Goal: Use online tool/utility: Utilize a website feature to perform a specific function

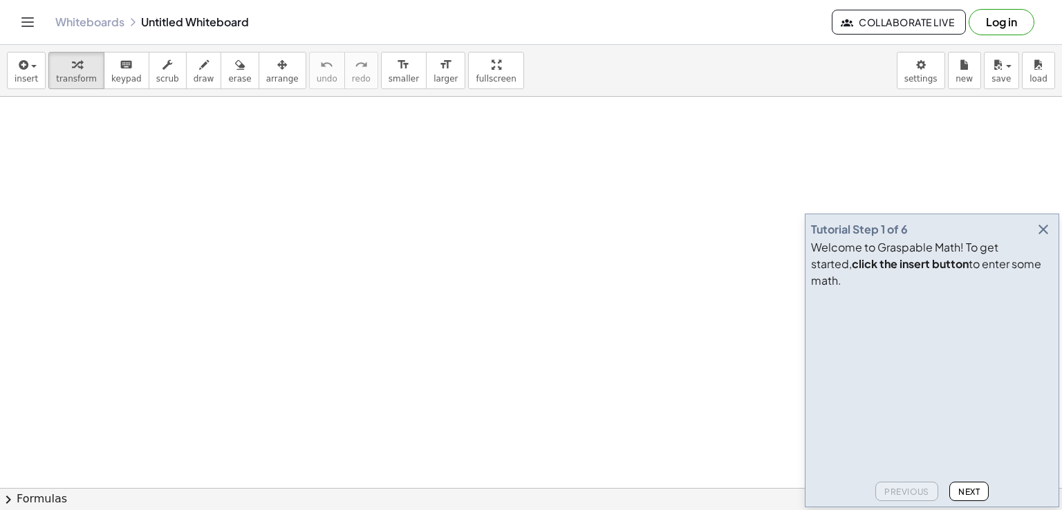
click at [1048, 238] on icon "button" at bounding box center [1043, 229] width 17 height 17
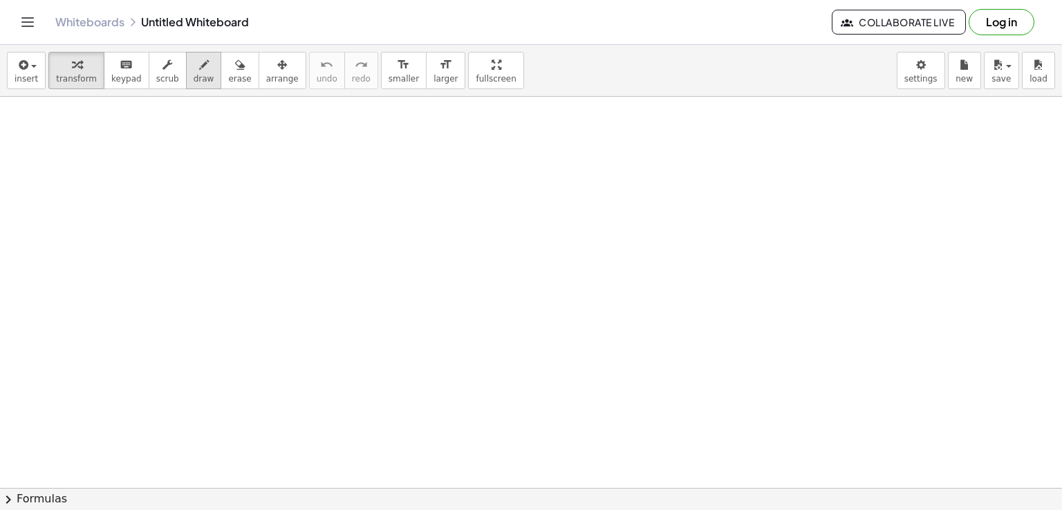
click at [199, 71] on icon "button" at bounding box center [204, 65] width 10 height 17
drag, startPoint x: 122, startPoint y: 154, endPoint x: 156, endPoint y: 195, distance: 53.6
drag, startPoint x: 174, startPoint y: 196, endPoint x: 165, endPoint y: 216, distance: 22.0
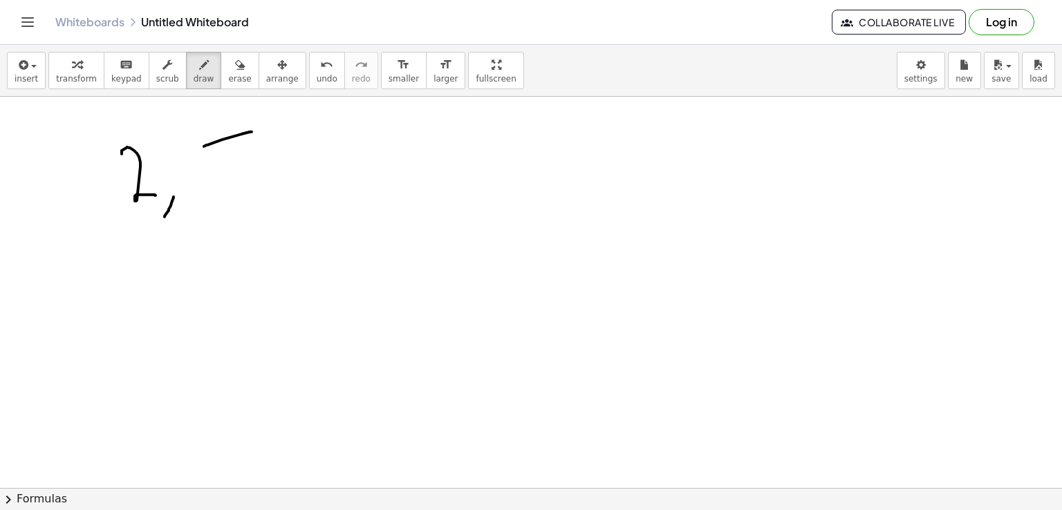
drag, startPoint x: 204, startPoint y: 146, endPoint x: 251, endPoint y: 131, distance: 49.2
drag, startPoint x: 210, startPoint y: 141, endPoint x: 223, endPoint y: 196, distance: 56.2
drag, startPoint x: 281, startPoint y: 200, endPoint x: 271, endPoint y: 219, distance: 21.4
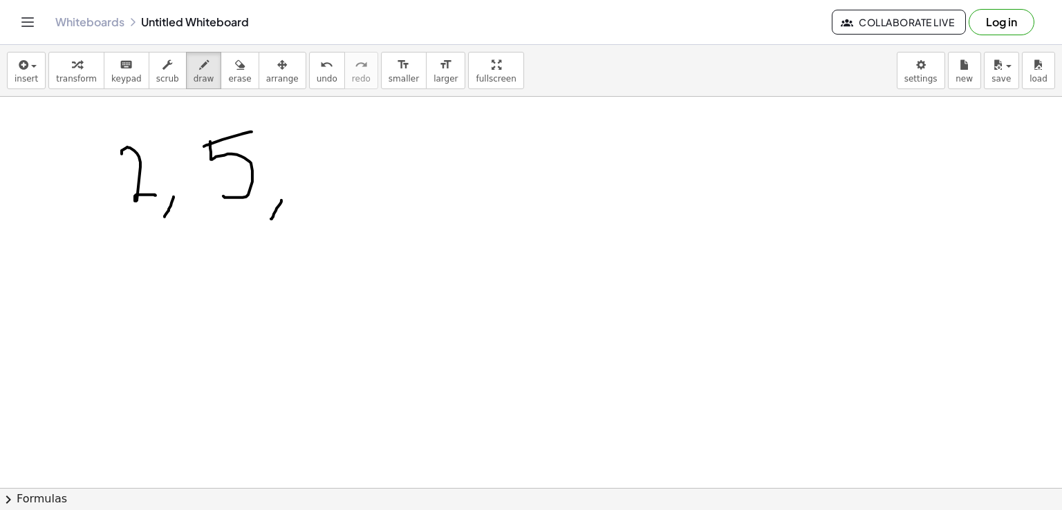
drag, startPoint x: 324, startPoint y: 142, endPoint x: 343, endPoint y: 183, distance: 44.5
drag, startPoint x: 396, startPoint y: 190, endPoint x: 382, endPoint y: 216, distance: 30.0
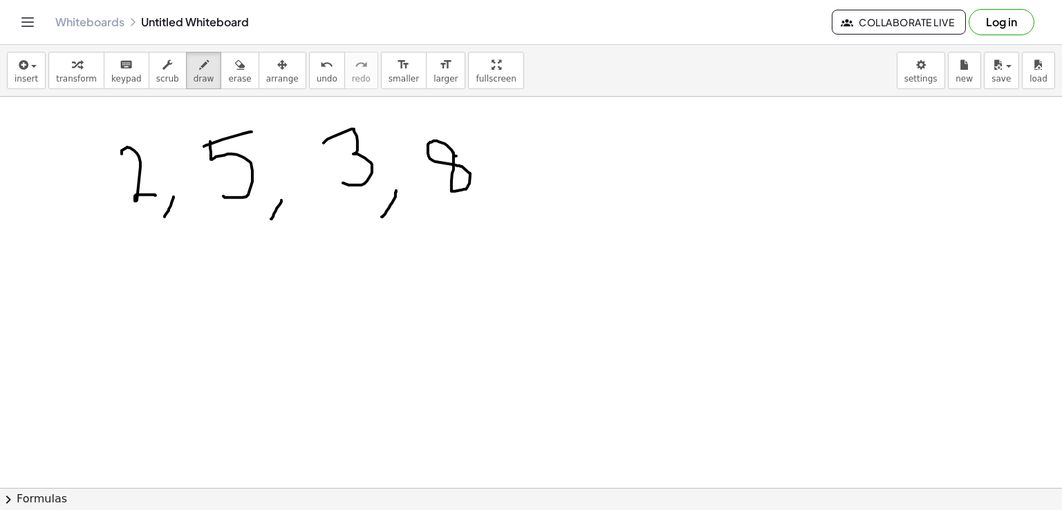
drag, startPoint x: 268, startPoint y: 277, endPoint x: 264, endPoint y: 317, distance: 41.1
drag, startPoint x: 269, startPoint y: 276, endPoint x: 299, endPoint y: 313, distance: 47.7
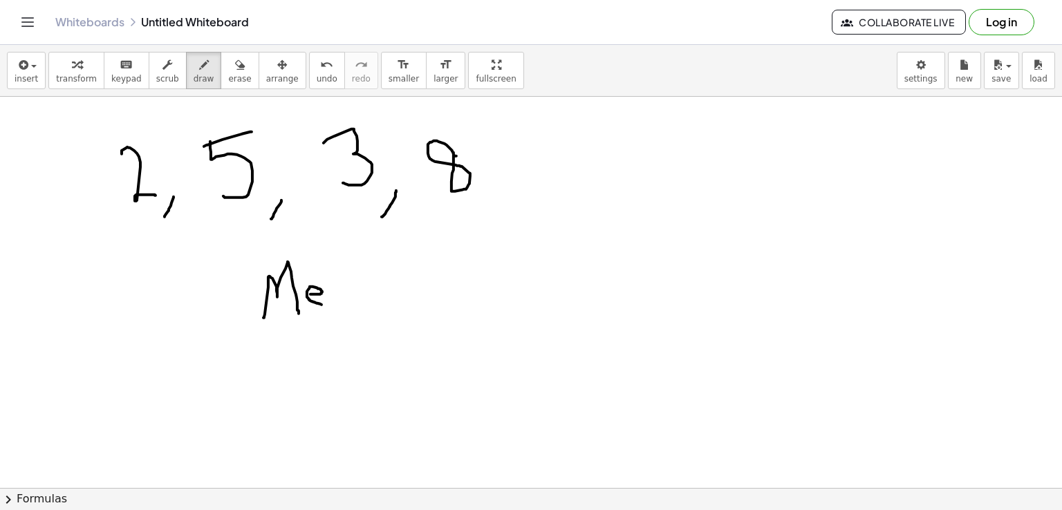
drag, startPoint x: 311, startPoint y: 294, endPoint x: 328, endPoint y: 305, distance: 20.5
drag, startPoint x: 351, startPoint y: 286, endPoint x: 368, endPoint y: 306, distance: 25.5
drag, startPoint x: 377, startPoint y: 282, endPoint x: 412, endPoint y: 307, distance: 43.2
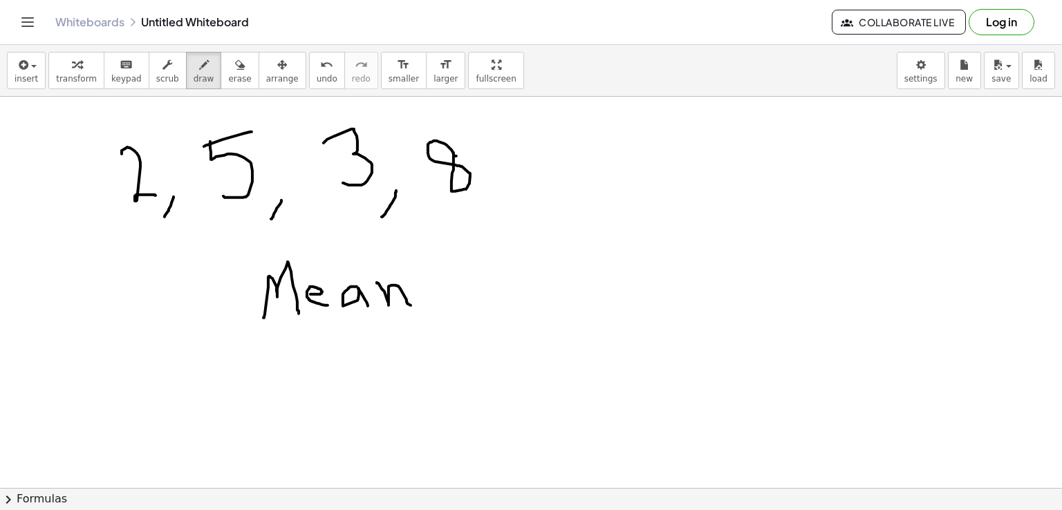
drag, startPoint x: 439, startPoint y: 297, endPoint x: 449, endPoint y: 295, distance: 9.8
drag, startPoint x: 437, startPoint y: 311, endPoint x: 459, endPoint y: 307, distance: 21.7
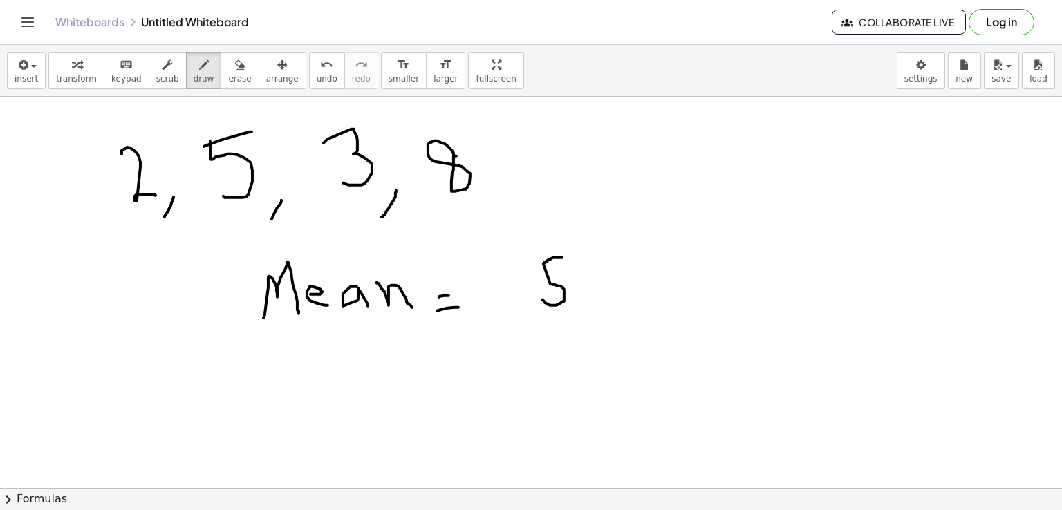
drag, startPoint x: 548, startPoint y: 260, endPoint x: 542, endPoint y: 299, distance: 39.8
drag, startPoint x: 573, startPoint y: 275, endPoint x: 602, endPoint y: 307, distance: 43.1
drag, startPoint x: 600, startPoint y: 282, endPoint x: 640, endPoint y: 301, distance: 44.2
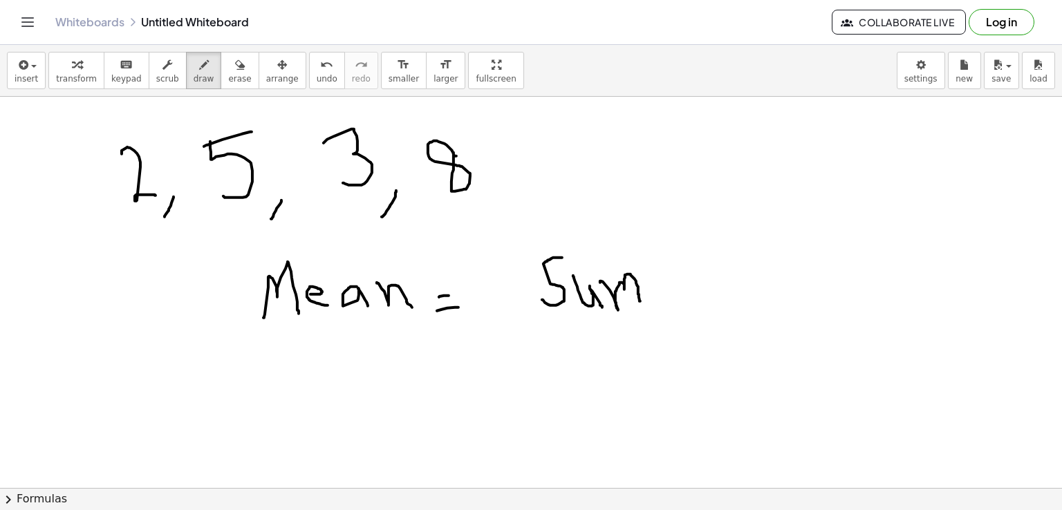
drag, startPoint x: 681, startPoint y: 280, endPoint x: 721, endPoint y: 297, distance: 44.3
drag, startPoint x: 766, startPoint y: 290, endPoint x: 799, endPoint y: 302, distance: 35.2
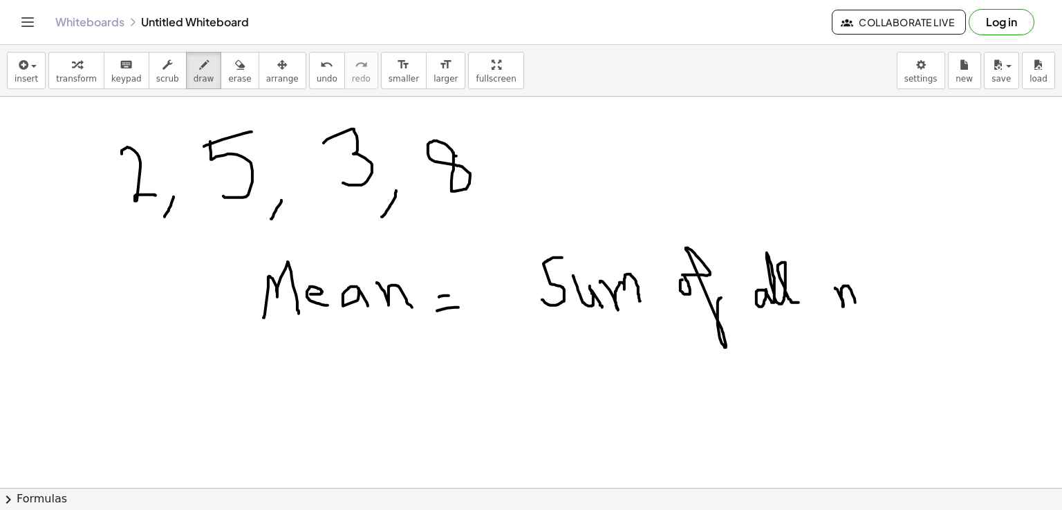
drag, startPoint x: 835, startPoint y: 288, endPoint x: 856, endPoint y: 302, distance: 24.4
drag, startPoint x: 856, startPoint y: 281, endPoint x: 880, endPoint y: 302, distance: 31.9
drag, startPoint x: 880, startPoint y: 281, endPoint x: 915, endPoint y: 309, distance: 44.8
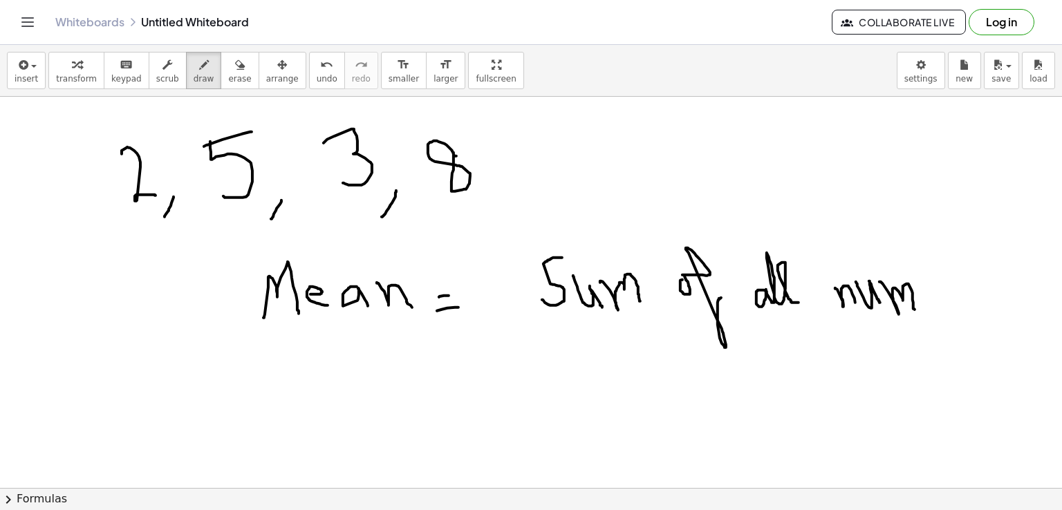
drag, startPoint x: 545, startPoint y: 329, endPoint x: 915, endPoint y: 355, distance: 370.9
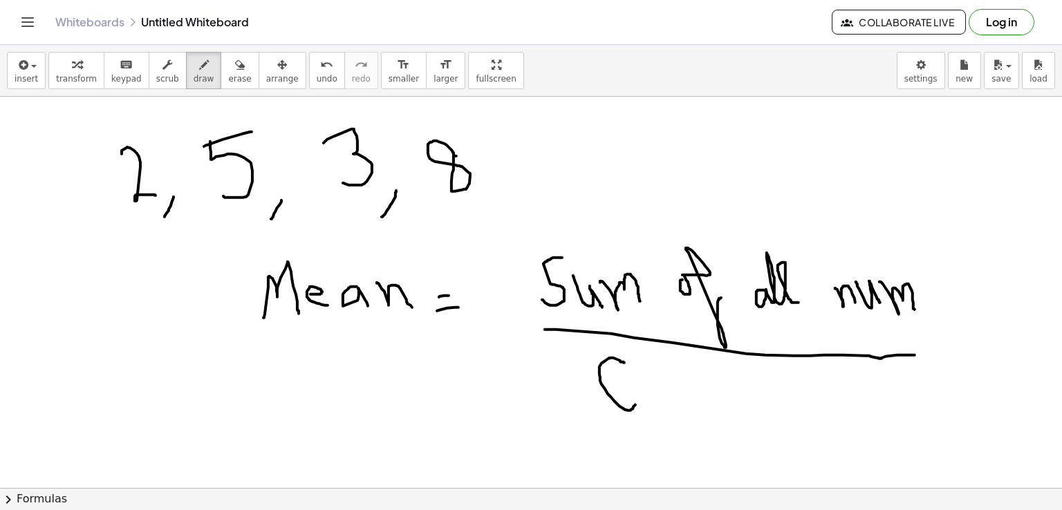
drag, startPoint x: 625, startPoint y: 362, endPoint x: 636, endPoint y: 403, distance: 41.6
drag, startPoint x: 667, startPoint y: 382, endPoint x: 692, endPoint y: 397, distance: 28.2
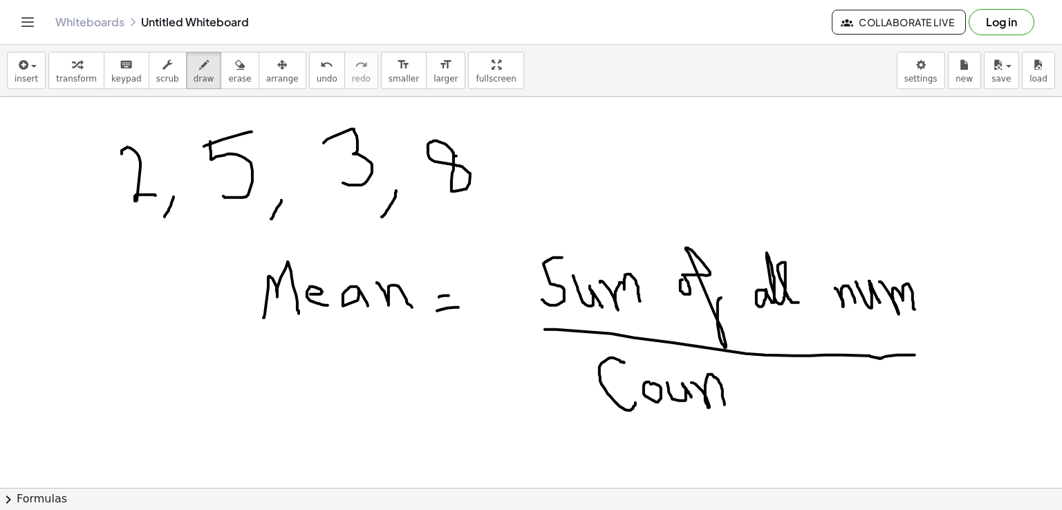
drag, startPoint x: 692, startPoint y: 382, endPoint x: 725, endPoint y: 405, distance: 40.3
drag, startPoint x: 739, startPoint y: 363, endPoint x: 758, endPoint y: 399, distance: 40.8
drag, startPoint x: 738, startPoint y: 379, endPoint x: 757, endPoint y: 377, distance: 19.5
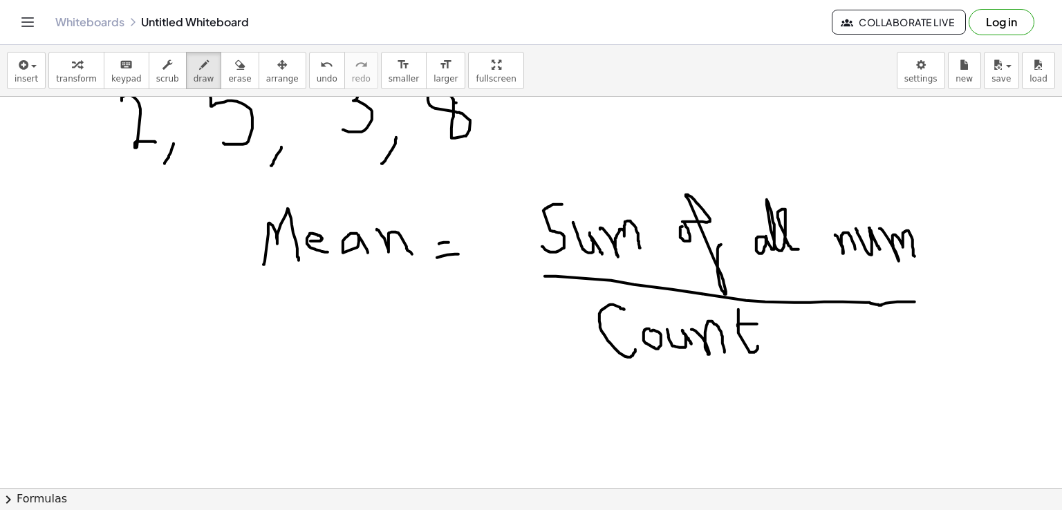
scroll to position [104, 0]
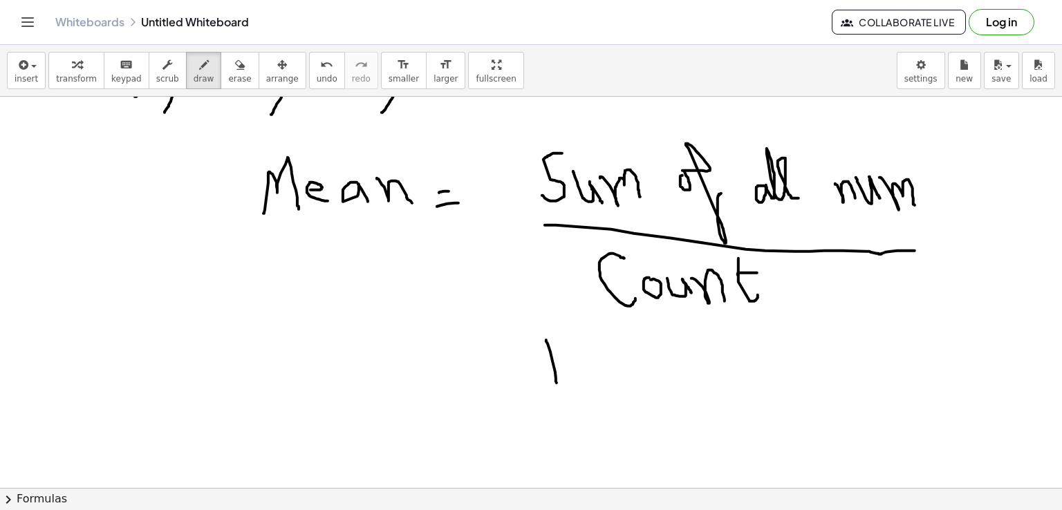
drag, startPoint x: 546, startPoint y: 340, endPoint x: 557, endPoint y: 382, distance: 44.1
click at [557, 382] on div at bounding box center [531, 428] width 1062 height 873
drag, startPoint x: 579, startPoint y: 333, endPoint x: 595, endPoint y: 337, distance: 16.4
click at [595, 337] on div at bounding box center [531, 428] width 1062 height 873
drag, startPoint x: 531, startPoint y: 387, endPoint x: 619, endPoint y: 388, distance: 87.8
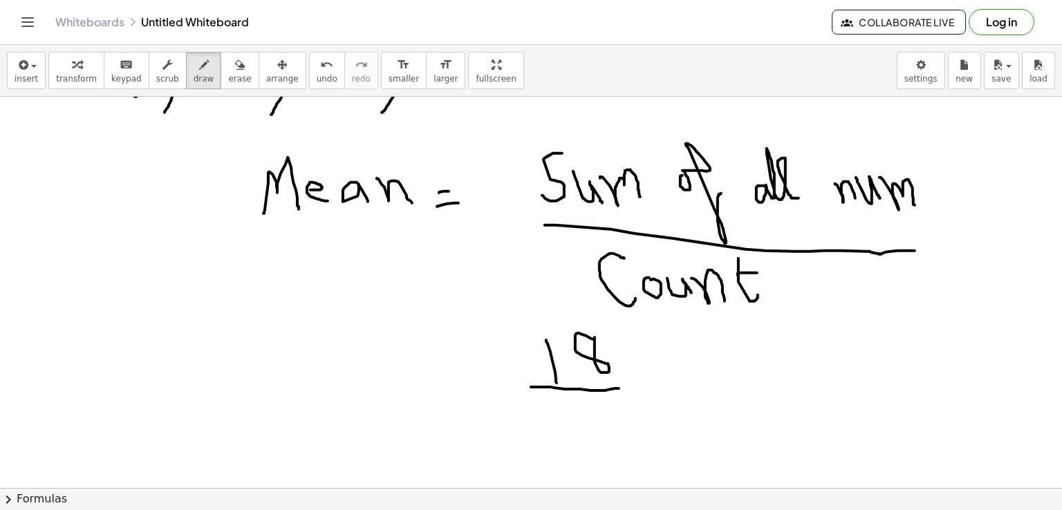
click at [619, 388] on div at bounding box center [531, 428] width 1062 height 873
drag, startPoint x: 592, startPoint y: 396, endPoint x: 600, endPoint y: 441, distance: 45.6
click at [600, 441] on div at bounding box center [531, 428] width 1062 height 873
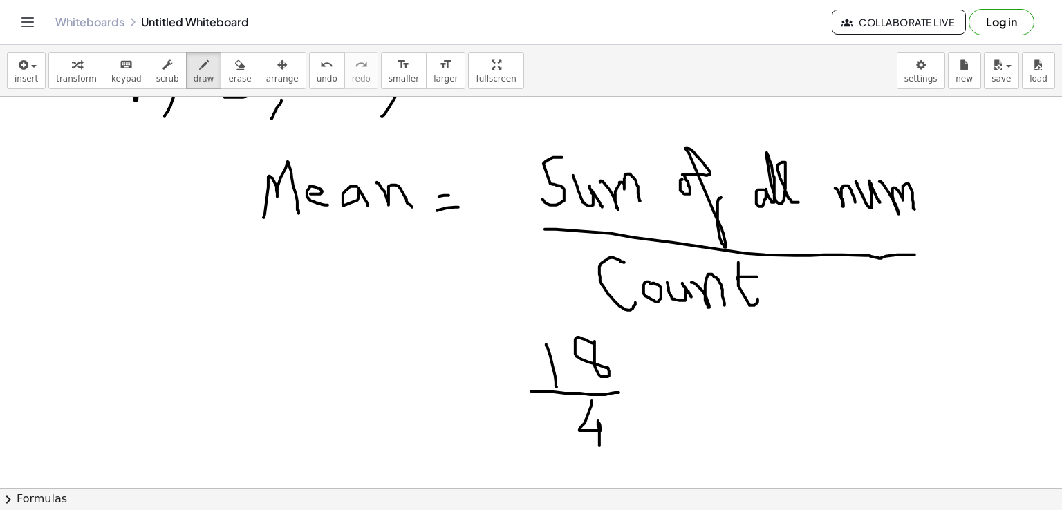
scroll to position [103, 0]
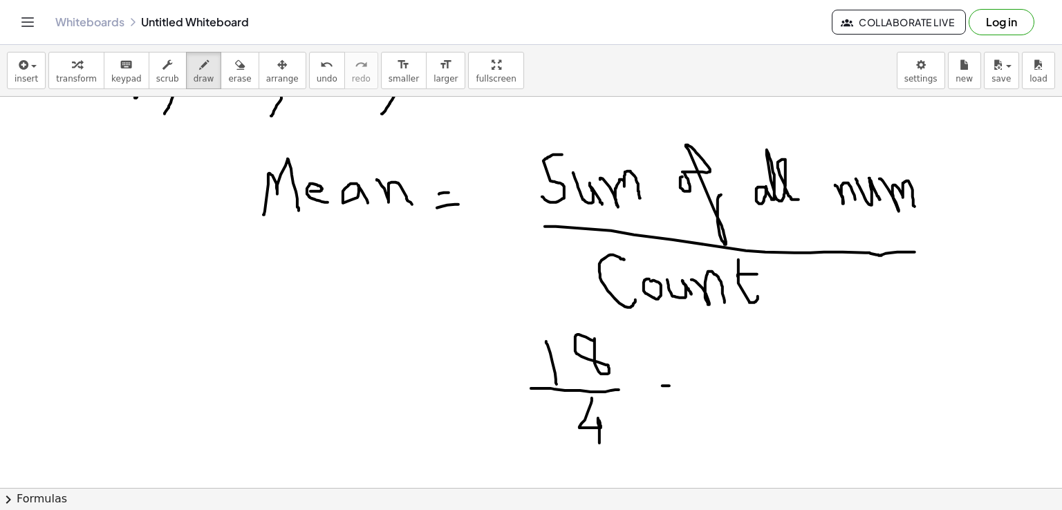
drag, startPoint x: 663, startPoint y: 385, endPoint x: 678, endPoint y: 385, distance: 15.9
click at [678, 385] on div at bounding box center [531, 430] width 1062 height 873
click at [681, 391] on div at bounding box center [531, 430] width 1062 height 873
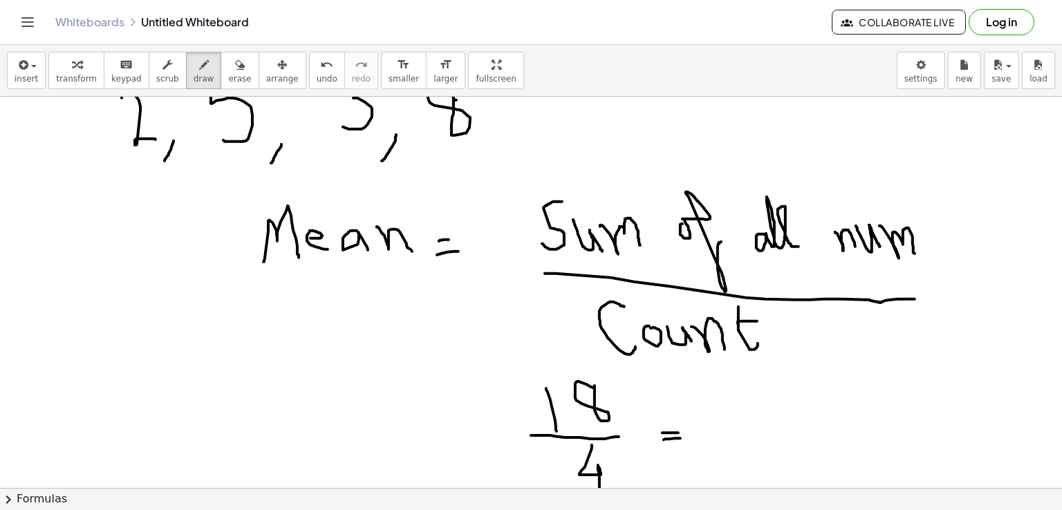
scroll to position [0, 0]
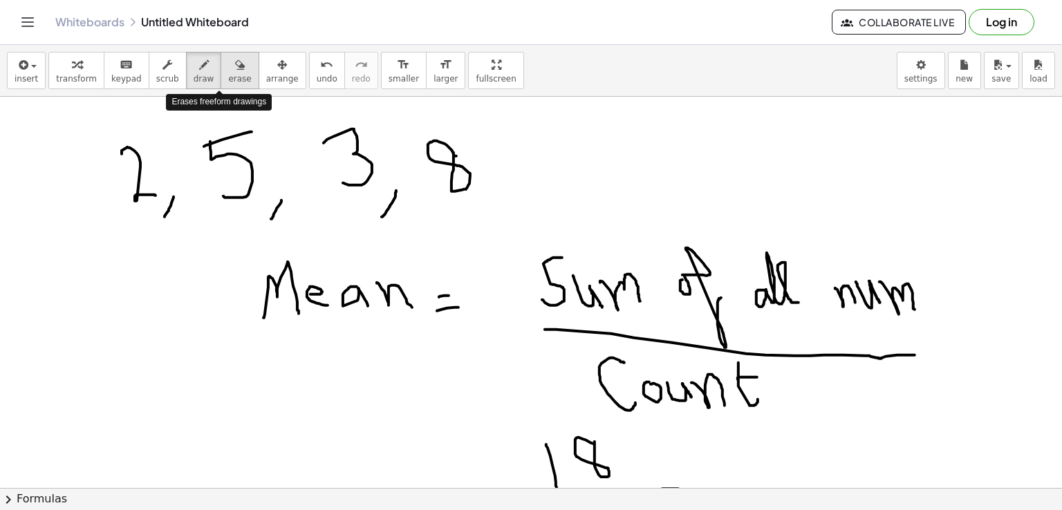
click at [228, 68] on div "button" at bounding box center [239, 64] width 23 height 17
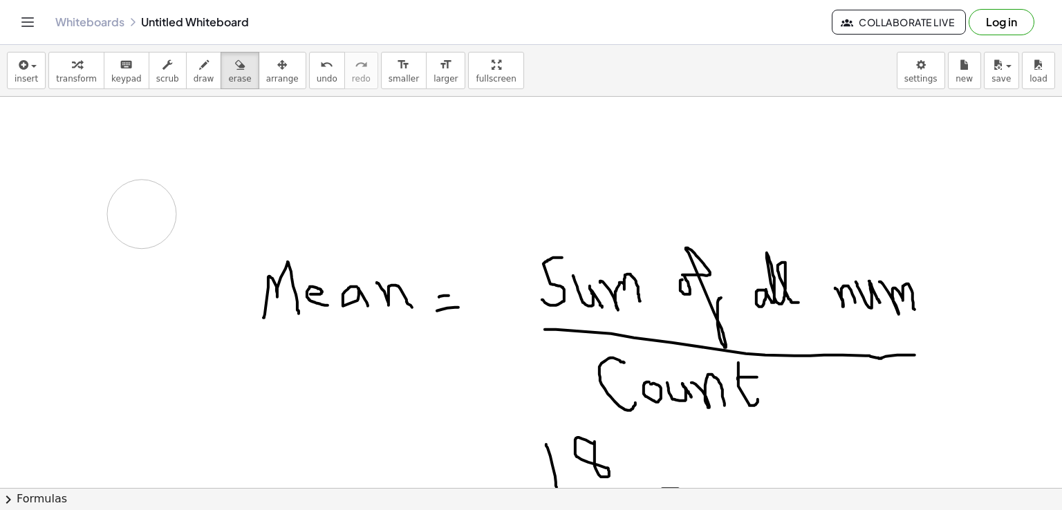
drag, startPoint x: 65, startPoint y: 157, endPoint x: 142, endPoint y: 214, distance: 95.4
click at [194, 77] on span "draw" at bounding box center [204, 79] width 21 height 10
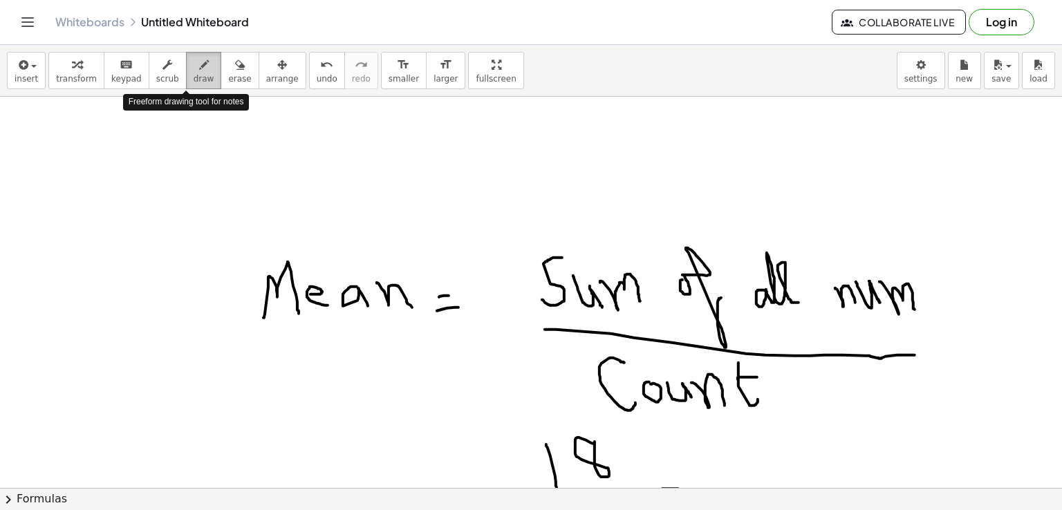
click at [194, 75] on span "draw" at bounding box center [204, 79] width 21 height 10
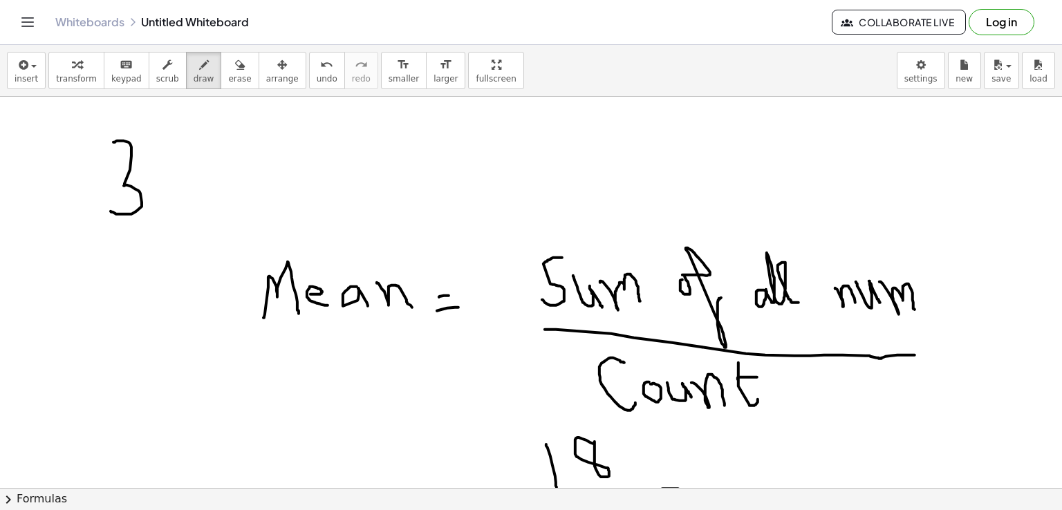
drag, startPoint x: 113, startPoint y: 142, endPoint x: 111, endPoint y: 210, distance: 68.5
drag, startPoint x: 158, startPoint y: 214, endPoint x: 145, endPoint y: 232, distance: 22.4
drag, startPoint x: 172, startPoint y: 145, endPoint x: 181, endPoint y: 226, distance: 82.2
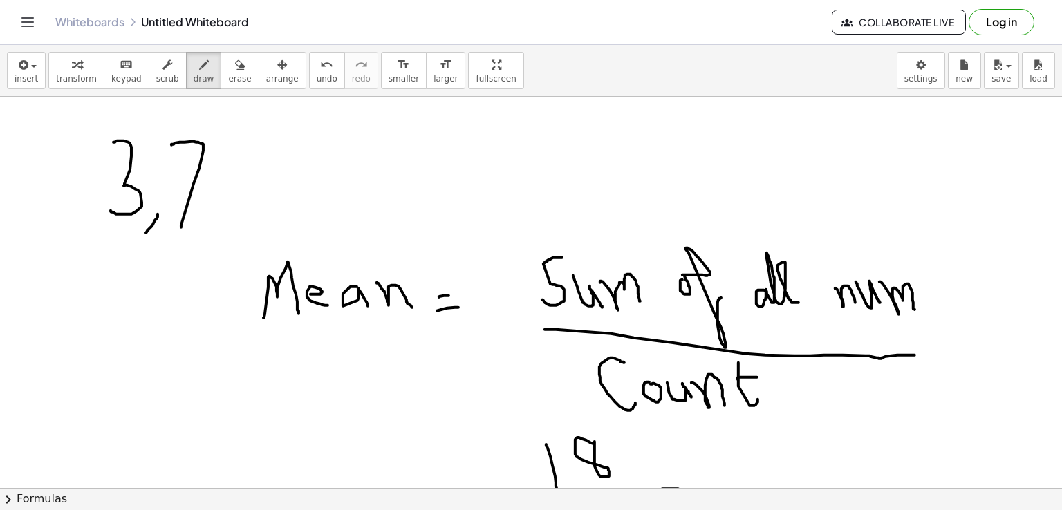
drag, startPoint x: 238, startPoint y: 205, endPoint x: 227, endPoint y: 228, distance: 24.7
drag, startPoint x: 266, startPoint y: 151, endPoint x: 292, endPoint y: 141, distance: 28.0
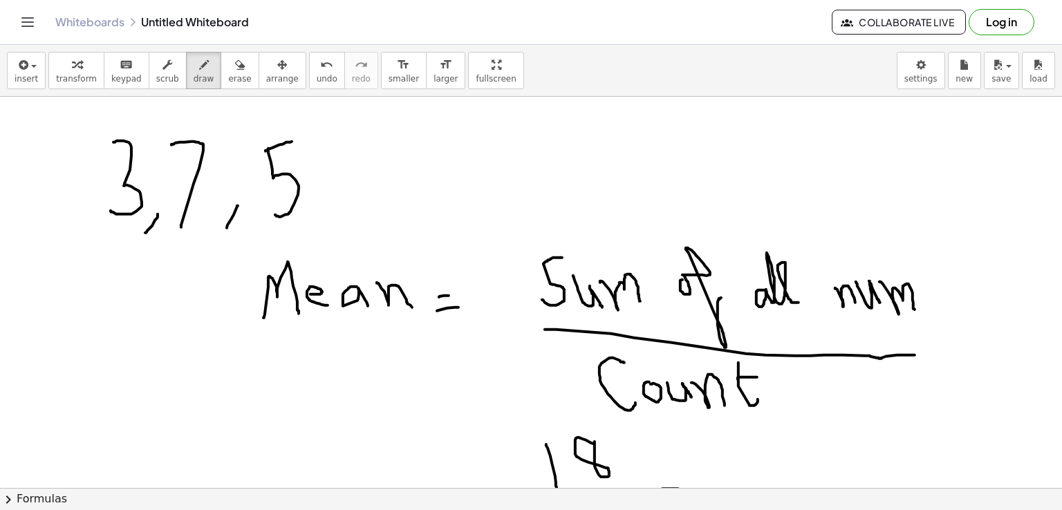
drag, startPoint x: 268, startPoint y: 148, endPoint x: 275, endPoint y: 214, distance: 66.0
drag, startPoint x: 338, startPoint y: 210, endPoint x: 319, endPoint y: 230, distance: 27.4
drag, startPoint x: 367, startPoint y: 145, endPoint x: 407, endPoint y: 209, distance: 75.2
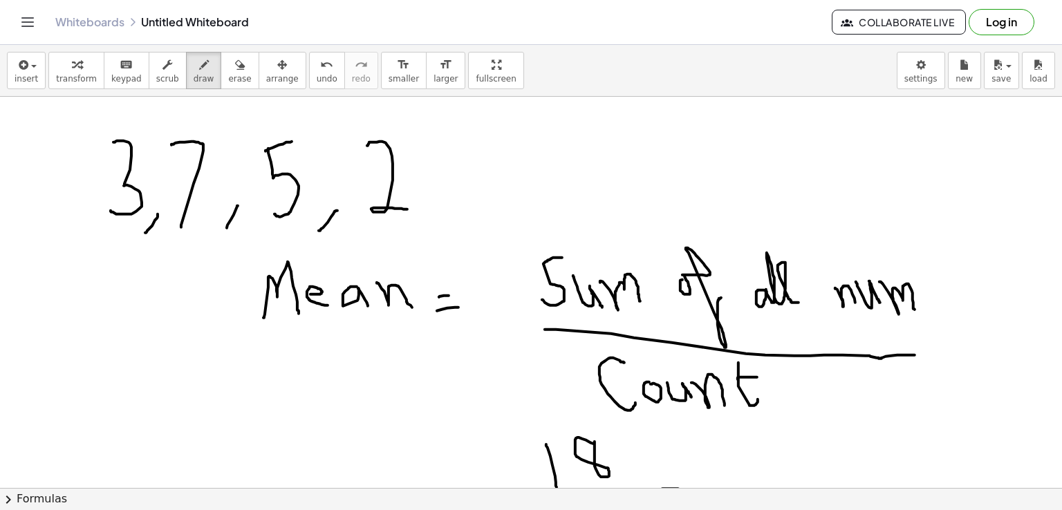
drag, startPoint x: 434, startPoint y: 209, endPoint x: 423, endPoint y: 231, distance: 25.1
drag, startPoint x: 490, startPoint y: 145, endPoint x: 509, endPoint y: 216, distance: 74.5
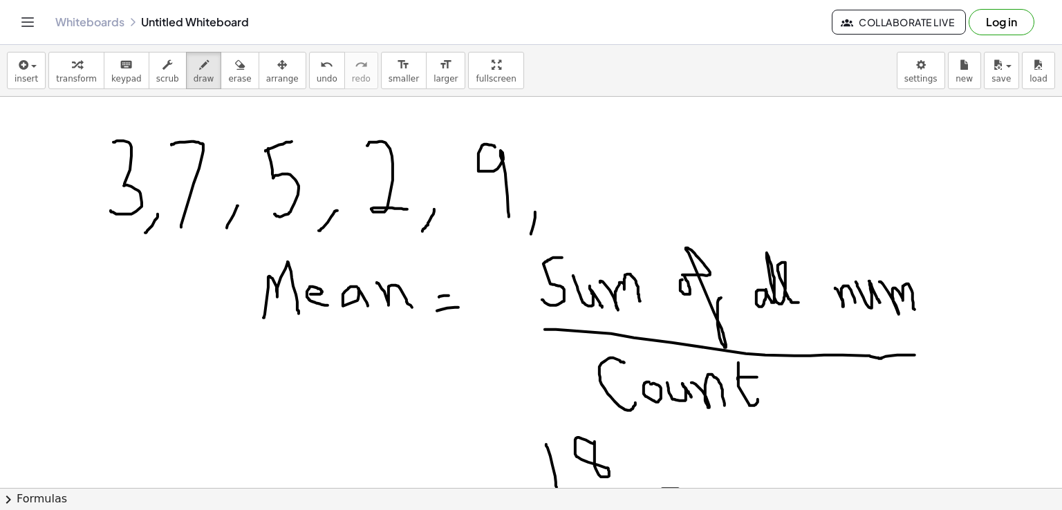
drag, startPoint x: 535, startPoint y: 212, endPoint x: 531, endPoint y: 234, distance: 22.5
drag, startPoint x: 571, startPoint y: 148, endPoint x: 578, endPoint y: 211, distance: 63.3
click at [235, 60] on icon "button" at bounding box center [240, 65] width 10 height 17
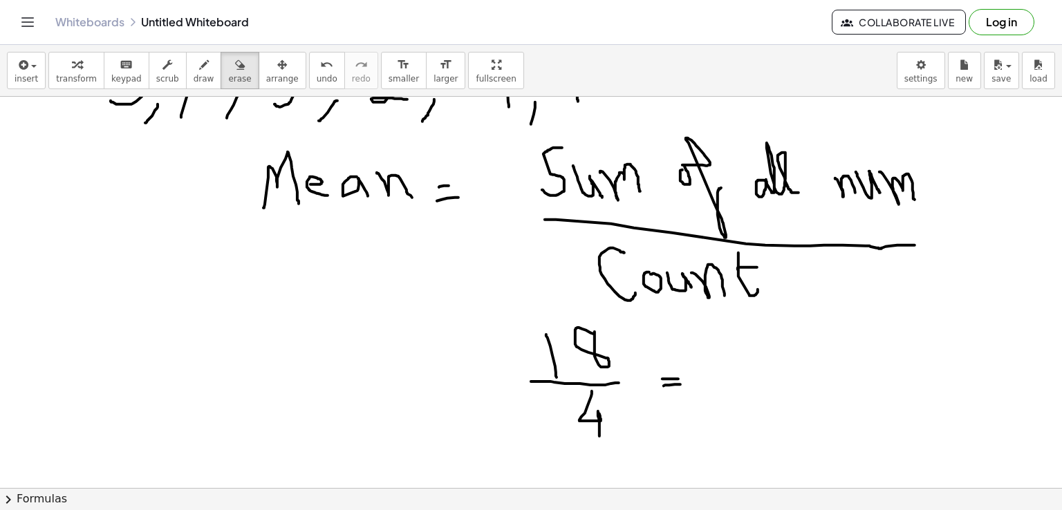
scroll to position [111, 0]
drag, startPoint x: 516, startPoint y: 341, endPoint x: 617, endPoint y: 411, distance: 122.8
click at [617, 411] on div at bounding box center [531, 422] width 1062 height 873
click at [199, 65] on icon "button" at bounding box center [204, 65] width 10 height 17
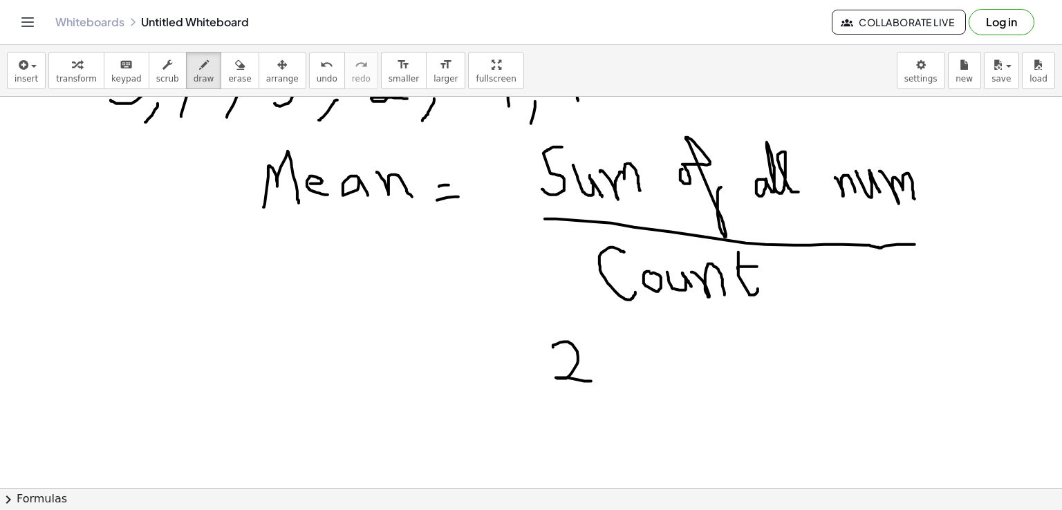
drag, startPoint x: 553, startPoint y: 346, endPoint x: 591, endPoint y: 380, distance: 50.9
click at [591, 380] on div at bounding box center [531, 422] width 1062 height 873
drag, startPoint x: 590, startPoint y: 339, endPoint x: 623, endPoint y: 382, distance: 54.8
click at [623, 382] on div at bounding box center [531, 422] width 1062 height 873
drag, startPoint x: 549, startPoint y: 401, endPoint x: 649, endPoint y: 403, distance: 99.6
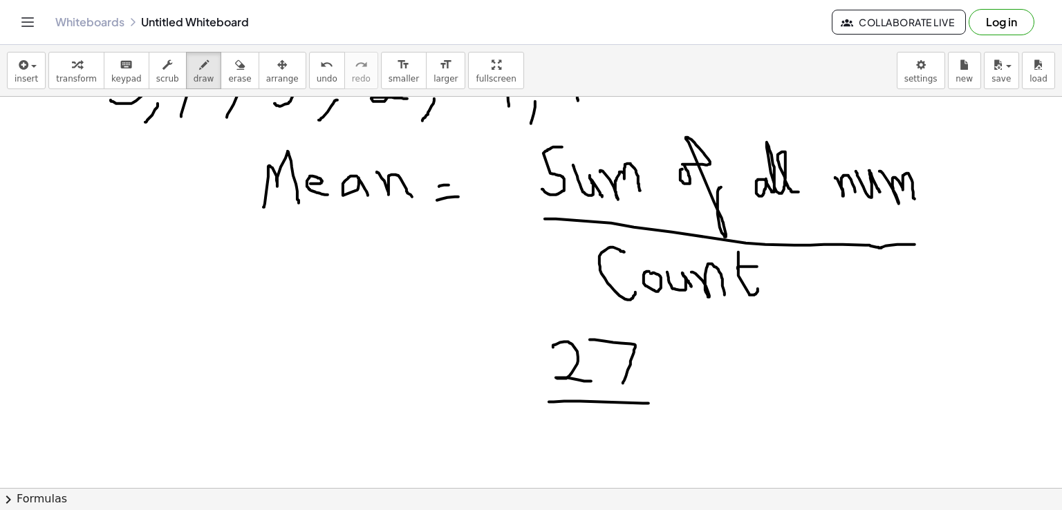
click at [649, 403] on div at bounding box center [531, 422] width 1062 height 873
drag, startPoint x: 628, startPoint y: 410, endPoint x: 610, endPoint y: 436, distance: 31.3
click at [610, 436] on div at bounding box center [531, 422] width 1062 height 873
drag, startPoint x: 681, startPoint y: 394, endPoint x: 699, endPoint y: 391, distance: 18.2
click at [699, 391] on div at bounding box center [531, 422] width 1062 height 873
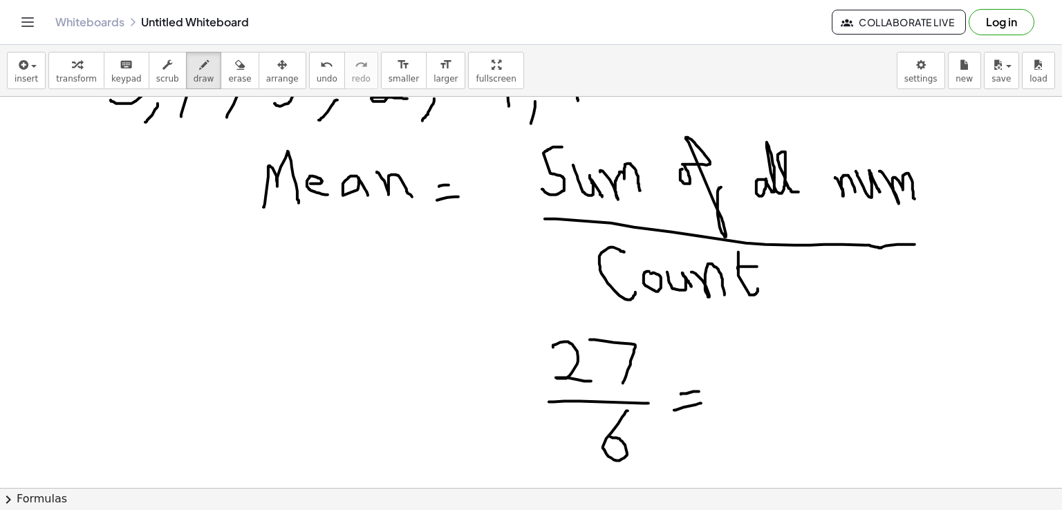
drag, startPoint x: 674, startPoint y: 409, endPoint x: 701, endPoint y: 403, distance: 27.8
click at [701, 403] on div at bounding box center [531, 422] width 1062 height 873
drag, startPoint x: 775, startPoint y: 338, endPoint x: 784, endPoint y: 371, distance: 35.2
click at [784, 371] on div at bounding box center [531, 422] width 1062 height 873
click at [803, 363] on div at bounding box center [531, 422] width 1062 height 873
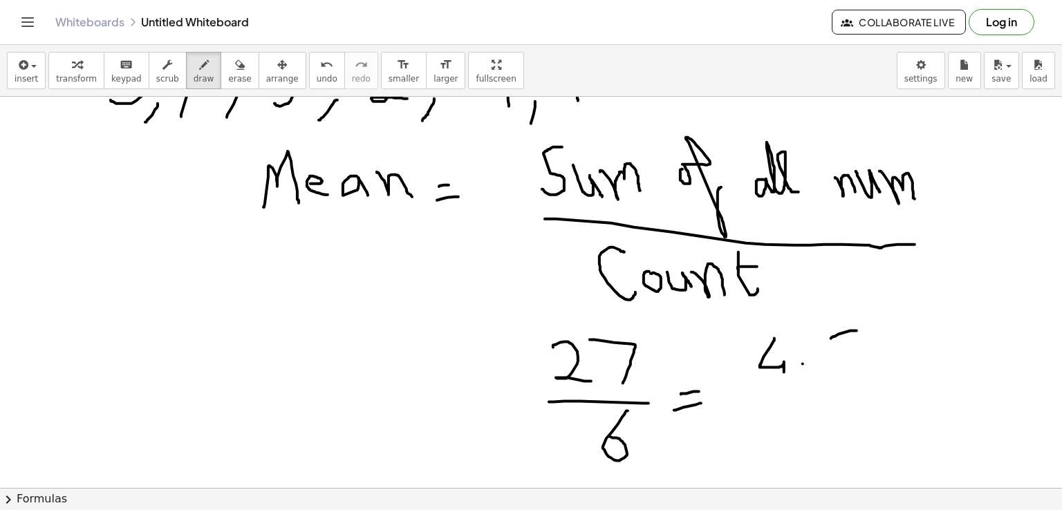
drag, startPoint x: 831, startPoint y: 338, endPoint x: 857, endPoint y: 330, distance: 26.7
click at [857, 330] on div at bounding box center [531, 422] width 1062 height 873
drag, startPoint x: 833, startPoint y: 333, endPoint x: 844, endPoint y: 368, distance: 37.0
click at [844, 368] on div at bounding box center [531, 422] width 1062 height 873
drag, startPoint x: 783, startPoint y: 363, endPoint x: 783, endPoint y: 377, distance: 13.8
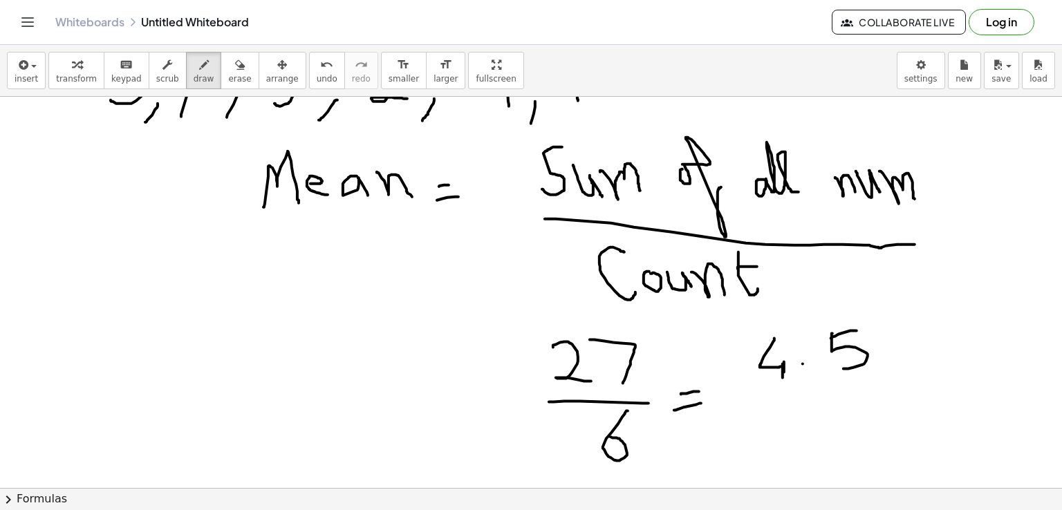
click at [783, 377] on div at bounding box center [531, 422] width 1062 height 873
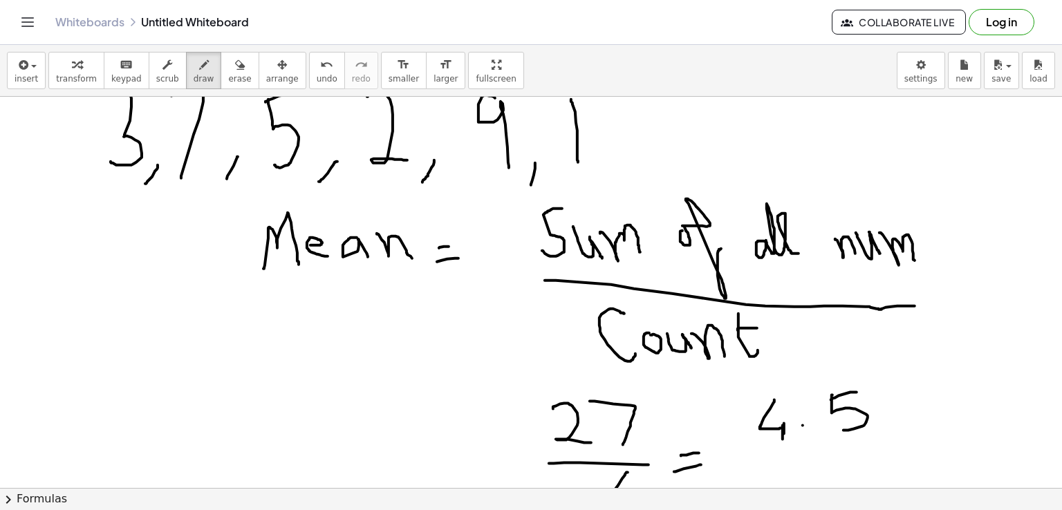
scroll to position [0, 0]
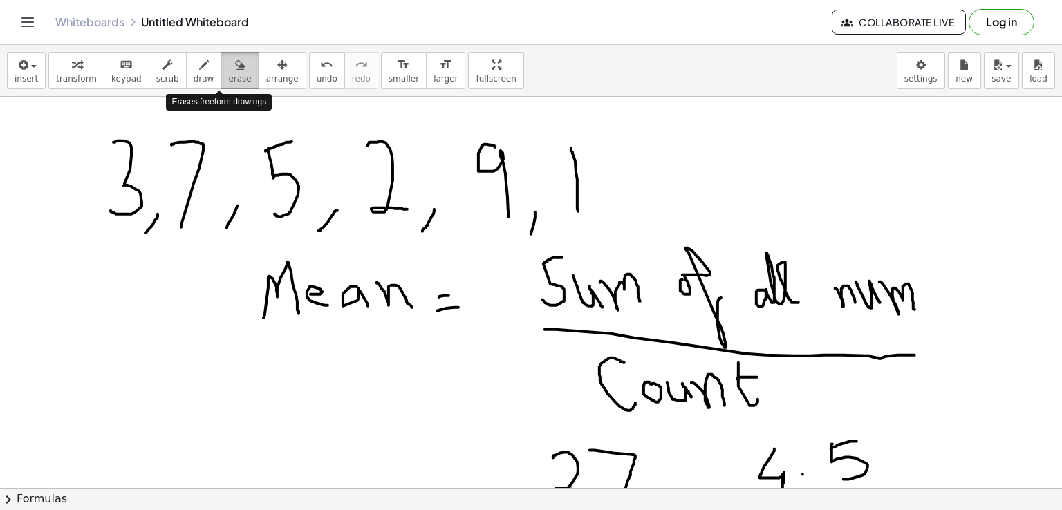
click at [235, 68] on icon "button" at bounding box center [240, 65] width 10 height 17
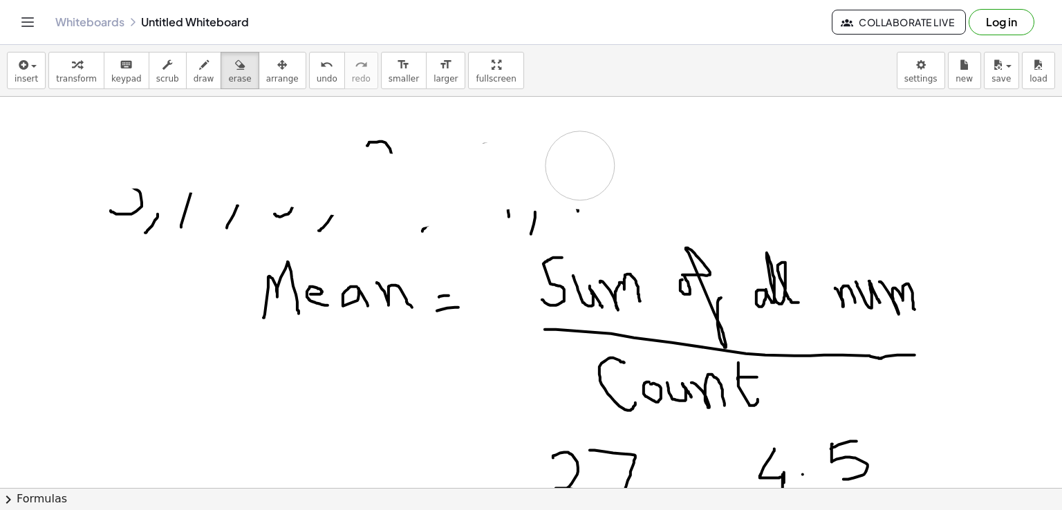
drag, startPoint x: 75, startPoint y: 161, endPoint x: 235, endPoint y: 196, distance: 163.5
click at [228, 80] on span "erase" at bounding box center [239, 79] width 23 height 10
drag, startPoint x: 268, startPoint y: 204, endPoint x: 576, endPoint y: 209, distance: 307.8
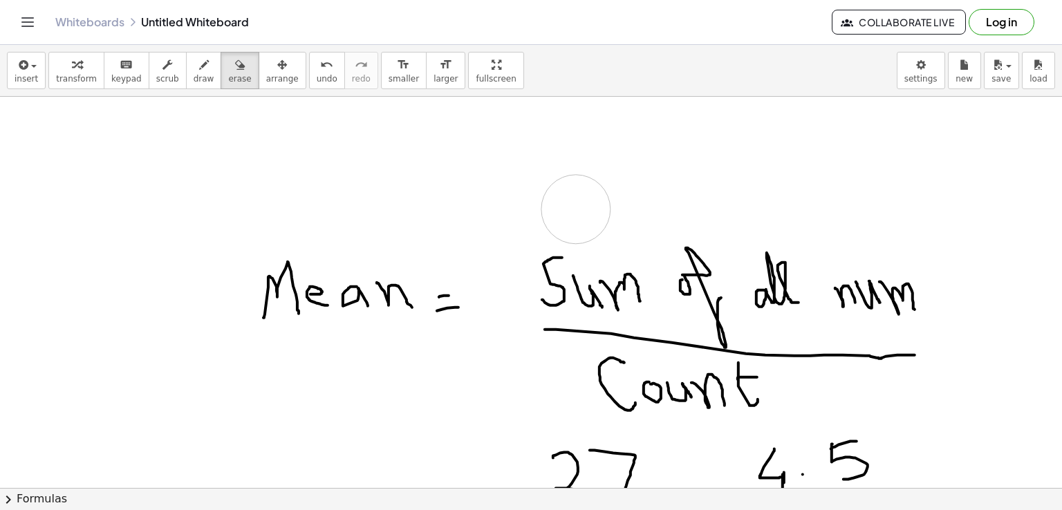
click at [199, 68] on icon "button" at bounding box center [204, 65] width 10 height 17
drag, startPoint x: 127, startPoint y: 130, endPoint x: 131, endPoint y: 192, distance: 61.7
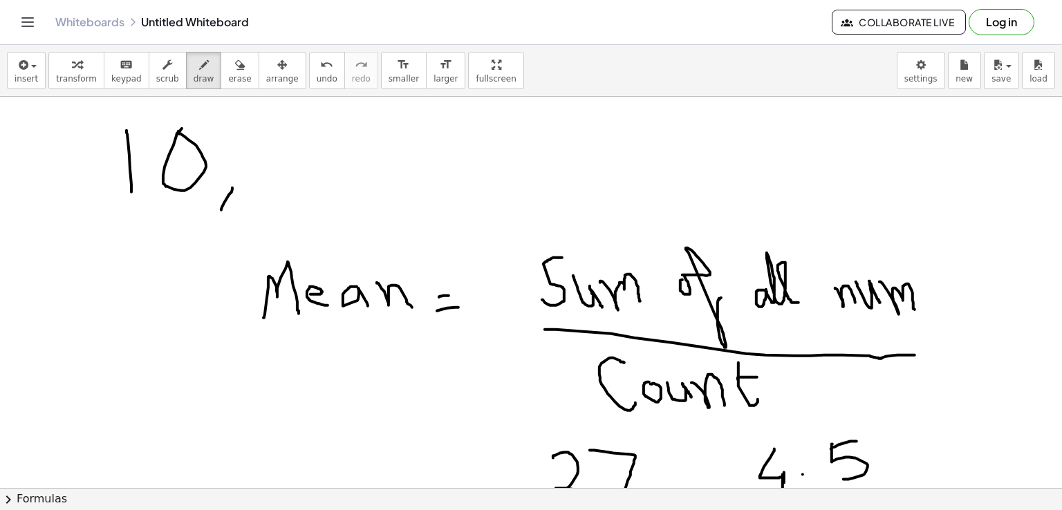
drag, startPoint x: 232, startPoint y: 187, endPoint x: 221, endPoint y: 212, distance: 27.5
drag, startPoint x: 275, startPoint y: 150, endPoint x: 322, endPoint y: 196, distance: 65.0
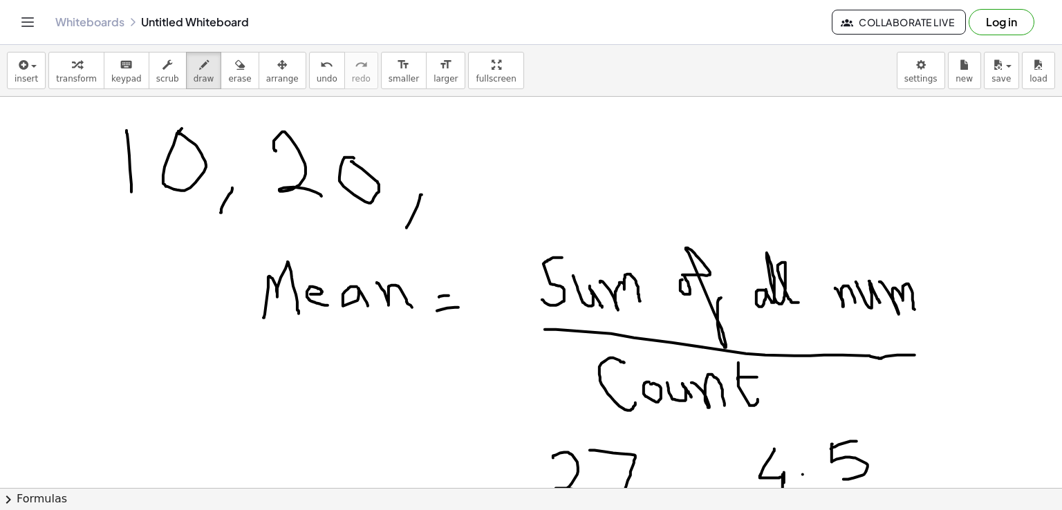
drag, startPoint x: 422, startPoint y: 194, endPoint x: 407, endPoint y: 228, distance: 36.5
drag, startPoint x: 456, startPoint y: 132, endPoint x: 465, endPoint y: 186, distance: 54.7
drag, startPoint x: 486, startPoint y: 133, endPoint x: 509, endPoint y: 124, distance: 24.8
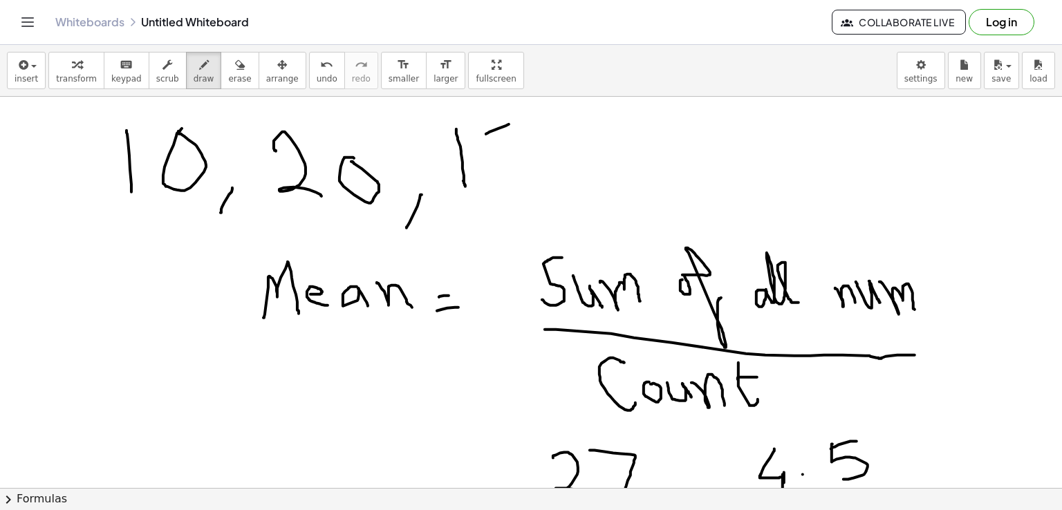
drag, startPoint x: 487, startPoint y: 132, endPoint x: 487, endPoint y: 193, distance: 60.9
drag, startPoint x: 548, startPoint y: 183, endPoint x: 520, endPoint y: 227, distance: 51.6
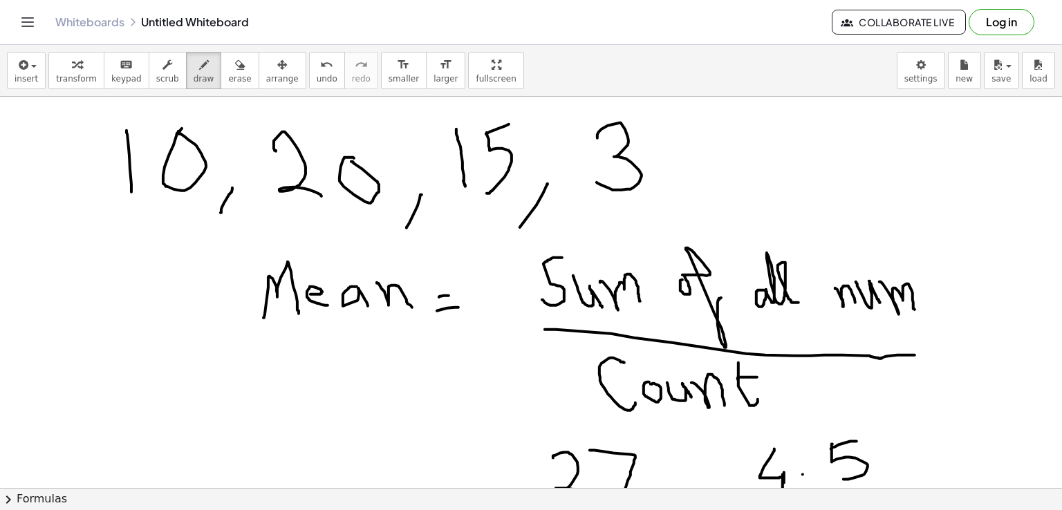
drag, startPoint x: 598, startPoint y: 137, endPoint x: 597, endPoint y: 182, distance: 45.0
drag, startPoint x: 685, startPoint y: 187, endPoint x: 665, endPoint y: 216, distance: 34.9
drag, startPoint x: 716, startPoint y: 131, endPoint x: 743, endPoint y: 185, distance: 60.9
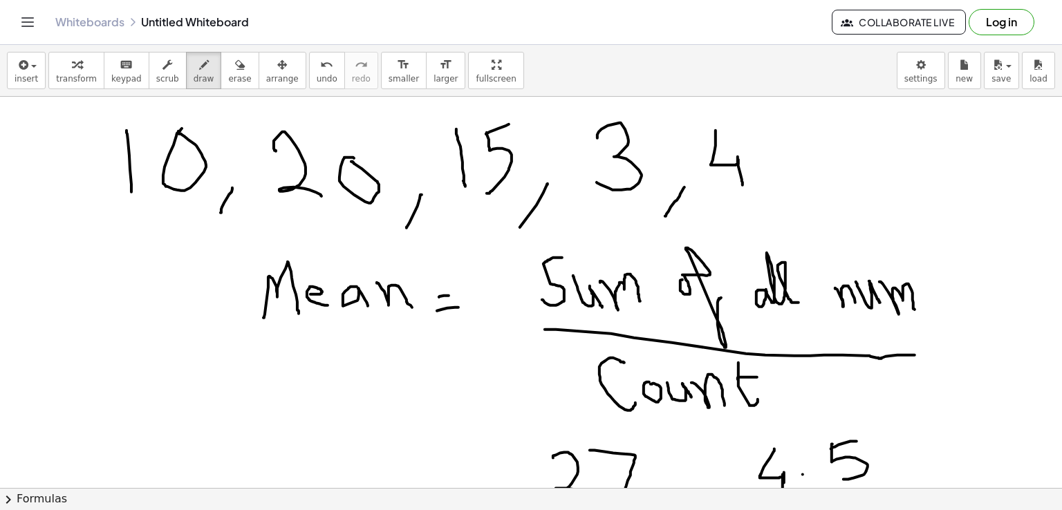
drag, startPoint x: 777, startPoint y: 185, endPoint x: 763, endPoint y: 218, distance: 35.3
drag, startPoint x: 857, startPoint y: 123, endPoint x: 830, endPoint y: 163, distance: 47.8
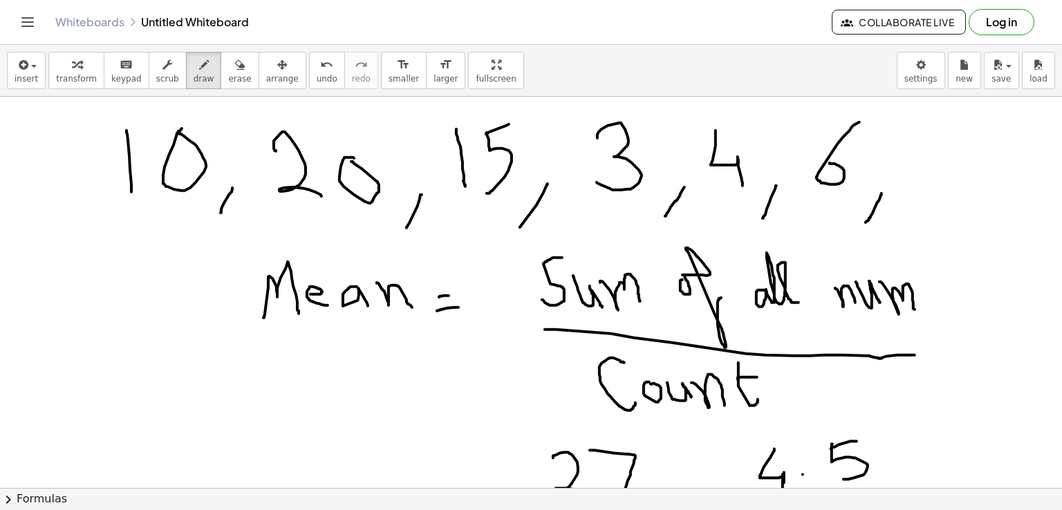
drag, startPoint x: 882, startPoint y: 193, endPoint x: 866, endPoint y: 222, distance: 33.1
drag, startPoint x: 917, startPoint y: 143, endPoint x: 943, endPoint y: 122, distance: 32.9
drag, startPoint x: 925, startPoint y: 136, endPoint x: 927, endPoint y: 186, distance: 49.8
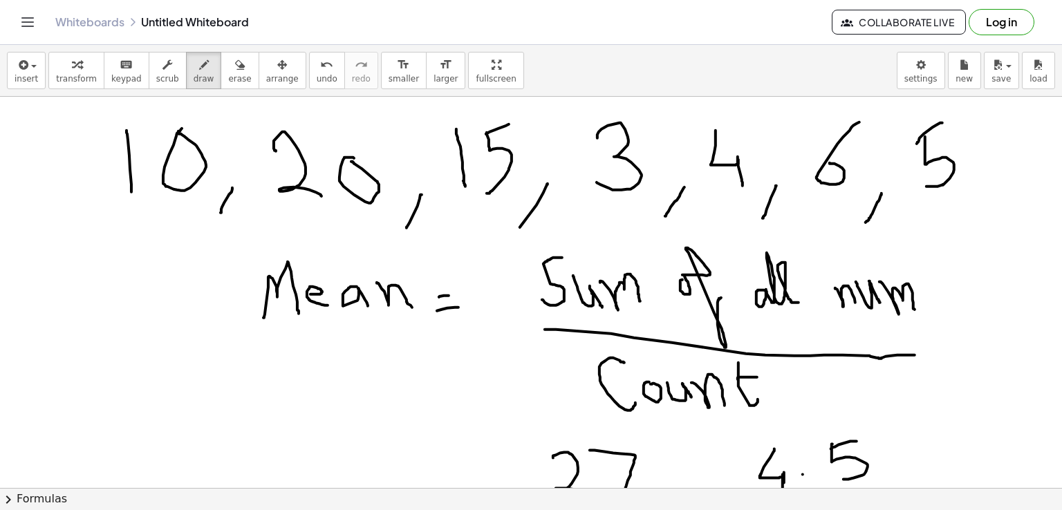
click at [228, 80] on span "erase" at bounding box center [239, 79] width 23 height 10
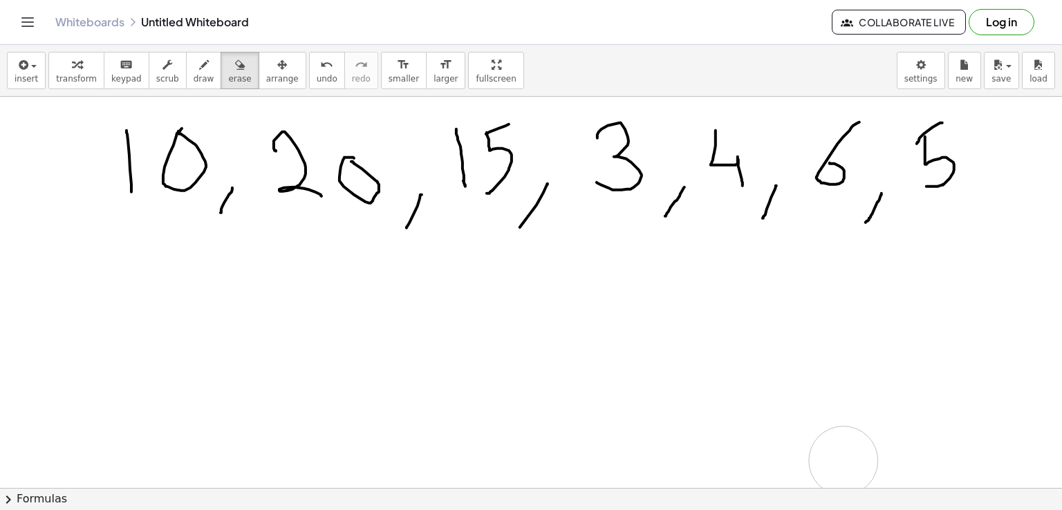
drag, startPoint x: 243, startPoint y: 258, endPoint x: 282, endPoint y: 306, distance: 61.5
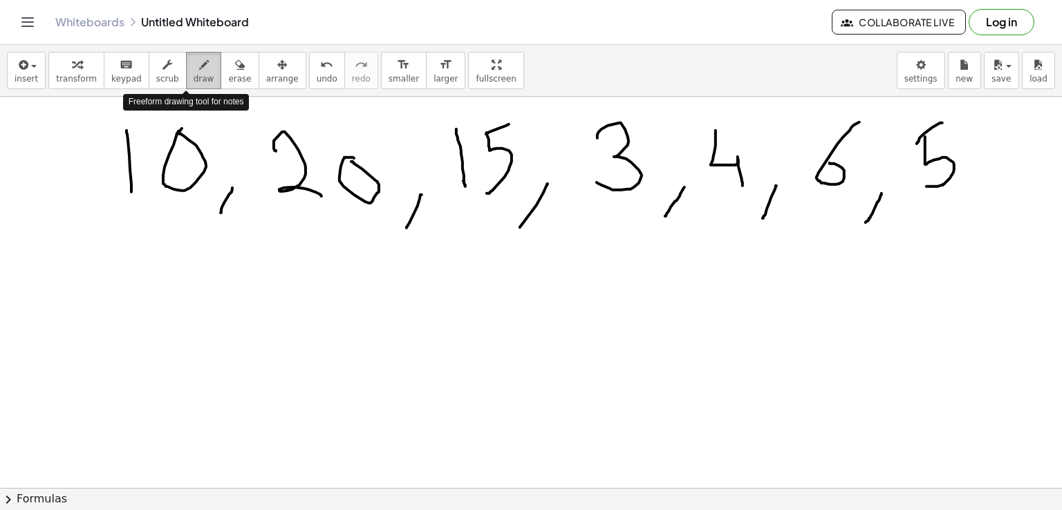
click at [199, 73] on icon "button" at bounding box center [204, 65] width 10 height 17
drag, startPoint x: 391, startPoint y: 300, endPoint x: 407, endPoint y: 347, distance: 49.4
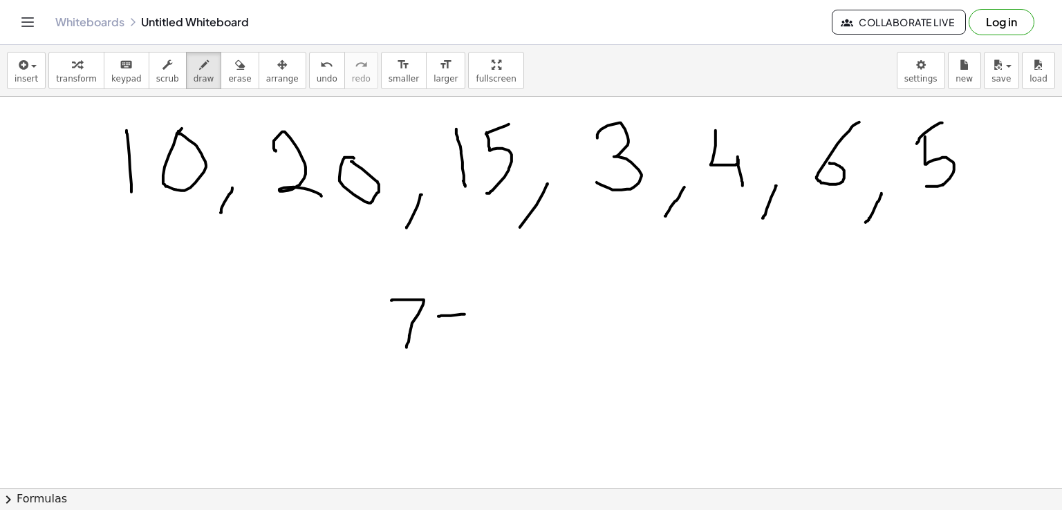
drag, startPoint x: 438, startPoint y: 316, endPoint x: 465, endPoint y: 314, distance: 26.4
drag, startPoint x: 448, startPoint y: 305, endPoint x: 454, endPoint y: 346, distance: 41.2
drag, startPoint x: 495, startPoint y: 297, endPoint x: 498, endPoint y: 355, distance: 58.2
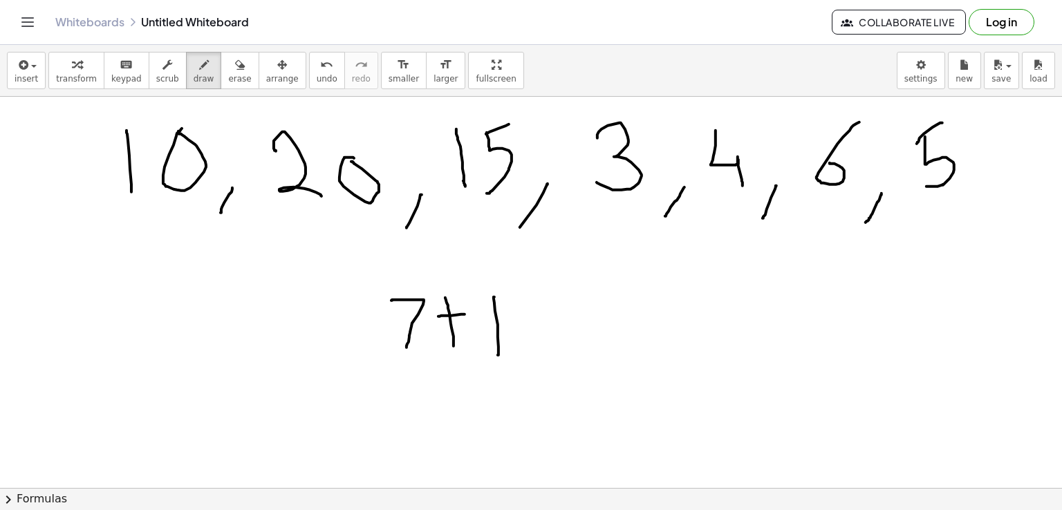
drag, startPoint x: 382, startPoint y: 360, endPoint x: 563, endPoint y: 380, distance: 182.3
drag, startPoint x: 465, startPoint y: 395, endPoint x: 519, endPoint y: 428, distance: 63.3
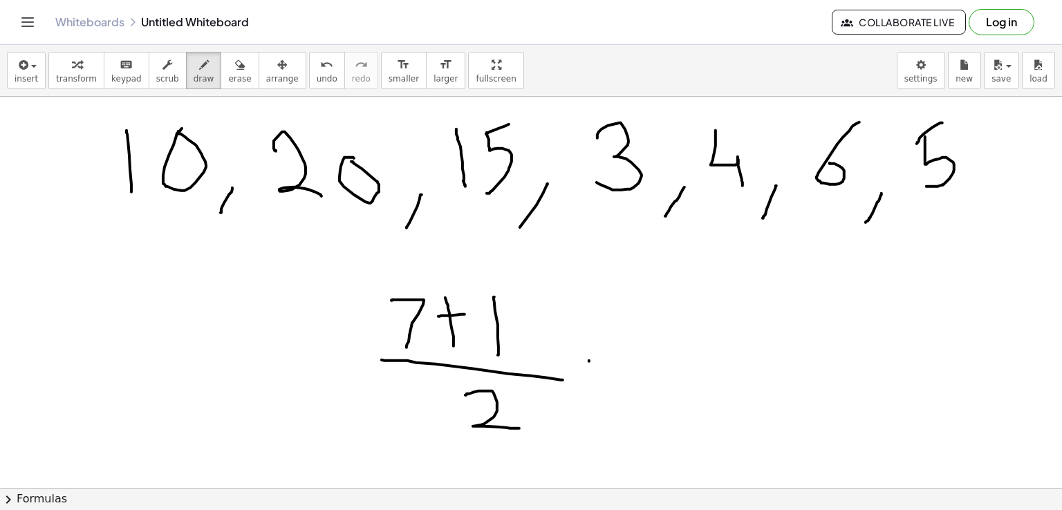
drag, startPoint x: 589, startPoint y: 361, endPoint x: 620, endPoint y: 356, distance: 30.8
drag, startPoint x: 597, startPoint y: 375, endPoint x: 620, endPoint y: 371, distance: 23.1
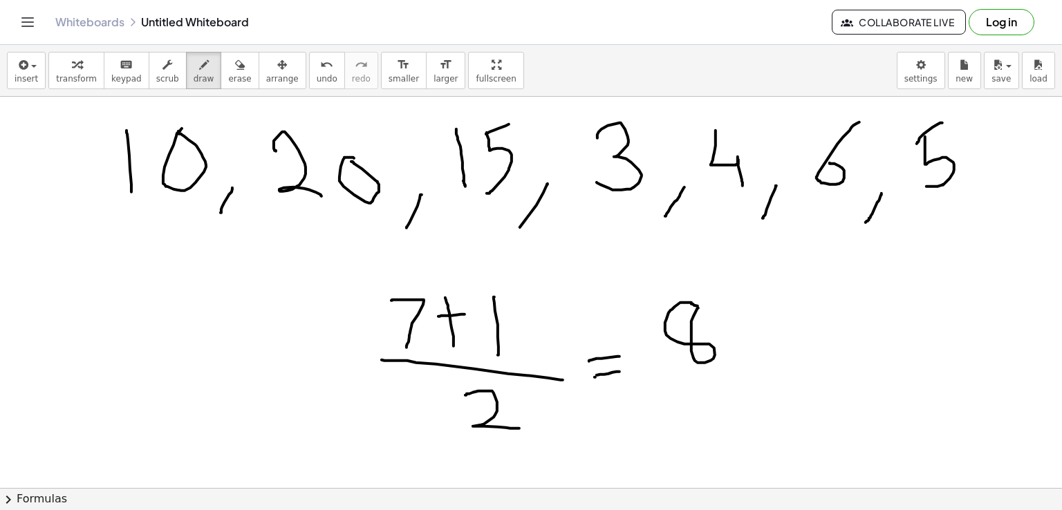
drag, startPoint x: 663, startPoint y: 380, endPoint x: 737, endPoint y: 374, distance: 74.3
drag, startPoint x: 690, startPoint y: 412, endPoint x: 727, endPoint y: 439, distance: 46.5
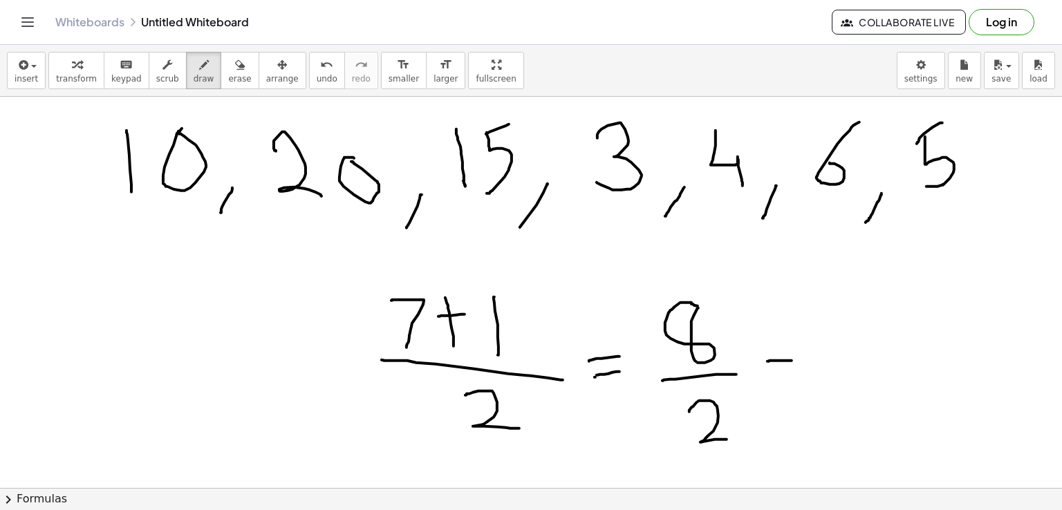
drag, startPoint x: 768, startPoint y: 361, endPoint x: 792, endPoint y: 360, distance: 24.2
drag, startPoint x: 775, startPoint y: 371, endPoint x: 801, endPoint y: 368, distance: 25.8
drag, startPoint x: 868, startPoint y: 284, endPoint x: 886, endPoint y: 355, distance: 72.8
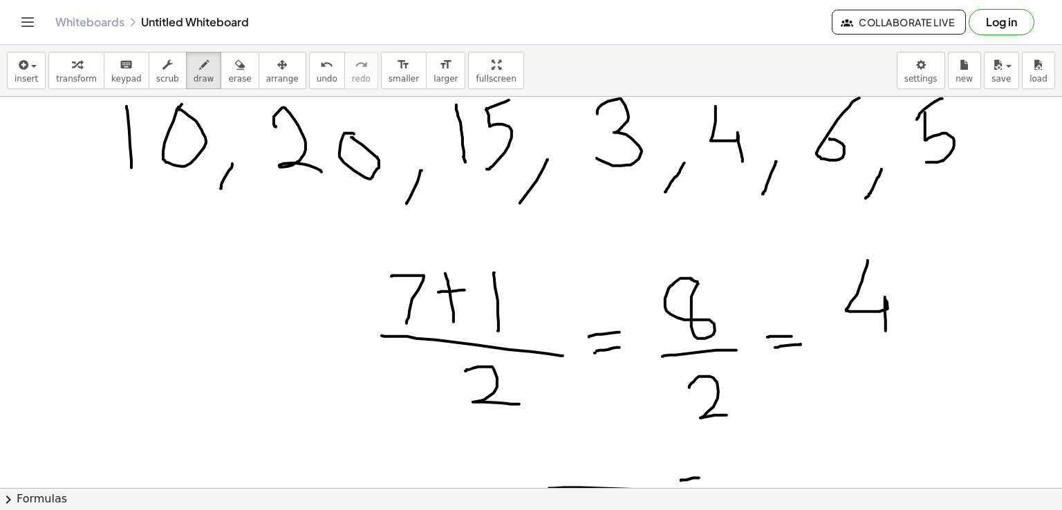
scroll to position [20, 0]
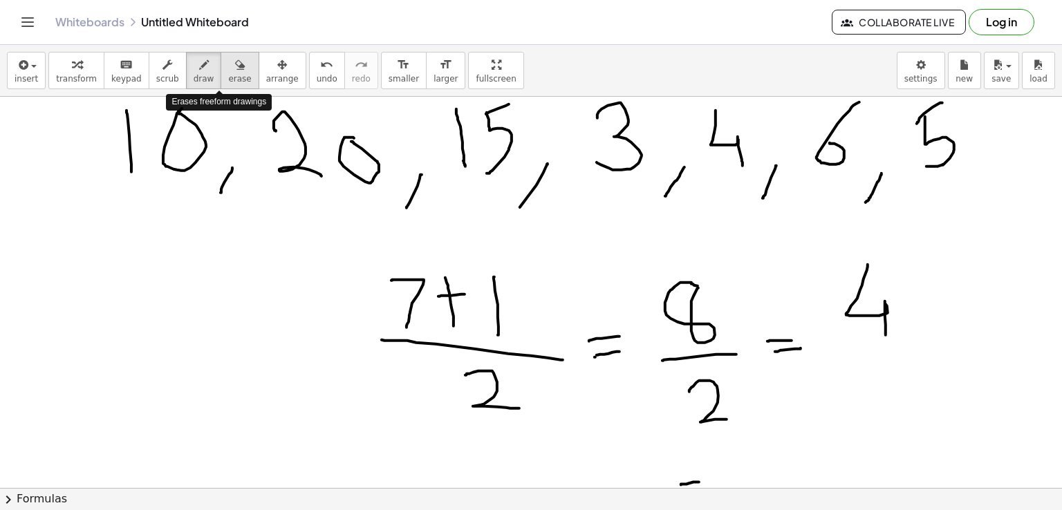
click at [221, 71] on button "erase" at bounding box center [240, 70] width 38 height 37
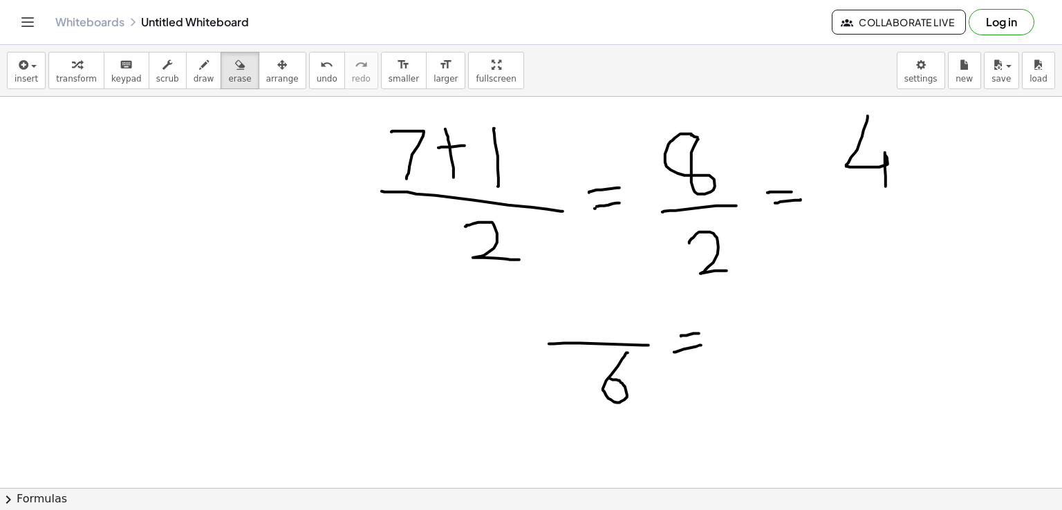
scroll to position [174, 0]
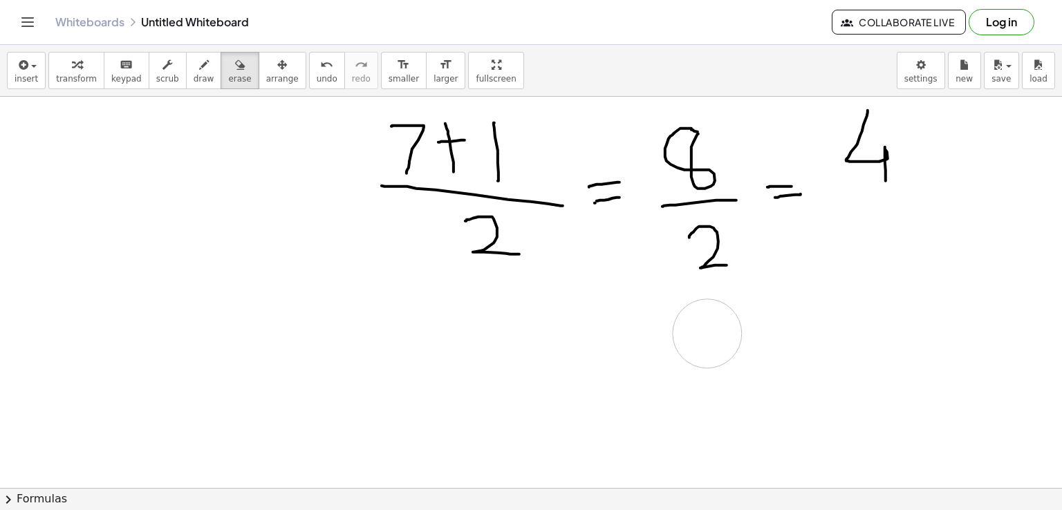
drag, startPoint x: 537, startPoint y: 346, endPoint x: 708, endPoint y: 333, distance: 171.3
click at [708, 333] on div at bounding box center [531, 359] width 1062 height 873
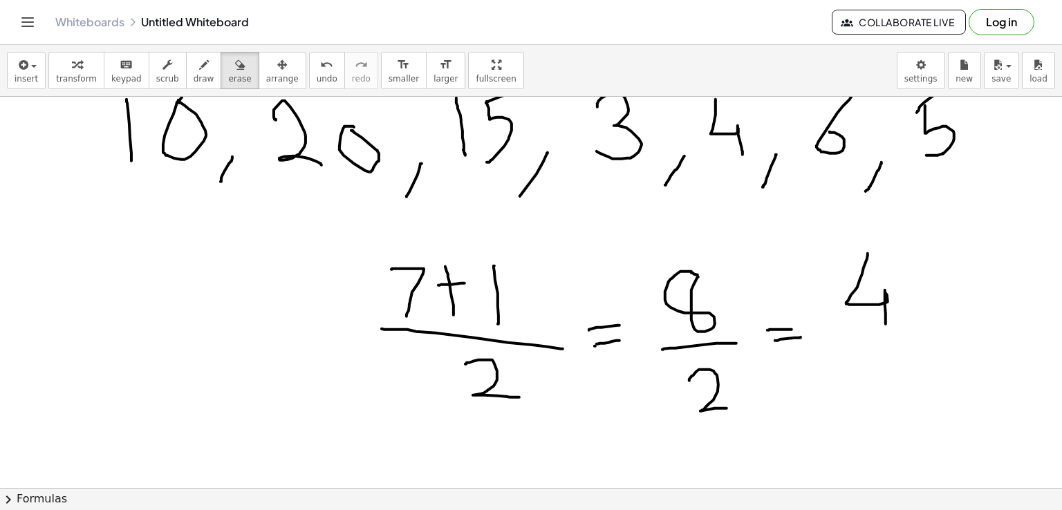
scroll to position [0, 0]
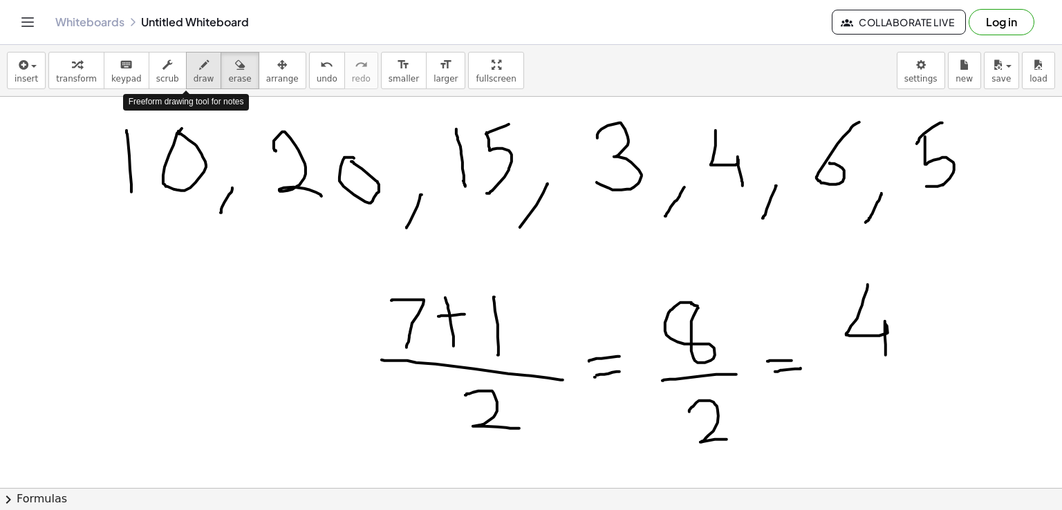
click at [199, 71] on icon "button" at bounding box center [204, 65] width 10 height 17
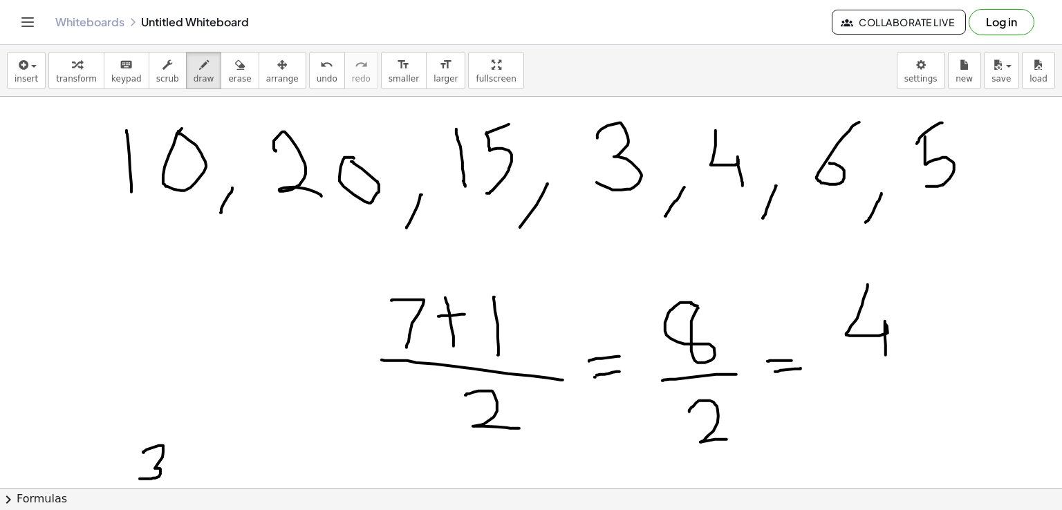
drag, startPoint x: 144, startPoint y: 452, endPoint x: 140, endPoint y: 479, distance: 26.6
drag, startPoint x: 172, startPoint y: 479, endPoint x: 161, endPoint y: 490, distance: 14.7
click at [161, 490] on div "insert select one: Math Expression Function Text Youtube Video Graphing Geometr…" at bounding box center [531, 277] width 1062 height 465
drag, startPoint x: 202, startPoint y: 446, endPoint x: 213, endPoint y: 482, distance: 37.6
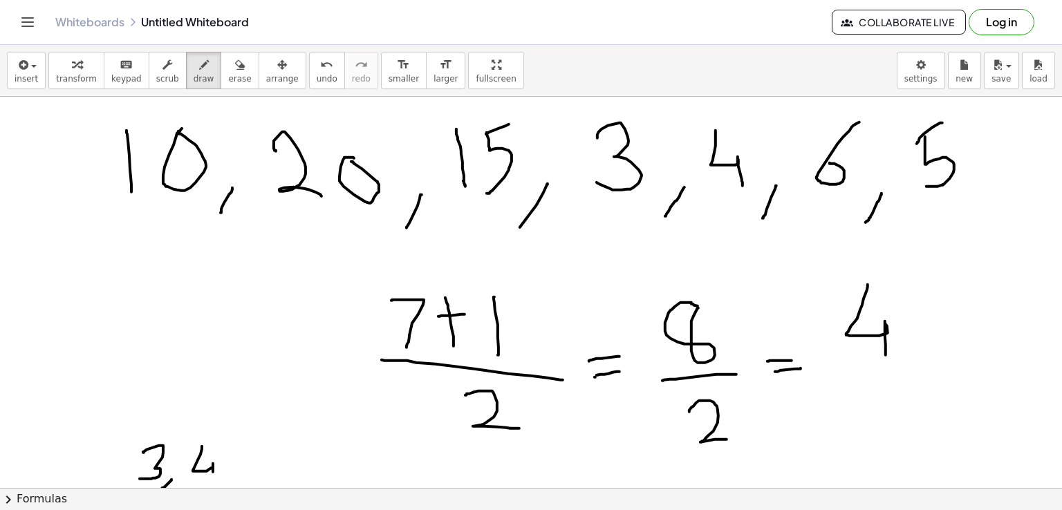
drag, startPoint x: 232, startPoint y: 477, endPoint x: 221, endPoint y: 491, distance: 18.3
click at [221, 491] on div "insert select one: Math Expression Function Text Youtube Video Graphing Geometr…" at bounding box center [531, 277] width 1062 height 465
drag, startPoint x: 264, startPoint y: 443, endPoint x: 282, endPoint y: 445, distance: 18.1
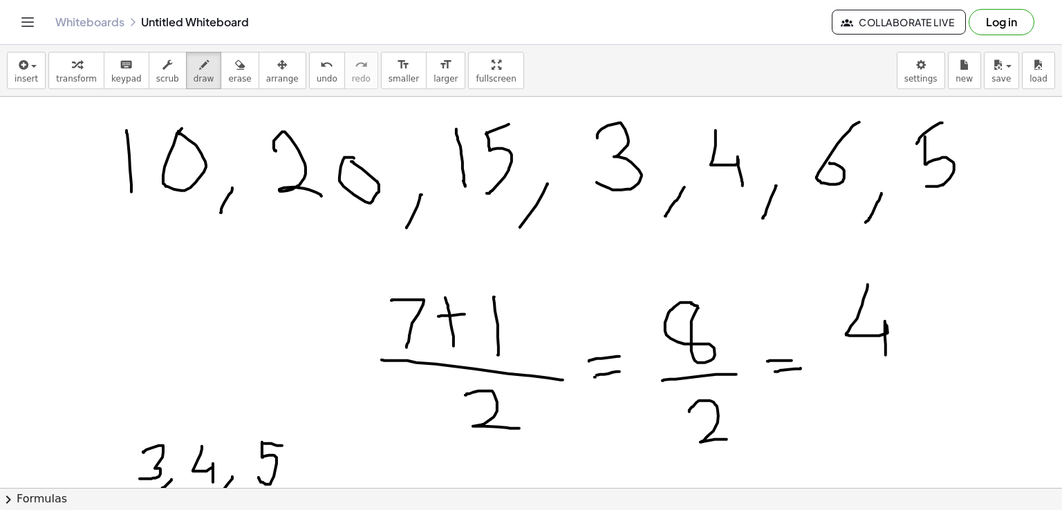
drag, startPoint x: 262, startPoint y: 442, endPoint x: 259, endPoint y: 477, distance: 35.4
drag, startPoint x: 304, startPoint y: 474, endPoint x: 285, endPoint y: 501, distance: 33.2
click at [285, 501] on div "insert select one: Math Expression Function Text Youtube Video Graphing Geometr…" at bounding box center [531, 277] width 1062 height 465
drag, startPoint x: 352, startPoint y: 443, endPoint x: 341, endPoint y: 457, distance: 17.7
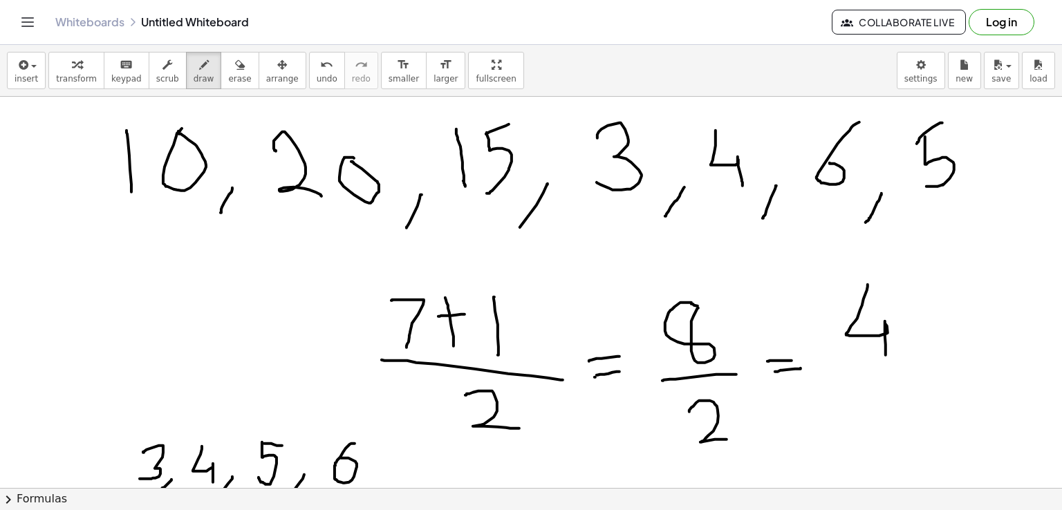
drag, startPoint x: 378, startPoint y: 475, endPoint x: 363, endPoint y: 496, distance: 25.3
click at [363, 496] on div "insert select one: Math Expression Function Text Youtube Video Graphing Geometr…" at bounding box center [531, 277] width 1062 height 465
drag, startPoint x: 396, startPoint y: 449, endPoint x: 401, endPoint y: 487, distance: 38.3
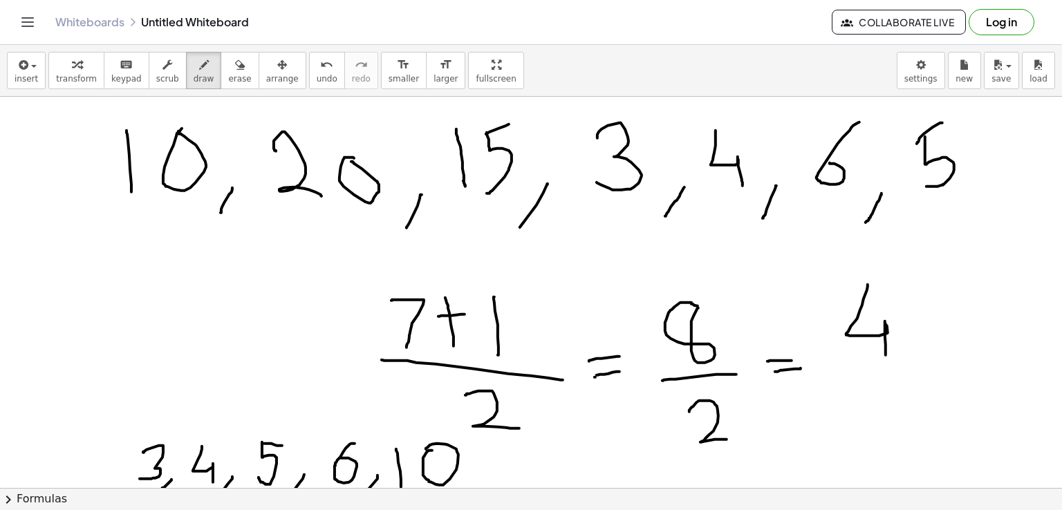
drag, startPoint x: 482, startPoint y: 467, endPoint x: 475, endPoint y: 488, distance: 21.9
drag, startPoint x: 510, startPoint y: 447, endPoint x: 512, endPoint y: 481, distance: 34.6
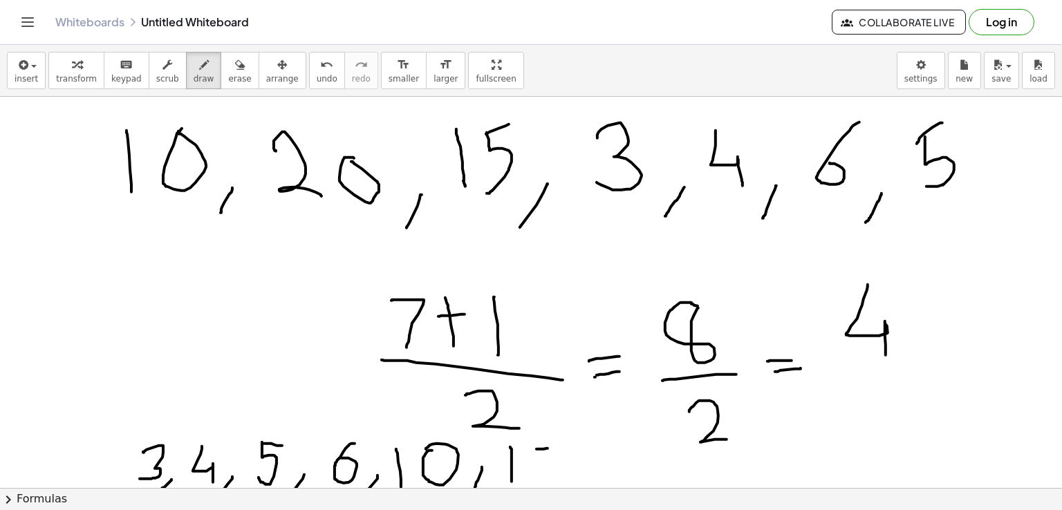
drag, startPoint x: 537, startPoint y: 449, endPoint x: 548, endPoint y: 448, distance: 11.1
drag, startPoint x: 535, startPoint y: 450, endPoint x: 534, endPoint y: 477, distance: 27.0
drag, startPoint x: 571, startPoint y: 474, endPoint x: 564, endPoint y: 492, distance: 19.3
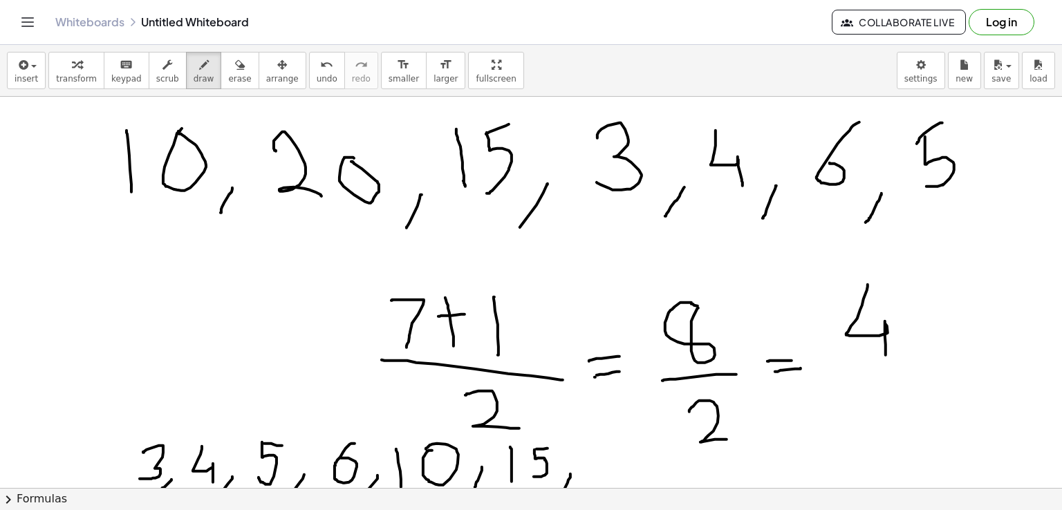
click at [564, 492] on div "insert select one: Math Expression Function Text Youtube Video Graphing Geometr…" at bounding box center [531, 277] width 1062 height 465
drag, startPoint x: 604, startPoint y: 448, endPoint x: 643, endPoint y: 480, distance: 50.7
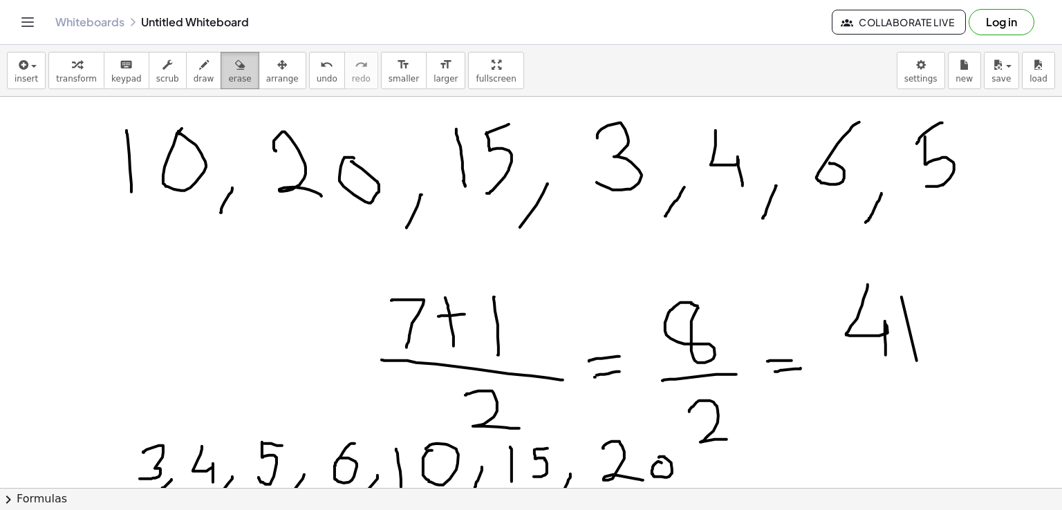
click at [235, 65] on icon "button" at bounding box center [240, 65] width 10 height 17
drag, startPoint x: 900, startPoint y: 292, endPoint x: 935, endPoint y: 359, distance: 75.8
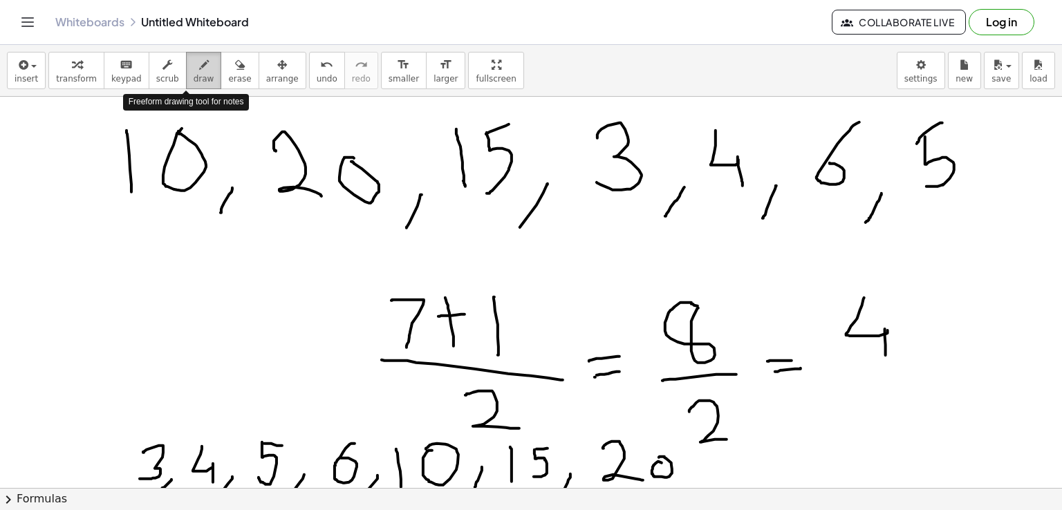
click at [194, 71] on div "button" at bounding box center [204, 64] width 21 height 17
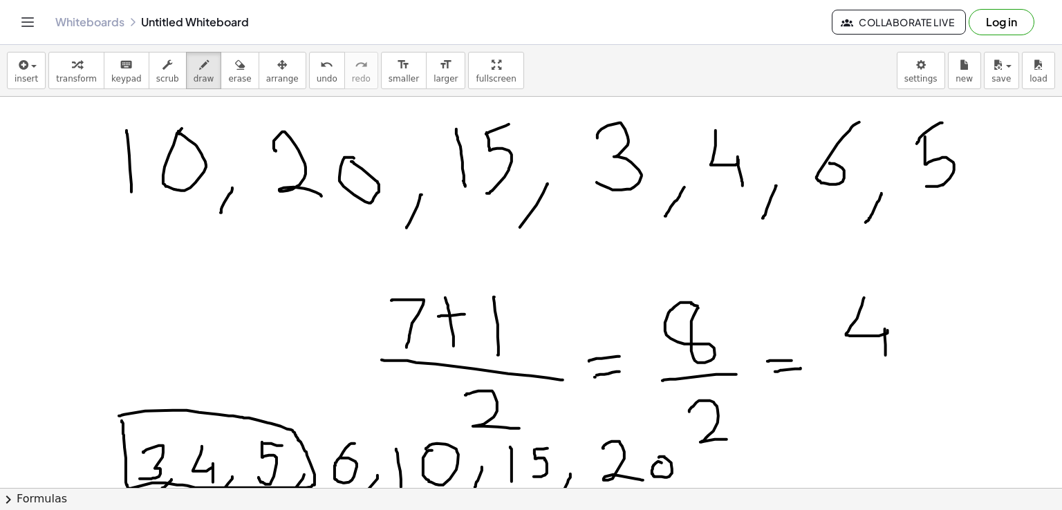
click at [199, 73] on icon "button" at bounding box center [204, 65] width 10 height 17
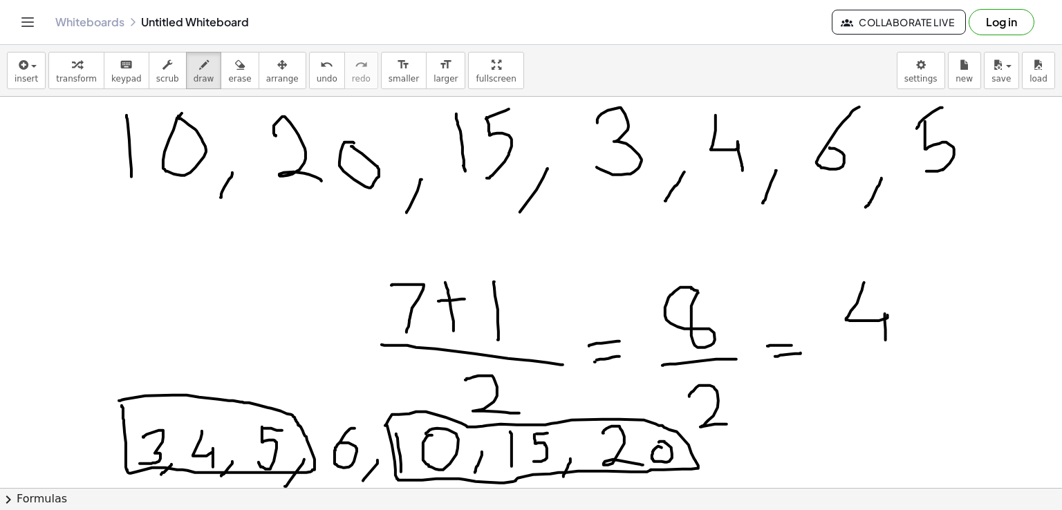
scroll to position [14, 0]
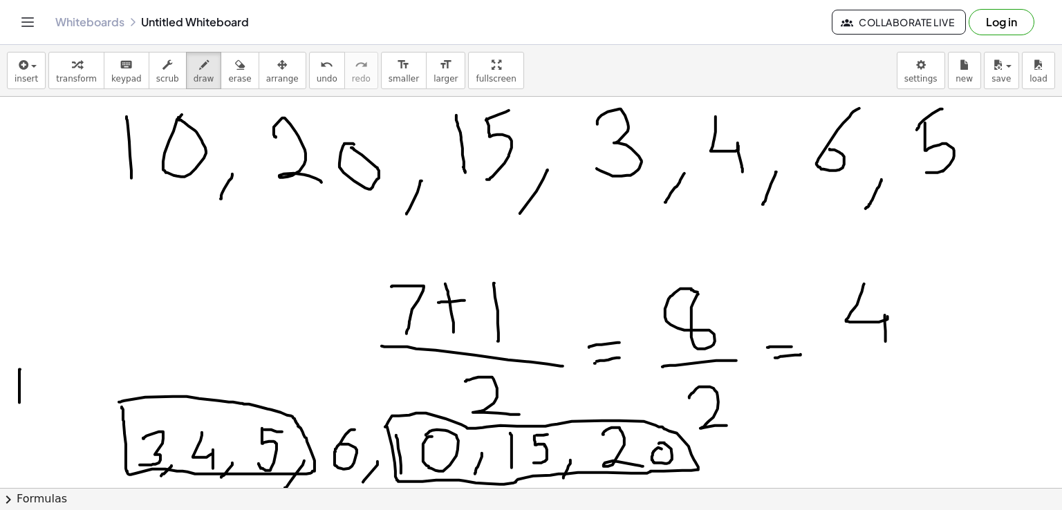
drag, startPoint x: 20, startPoint y: 369, endPoint x: 19, endPoint y: 402, distance: 33.2
click at [19, 402] on div at bounding box center [531, 519] width 1062 height 873
drag, startPoint x: 19, startPoint y: 365, endPoint x: 33, endPoint y: 397, distance: 34.7
click at [33, 397] on div at bounding box center [531, 519] width 1062 height 873
click at [30, 384] on div at bounding box center [531, 519] width 1062 height 873
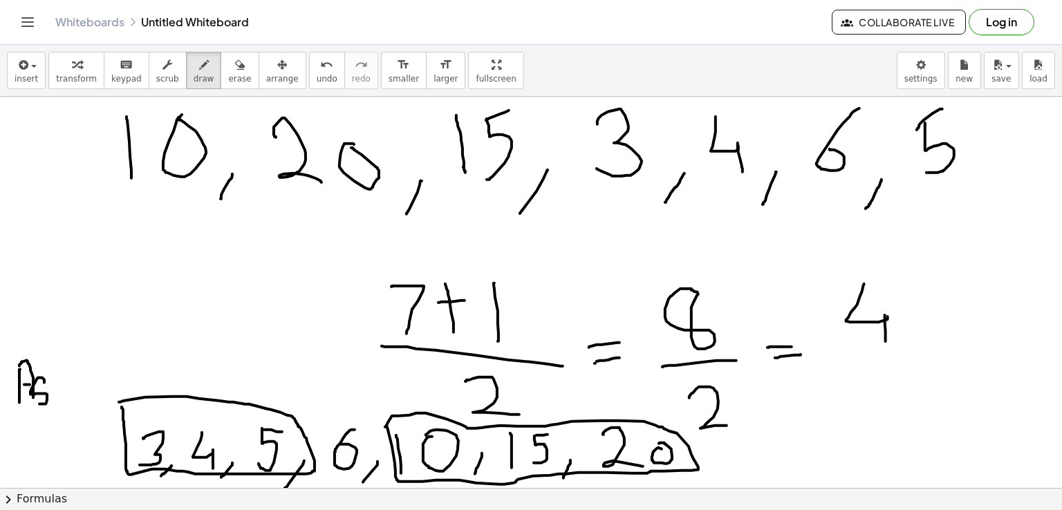
drag, startPoint x: 44, startPoint y: 382, endPoint x: 39, endPoint y: 403, distance: 22.0
click at [39, 403] on div at bounding box center [531, 519] width 1062 height 873
drag, startPoint x: 63, startPoint y: 382, endPoint x: 75, endPoint y: 402, distance: 23.2
click at [75, 402] on div at bounding box center [531, 519] width 1062 height 873
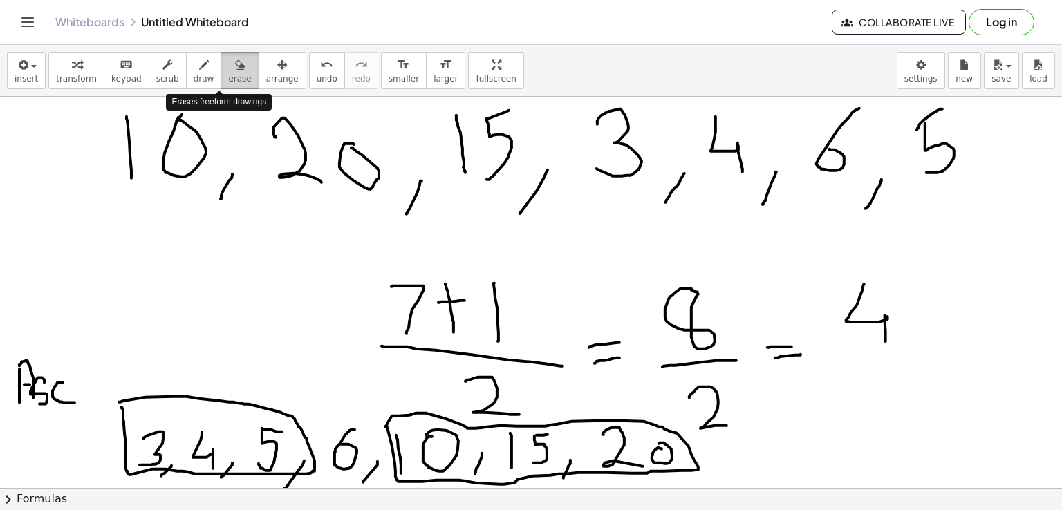
click at [228, 75] on span "erase" at bounding box center [239, 79] width 23 height 10
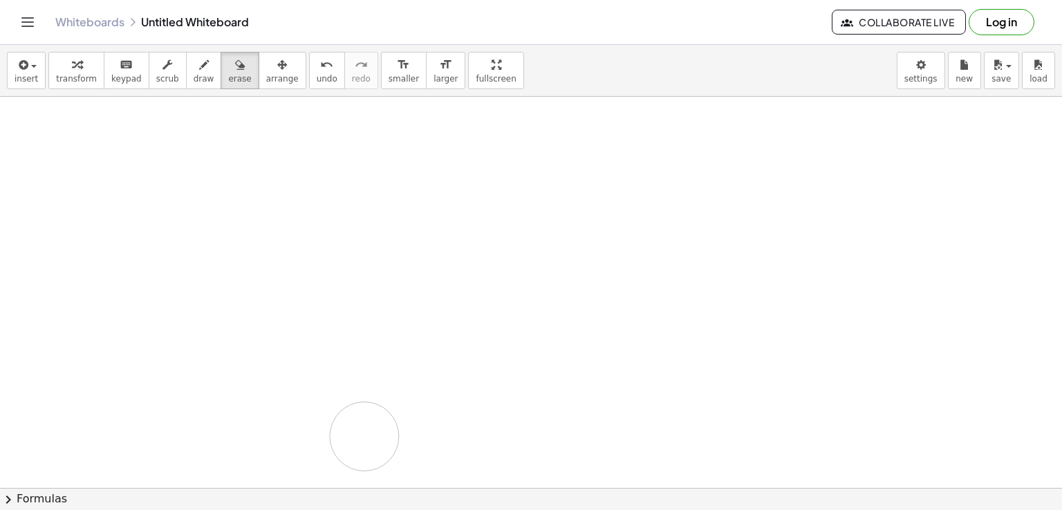
drag, startPoint x: 73, startPoint y: 115, endPoint x: 364, endPoint y: 436, distance: 433.8
click at [364, 436] on div at bounding box center [531, 519] width 1062 height 873
click at [199, 67] on icon "button" at bounding box center [204, 65] width 10 height 17
click at [199, 72] on icon "button" at bounding box center [204, 65] width 10 height 17
click at [194, 77] on span "draw" at bounding box center [204, 79] width 21 height 10
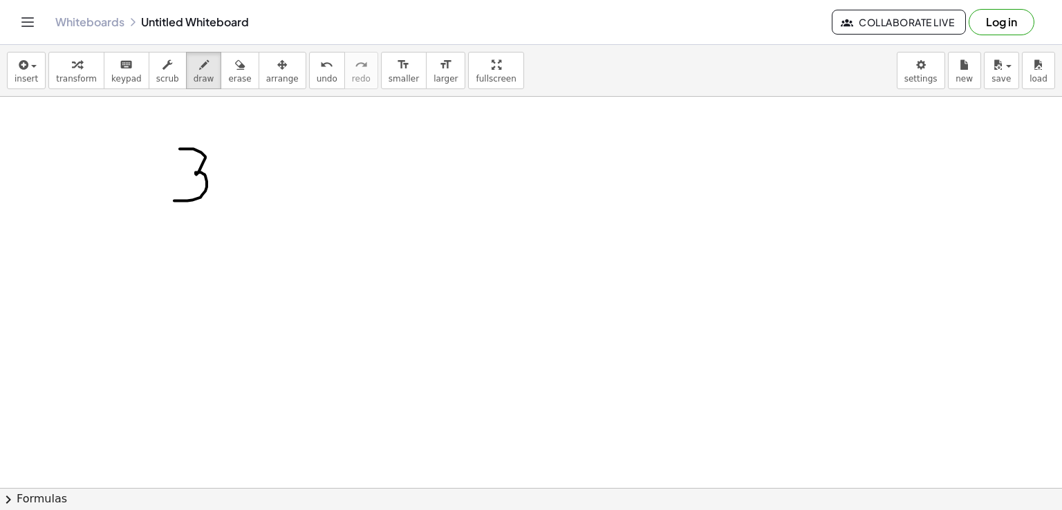
drag, startPoint x: 180, startPoint y: 148, endPoint x: 174, endPoint y: 200, distance: 52.2
click at [174, 200] on div at bounding box center [531, 519] width 1062 height 873
drag, startPoint x: 235, startPoint y: 199, endPoint x: 222, endPoint y: 225, distance: 28.8
click at [222, 225] on div at bounding box center [531, 519] width 1062 height 873
click at [279, 160] on div at bounding box center [531, 519] width 1062 height 873
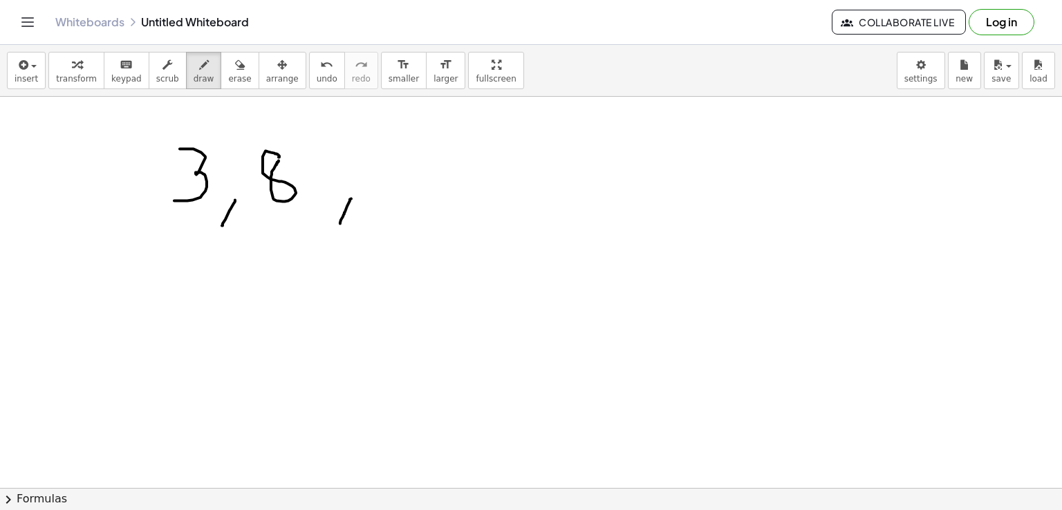
drag, startPoint x: 351, startPoint y: 198, endPoint x: 340, endPoint y: 223, distance: 27.2
click at [340, 223] on div at bounding box center [531, 519] width 1062 height 873
drag, startPoint x: 394, startPoint y: 159, endPoint x: 400, endPoint y: 217, distance: 58.4
click at [400, 217] on div at bounding box center [531, 519] width 1062 height 873
drag, startPoint x: 421, startPoint y: 162, endPoint x: 452, endPoint y: 153, distance: 32.4
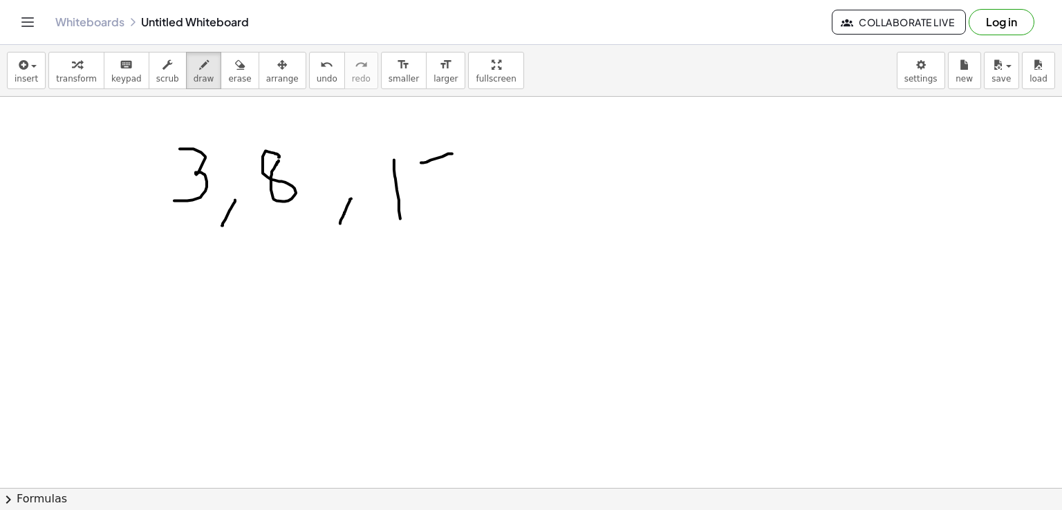
click at [452, 153] on div at bounding box center [531, 519] width 1062 height 873
drag, startPoint x: 420, startPoint y: 164, endPoint x: 429, endPoint y: 205, distance: 42.5
click at [429, 205] on div at bounding box center [531, 519] width 1062 height 873
drag, startPoint x: 513, startPoint y: 203, endPoint x: 495, endPoint y: 243, distance: 44.9
click at [495, 243] on div at bounding box center [531, 519] width 1062 height 873
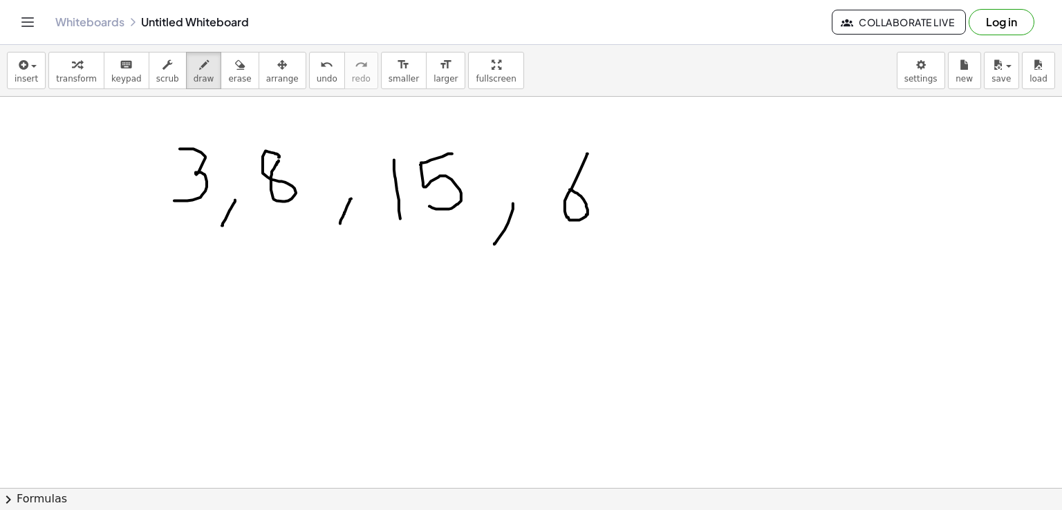
drag, startPoint x: 588, startPoint y: 153, endPoint x: 570, endPoint y: 189, distance: 40.2
click at [570, 189] on div at bounding box center [531, 519] width 1062 height 873
drag, startPoint x: 656, startPoint y: 200, endPoint x: 645, endPoint y: 237, distance: 39.2
click at [645, 237] on div at bounding box center [531, 519] width 1062 height 873
drag, startPoint x: 719, startPoint y: 152, endPoint x: 739, endPoint y: 210, distance: 61.2
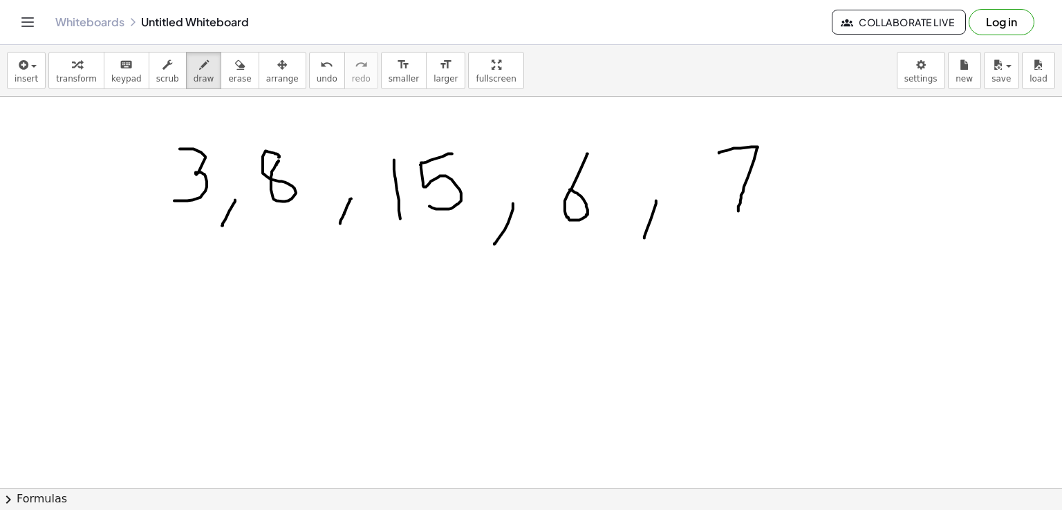
click at [739, 210] on div at bounding box center [531, 519] width 1062 height 873
click at [228, 74] on span "erase" at bounding box center [239, 79] width 23 height 10
click at [235, 68] on icon "button" at bounding box center [240, 65] width 10 height 17
click at [199, 72] on icon "button" at bounding box center [204, 65] width 10 height 17
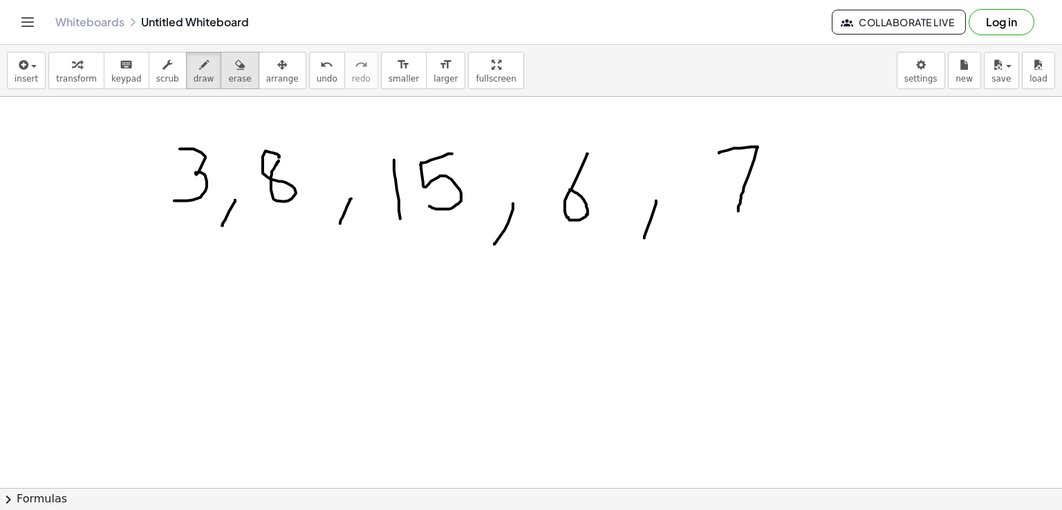
click at [199, 72] on icon "button" at bounding box center [204, 65] width 10 height 17
click at [228, 74] on span "erase" at bounding box center [239, 79] width 23 height 10
click at [228, 75] on span "erase" at bounding box center [239, 79] width 23 height 10
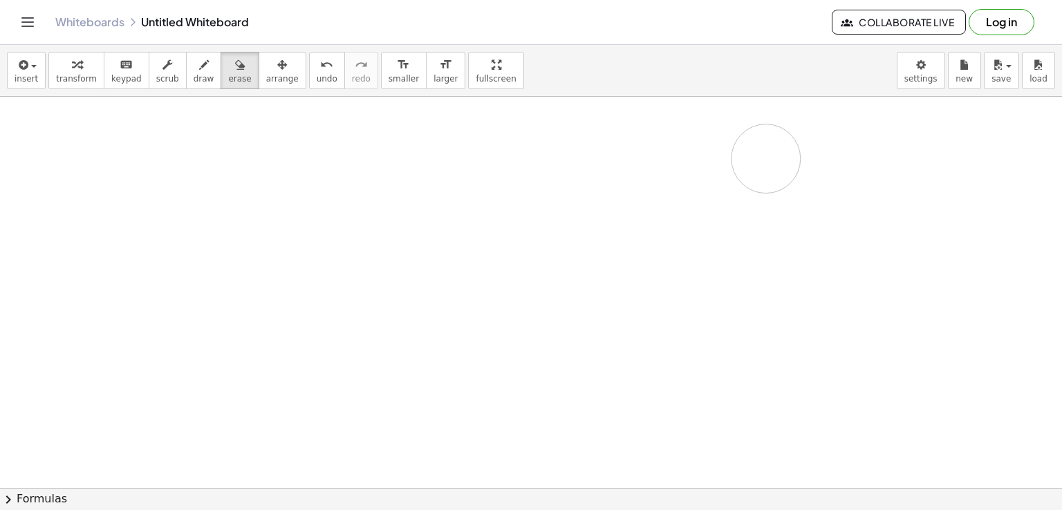
drag, startPoint x: 160, startPoint y: 151, endPoint x: 766, endPoint y: 158, distance: 605.9
click at [766, 158] on div at bounding box center [531, 519] width 1062 height 873
click at [194, 78] on span "draw" at bounding box center [204, 79] width 21 height 10
drag, startPoint x: 216, startPoint y: 164, endPoint x: 219, endPoint y: 232, distance: 67.9
click at [219, 232] on div at bounding box center [531, 519] width 1062 height 873
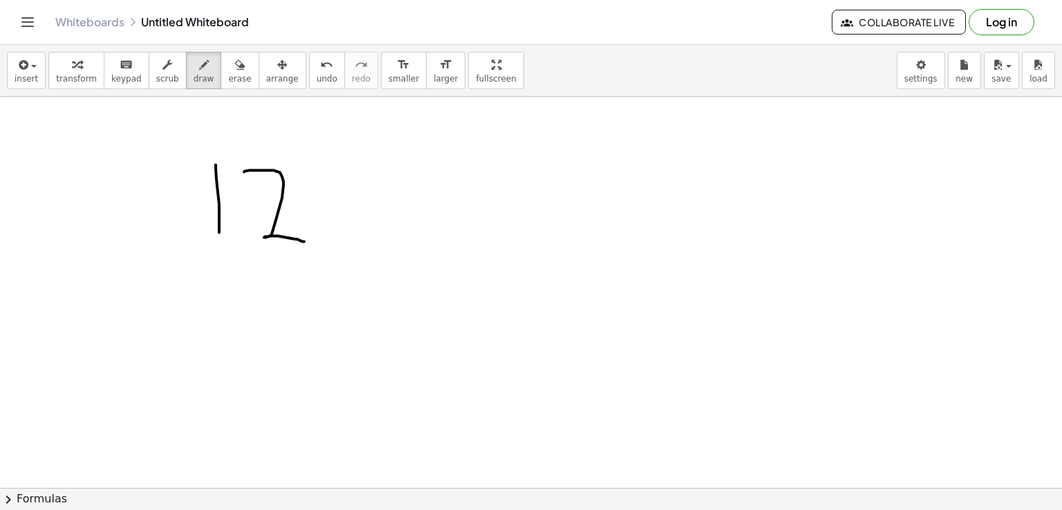
drag, startPoint x: 244, startPoint y: 171, endPoint x: 304, endPoint y: 241, distance: 92.2
click at [304, 241] on div at bounding box center [531, 519] width 1062 height 873
drag, startPoint x: 341, startPoint y: 242, endPoint x: 329, endPoint y: 277, distance: 36.5
click at [329, 277] on div at bounding box center [531, 519] width 1062 height 873
drag, startPoint x: 389, startPoint y: 179, endPoint x: 403, endPoint y: 247, distance: 69.0
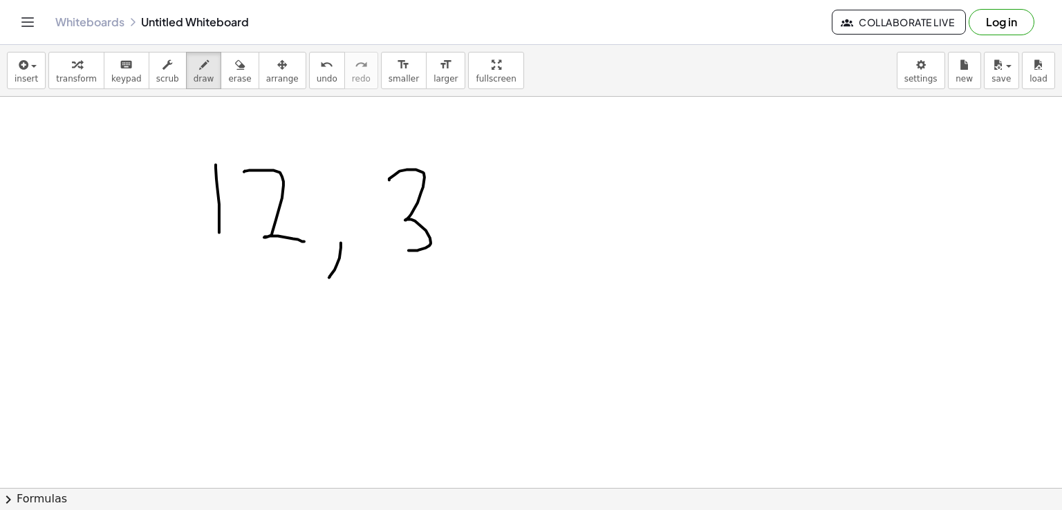
click at [403, 247] on div at bounding box center [531, 519] width 1062 height 873
drag, startPoint x: 473, startPoint y: 250, endPoint x: 454, endPoint y: 277, distance: 33.2
click at [454, 277] on div at bounding box center [531, 519] width 1062 height 873
drag, startPoint x: 517, startPoint y: 165, endPoint x: 541, endPoint y: 161, distance: 24.6
click at [541, 161] on div at bounding box center [531, 519] width 1062 height 873
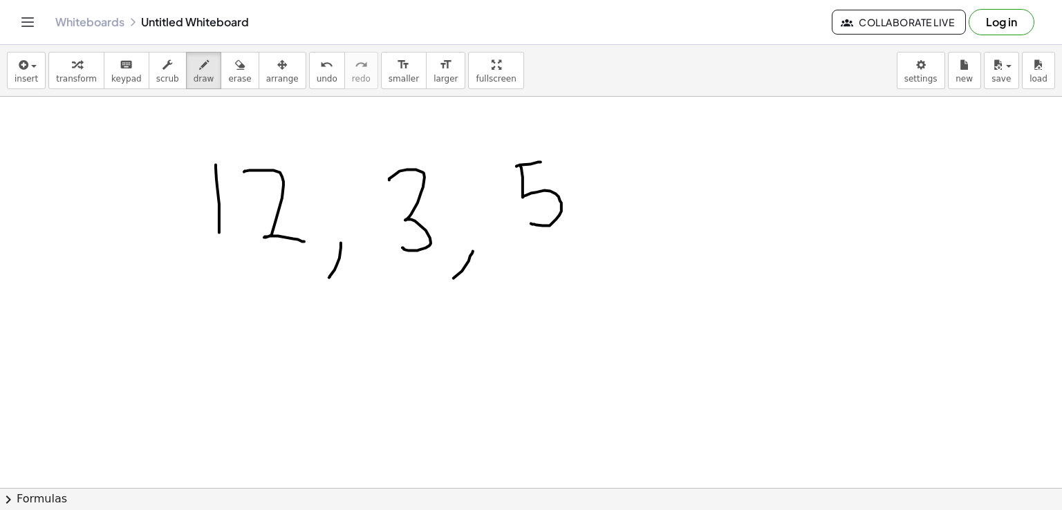
drag, startPoint x: 520, startPoint y: 164, endPoint x: 527, endPoint y: 222, distance: 58.5
click at [527, 222] on div at bounding box center [531, 519] width 1062 height 873
drag, startPoint x: 615, startPoint y: 230, endPoint x: 592, endPoint y: 269, distance: 45.6
click at [592, 269] on div at bounding box center [531, 519] width 1062 height 873
drag, startPoint x: 703, startPoint y: 157, endPoint x: 703, endPoint y: 247, distance: 89.9
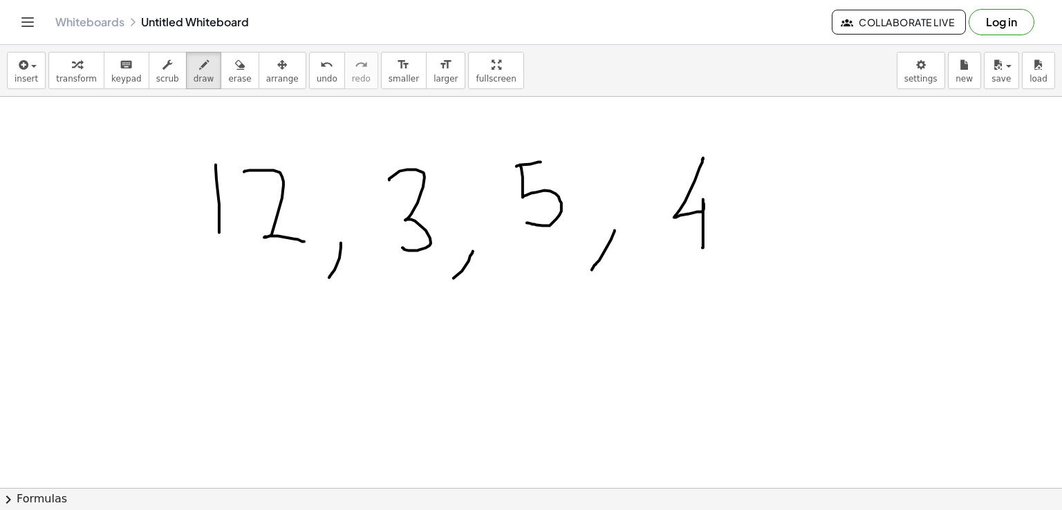
click at [703, 247] on div at bounding box center [531, 519] width 1062 height 873
drag, startPoint x: 779, startPoint y: 240, endPoint x: 741, endPoint y: 303, distance: 73.2
click at [741, 303] on div at bounding box center [531, 519] width 1062 height 873
drag, startPoint x: 827, startPoint y: 187, endPoint x: 835, endPoint y: 262, distance: 75.2
click at [835, 262] on div at bounding box center [531, 519] width 1062 height 873
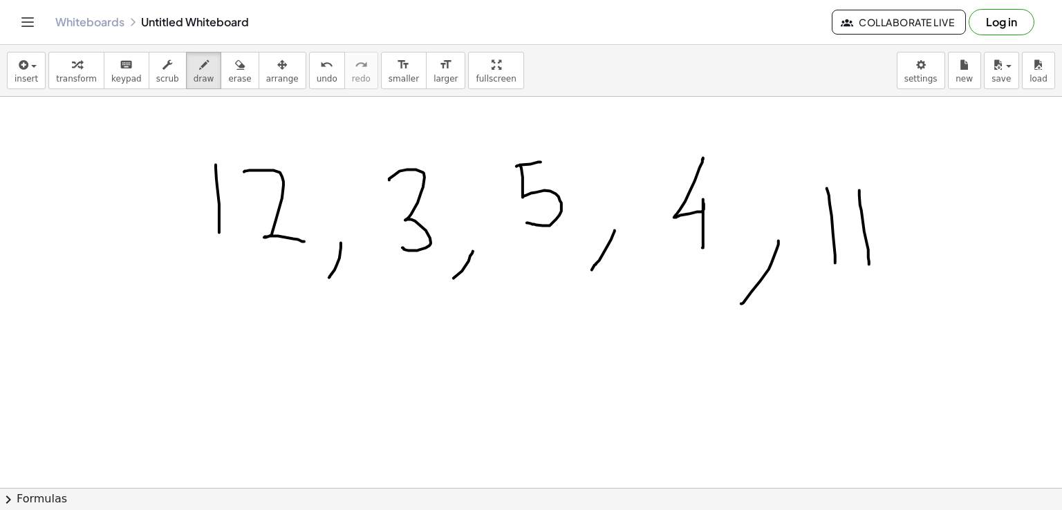
drag, startPoint x: 860, startPoint y: 190, endPoint x: 869, endPoint y: 264, distance: 74.6
click at [869, 264] on div at bounding box center [531, 519] width 1062 height 873
drag, startPoint x: 894, startPoint y: 266, endPoint x: 871, endPoint y: 308, distance: 48.3
click at [871, 308] on div at bounding box center [531, 519] width 1062 height 873
drag, startPoint x: 926, startPoint y: 186, endPoint x: 937, endPoint y: 196, distance: 14.7
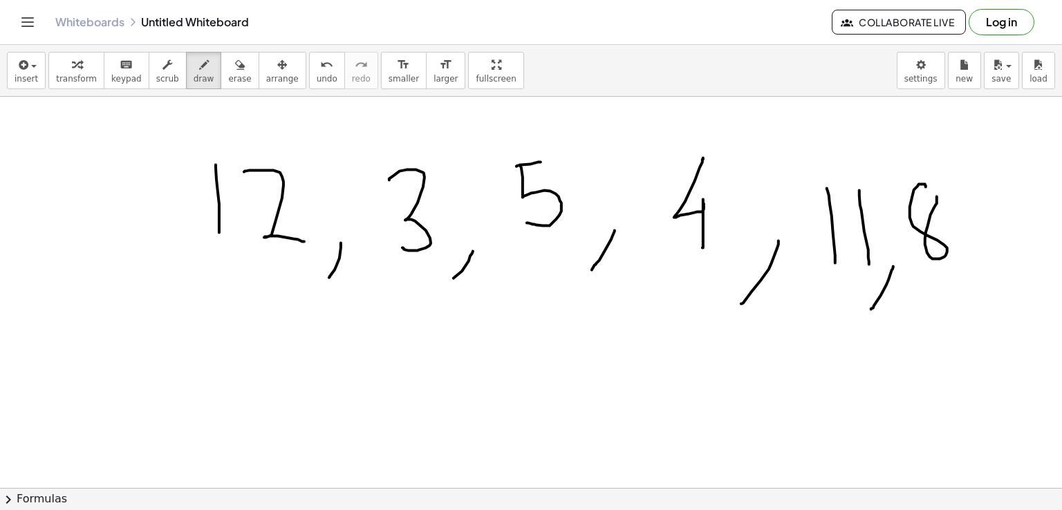
click at [937, 196] on div at bounding box center [531, 519] width 1062 height 873
drag, startPoint x: 990, startPoint y: 238, endPoint x: 965, endPoint y: 278, distance: 46.9
click at [965, 278] on div at bounding box center [531, 519] width 1062 height 873
drag, startPoint x: 1001, startPoint y: 181, endPoint x: 1040, endPoint y: 244, distance: 73.9
click at [1040, 244] on div at bounding box center [531, 519] width 1062 height 873
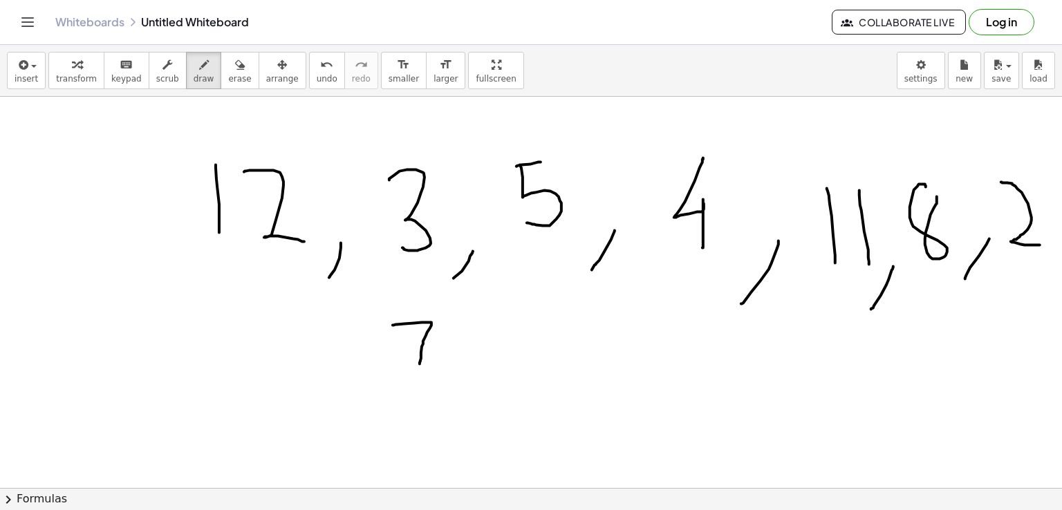
drag, startPoint x: 393, startPoint y: 324, endPoint x: 420, endPoint y: 363, distance: 47.2
click at [420, 363] on div at bounding box center [531, 519] width 1062 height 873
drag, startPoint x: 447, startPoint y: 344, endPoint x: 484, endPoint y: 341, distance: 36.8
click at [484, 341] on div at bounding box center [531, 519] width 1062 height 873
drag, startPoint x: 469, startPoint y: 329, endPoint x: 470, endPoint y: 354, distance: 25.6
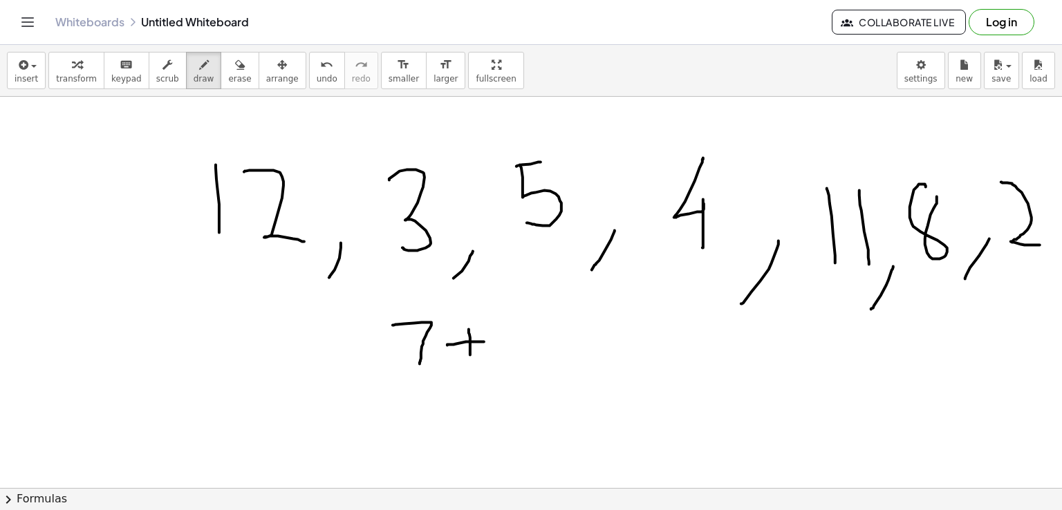
click at [470, 354] on div at bounding box center [531, 519] width 1062 height 873
drag, startPoint x: 517, startPoint y: 317, endPoint x: 520, endPoint y: 355, distance: 38.9
click at [520, 355] on div at bounding box center [531, 519] width 1062 height 873
drag, startPoint x: 409, startPoint y: 371, endPoint x: 566, endPoint y: 371, distance: 156.3
click at [566, 371] on div at bounding box center [531, 519] width 1062 height 873
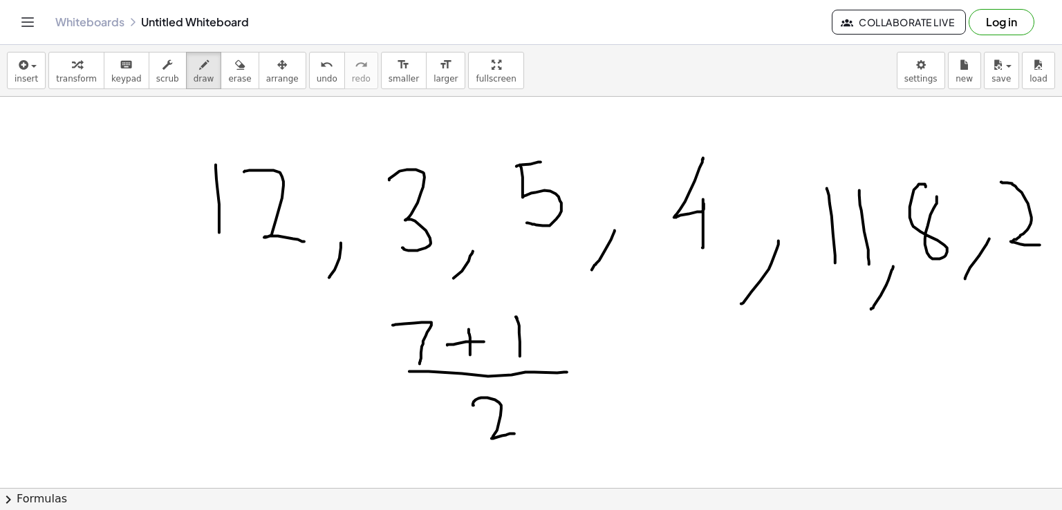
drag, startPoint x: 474, startPoint y: 405, endPoint x: 515, endPoint y: 433, distance: 49.7
click at [515, 433] on div at bounding box center [531, 519] width 1062 height 873
drag, startPoint x: 609, startPoint y: 369, endPoint x: 637, endPoint y: 367, distance: 27.8
click at [637, 367] on div at bounding box center [531, 519] width 1062 height 873
drag, startPoint x: 610, startPoint y: 380, endPoint x: 639, endPoint y: 378, distance: 29.1
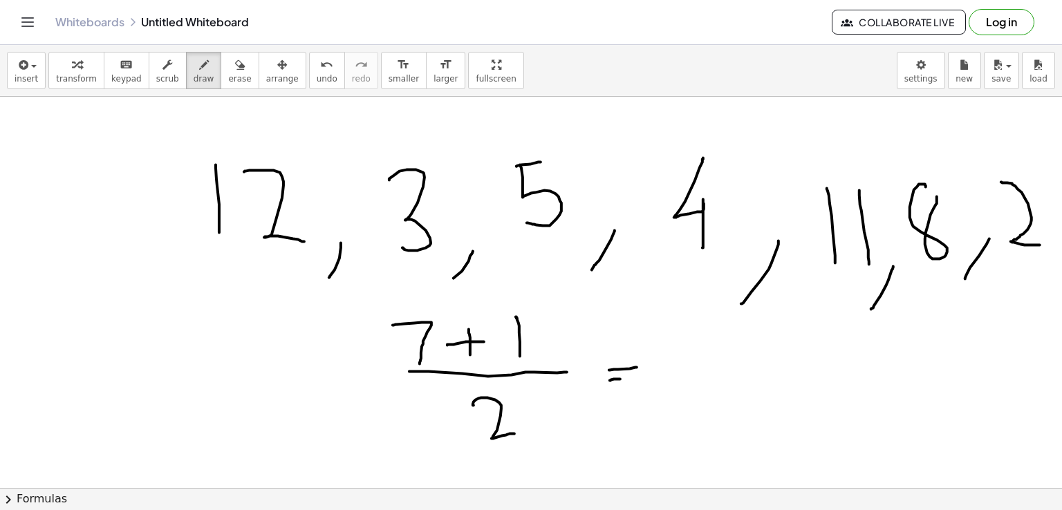
click at [639, 378] on div at bounding box center [531, 519] width 1062 height 873
click at [714, 331] on div at bounding box center [531, 519] width 1062 height 873
drag, startPoint x: 682, startPoint y: 399, endPoint x: 723, endPoint y: 394, distance: 41.1
click at [723, 394] on div at bounding box center [531, 519] width 1062 height 873
drag, startPoint x: 695, startPoint y: 407, endPoint x: 728, endPoint y: 424, distance: 36.5
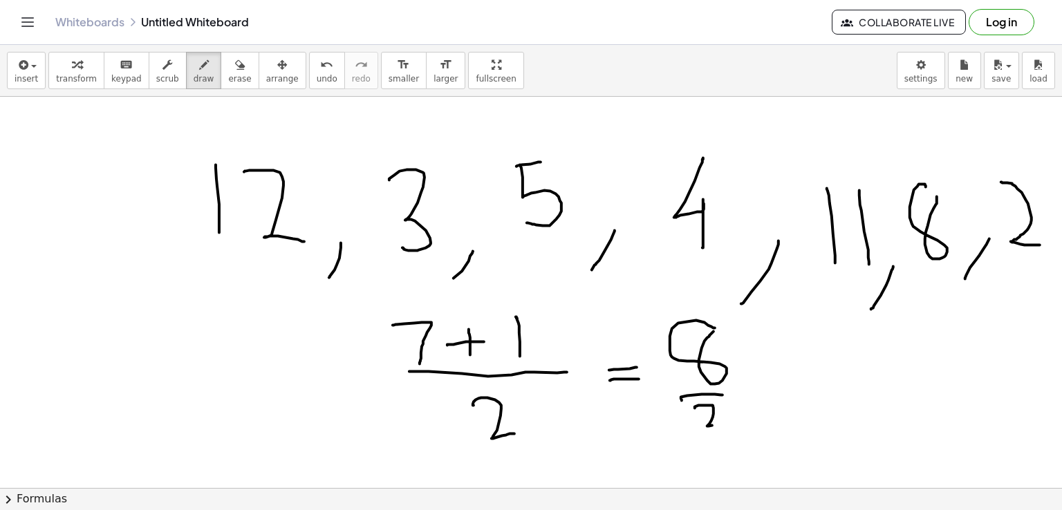
click at [728, 425] on div at bounding box center [531, 519] width 1062 height 873
drag, startPoint x: 754, startPoint y: 391, endPoint x: 784, endPoint y: 383, distance: 30.7
click at [784, 383] on div at bounding box center [531, 519] width 1062 height 873
drag, startPoint x: 761, startPoint y: 397, endPoint x: 780, endPoint y: 394, distance: 19.0
click at [780, 394] on div at bounding box center [531, 519] width 1062 height 873
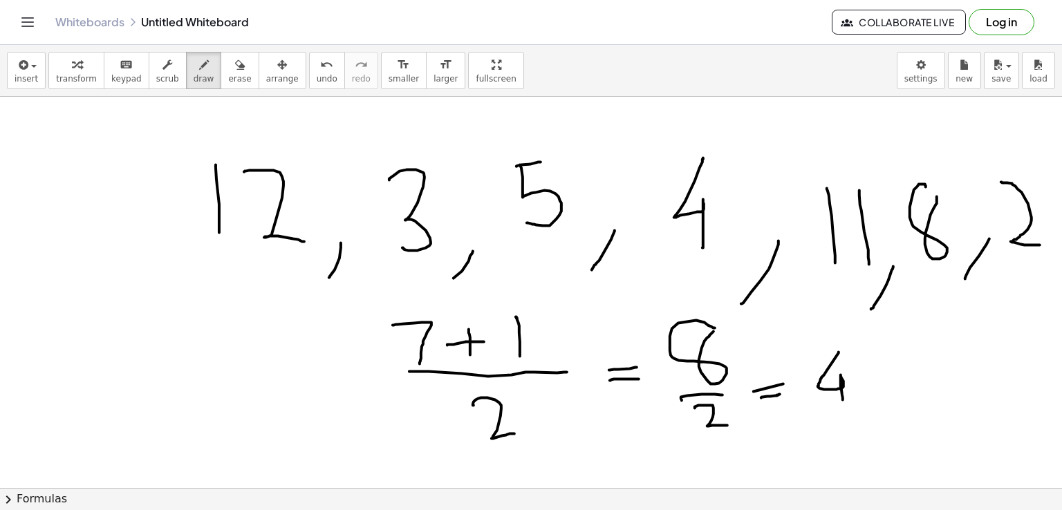
drag, startPoint x: 839, startPoint y: 351, endPoint x: 843, endPoint y: 399, distance: 47.9
click at [843, 399] on div at bounding box center [531, 519] width 1062 height 873
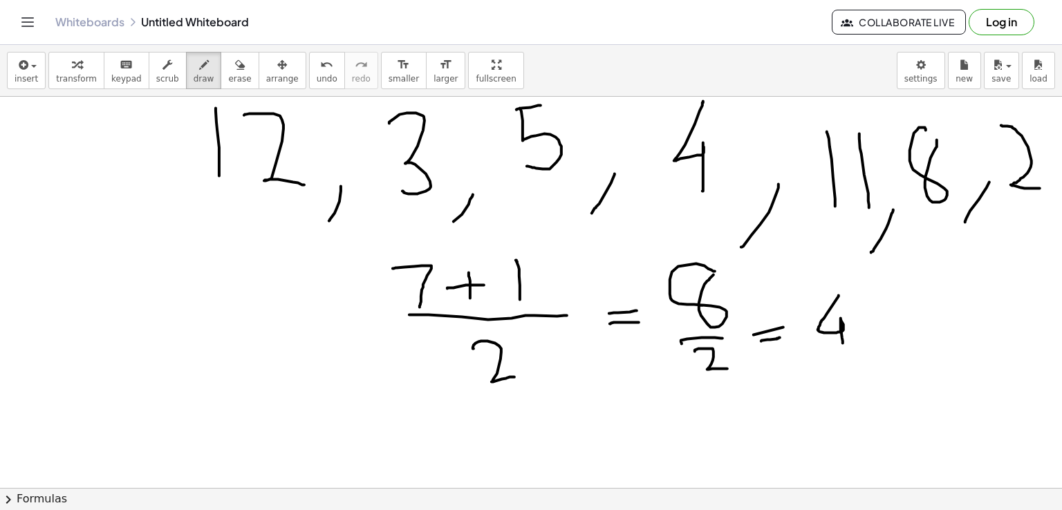
scroll to position [73, 0]
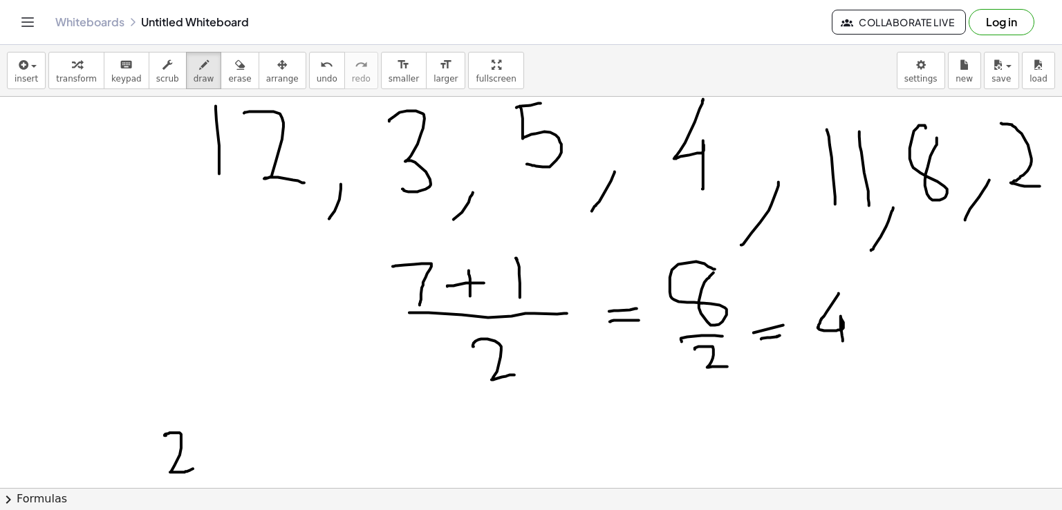
drag, startPoint x: 165, startPoint y: 435, endPoint x: 193, endPoint y: 468, distance: 43.2
click at [193, 468] on div at bounding box center [531, 460] width 1062 height 873
drag, startPoint x: 228, startPoint y: 479, endPoint x: 217, endPoint y: 488, distance: 13.7
click at [217, 488] on div "insert select one: Math Expression Function Text Youtube Video Graphing Geometr…" at bounding box center [531, 277] width 1062 height 465
drag, startPoint x: 245, startPoint y: 432, endPoint x: 249, endPoint y: 469, distance: 37.6
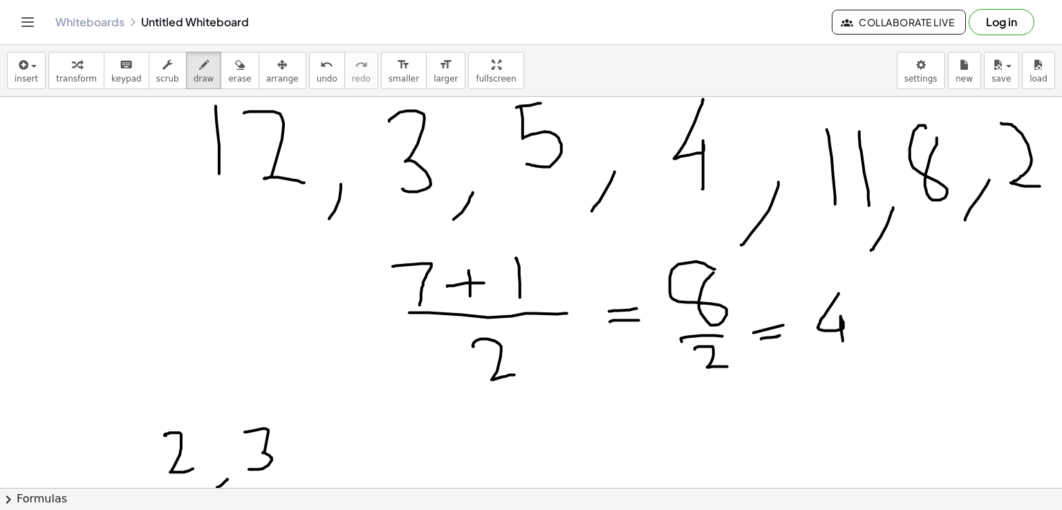
click at [249, 469] on div at bounding box center [531, 460] width 1062 height 873
drag, startPoint x: 295, startPoint y: 471, endPoint x: 282, endPoint y: 484, distance: 18.6
click at [282, 484] on div at bounding box center [531, 460] width 1062 height 873
drag, startPoint x: 330, startPoint y: 432, endPoint x: 329, endPoint y: 472, distance: 40.1
click at [329, 472] on div at bounding box center [531, 460] width 1062 height 873
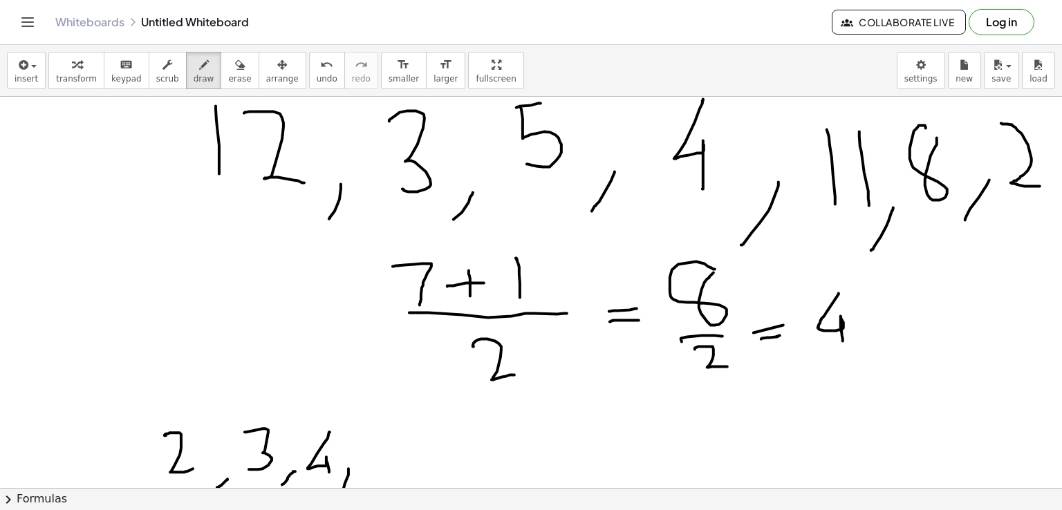
drag, startPoint x: 349, startPoint y: 468, endPoint x: 340, endPoint y: 499, distance: 31.5
click at [340, 499] on div "insert select one: Math Expression Function Text Youtube Video Graphing Geometr…" at bounding box center [531, 277] width 1062 height 465
drag, startPoint x: 384, startPoint y: 435, endPoint x: 404, endPoint y: 429, distance: 20.8
click at [404, 429] on div at bounding box center [531, 460] width 1062 height 873
drag, startPoint x: 378, startPoint y: 434, endPoint x: 374, endPoint y: 461, distance: 27.2
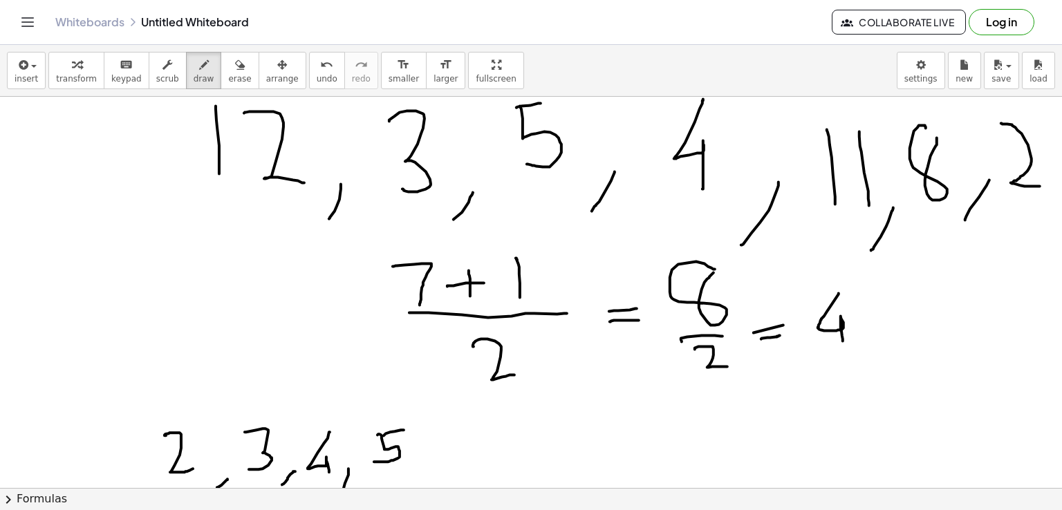
click at [374, 461] on div at bounding box center [531, 460] width 1062 height 873
drag, startPoint x: 425, startPoint y: 454, endPoint x: 426, endPoint y: 470, distance: 16.7
click at [426, 470] on div at bounding box center [531, 460] width 1062 height 873
drag, startPoint x: 468, startPoint y: 428, endPoint x: 477, endPoint y: 435, distance: 11.3
click at [477, 435] on div at bounding box center [531, 460] width 1062 height 873
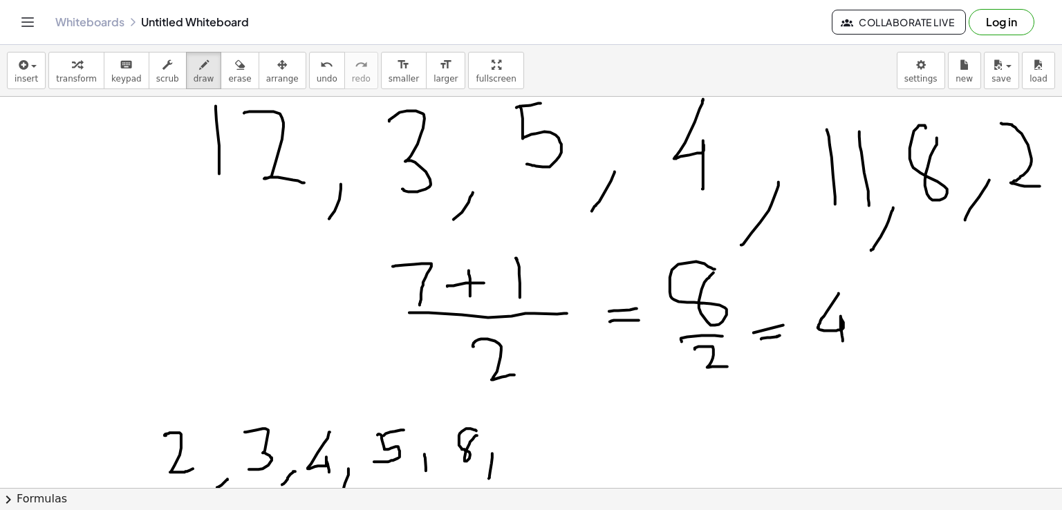
drag, startPoint x: 492, startPoint y: 453, endPoint x: 489, endPoint y: 478, distance: 25.1
click at [489, 478] on div at bounding box center [531, 460] width 1062 height 873
drag, startPoint x: 524, startPoint y: 434, endPoint x: 525, endPoint y: 465, distance: 31.1
click at [525, 465] on div at bounding box center [531, 460] width 1062 height 873
drag, startPoint x: 538, startPoint y: 429, endPoint x: 542, endPoint y: 463, distance: 33.5
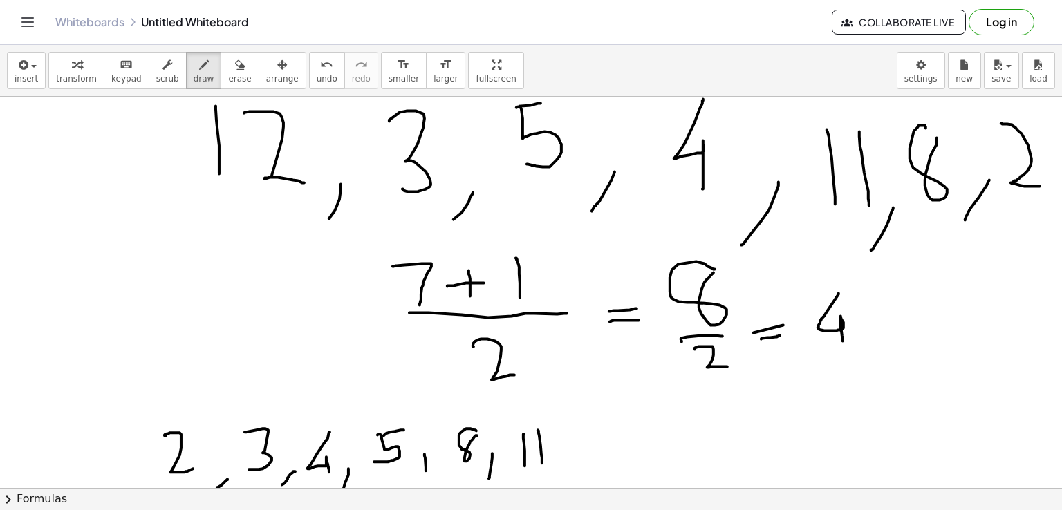
click at [542, 463] on div at bounding box center [531, 460] width 1062 height 873
drag, startPoint x: 579, startPoint y: 457, endPoint x: 572, endPoint y: 474, distance: 18.0
click at [572, 474] on div at bounding box center [531, 460] width 1062 height 873
drag, startPoint x: 607, startPoint y: 423, endPoint x: 614, endPoint y: 460, distance: 37.3
click at [614, 460] on div at bounding box center [531, 460] width 1062 height 873
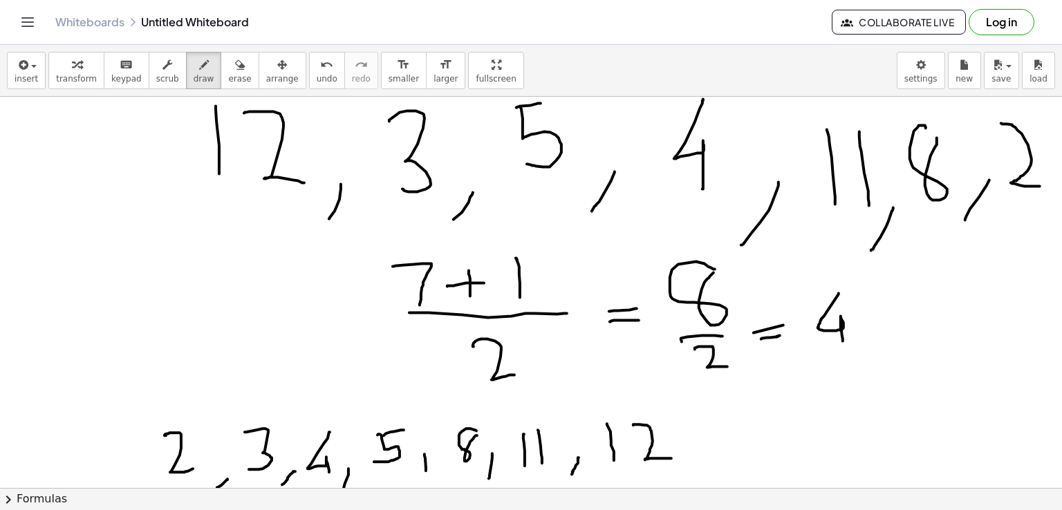
drag, startPoint x: 634, startPoint y: 425, endPoint x: 672, endPoint y: 458, distance: 50.5
click at [672, 458] on div at bounding box center [531, 460] width 1062 height 873
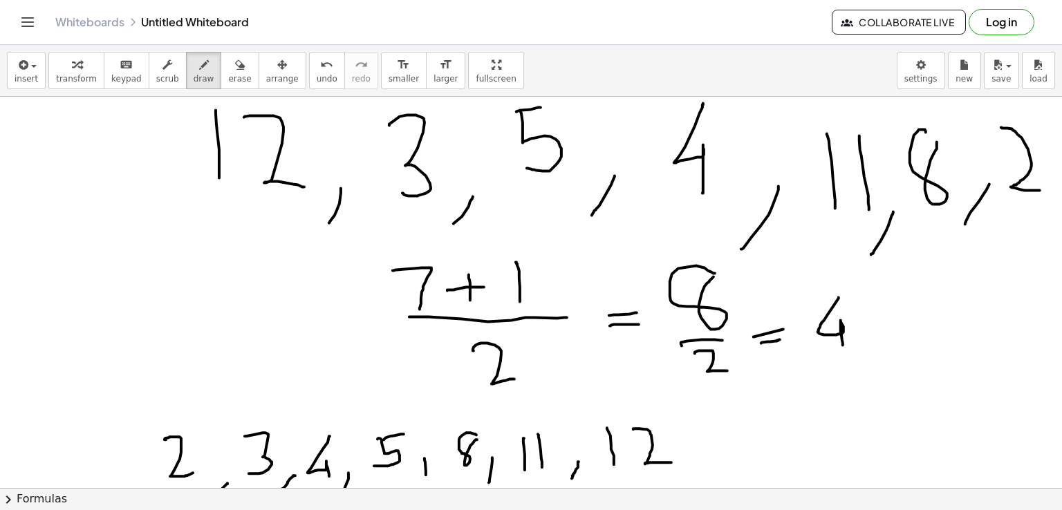
click at [880, 335] on div at bounding box center [531, 464] width 1062 height 873
click at [228, 74] on span "erase" at bounding box center [239, 79] width 23 height 10
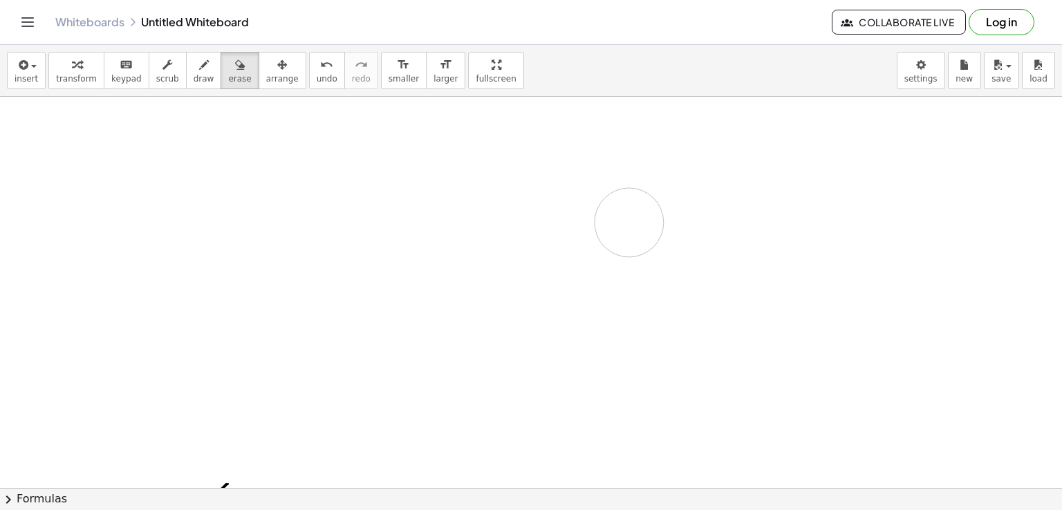
drag, startPoint x: 182, startPoint y: 119, endPoint x: 630, endPoint y: 222, distance: 459.9
click at [630, 222] on div at bounding box center [531, 464] width 1062 height 873
click at [194, 82] on span "draw" at bounding box center [204, 79] width 21 height 10
click at [199, 64] on icon "button" at bounding box center [204, 65] width 10 height 17
drag, startPoint x: 132, startPoint y: 167, endPoint x: 138, endPoint y: 216, distance: 50.1
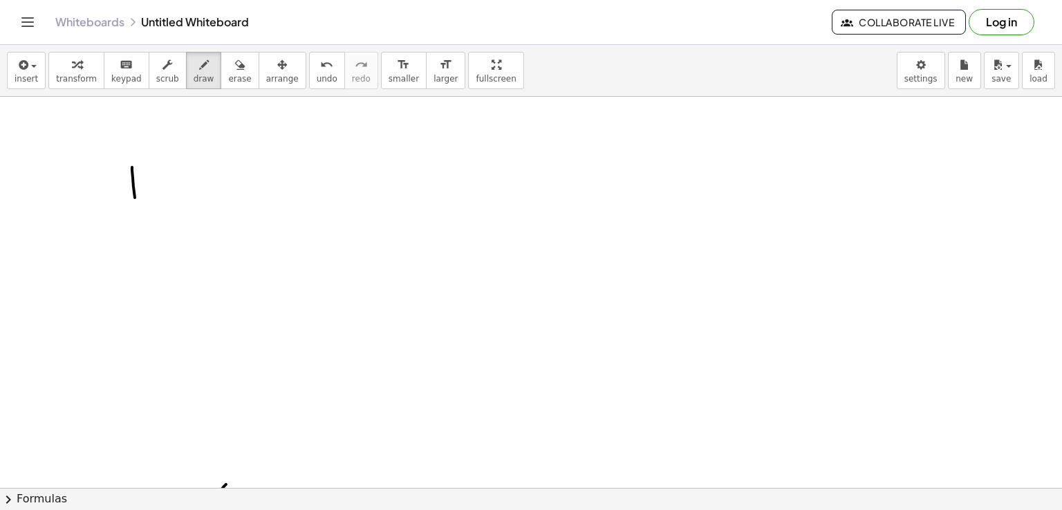
click at [138, 216] on div at bounding box center [531, 464] width 1062 height 873
drag, startPoint x: 167, startPoint y: 170, endPoint x: 180, endPoint y: 169, distance: 13.2
click at [194, 165] on div at bounding box center [531, 464] width 1062 height 873
drag, startPoint x: 169, startPoint y: 171, endPoint x: 165, endPoint y: 211, distance: 40.3
click at [165, 211] on div at bounding box center [531, 464] width 1062 height 873
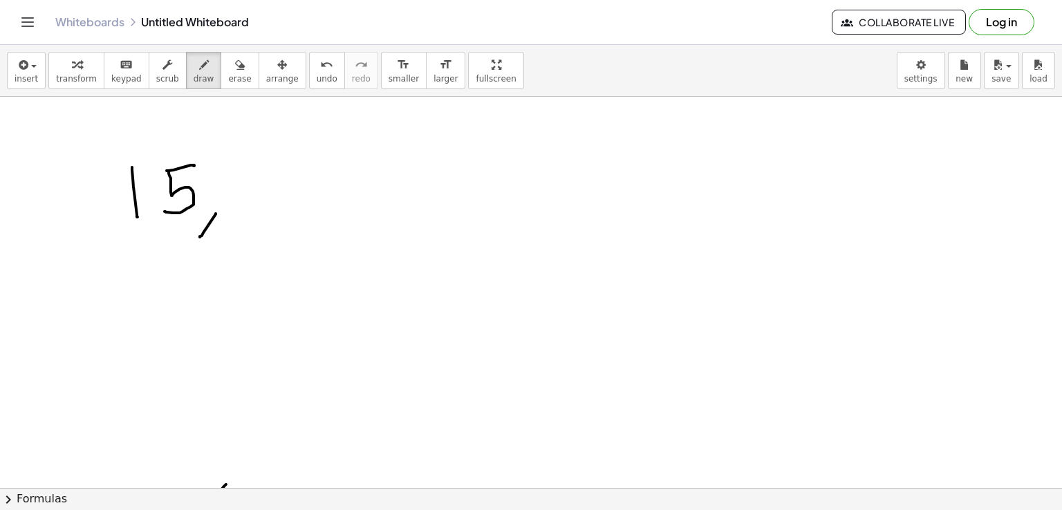
drag, startPoint x: 216, startPoint y: 213, endPoint x: 200, endPoint y: 237, distance: 28.4
click at [200, 237] on div at bounding box center [531, 464] width 1062 height 873
drag, startPoint x: 252, startPoint y: 172, endPoint x: 252, endPoint y: 212, distance: 40.8
click at [252, 212] on div at bounding box center [531, 464] width 1062 height 873
drag, startPoint x: 291, startPoint y: 211, endPoint x: 275, endPoint y: 252, distance: 43.8
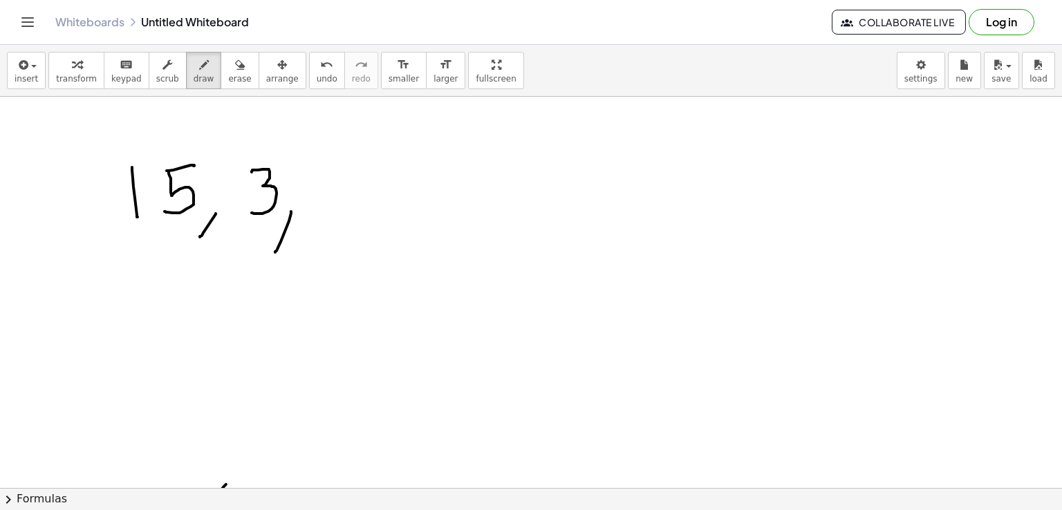
click at [275, 252] on div at bounding box center [531, 464] width 1062 height 873
drag, startPoint x: 351, startPoint y: 163, endPoint x: 370, endPoint y: 230, distance: 69.2
click at [370, 230] on div at bounding box center [531, 464] width 1062 height 873
drag, startPoint x: 412, startPoint y: 219, endPoint x: 398, endPoint y: 250, distance: 34.3
click at [398, 250] on div at bounding box center [531, 464] width 1062 height 873
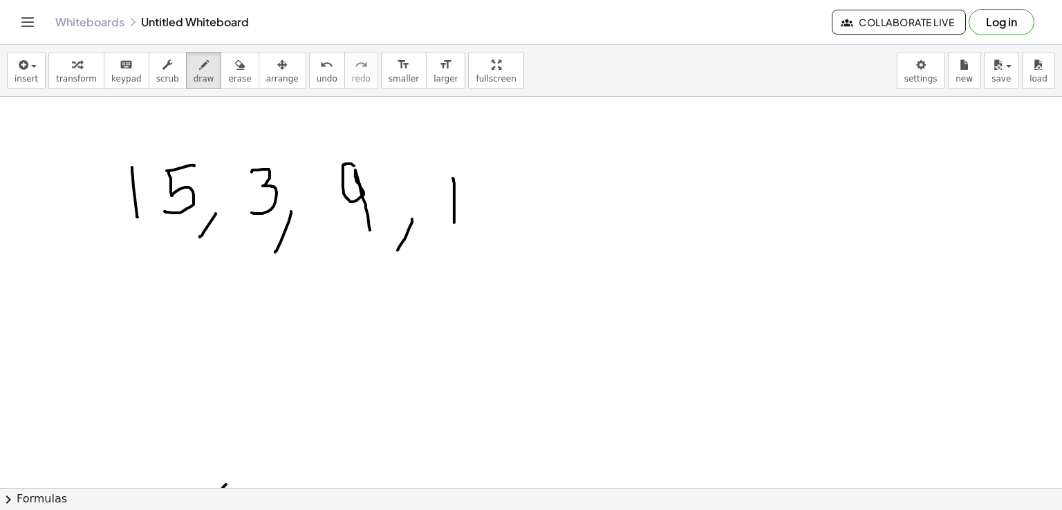
drag, startPoint x: 453, startPoint y: 178, endPoint x: 454, endPoint y: 222, distance: 44.3
click at [454, 222] on div at bounding box center [531, 464] width 1062 height 873
click at [495, 177] on div at bounding box center [531, 464] width 1062 height 873
drag, startPoint x: 562, startPoint y: 205, endPoint x: 550, endPoint y: 239, distance: 35.5
click at [550, 239] on div at bounding box center [531, 464] width 1062 height 873
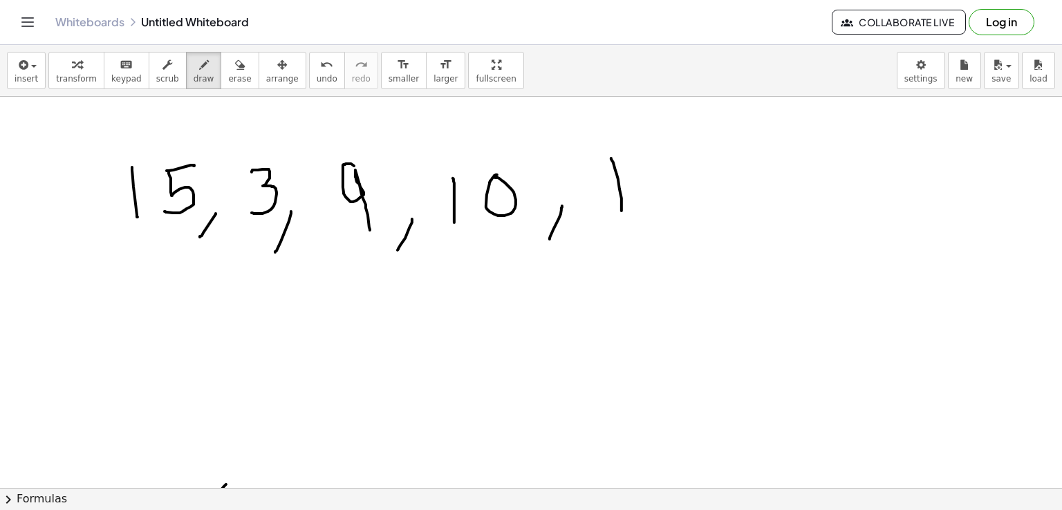
drag, startPoint x: 611, startPoint y: 158, endPoint x: 622, endPoint y: 210, distance: 53.6
click at [622, 210] on div at bounding box center [531, 464] width 1062 height 873
drag, startPoint x: 643, startPoint y: 159, endPoint x: 651, endPoint y: 164, distance: 10.2
click at [651, 164] on div at bounding box center [531, 464] width 1062 height 873
drag, startPoint x: 725, startPoint y: 202, endPoint x: 714, endPoint y: 236, distance: 35.6
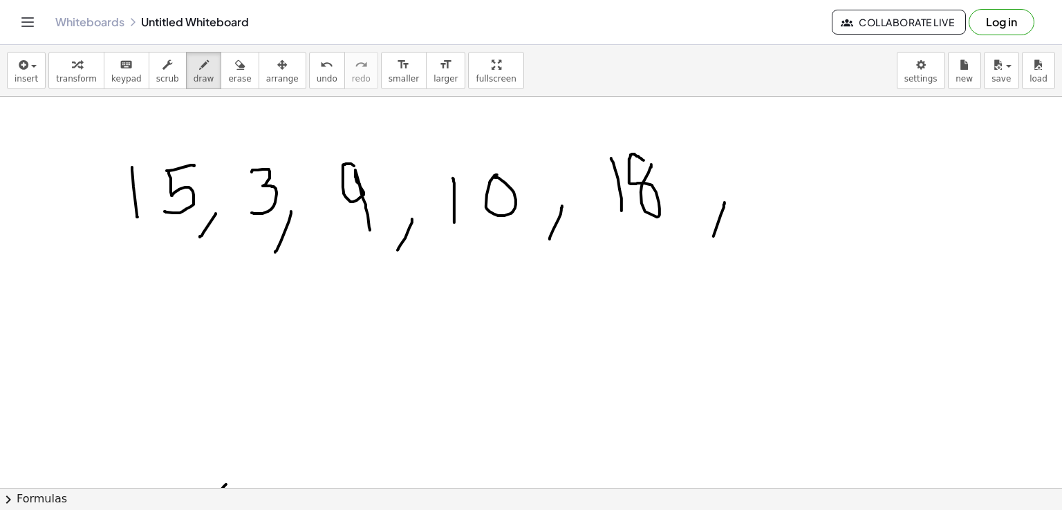
click at [714, 236] on div at bounding box center [531, 464] width 1062 height 873
drag, startPoint x: 751, startPoint y: 164, endPoint x: 797, endPoint y: 204, distance: 61.3
click at [797, 204] on div at bounding box center [531, 464] width 1062 height 873
drag, startPoint x: 836, startPoint y: 204, endPoint x: 824, endPoint y: 232, distance: 30.1
click at [824, 232] on div at bounding box center [531, 464] width 1062 height 873
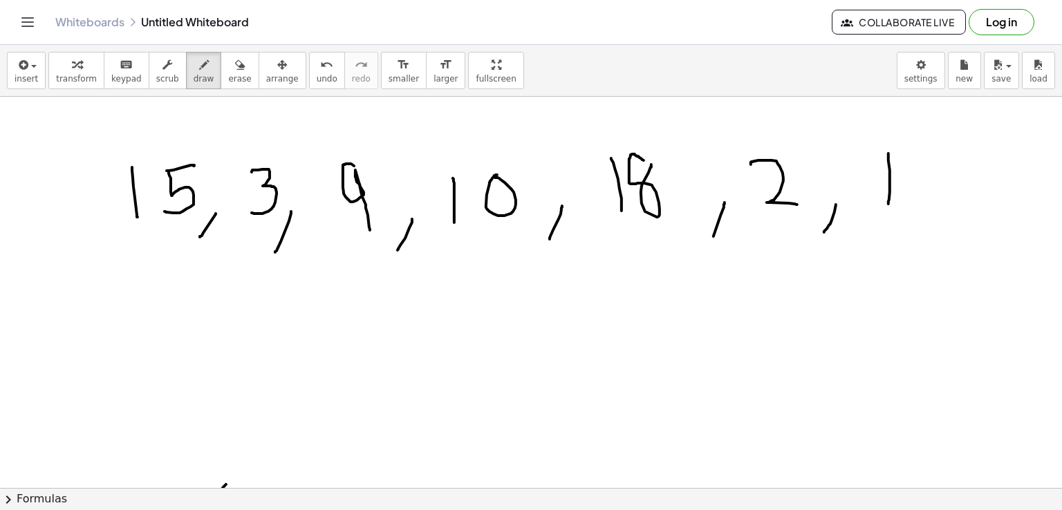
drag, startPoint x: 889, startPoint y: 153, endPoint x: 889, endPoint y: 203, distance: 50.5
click at [889, 203] on div at bounding box center [531, 464] width 1062 height 873
drag, startPoint x: 922, startPoint y: 154, endPoint x: 922, endPoint y: 203, distance: 49.8
click at [922, 203] on div at bounding box center [531, 464] width 1062 height 873
click at [479, 358] on div at bounding box center [531, 464] width 1062 height 873
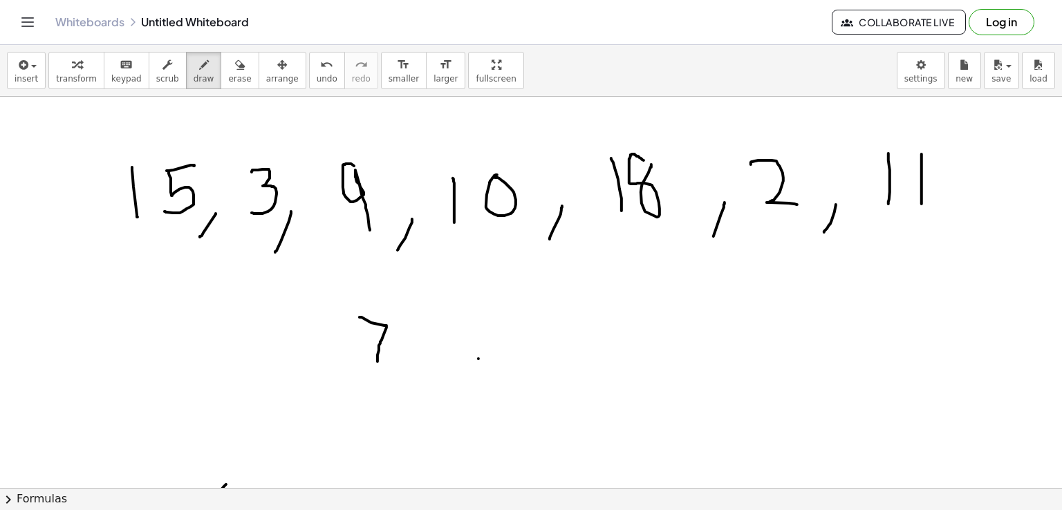
drag, startPoint x: 360, startPoint y: 317, endPoint x: 378, endPoint y: 361, distance: 47.8
click at [378, 361] on div at bounding box center [531, 464] width 1062 height 873
drag, startPoint x: 398, startPoint y: 349, endPoint x: 424, endPoint y: 346, distance: 25.7
click at [424, 346] on div at bounding box center [531, 464] width 1062 height 873
drag, startPoint x: 414, startPoint y: 335, endPoint x: 414, endPoint y: 359, distance: 23.5
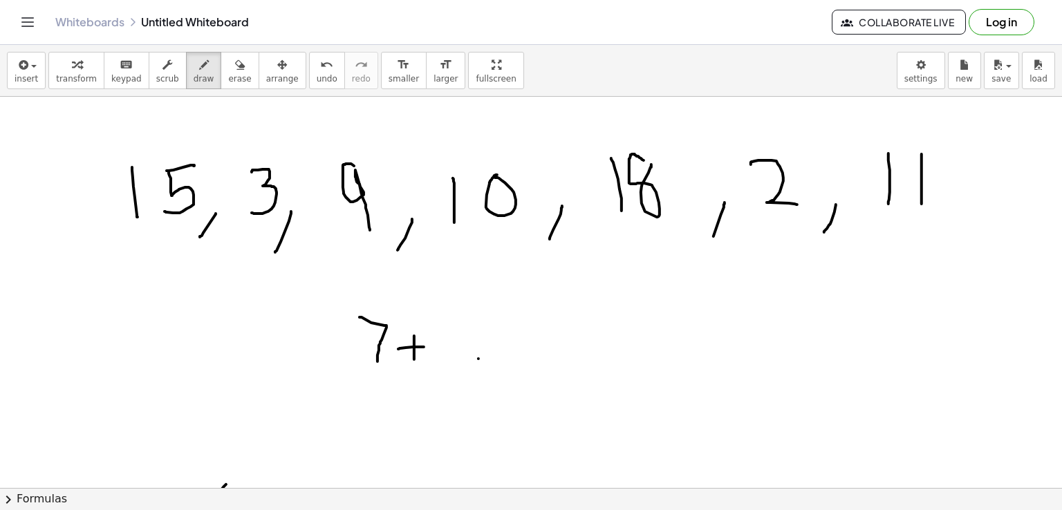
click at [414, 359] on div at bounding box center [531, 464] width 1062 height 873
drag, startPoint x: 440, startPoint y: 324, endPoint x: 441, endPoint y: 354, distance: 30.4
click at [441, 354] on div at bounding box center [531, 464] width 1062 height 873
drag, startPoint x: 366, startPoint y: 371, endPoint x: 448, endPoint y: 374, distance: 82.3
click at [448, 374] on div at bounding box center [531, 464] width 1062 height 873
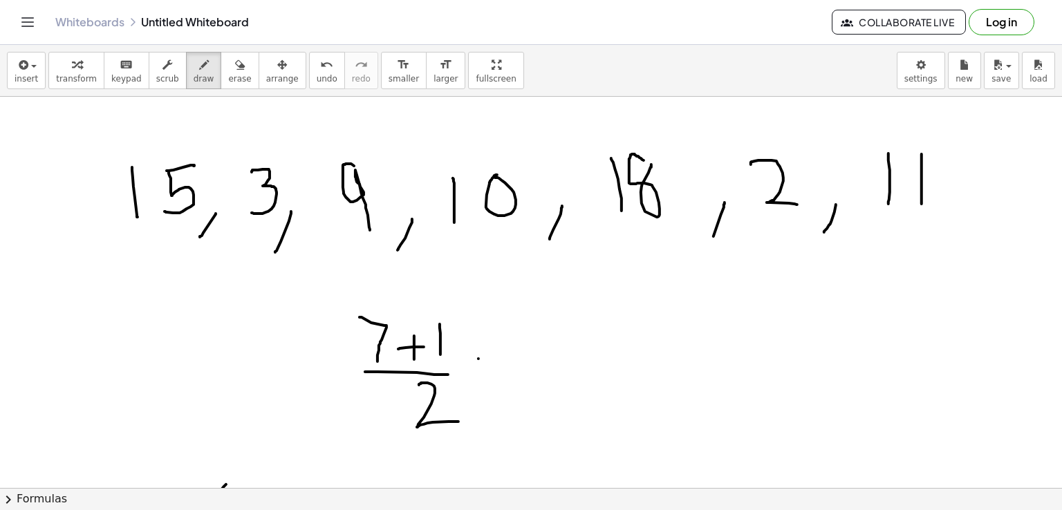
drag, startPoint x: 419, startPoint y: 385, endPoint x: 459, endPoint y: 421, distance: 53.8
click at [459, 421] on div at bounding box center [531, 464] width 1062 height 873
drag, startPoint x: 513, startPoint y: 355, endPoint x: 548, endPoint y: 355, distance: 34.6
click at [548, 355] on div at bounding box center [531, 464] width 1062 height 873
drag, startPoint x: 521, startPoint y: 367, endPoint x: 566, endPoint y: 363, distance: 45.1
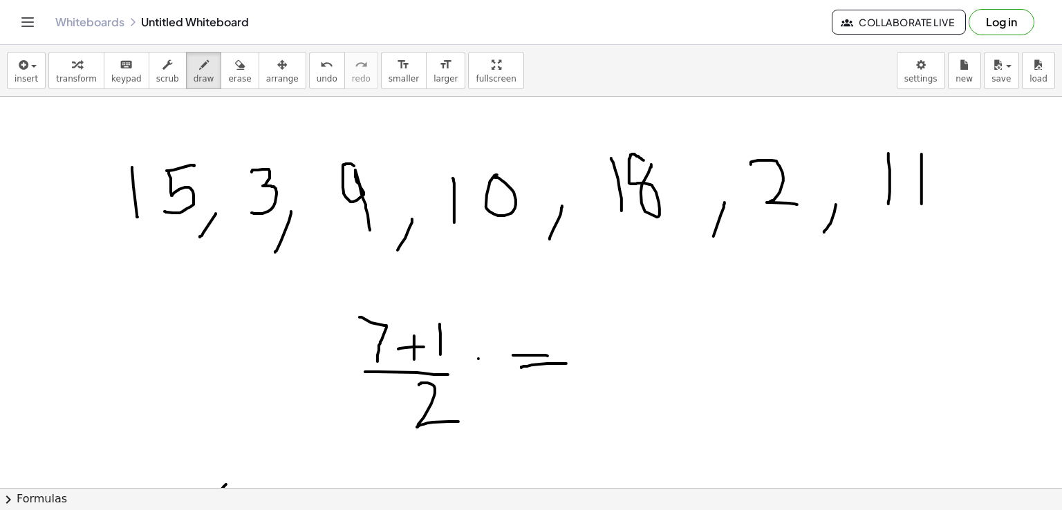
click at [566, 363] on div at bounding box center [531, 464] width 1062 height 873
drag, startPoint x: 623, startPoint y: 302, endPoint x: 634, endPoint y: 366, distance: 64.5
click at [634, 366] on div at bounding box center [531, 464] width 1062 height 873
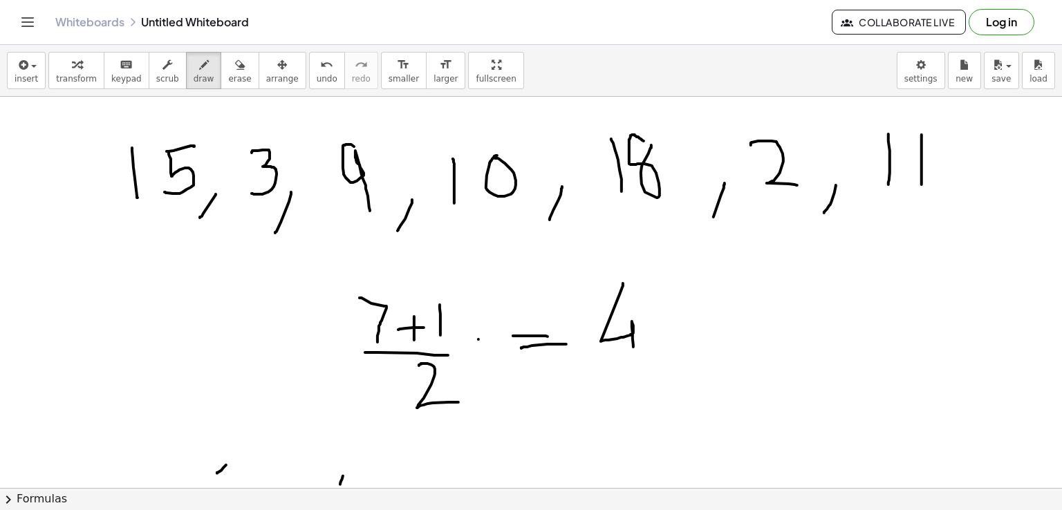
scroll to position [86, 0]
click at [228, 79] on span "erase" at bounding box center [239, 79] width 23 height 10
drag, startPoint x: 207, startPoint y: 466, endPoint x: 355, endPoint y: 491, distance: 150.8
click at [355, 491] on div "insert select one: Math Expression Function Text Youtube Video Graphing Geometr…" at bounding box center [531, 277] width 1062 height 465
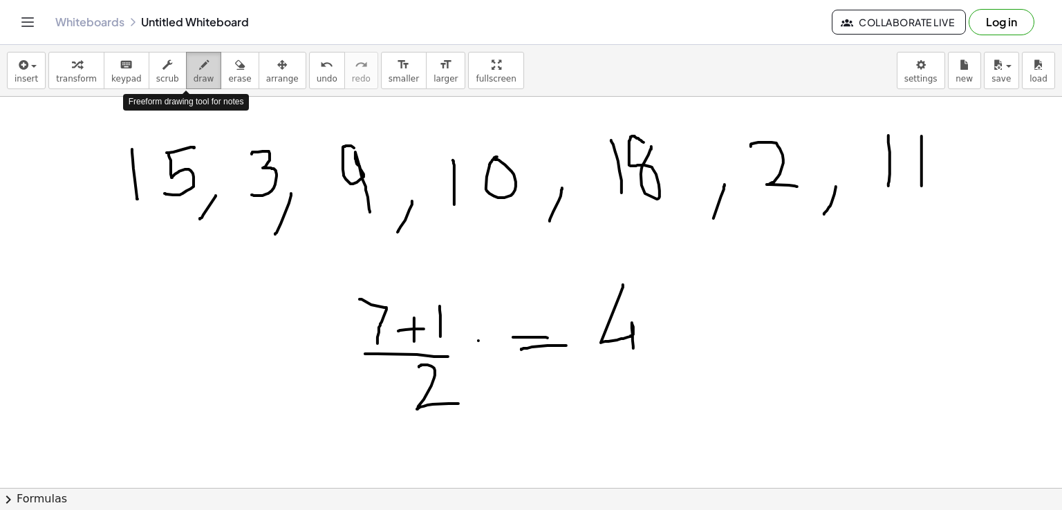
click at [199, 63] on icon "button" at bounding box center [204, 65] width 10 height 17
drag, startPoint x: 167, startPoint y: 436, endPoint x: 199, endPoint y: 455, distance: 37.2
click at [199, 455] on div at bounding box center [531, 446] width 1062 height 873
drag, startPoint x: 232, startPoint y: 454, endPoint x: 223, endPoint y: 474, distance: 21.4
click at [223, 474] on div at bounding box center [531, 446] width 1062 height 873
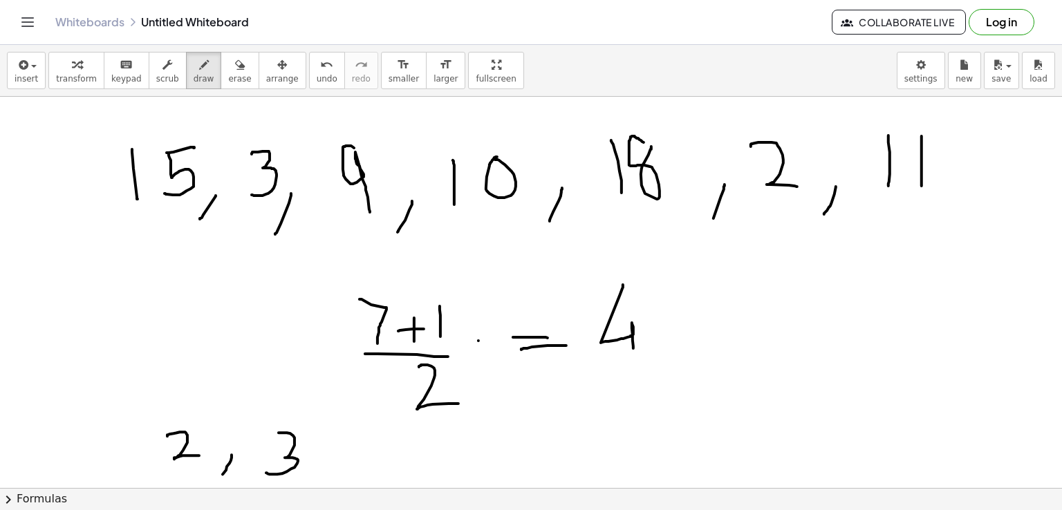
drag, startPoint x: 279, startPoint y: 432, endPoint x: 266, endPoint y: 472, distance: 41.3
click at [266, 472] on div at bounding box center [531, 446] width 1062 height 873
drag, startPoint x: 329, startPoint y: 470, endPoint x: 316, endPoint y: 490, distance: 24.0
click at [316, 490] on div "insert select one: Math Expression Function Text Youtube Video Graphing Geometr…" at bounding box center [531, 277] width 1062 height 465
drag, startPoint x: 390, startPoint y: 437, endPoint x: 400, endPoint y: 474, distance: 38.1
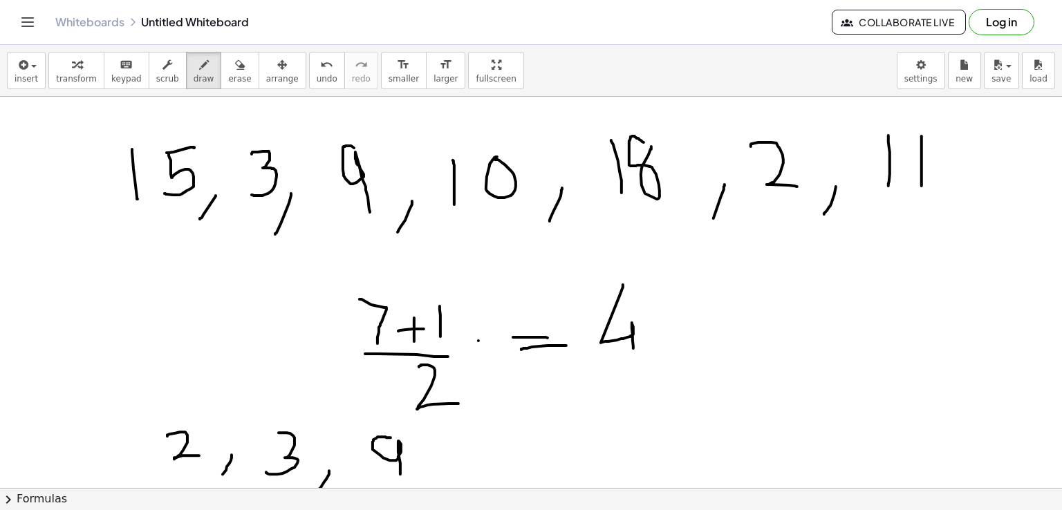
click at [400, 474] on div at bounding box center [531, 446] width 1062 height 873
drag, startPoint x: 443, startPoint y: 468, endPoint x: 436, endPoint y: 488, distance: 20.3
click at [436, 488] on div at bounding box center [531, 446] width 1062 height 873
drag, startPoint x: 484, startPoint y: 449, endPoint x: 487, endPoint y: 486, distance: 36.8
click at [487, 486] on div at bounding box center [531, 446] width 1062 height 873
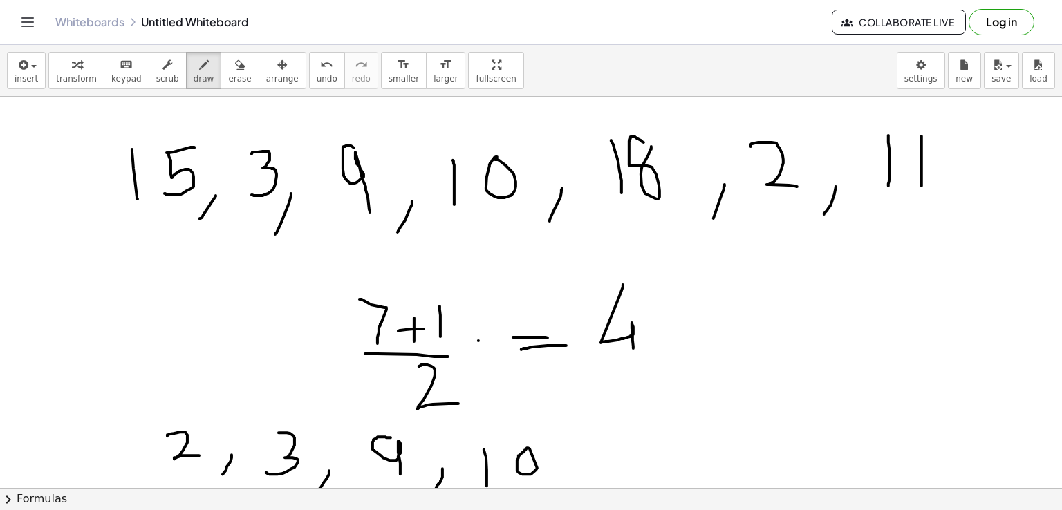
click at [525, 450] on div at bounding box center [531, 446] width 1062 height 873
drag, startPoint x: 576, startPoint y: 455, endPoint x: 569, endPoint y: 488, distance: 33.2
click at [569, 488] on div at bounding box center [531, 446] width 1062 height 873
drag, startPoint x: 614, startPoint y: 427, endPoint x: 618, endPoint y: 470, distance: 43.8
click at [618, 470] on div at bounding box center [531, 446] width 1062 height 873
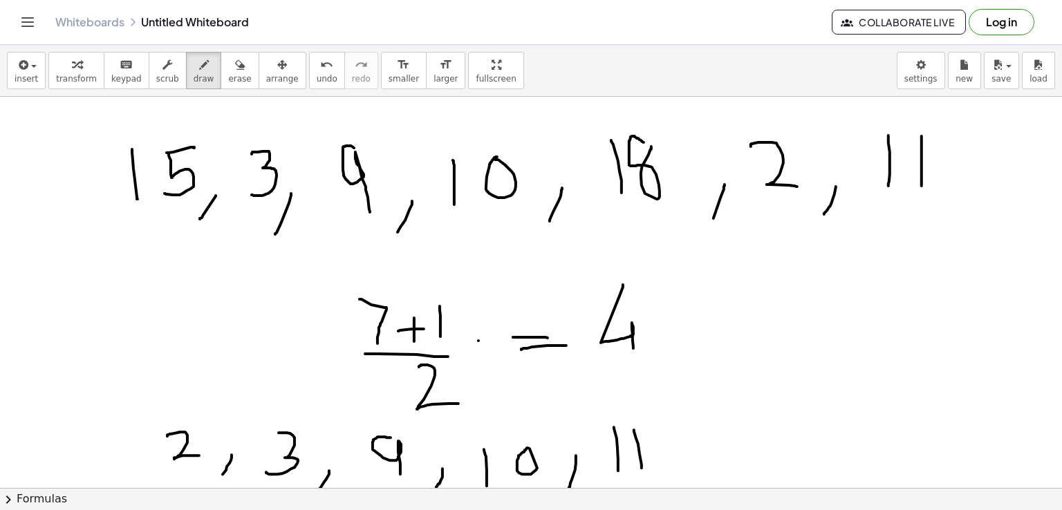
drag, startPoint x: 634, startPoint y: 429, endPoint x: 642, endPoint y: 468, distance: 38.8
click at [642, 468] on div at bounding box center [531, 446] width 1062 height 873
drag, startPoint x: 672, startPoint y: 455, endPoint x: 661, endPoint y: 482, distance: 29.2
click at [661, 482] on div at bounding box center [531, 446] width 1062 height 873
drag, startPoint x: 696, startPoint y: 429, endPoint x: 704, endPoint y: 461, distance: 32.2
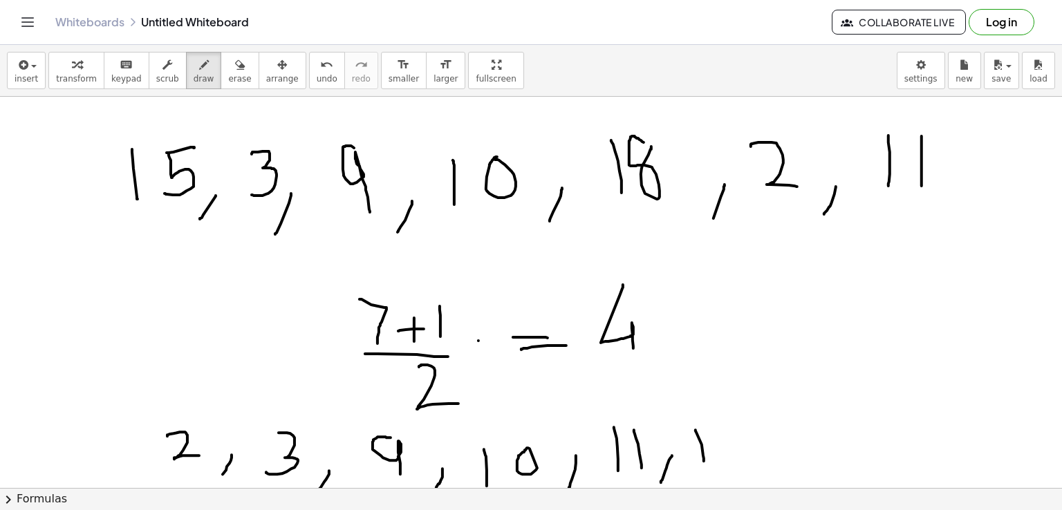
click at [704, 461] on div at bounding box center [531, 446] width 1062 height 873
drag, startPoint x: 729, startPoint y: 418, endPoint x: 750, endPoint y: 415, distance: 21.0
click at [750, 415] on div at bounding box center [531, 446] width 1062 height 873
drag, startPoint x: 731, startPoint y: 418, endPoint x: 740, endPoint y: 460, distance: 42.5
click at [740, 460] on div at bounding box center [531, 446] width 1062 height 873
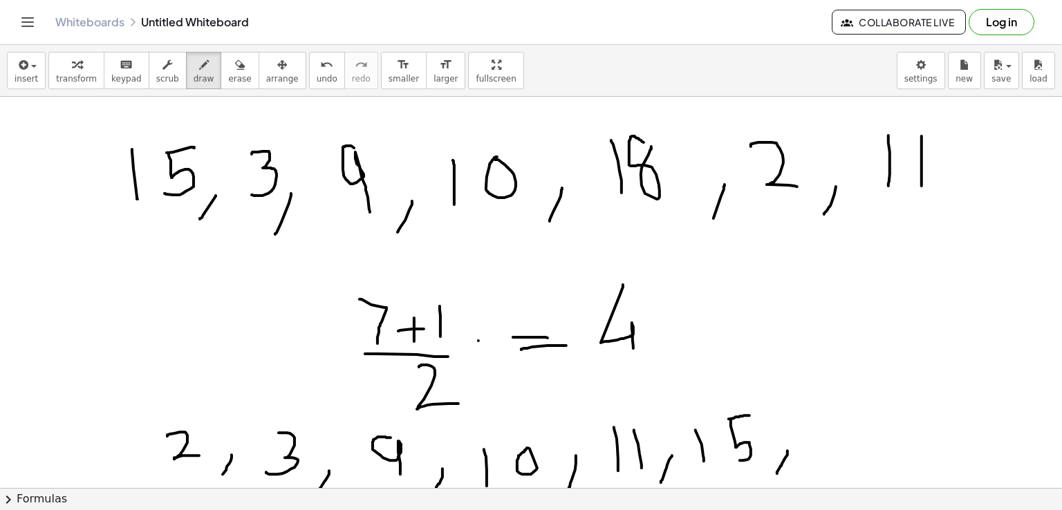
drag, startPoint x: 788, startPoint y: 450, endPoint x: 777, endPoint y: 473, distance: 25.1
click at [777, 473] on div at bounding box center [531, 446] width 1062 height 873
drag, startPoint x: 816, startPoint y: 419, endPoint x: 820, endPoint y: 463, distance: 44.4
click at [820, 463] on div at bounding box center [531, 446] width 1062 height 873
drag, startPoint x: 847, startPoint y: 407, endPoint x: 849, endPoint y: 414, distance: 7.4
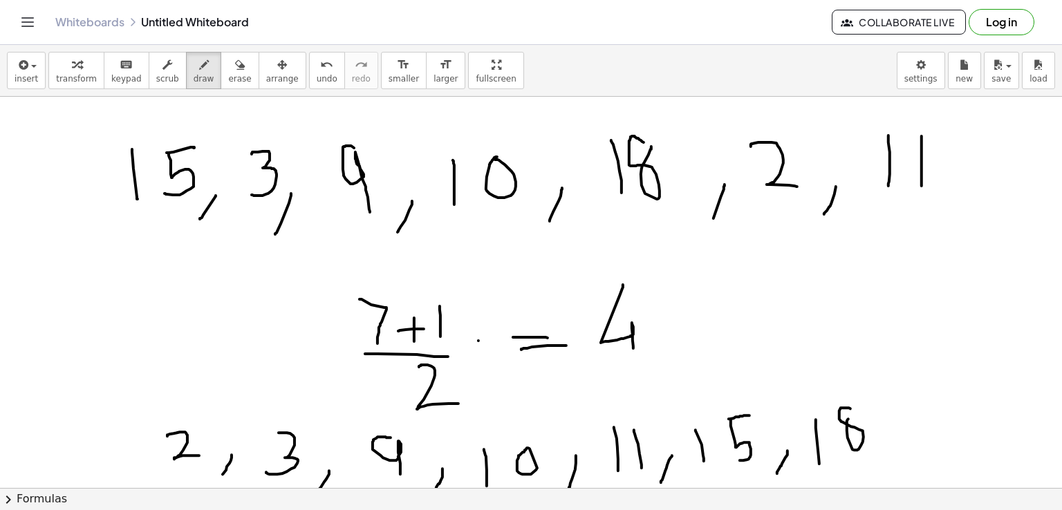
click at [849, 414] on div at bounding box center [531, 446] width 1062 height 873
click at [235, 71] on icon "button" at bounding box center [240, 65] width 10 height 17
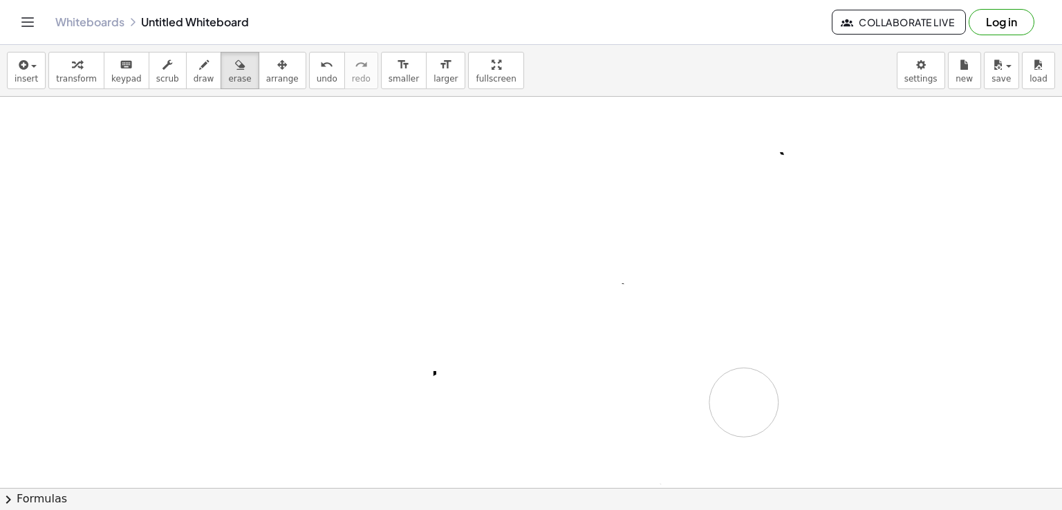
drag, startPoint x: 95, startPoint y: 142, endPoint x: 744, endPoint y: 402, distance: 698.9
click at [744, 402] on div at bounding box center [531, 446] width 1062 height 873
click at [194, 75] on span "draw" at bounding box center [204, 79] width 21 height 10
click at [194, 77] on span "draw" at bounding box center [204, 79] width 21 height 10
drag, startPoint x: 173, startPoint y: 127, endPoint x: 183, endPoint y: 185, distance: 58.9
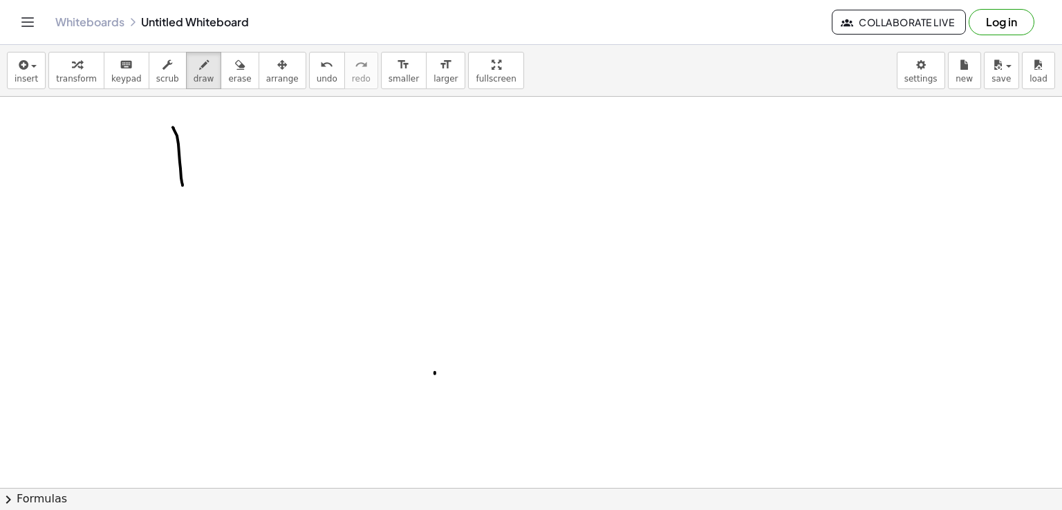
click at [183, 185] on div at bounding box center [531, 446] width 1062 height 873
drag, startPoint x: 201, startPoint y: 128, endPoint x: 223, endPoint y: 122, distance: 22.1
click at [223, 122] on div at bounding box center [531, 446] width 1062 height 873
drag, startPoint x: 199, startPoint y: 128, endPoint x: 196, endPoint y: 178, distance: 49.9
click at [196, 178] on div at bounding box center [531, 446] width 1062 height 873
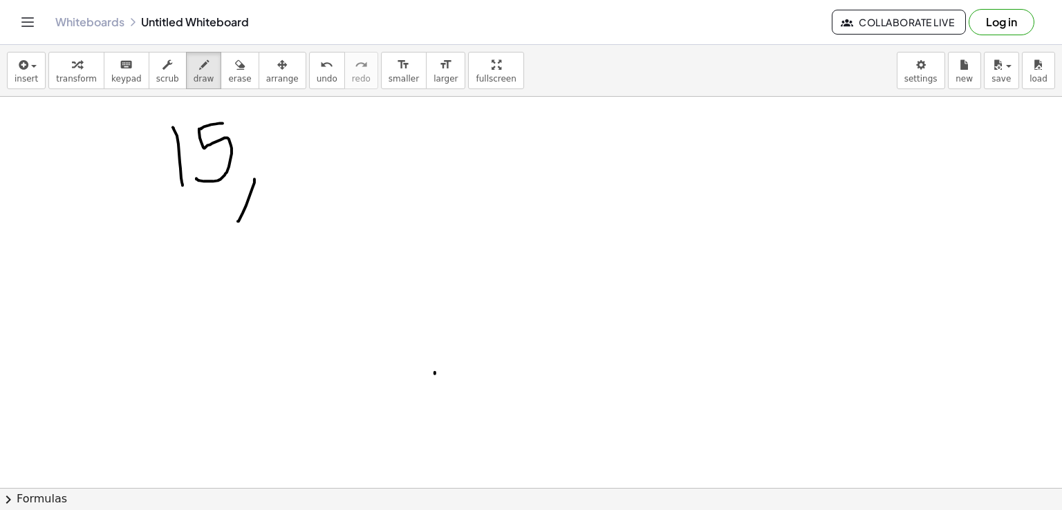
drag, startPoint x: 255, startPoint y: 178, endPoint x: 238, endPoint y: 221, distance: 45.3
click at [238, 221] on div at bounding box center [531, 446] width 1062 height 873
click at [312, 120] on div at bounding box center [531, 446] width 1062 height 873
drag, startPoint x: 311, startPoint y: 120, endPoint x: 332, endPoint y: 112, distance: 22.7
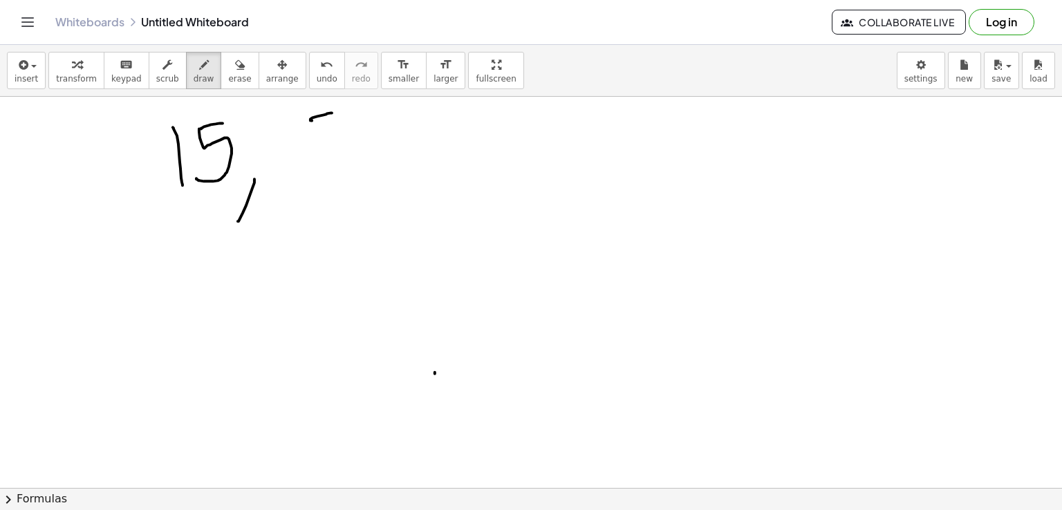
click at [332, 112] on div at bounding box center [531, 446] width 1062 height 873
drag, startPoint x: 310, startPoint y: 119, endPoint x: 315, endPoint y: 181, distance: 62.5
click at [315, 181] on div at bounding box center [531, 446] width 1062 height 873
drag, startPoint x: 400, startPoint y: 200, endPoint x: 395, endPoint y: 212, distance: 12.7
click at [395, 212] on div at bounding box center [531, 446] width 1062 height 873
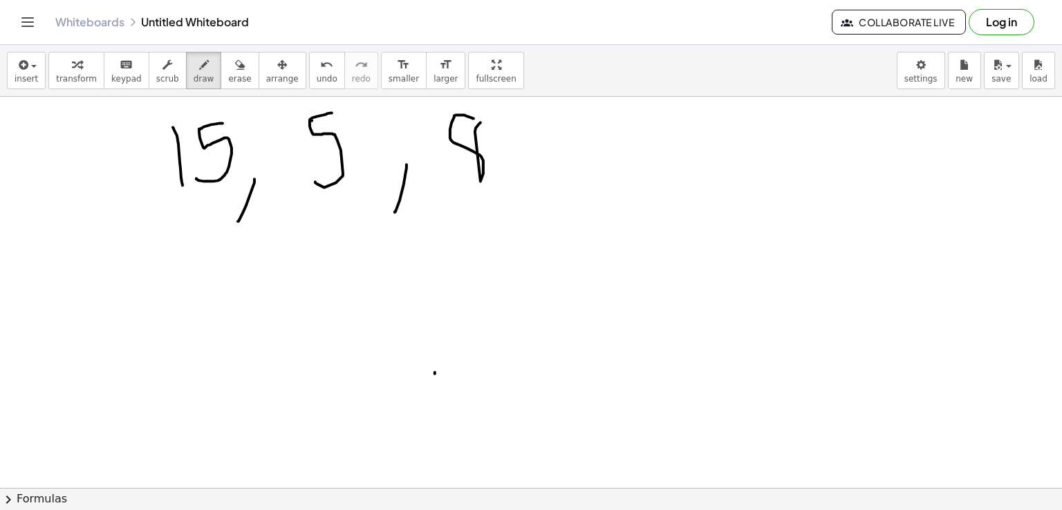
drag, startPoint x: 474, startPoint y: 118, endPoint x: 481, endPoint y: 122, distance: 8.1
click at [481, 122] on div at bounding box center [531, 446] width 1062 height 873
drag, startPoint x: 539, startPoint y: 169, endPoint x: 512, endPoint y: 211, distance: 49.1
click at [512, 211] on div at bounding box center [531, 446] width 1062 height 873
drag, startPoint x: 585, startPoint y: 127, endPoint x: 592, endPoint y: 178, distance: 51.6
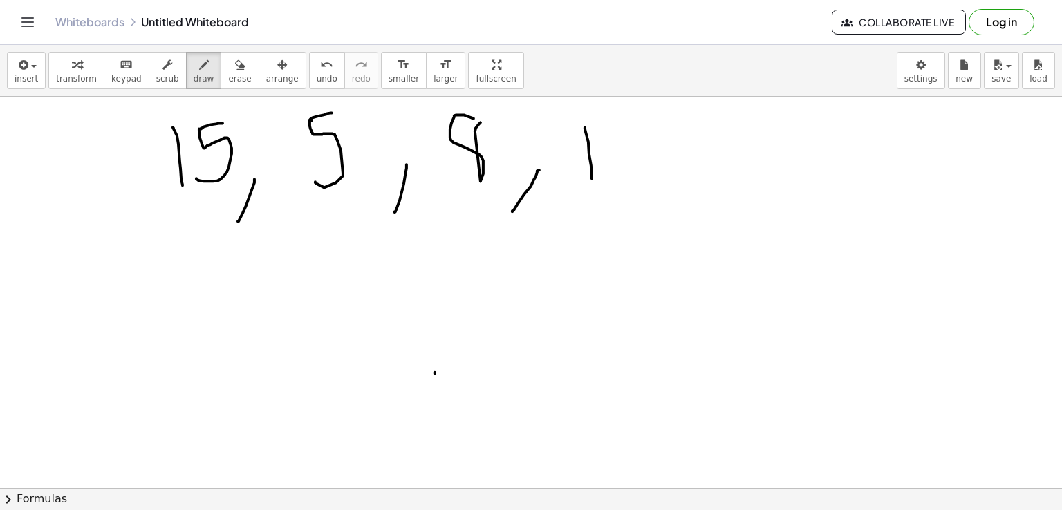
click at [592, 178] on div at bounding box center [531, 446] width 1062 height 873
drag, startPoint x: 615, startPoint y: 115, endPoint x: 625, endPoint y: 172, distance: 58.2
click at [625, 172] on div at bounding box center [531, 446] width 1062 height 873
drag, startPoint x: 674, startPoint y: 178, endPoint x: 647, endPoint y: 220, distance: 50.1
click at [647, 220] on div at bounding box center [531, 446] width 1062 height 873
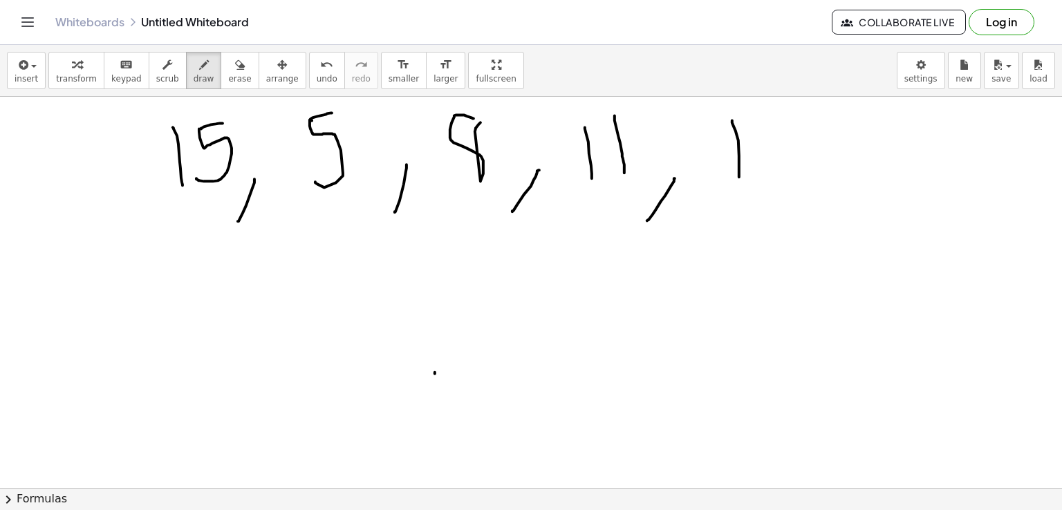
drag, startPoint x: 732, startPoint y: 120, endPoint x: 739, endPoint y: 176, distance: 57.1
click at [739, 176] on div at bounding box center [531, 446] width 1062 height 873
drag, startPoint x: 784, startPoint y: 122, endPoint x: 794, endPoint y: 183, distance: 61.6
click at [794, 183] on div at bounding box center [531, 446] width 1062 height 873
drag, startPoint x: 829, startPoint y: 178, endPoint x: 822, endPoint y: 210, distance: 32.7
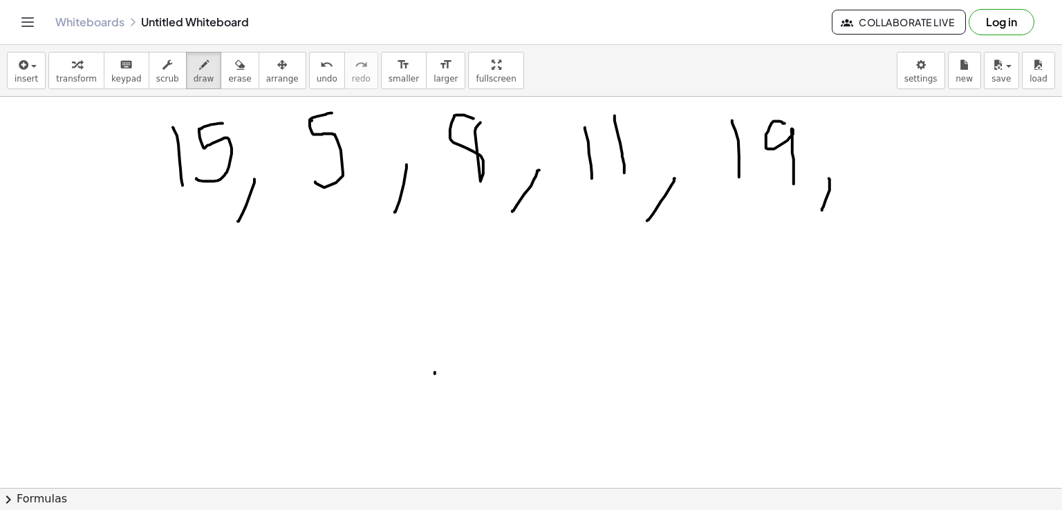
click at [822, 210] on div at bounding box center [531, 446] width 1062 height 873
drag, startPoint x: 862, startPoint y: 124, endPoint x: 866, endPoint y: 174, distance: 49.3
click at [866, 174] on div at bounding box center [531, 446] width 1062 height 873
drag, startPoint x: 887, startPoint y: 131, endPoint x: 891, endPoint y: 177, distance: 46.5
click at [891, 177] on div at bounding box center [531, 446] width 1062 height 873
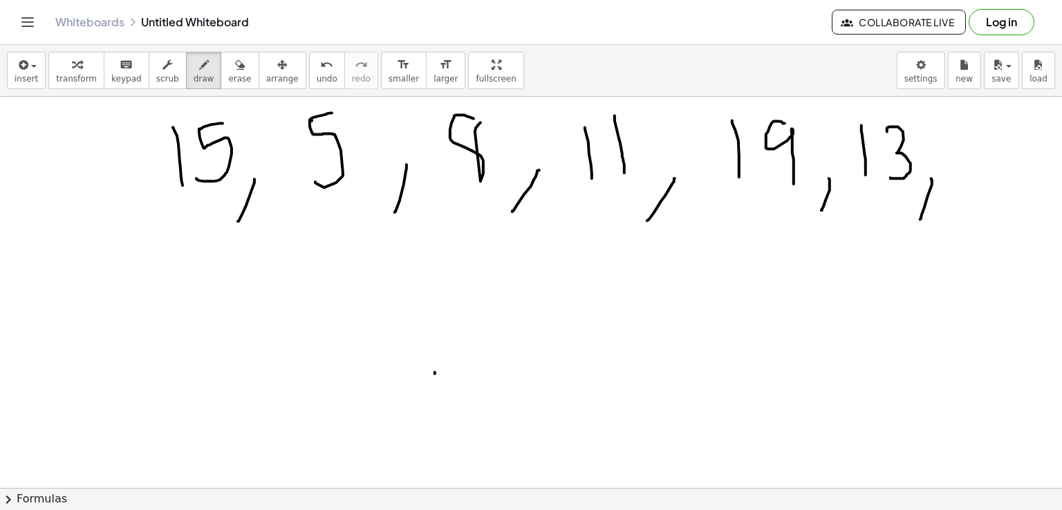
drag, startPoint x: 932, startPoint y: 178, endPoint x: 921, endPoint y: 219, distance: 42.3
click at [921, 219] on div at bounding box center [531, 446] width 1062 height 873
drag, startPoint x: 961, startPoint y: 142, endPoint x: 963, endPoint y: 211, distance: 69.2
click at [963, 211] on div at bounding box center [531, 446] width 1062 height 873
drag, startPoint x: 477, startPoint y: 252, endPoint x: 479, endPoint y: 280, distance: 28.4
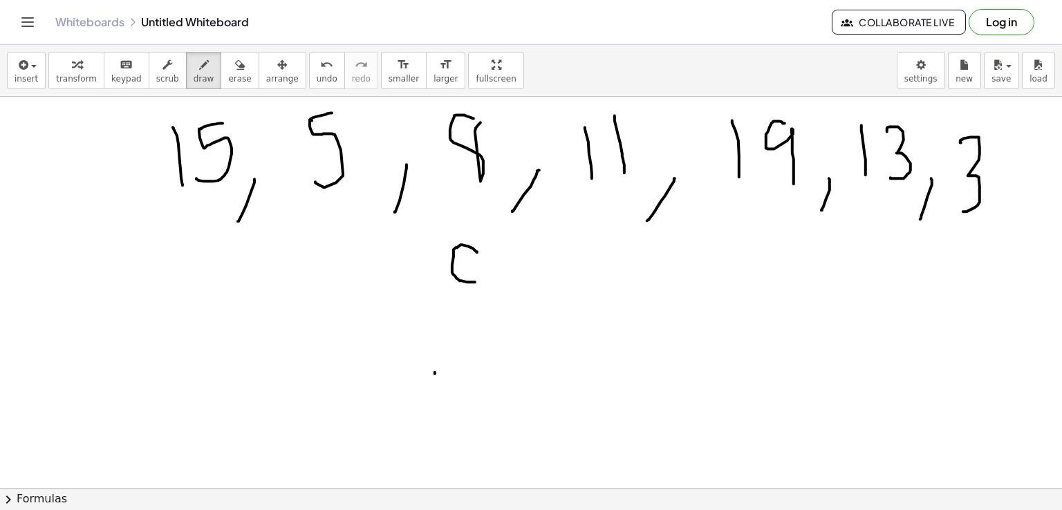
click at [479, 280] on div at bounding box center [531, 446] width 1062 height 873
click at [487, 261] on div at bounding box center [531, 446] width 1062 height 873
drag, startPoint x: 519, startPoint y: 259, endPoint x: 539, endPoint y: 274, distance: 25.3
click at [539, 274] on div at bounding box center [531, 446] width 1062 height 873
drag, startPoint x: 547, startPoint y: 262, endPoint x: 562, endPoint y: 275, distance: 19.7
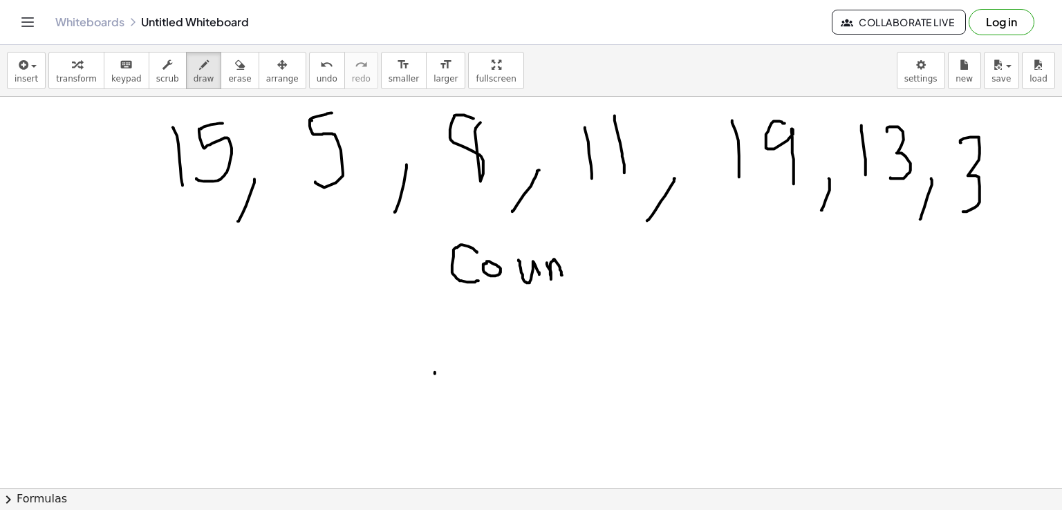
click at [562, 275] on div at bounding box center [531, 446] width 1062 height 873
drag, startPoint x: 581, startPoint y: 251, endPoint x: 602, endPoint y: 259, distance: 22.3
click at [602, 259] on div at bounding box center [531, 446] width 1062 height 873
drag, startPoint x: 586, startPoint y: 250, endPoint x: 595, endPoint y: 248, distance: 9.4
click at [595, 248] on div at bounding box center [531, 446] width 1062 height 873
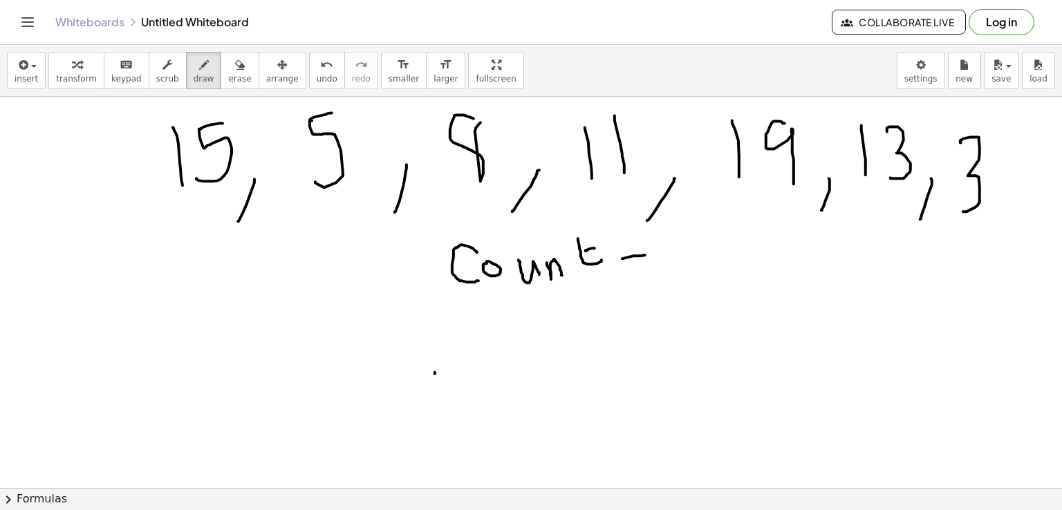
drag, startPoint x: 645, startPoint y: 255, endPoint x: 662, endPoint y: 255, distance: 16.6
click at [662, 255] on div at bounding box center [531, 446] width 1062 height 873
drag, startPoint x: 650, startPoint y: 241, endPoint x: 649, endPoint y: 266, distance: 24.9
click at [649, 266] on div at bounding box center [531, 446] width 1062 height 873
drag, startPoint x: 681, startPoint y: 241, endPoint x: 682, endPoint y: 275, distance: 33.9
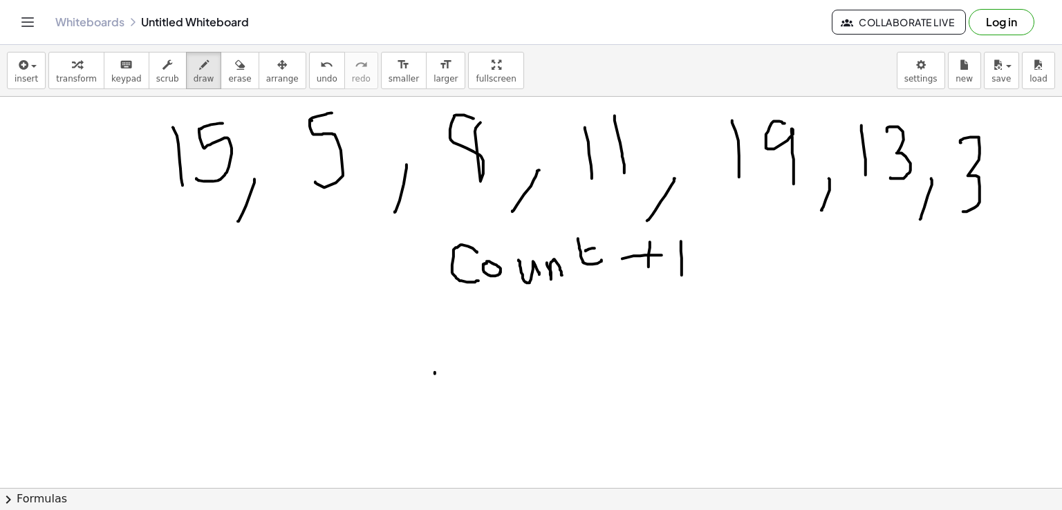
click at [682, 275] on div at bounding box center [531, 446] width 1062 height 873
drag, startPoint x: 467, startPoint y: 302, endPoint x: 717, endPoint y: 292, distance: 249.9
click at [717, 292] on div at bounding box center [531, 446] width 1062 height 873
drag, startPoint x: 606, startPoint y: 325, endPoint x: 656, endPoint y: 343, distance: 52.9
click at [656, 343] on div at bounding box center [531, 446] width 1062 height 873
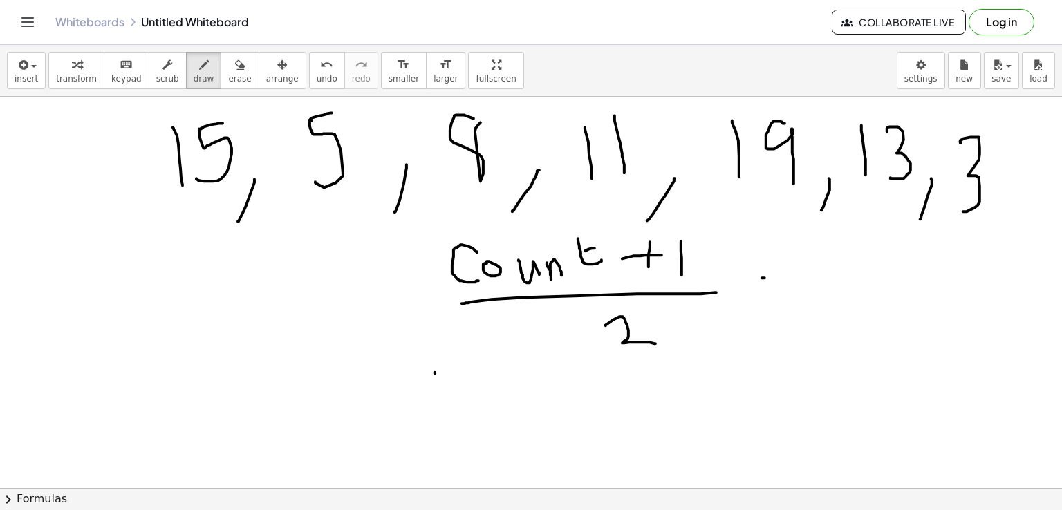
drag, startPoint x: 762, startPoint y: 277, endPoint x: 777, endPoint y: 277, distance: 15.2
click at [777, 277] on div at bounding box center [531, 446] width 1062 height 873
drag, startPoint x: 766, startPoint y: 286, endPoint x: 788, endPoint y: 284, distance: 22.2
click at [788, 284] on div at bounding box center [531, 446] width 1062 height 873
drag, startPoint x: 841, startPoint y: 247, endPoint x: 856, endPoint y: 304, distance: 58.7
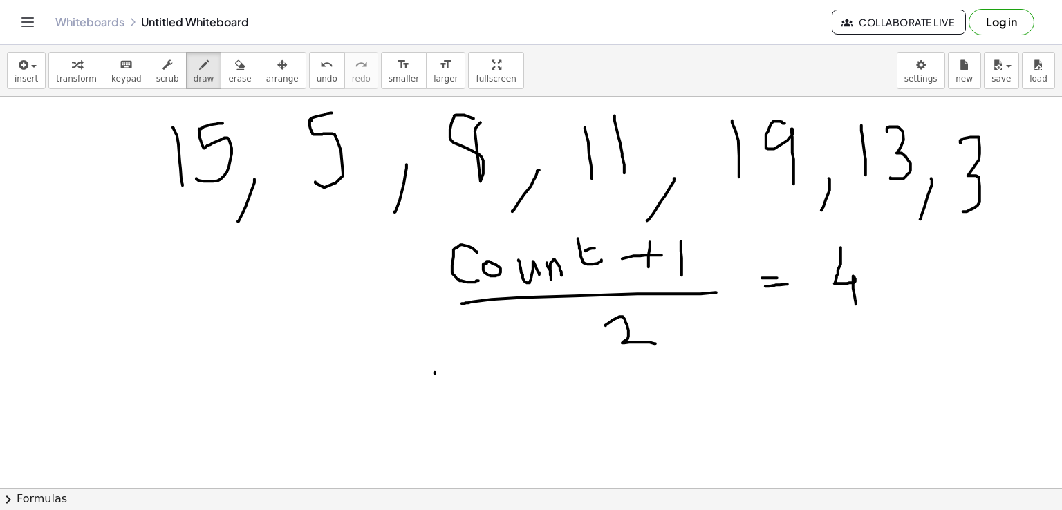
click at [856, 304] on div at bounding box center [531, 446] width 1062 height 873
drag, startPoint x: 167, startPoint y: 402, endPoint x: 160, endPoint y: 435, distance: 33.9
click at [160, 435] on div at bounding box center [531, 446] width 1062 height 873
drag, startPoint x: 207, startPoint y: 442, endPoint x: 203, endPoint y: 461, distance: 19.8
click at [203, 461] on div at bounding box center [531, 446] width 1062 height 873
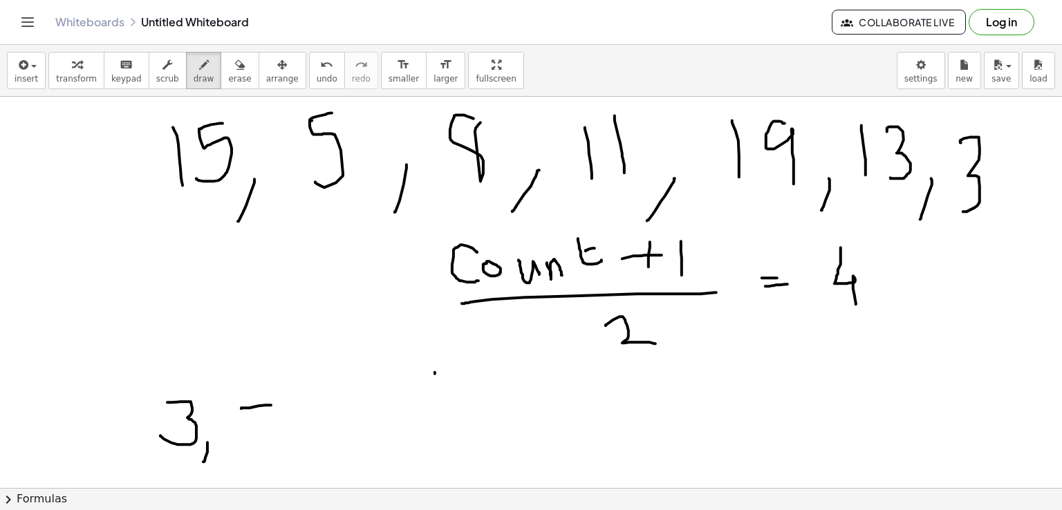
drag, startPoint x: 241, startPoint y: 408, endPoint x: 271, endPoint y: 405, distance: 29.9
click at [271, 405] on div at bounding box center [531, 446] width 1062 height 873
drag, startPoint x: 240, startPoint y: 408, endPoint x: 246, endPoint y: 444, distance: 36.5
click at [246, 444] on div at bounding box center [531, 446] width 1062 height 873
drag, startPoint x: 300, startPoint y: 453, endPoint x: 281, endPoint y: 478, distance: 31.1
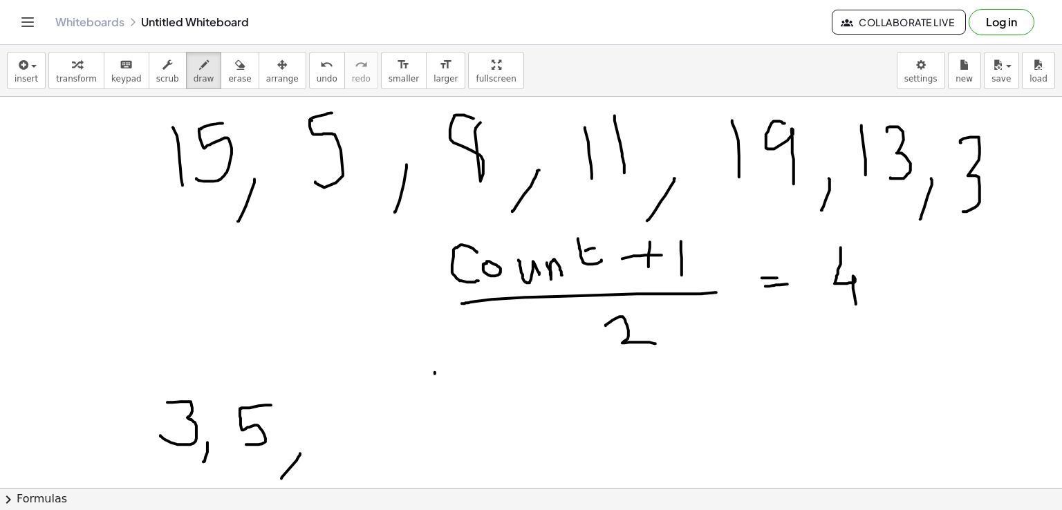
click at [281, 478] on div at bounding box center [531, 446] width 1062 height 873
drag, startPoint x: 365, startPoint y: 408, endPoint x: 358, endPoint y: 415, distance: 9.8
click at [358, 415] on div at bounding box center [531, 446] width 1062 height 873
drag, startPoint x: 407, startPoint y: 438, endPoint x: 396, endPoint y: 472, distance: 35.9
click at [396, 472] on div at bounding box center [531, 446] width 1062 height 873
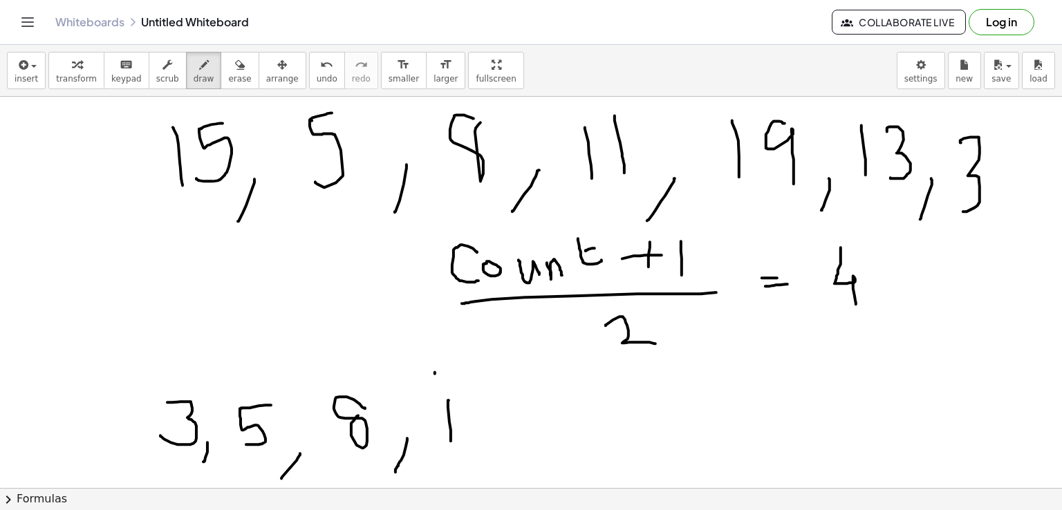
drag, startPoint x: 449, startPoint y: 400, endPoint x: 451, endPoint y: 443, distance: 43.6
click at [451, 443] on div at bounding box center [531, 446] width 1062 height 873
drag, startPoint x: 481, startPoint y: 387, endPoint x: 486, endPoint y: 427, distance: 39.7
click at [486, 427] on div at bounding box center [531, 446] width 1062 height 873
drag, startPoint x: 530, startPoint y: 443, endPoint x: 507, endPoint y: 490, distance: 52.3
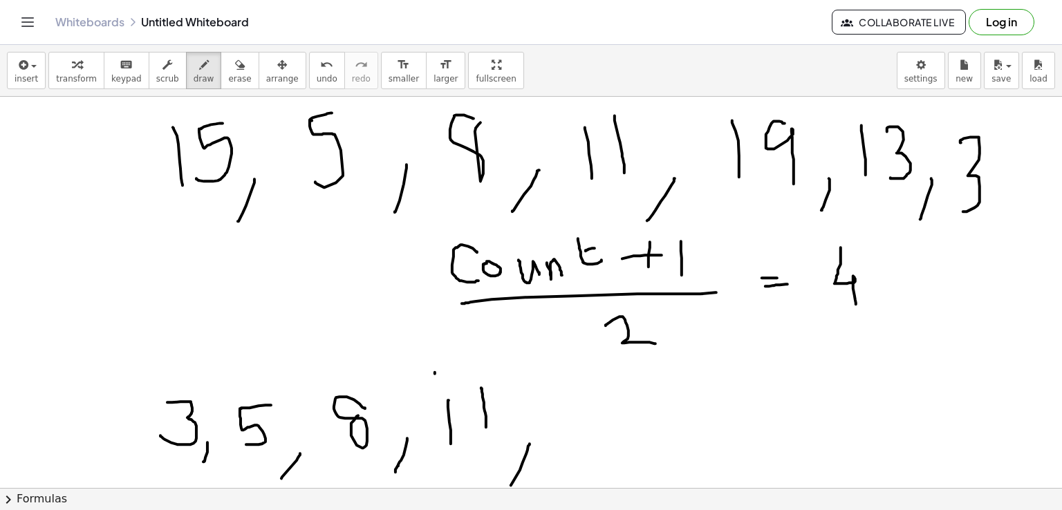
click at [507, 490] on div "insert select one: Math Expression Function Text Youtube Video Graphing Geometr…" at bounding box center [531, 277] width 1062 height 465
drag, startPoint x: 575, startPoint y: 414, endPoint x: 579, endPoint y: 459, distance: 45.8
click at [579, 459] on div at bounding box center [531, 446] width 1062 height 873
drag, startPoint x: 595, startPoint y: 417, endPoint x: 620, endPoint y: 449, distance: 40.0
click at [620, 449] on div at bounding box center [531, 446] width 1062 height 873
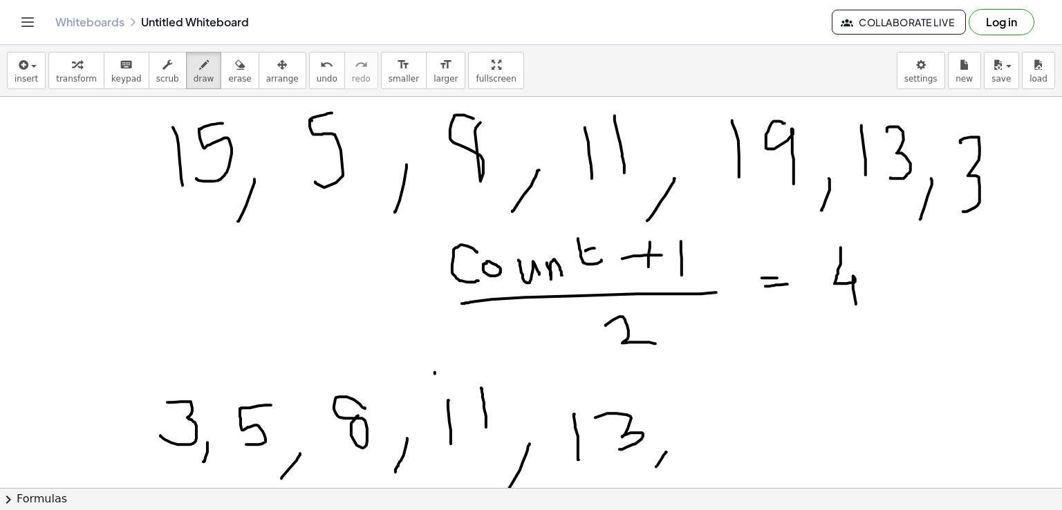
drag, startPoint x: 667, startPoint y: 452, endPoint x: 656, endPoint y: 466, distance: 17.8
click at [656, 466] on div at bounding box center [531, 446] width 1062 height 873
drag, startPoint x: 702, startPoint y: 407, endPoint x: 708, endPoint y: 446, distance: 39.8
click at [708, 446] on div at bounding box center [531, 446] width 1062 height 873
drag, startPoint x: 730, startPoint y: 402, endPoint x: 740, endPoint y: 398, distance: 11.2
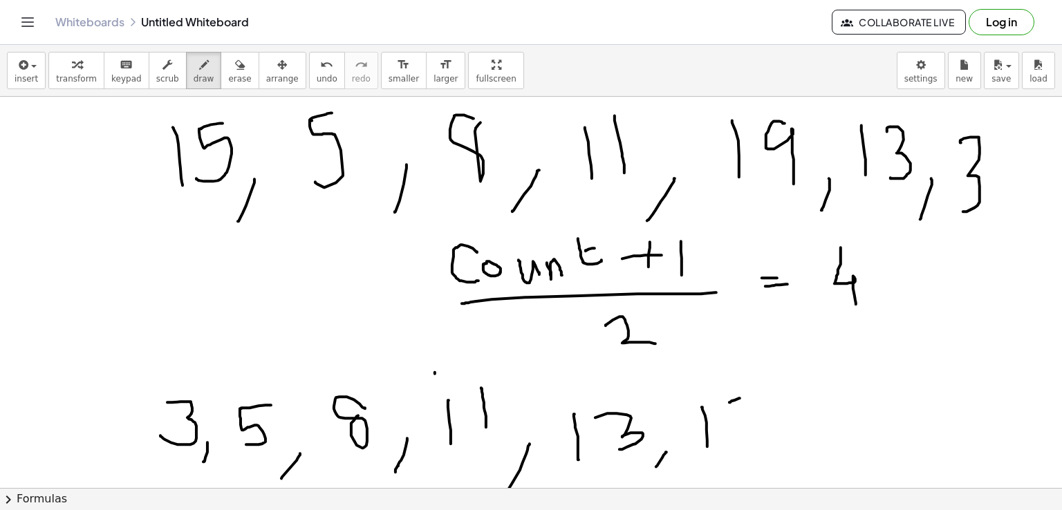
click at [740, 398] on div at bounding box center [531, 446] width 1062 height 873
drag, startPoint x: 728, startPoint y: 404, endPoint x: 723, endPoint y: 443, distance: 39.7
click at [723, 443] on div at bounding box center [531, 446] width 1062 height 873
drag, startPoint x: 771, startPoint y: 438, endPoint x: 800, endPoint y: 405, distance: 43.7
click at [758, 477] on div at bounding box center [531, 446] width 1062 height 873
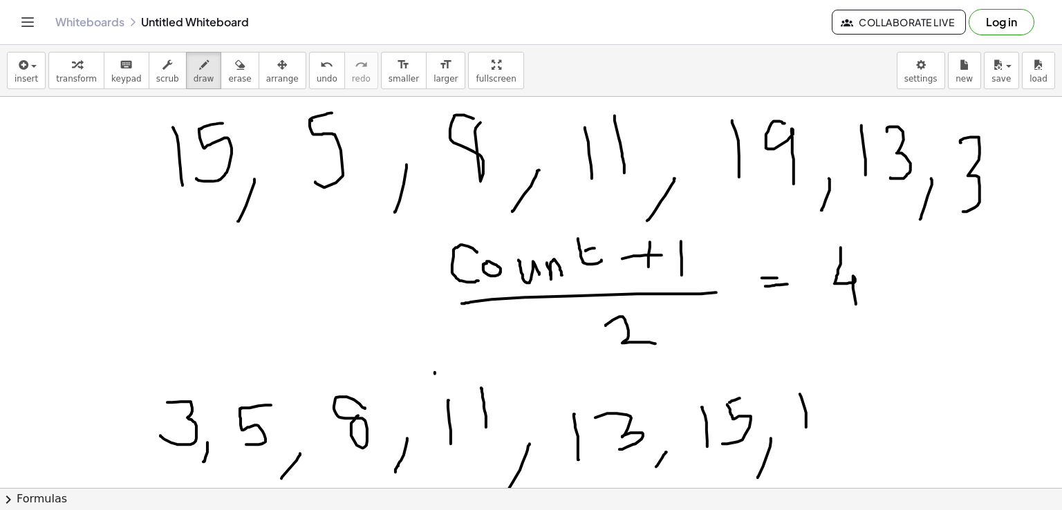
drag
click at [806, 427] on div at bounding box center [531, 446] width 1062 height 873
click at [837, 423] on div at bounding box center [531, 446] width 1062 height 873
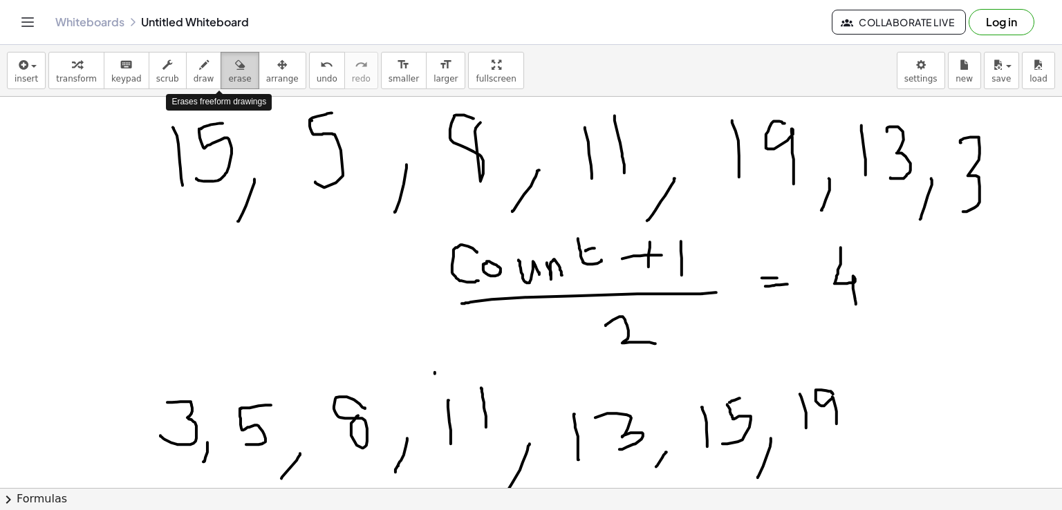
click at [228, 74] on span "erase" at bounding box center [239, 79] width 23 height 10
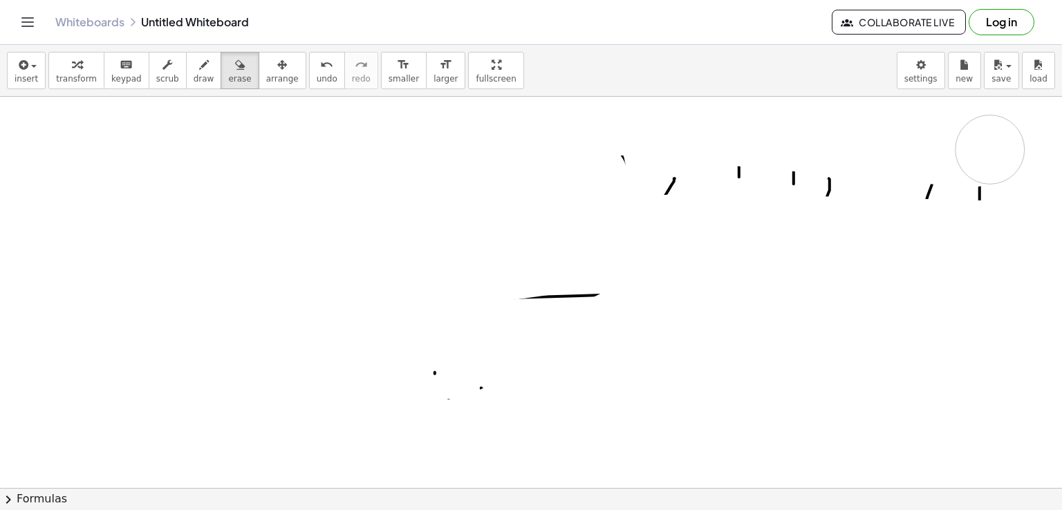
drag, startPoint x: 149, startPoint y: 126, endPoint x: 514, endPoint y: 269, distance: 391.6
click at [665, 194] on div at bounding box center [531, 446] width 1062 height 873
click at [459, 314] on div at bounding box center [531, 446] width 1062 height 873
click at [627, 380] on div at bounding box center [531, 446] width 1062 height 873
click at [228, 82] on span "erase" at bounding box center [239, 79] width 23 height 10
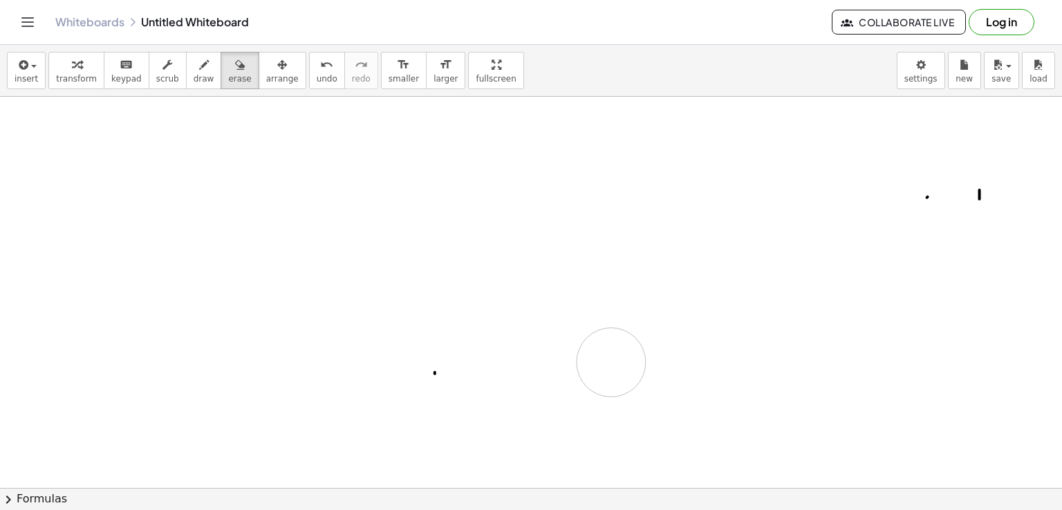
drag, startPoint x: 514, startPoint y: 269, endPoint x: 611, endPoint y: 361, distance: 134.1
click at [611, 361] on div at bounding box center [531, 446] width 1062 height 873
click at [199, 68] on icon "button" at bounding box center [204, 65] width 10 height 17
drag, startPoint x: 113, startPoint y: 137, endPoint x: 160, endPoint y: 185, distance: 67.5
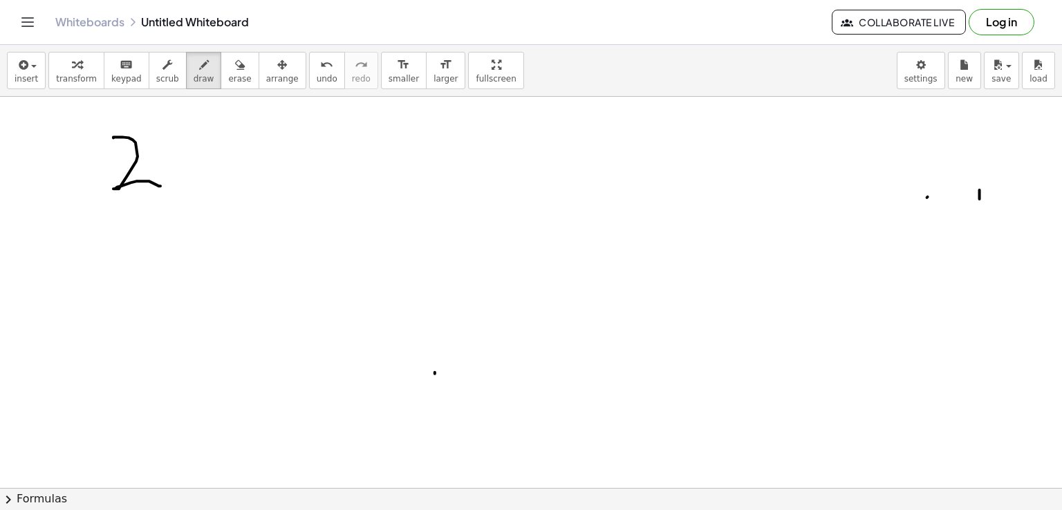
click at [160, 185] on div at bounding box center [531, 446] width 1062 height 873
drag, startPoint x: 177, startPoint y: 189, endPoint x: 161, endPoint y: 224, distance: 38.7
click at [161, 224] on div at bounding box center [531, 446] width 1062 height 873
drag, startPoint x: 209, startPoint y: 142, endPoint x: 234, endPoint y: 138, distance: 25.9
click at [234, 138] on div at bounding box center [531, 446] width 1062 height 873
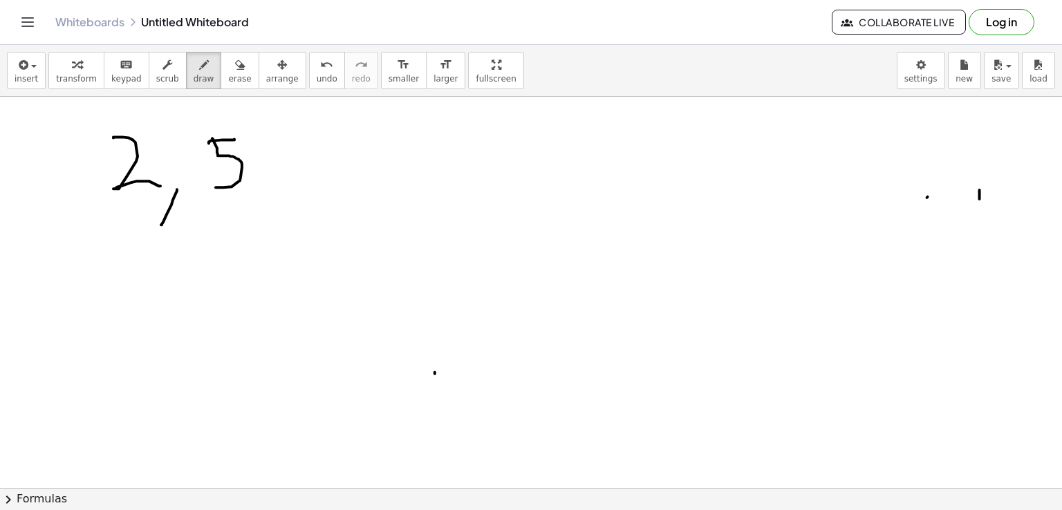
drag, startPoint x: 212, startPoint y: 138, endPoint x: 216, endPoint y: 187, distance: 49.2
click at [216, 187] on div at bounding box center [531, 446] width 1062 height 873
drag, startPoint x: 293, startPoint y: 185, endPoint x: 279, endPoint y: 222, distance: 39.8
click at [279, 222] on div at bounding box center [531, 446] width 1062 height 873
drag, startPoint x: 375, startPoint y: 135, endPoint x: 354, endPoint y: 172, distance: 42.1
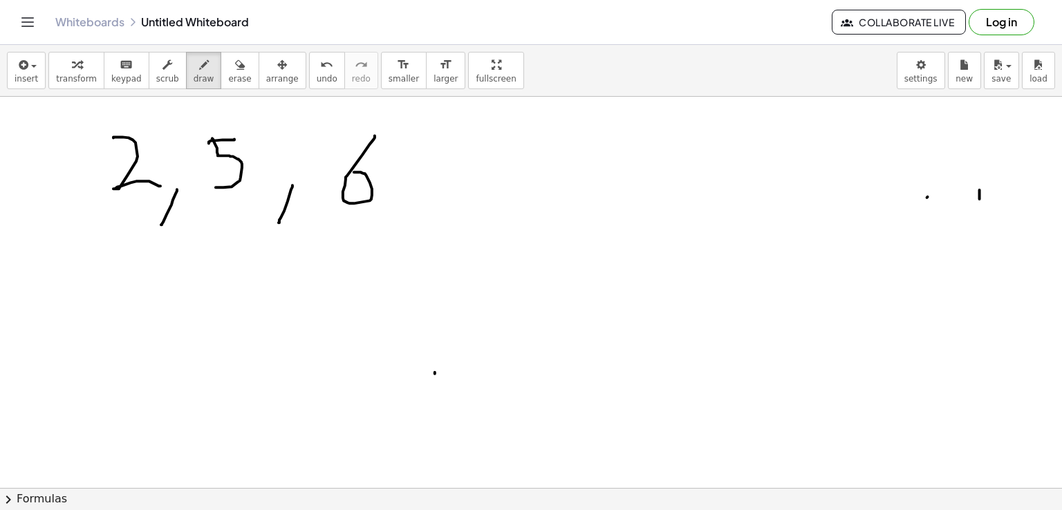
click at [354, 172] on div at bounding box center [531, 446] width 1062 height 873
drag, startPoint x: 401, startPoint y: 196, endPoint x: 387, endPoint y: 232, distance: 39.2
click at [387, 232] on div at bounding box center [531, 446] width 1062 height 873
drag, startPoint x: 450, startPoint y: 141, endPoint x: 457, endPoint y: 200, distance: 59.2
click at [457, 200] on div at bounding box center [531, 446] width 1062 height 873
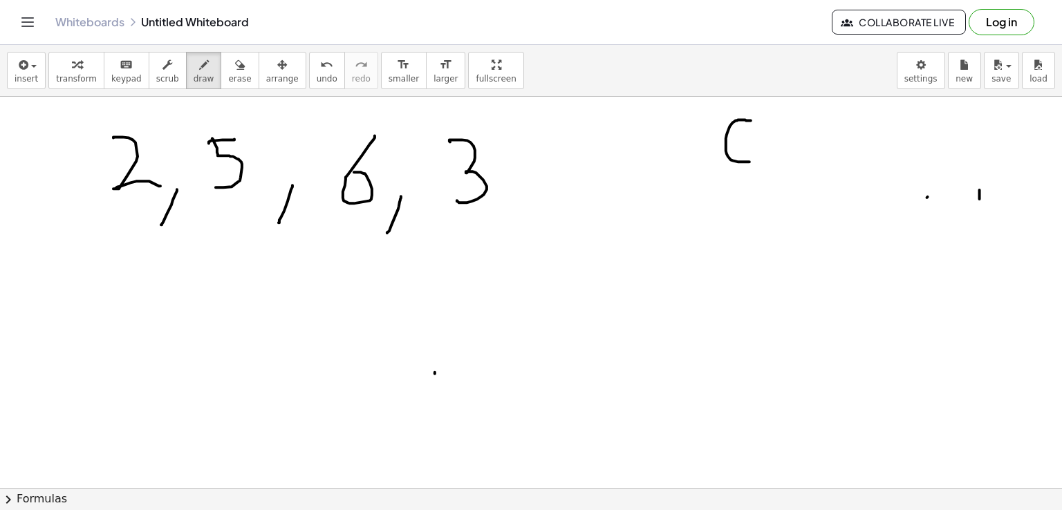
drag, startPoint x: 751, startPoint y: 120, endPoint x: 752, endPoint y: 160, distance: 40.8
click at [752, 160] on div at bounding box center [531, 446] width 1062 height 873
click at [767, 136] on div at bounding box center [531, 446] width 1062 height 873
drag, startPoint x: 791, startPoint y: 136, endPoint x: 817, endPoint y: 163, distance: 38.2
click at [817, 163] on div at bounding box center [531, 446] width 1062 height 873
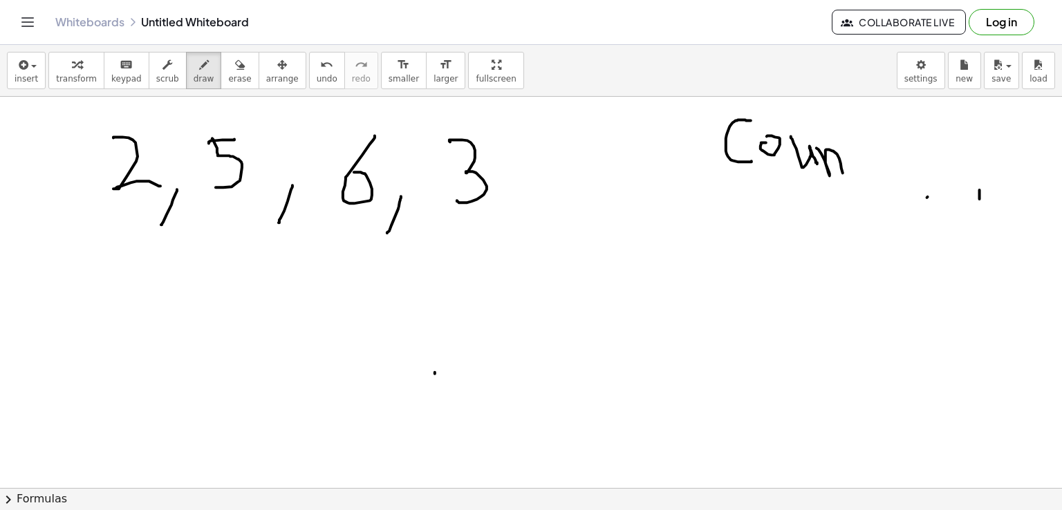
drag, startPoint x: 817, startPoint y: 147, endPoint x: 843, endPoint y: 174, distance: 37.7
click at [843, 174] on div at bounding box center [531, 446] width 1062 height 873
drag, startPoint x: 850, startPoint y: 134, endPoint x: 865, endPoint y: 162, distance: 31.6
click at [865, 162] on div at bounding box center [531, 446] width 1062 height 873
drag, startPoint x: 852, startPoint y: 149, endPoint x: 865, endPoint y: 147, distance: 12.5
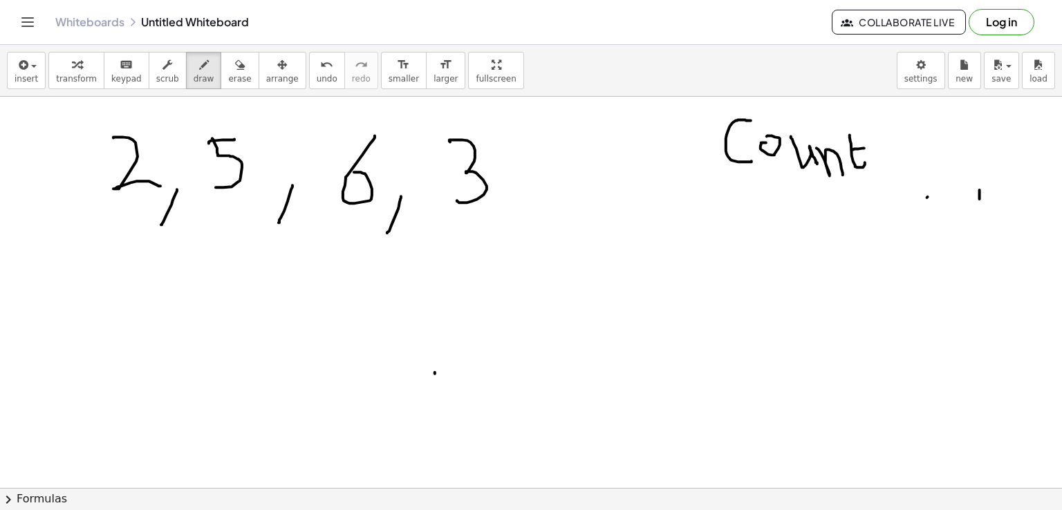
click at [865, 147] on div at bounding box center [531, 446] width 1062 height 873
drag, startPoint x: 754, startPoint y: 188, endPoint x: 852, endPoint y: 199, distance: 98.8
click at [852, 199] on div at bounding box center [531, 446] width 1062 height 873
drag, startPoint x: 804, startPoint y: 230, endPoint x: 838, endPoint y: 252, distance: 40.3
click at [838, 252] on div at bounding box center [531, 446] width 1062 height 873
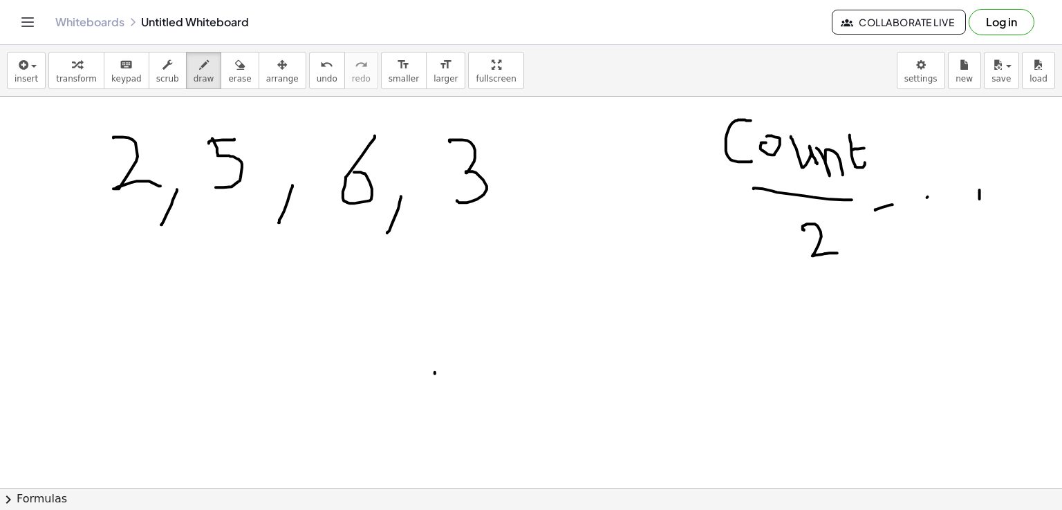
drag, startPoint x: 876, startPoint y: 210, endPoint x: 893, endPoint y: 204, distance: 18.2
click at [893, 204] on div at bounding box center [531, 446] width 1062 height 873
drag, startPoint x: 880, startPoint y: 214, endPoint x: 898, endPoint y: 213, distance: 18.0
click at [898, 213] on div at bounding box center [531, 446] width 1062 height 873
drag, startPoint x: 940, startPoint y: 169, endPoint x: 957, endPoint y: 211, distance: 45.6
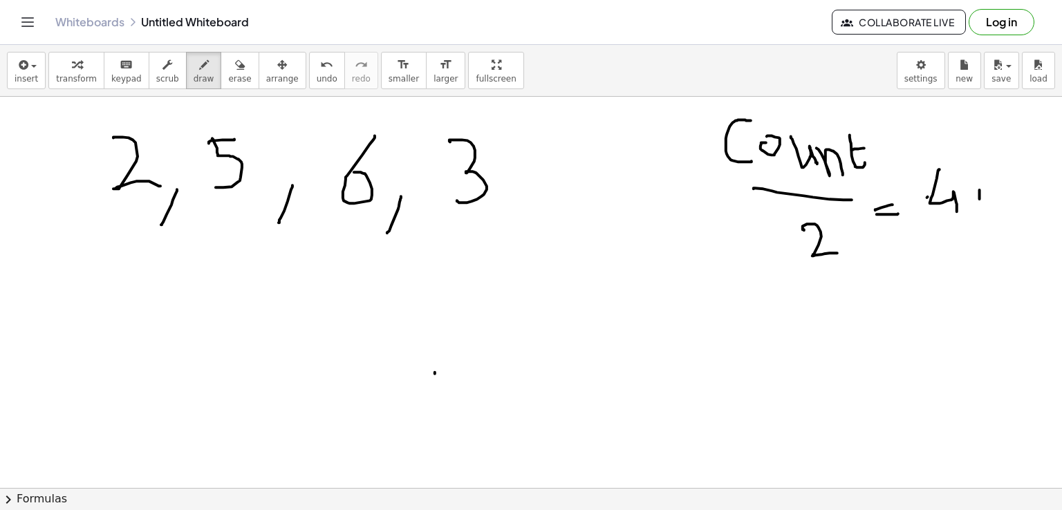
click at [957, 211] on div at bounding box center [531, 446] width 1062 height 873
click at [235, 63] on icon "button" at bounding box center [240, 65] width 10 height 17
drag, startPoint x: 979, startPoint y: 185, endPoint x: 990, endPoint y: 205, distance: 23.2
click at [990, 205] on div at bounding box center [531, 446] width 1062 height 873
drag, startPoint x: 174, startPoint y: 71, endPoint x: 951, endPoint y: 213, distance: 789.5
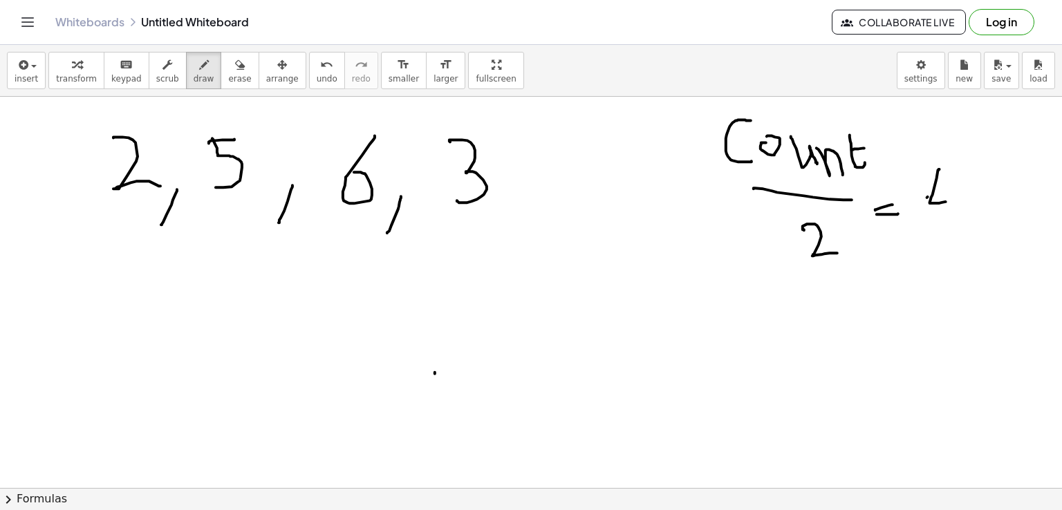
click at [952, 214] on div "insert select one: Math Expression Function Text Youtube Video Graphing Geometr…" at bounding box center [531, 277] width 1062 height 465
drag, startPoint x: 948, startPoint y: 194, endPoint x: 952, endPoint y: 217, distance: 23.8
click at [952, 217] on div at bounding box center [531, 446] width 1062 height 873
drag, startPoint x: 739, startPoint y: 333, endPoint x: 750, endPoint y: 355, distance: 25.1
click at [750, 355] on div at bounding box center [531, 446] width 1062 height 873
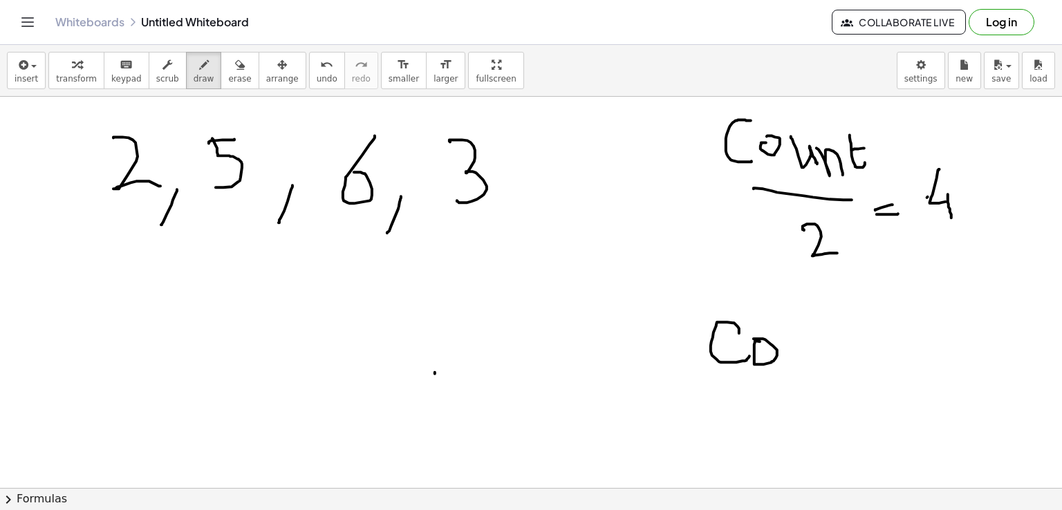
click at [753, 338] on div at bounding box center [531, 446] width 1062 height 873
drag, startPoint x: 786, startPoint y: 333, endPoint x: 815, endPoint y: 360, distance: 38.7
click at [815, 360] on div at bounding box center [531, 446] width 1062 height 873
drag, startPoint x: 819, startPoint y: 334, endPoint x: 841, endPoint y: 360, distance: 33.8
click at [841, 360] on div at bounding box center [531, 446] width 1062 height 873
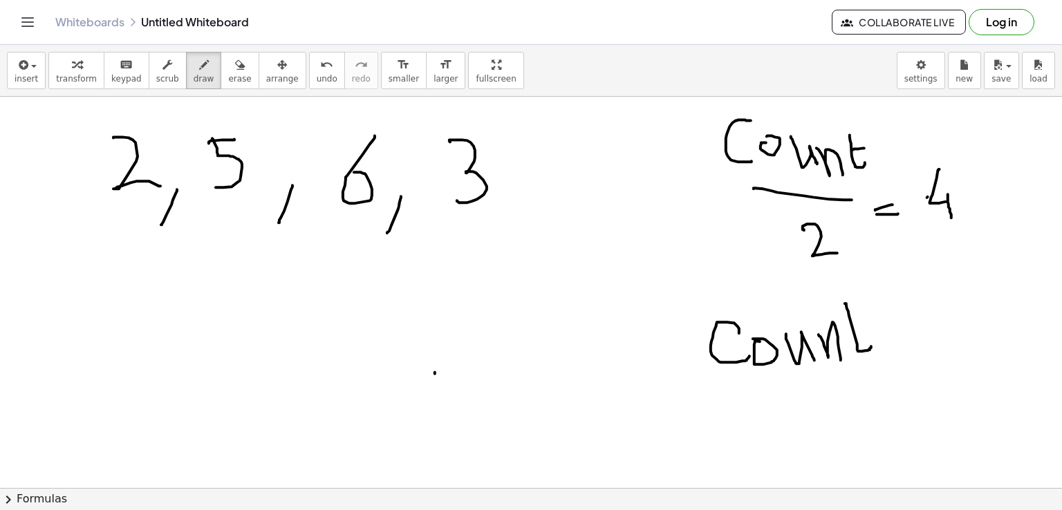
drag, startPoint x: 845, startPoint y: 303, endPoint x: 871, endPoint y: 345, distance: 49.7
click at [871, 345] on div at bounding box center [531, 446] width 1062 height 873
drag, startPoint x: 851, startPoint y: 320, endPoint x: 860, endPoint y: 319, distance: 9.0
click at [860, 319] on div at bounding box center [531, 446] width 1062 height 873
drag, startPoint x: 726, startPoint y: 380, endPoint x: 860, endPoint y: 366, distance: 135.6
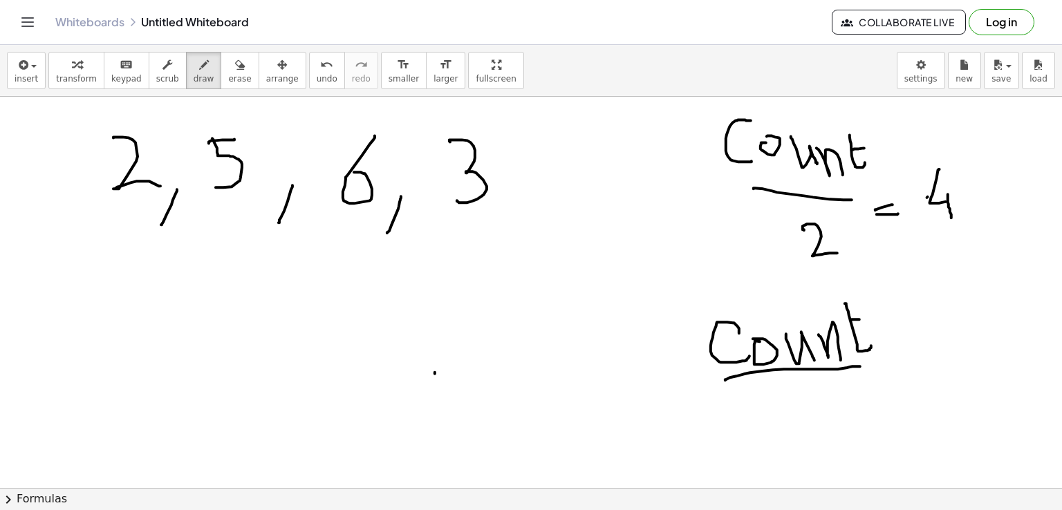
click at [860, 366] on div at bounding box center [531, 446] width 1062 height 873
drag, startPoint x: 801, startPoint y: 385, endPoint x: 844, endPoint y: 408, distance: 48.6
click at [844, 408] on div at bounding box center [531, 446] width 1062 height 873
drag, startPoint x: 898, startPoint y: 348, endPoint x: 926, endPoint y: 346, distance: 28.4
click at [926, 346] on div at bounding box center [531, 446] width 1062 height 873
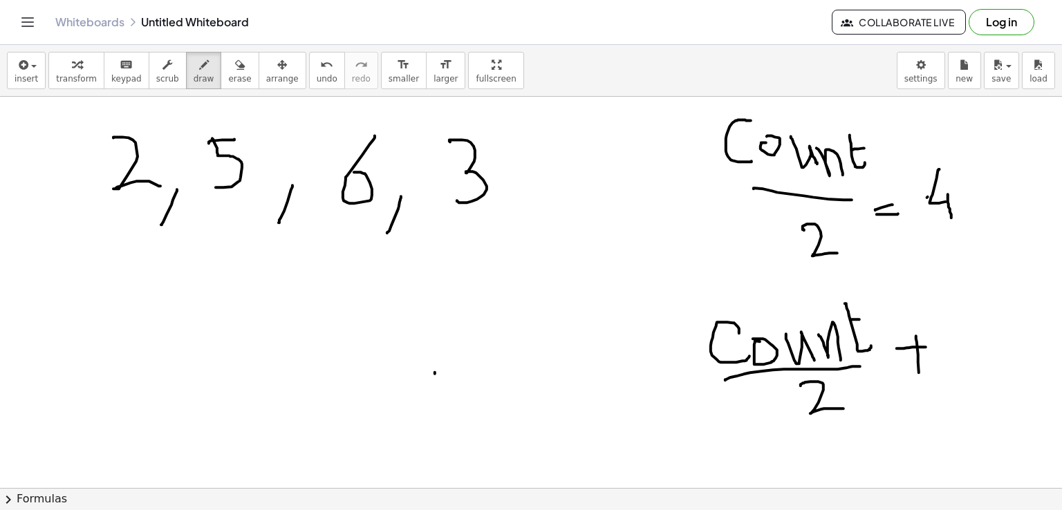
drag, startPoint x: 916, startPoint y: 335, endPoint x: 919, endPoint y: 372, distance: 36.8
click at [919, 372] on div at bounding box center [531, 446] width 1062 height 873
drag, startPoint x: 948, startPoint y: 330, endPoint x: 948, endPoint y: 355, distance: 24.9
click at [948, 355] on div at bounding box center [531, 446] width 1062 height 873
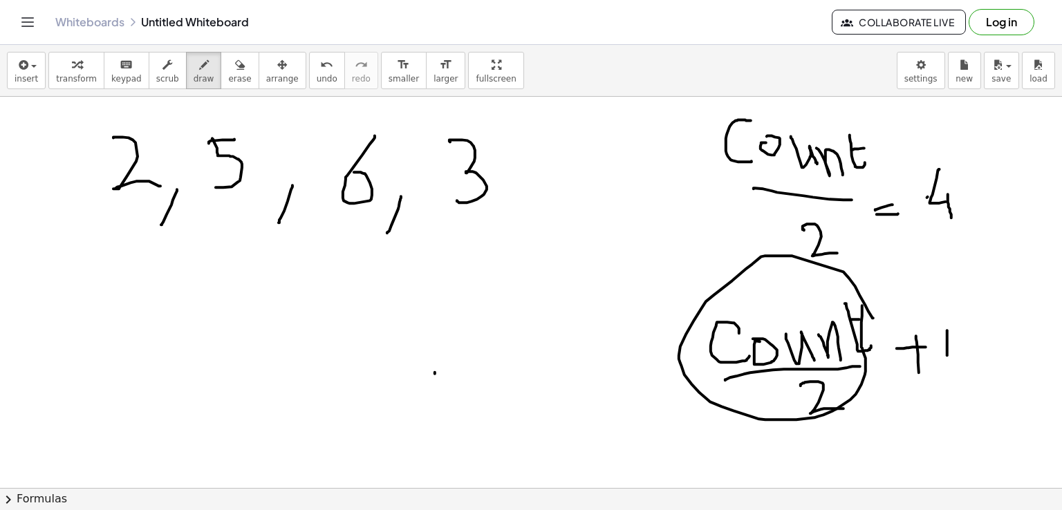
drag, startPoint x: 874, startPoint y: 317, endPoint x: 862, endPoint y: 305, distance: 16.7
click at [862, 305] on div at bounding box center [531, 446] width 1062 height 873
drag, startPoint x: 965, startPoint y: 349, endPoint x: 972, endPoint y: 351, distance: 7.1
click at [972, 351] on div at bounding box center [531, 446] width 1062 height 873
drag, startPoint x: 960, startPoint y: 366, endPoint x: 976, endPoint y: 365, distance: 15.9
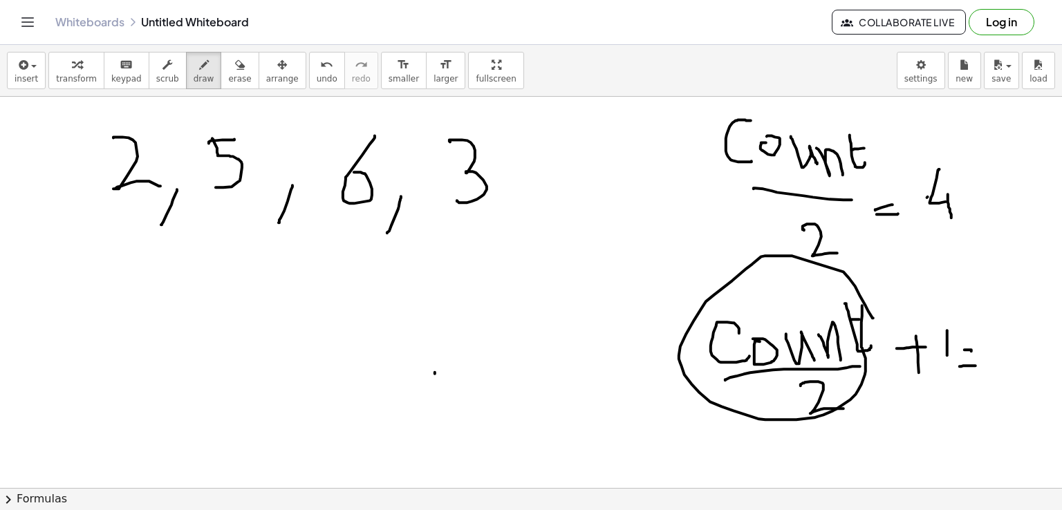
click at [976, 365] on div at bounding box center [531, 446] width 1062 height 873
drag, startPoint x: 1002, startPoint y: 333, endPoint x: 1024, endPoint y: 328, distance: 22.0
click at [1024, 328] on div at bounding box center [531, 446] width 1062 height 873
drag, startPoint x: 1004, startPoint y: 333, endPoint x: 1008, endPoint y: 376, distance: 42.3
click at [1008, 376] on div at bounding box center [531, 446] width 1062 height 873
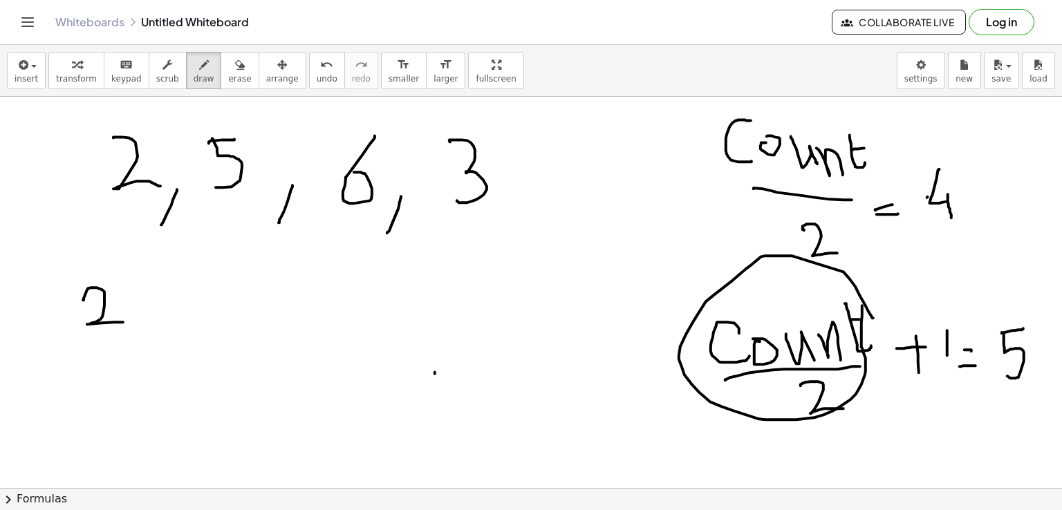
drag, startPoint x: 83, startPoint y: 299, endPoint x: 126, endPoint y: 322, distance: 48.3
click at [126, 322] on div at bounding box center [531, 446] width 1062 height 873
drag, startPoint x: 152, startPoint y: 324, endPoint x: 136, endPoint y: 360, distance: 40.2
click at [136, 360] on div at bounding box center [531, 446] width 1062 height 873
drag, startPoint x: 169, startPoint y: 295, endPoint x: 169, endPoint y: 332, distance: 37.3
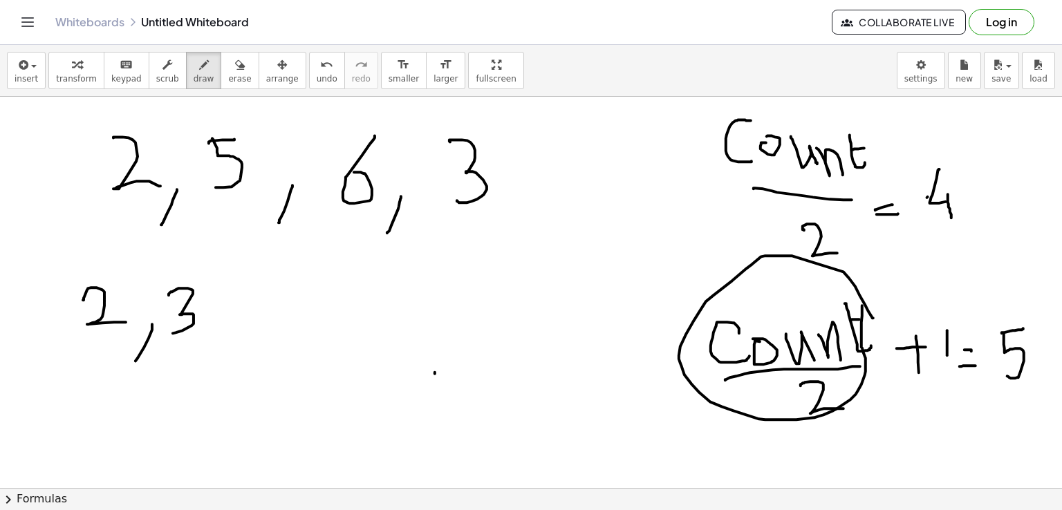
click at [169, 332] on div at bounding box center [531, 446] width 1062 height 873
drag, startPoint x: 230, startPoint y: 325, endPoint x: 222, endPoint y: 355, distance: 30.7
click at [222, 355] on div at bounding box center [531, 446] width 1062 height 873
drag, startPoint x: 272, startPoint y: 291, endPoint x: 313, endPoint y: 280, distance: 41.6
click at [313, 280] on div at bounding box center [531, 446] width 1062 height 873
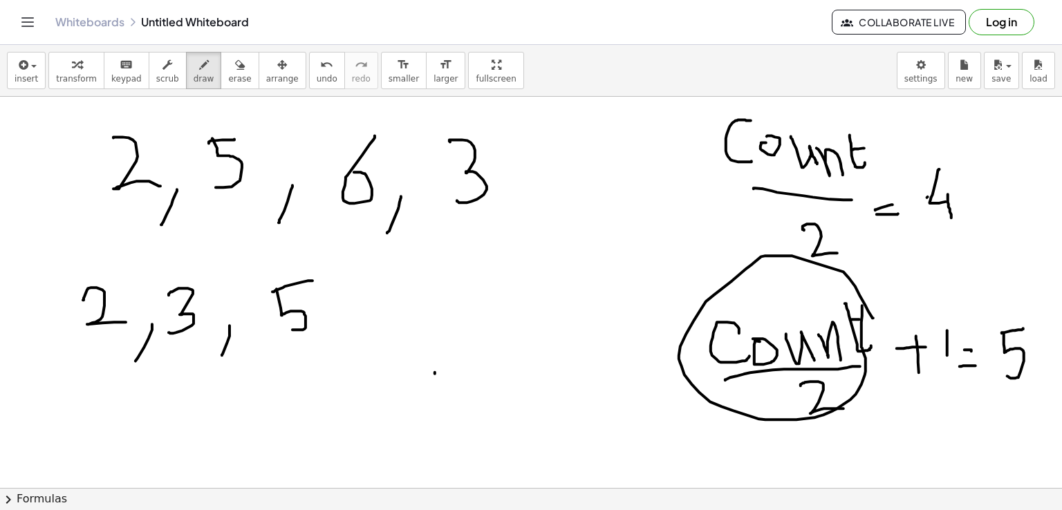
drag, startPoint x: 277, startPoint y: 288, endPoint x: 287, endPoint y: 329, distance: 42.1
click at [287, 329] on div at bounding box center [531, 446] width 1062 height 873
drag, startPoint x: 351, startPoint y: 334, endPoint x: 340, endPoint y: 365, distance: 33.0
click at [340, 365] on div at bounding box center [531, 446] width 1062 height 873
drag, startPoint x: 412, startPoint y: 286, endPoint x: 385, endPoint y: 334, distance: 55.8
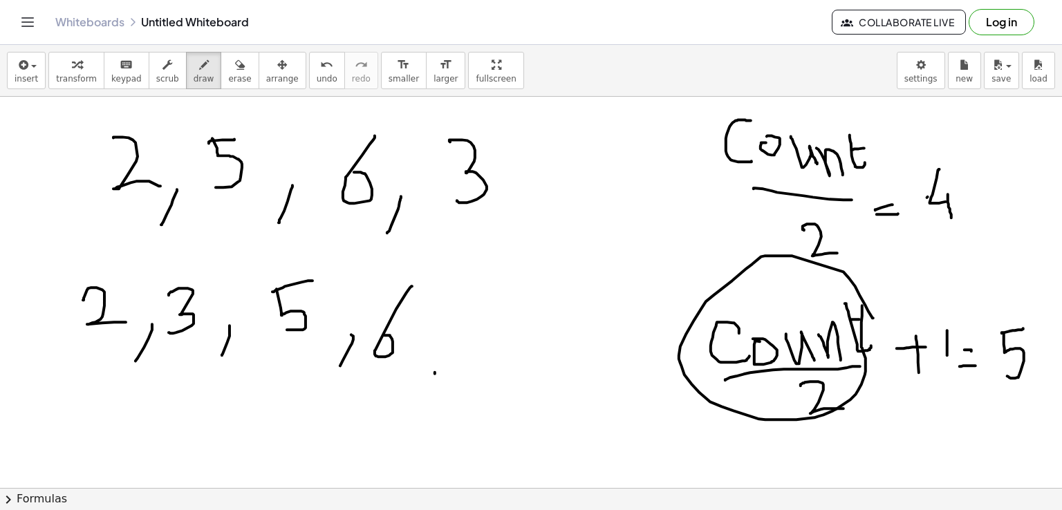
click at [385, 334] on div at bounding box center [531, 446] width 1062 height 873
click at [235, 73] on icon "button" at bounding box center [240, 65] width 10 height 17
drag, startPoint x: 932, startPoint y: 172, endPoint x: 953, endPoint y: 209, distance: 42.1
click at [953, 209] on div at bounding box center [531, 446] width 1062 height 873
drag, startPoint x: 188, startPoint y: 73, endPoint x: 944, endPoint y: 215, distance: 769.2
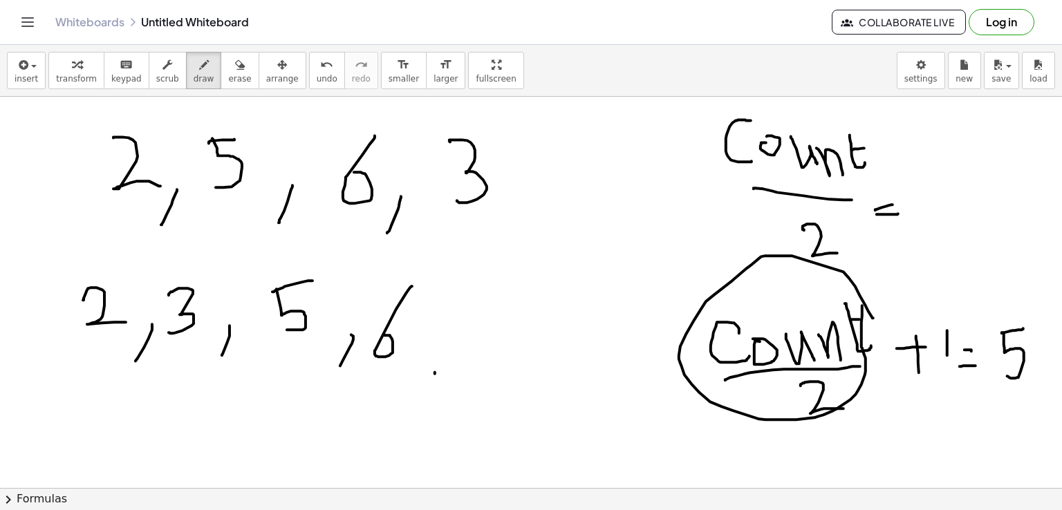
click at [944, 215] on div "insert select one: Math Expression Function Text Youtube Video Graphing Geometr…" at bounding box center [531, 277] width 1062 height 465
drag, startPoint x: 945, startPoint y: 165, endPoint x: 997, endPoint y: 205, distance: 65.7
click at [997, 205] on div at bounding box center [531, 446] width 1062 height 873
click at [228, 78] on span "erase" at bounding box center [239, 79] width 23 height 10
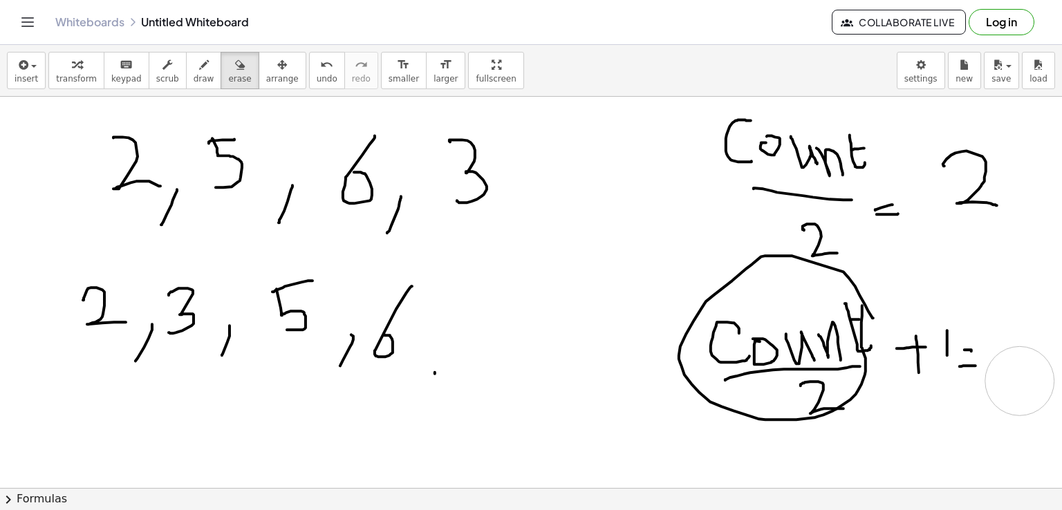
drag, startPoint x: 1006, startPoint y: 313, endPoint x: 1020, endPoint y: 380, distance: 68.5
click at [1020, 380] on div at bounding box center [531, 446] width 1062 height 873
click at [194, 60] on div "button" at bounding box center [204, 64] width 21 height 17
drag, startPoint x: 999, startPoint y: 317, endPoint x: 1007, endPoint y: 376, distance: 58.7
click at [1007, 376] on div at bounding box center [531, 446] width 1062 height 873
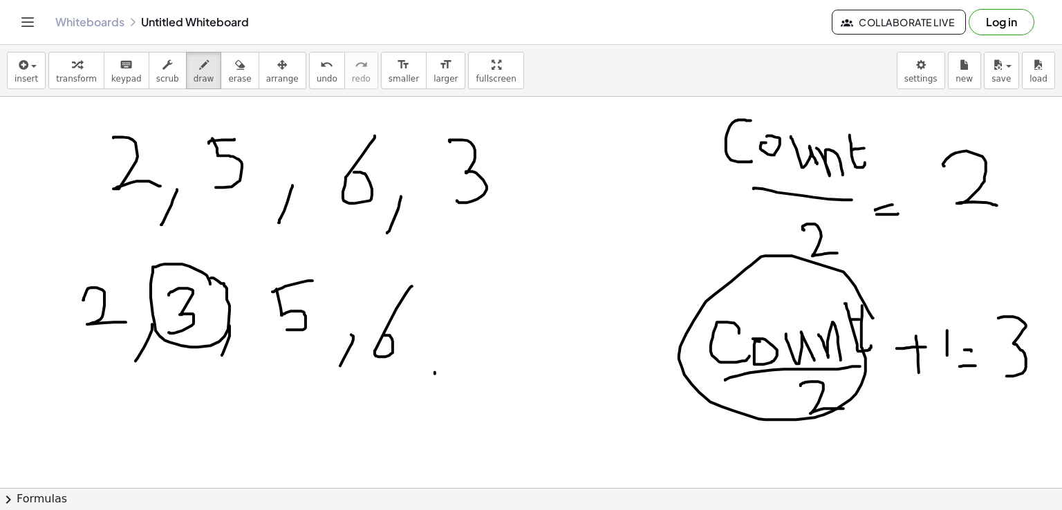
click at [210, 277] on div at bounding box center [531, 446] width 1062 height 873
drag, startPoint x: 326, startPoint y: 261, endPoint x: 328, endPoint y: 252, distance: 9.1
click at [328, 252] on div at bounding box center [531, 446] width 1062 height 873
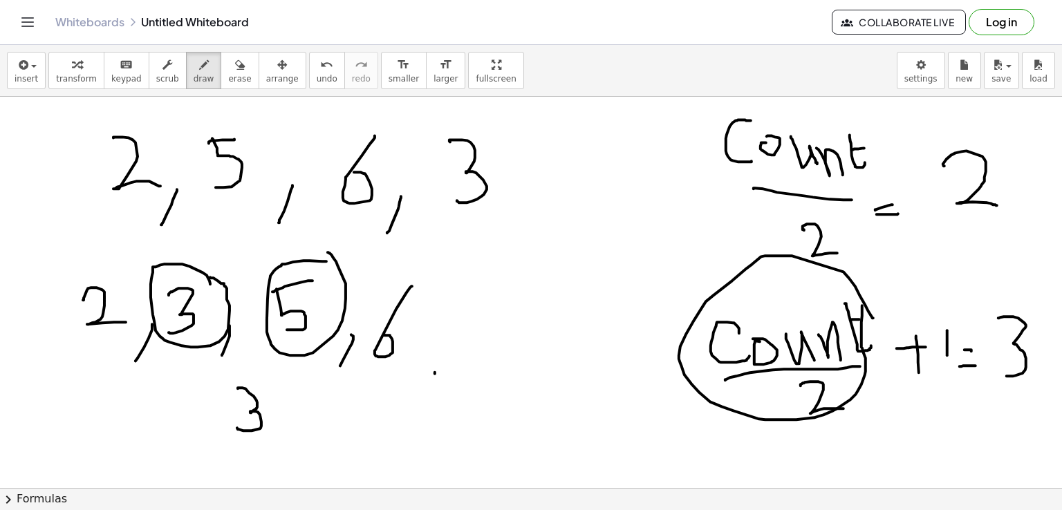
drag, startPoint x: 238, startPoint y: 388, endPoint x: 237, endPoint y: 427, distance: 39.4
click at [237, 427] on div at bounding box center [531, 446] width 1062 height 873
drag, startPoint x: 279, startPoint y: 418, endPoint x: 314, endPoint y: 416, distance: 34.7
click at [314, 416] on div at bounding box center [531, 446] width 1062 height 873
drag, startPoint x: 302, startPoint y: 405, endPoint x: 302, endPoint y: 427, distance: 21.4
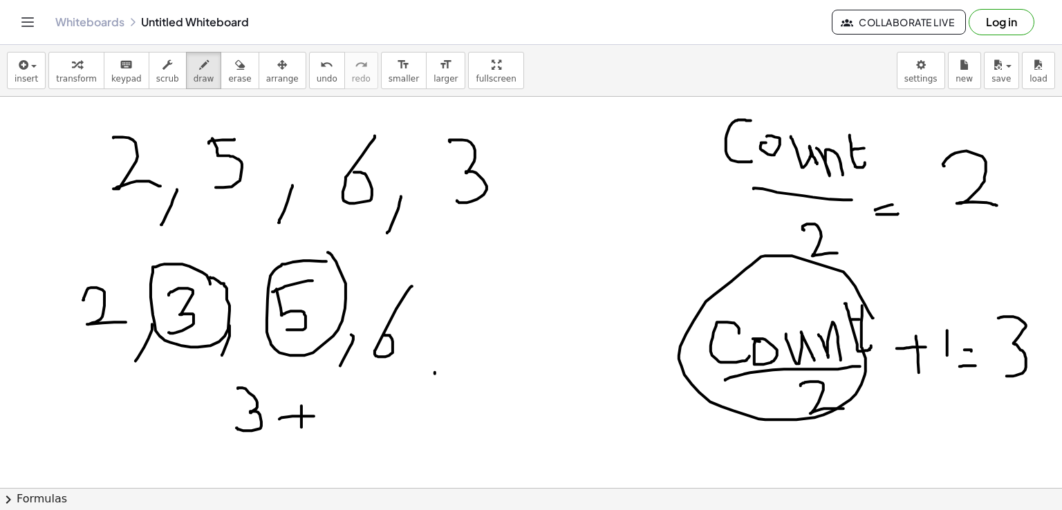
click at [302, 427] on div at bounding box center [531, 446] width 1062 height 873
drag, startPoint x: 326, startPoint y: 402, endPoint x: 345, endPoint y: 391, distance: 22.0
click at [345, 391] on div at bounding box center [531, 446] width 1062 height 873
drag, startPoint x: 329, startPoint y: 399, endPoint x: 332, endPoint y: 421, distance: 22.4
click at [332, 421] on div at bounding box center [531, 446] width 1062 height 873
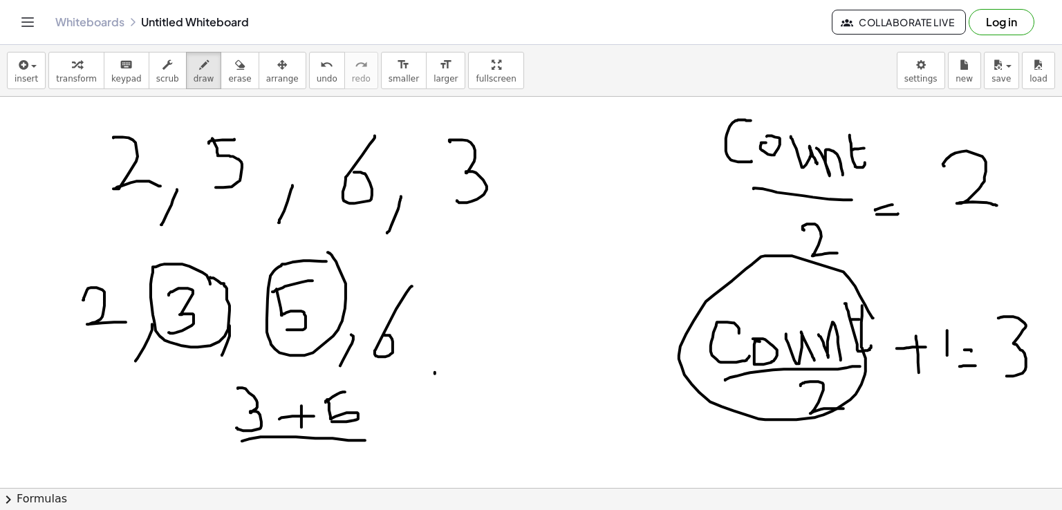
drag, startPoint x: 242, startPoint y: 441, endPoint x: 365, endPoint y: 440, distance: 123.1
click at [365, 440] on div at bounding box center [531, 446] width 1062 height 873
drag, startPoint x: 304, startPoint y: 450, endPoint x: 366, endPoint y: 455, distance: 62.5
click at [366, 455] on div at bounding box center [531, 446] width 1062 height 873
drag, startPoint x: 398, startPoint y: 433, endPoint x: 432, endPoint y: 432, distance: 33.9
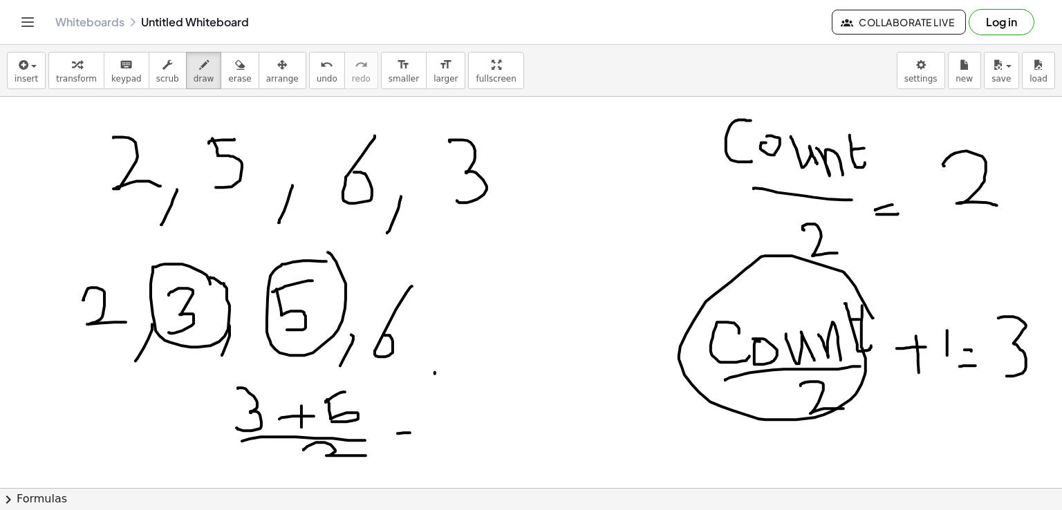
click at [432, 432] on div at bounding box center [531, 446] width 1062 height 873
drag, startPoint x: 407, startPoint y: 443, endPoint x: 448, endPoint y: 438, distance: 41.1
click at [448, 438] on div at bounding box center [531, 446] width 1062 height 873
drag, startPoint x: 541, startPoint y: 379, endPoint x: 548, endPoint y: 397, distance: 19.3
click at [548, 397] on div at bounding box center [531, 446] width 1062 height 873
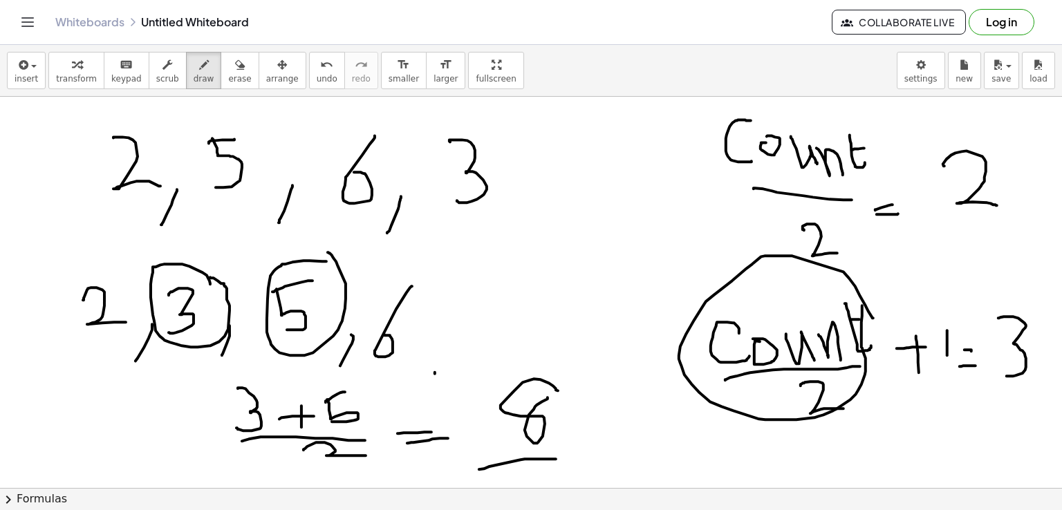
drag, startPoint x: 489, startPoint y: 466, endPoint x: 524, endPoint y: 474, distance: 36.2
click at [556, 459] on div at bounding box center [531, 446] width 1062 height 873
drag, startPoint x: 516, startPoint y: 477, endPoint x: 564, endPoint y: 482, distance: 48.0
click at [564, 482] on div at bounding box center [531, 446] width 1062 height 873
drag, startPoint x: 595, startPoint y: 454, endPoint x: 617, endPoint y: 448, distance: 23.0
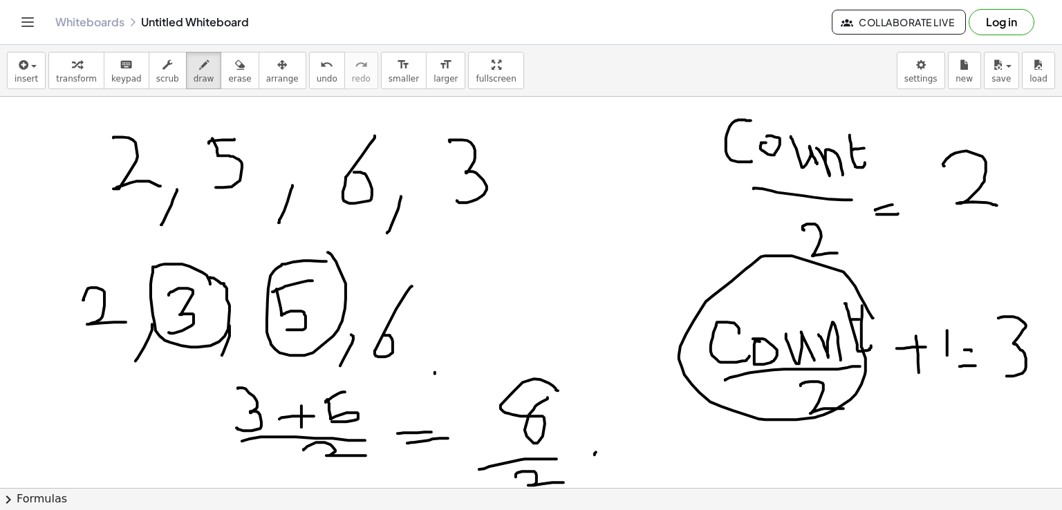
click at [617, 448] on div at bounding box center [531, 446] width 1062 height 873
drag, startPoint x: 598, startPoint y: 452, endPoint x: 621, endPoint y: 454, distance: 23.6
click at [621, 454] on div at bounding box center [531, 446] width 1062 height 873
drag, startPoint x: 663, startPoint y: 408, endPoint x: 675, endPoint y: 450, distance: 43.8
click at [675, 450] on div at bounding box center [531, 446] width 1062 height 873
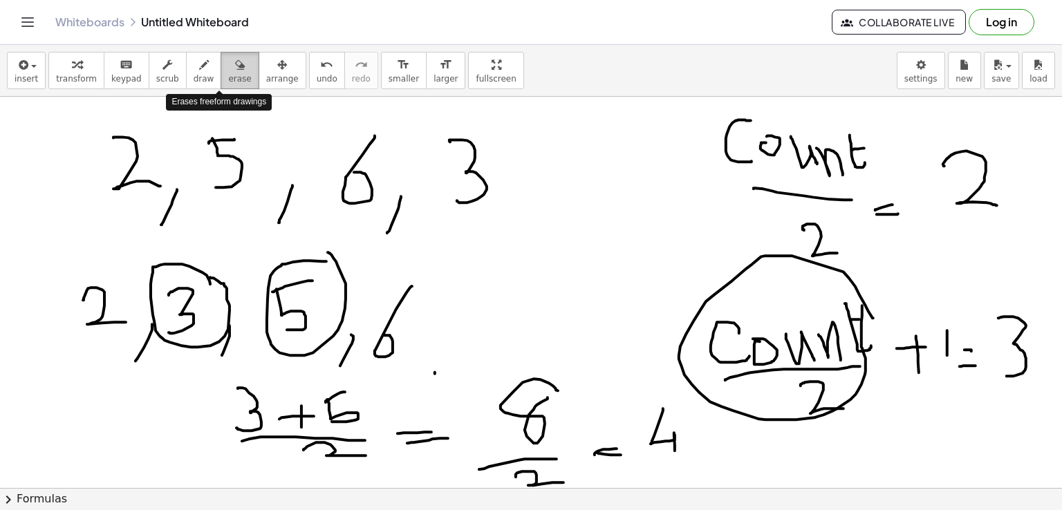
click at [235, 64] on icon "button" at bounding box center [240, 65] width 10 height 17
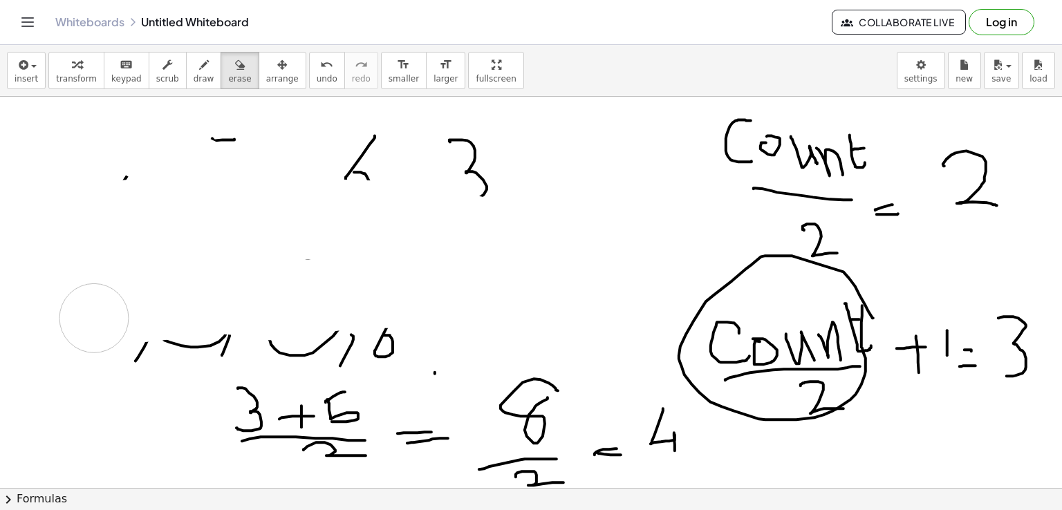
drag, startPoint x: 95, startPoint y: 109, endPoint x: 443, endPoint y: 397, distance: 452.4
click at [423, 338] on div at bounding box center [531, 446] width 1062 height 873
click at [364, 169] on div at bounding box center [531, 446] width 1062 height 873
click at [221, 85] on button "erase" at bounding box center [240, 70] width 38 height 37
click at [228, 81] on span "erase" at bounding box center [239, 79] width 23 height 10
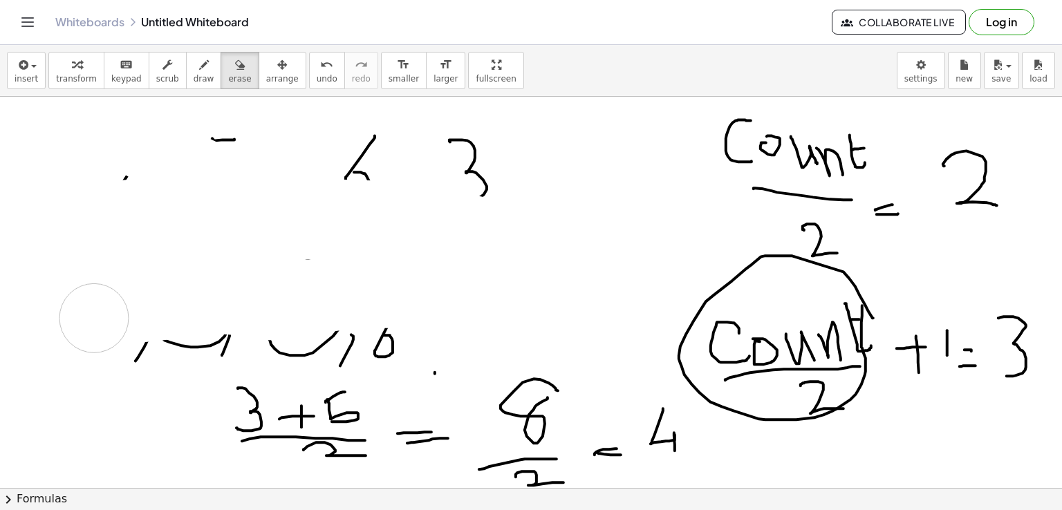
click at [252, 145] on div at bounding box center [531, 446] width 1062 height 873
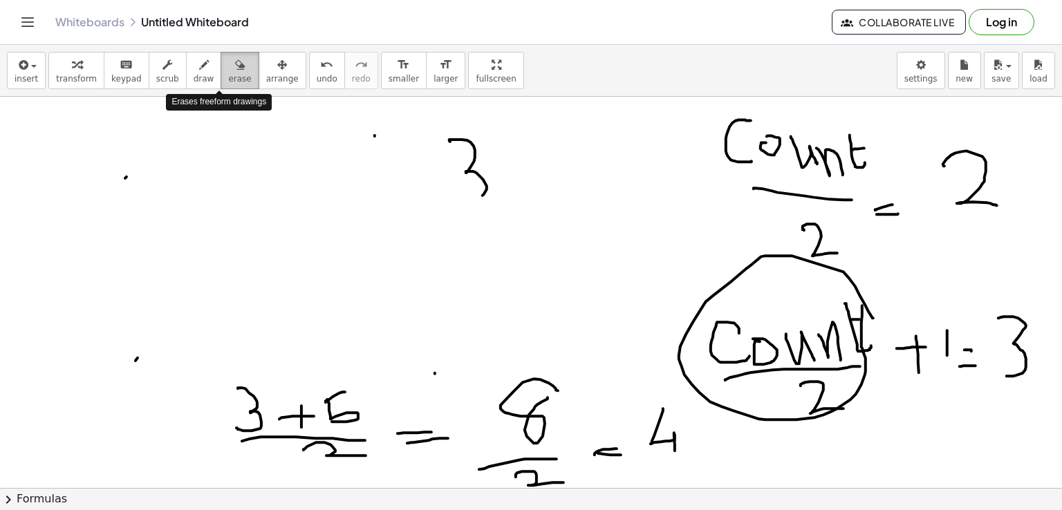
click at [228, 75] on span "erase" at bounding box center [239, 79] width 23 height 10
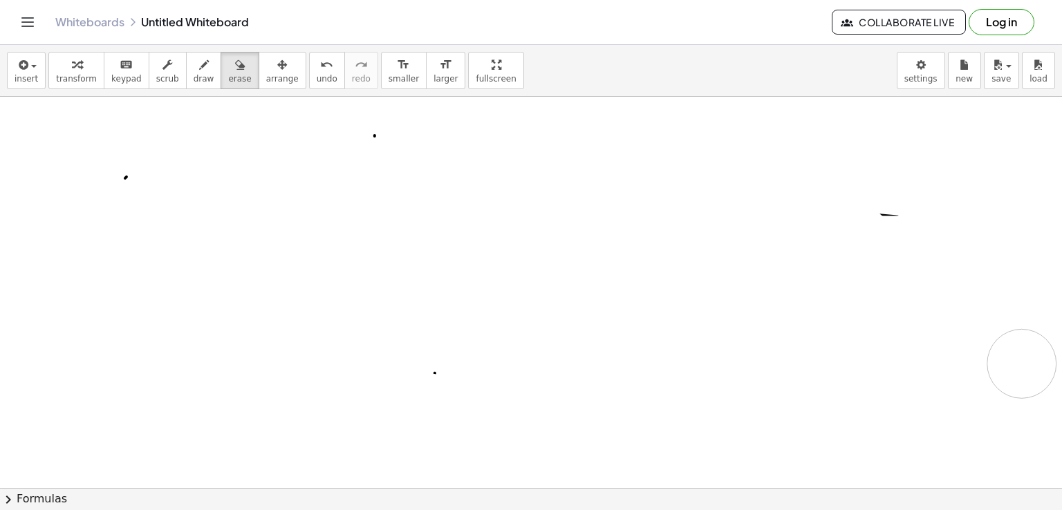
drag, startPoint x: 111, startPoint y: 358, endPoint x: 1022, endPoint y: 363, distance: 911.6
click at [1022, 363] on div at bounding box center [531, 446] width 1062 height 873
click at [194, 78] on span "draw" at bounding box center [204, 79] width 21 height 10
click at [199, 65] on icon "button" at bounding box center [204, 65] width 10 height 17
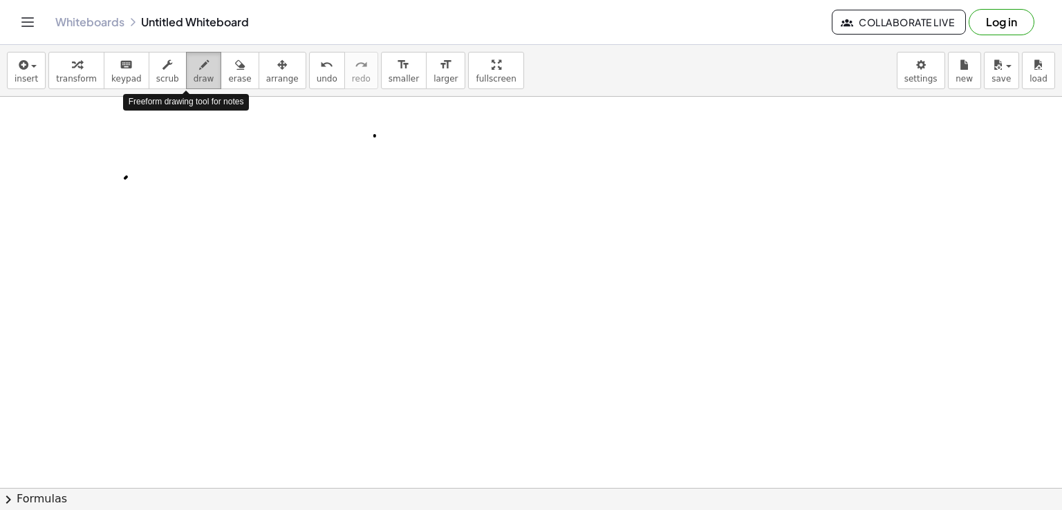
click at [194, 74] on span "draw" at bounding box center [204, 79] width 21 height 10
drag, startPoint x: 221, startPoint y: 169, endPoint x: 229, endPoint y: 219, distance: 50.5
click at [229, 219] on div at bounding box center [531, 446] width 1062 height 873
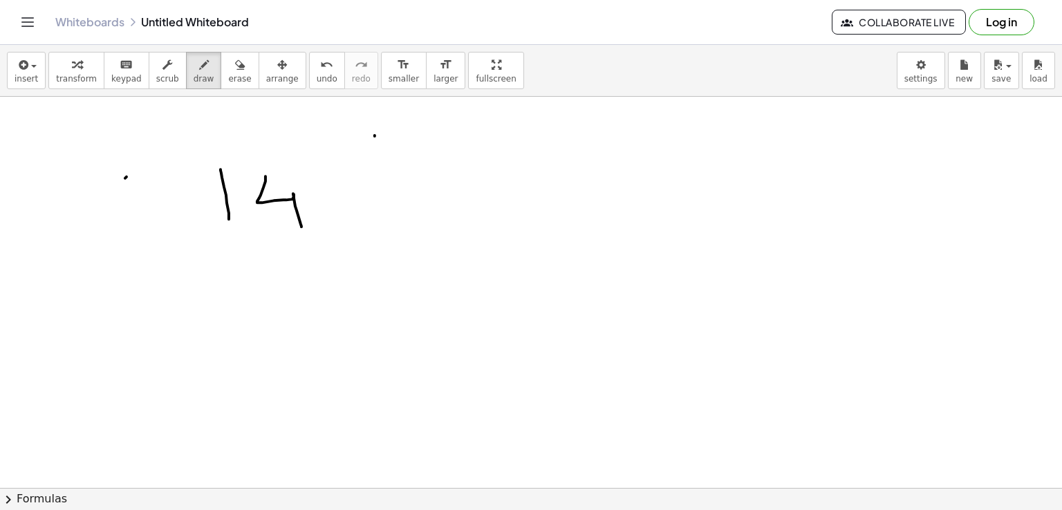
drag, startPoint x: 266, startPoint y: 176, endPoint x: 302, endPoint y: 226, distance: 62.0
click at [302, 226] on div at bounding box center [531, 446] width 1062 height 873
drag, startPoint x: 345, startPoint y: 223, endPoint x: 331, endPoint y: 270, distance: 49.2
click at [331, 270] on div at bounding box center [531, 446] width 1062 height 873
drag, startPoint x: 394, startPoint y: 179, endPoint x: 397, endPoint y: 231, distance: 51.9
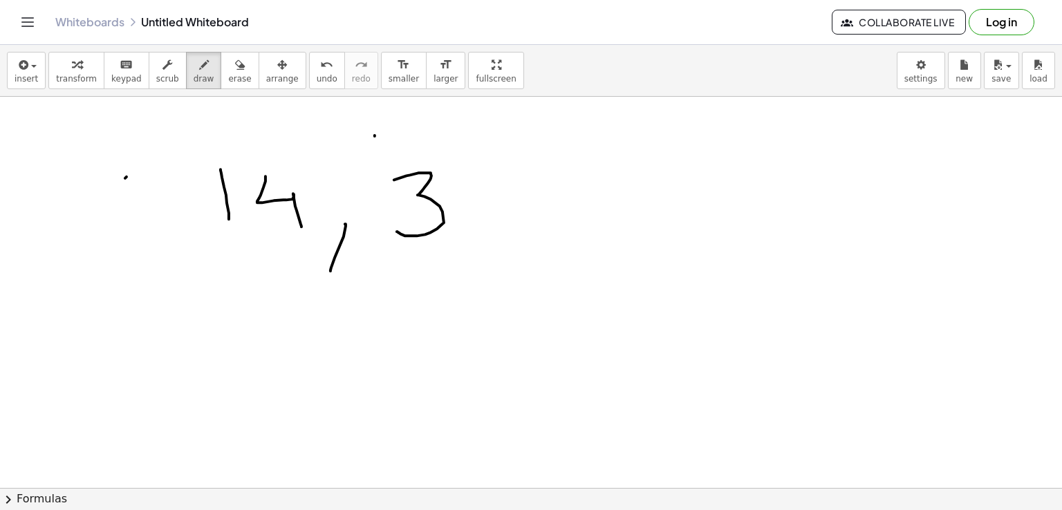
click at [397, 231] on div at bounding box center [531, 446] width 1062 height 873
drag, startPoint x: 484, startPoint y: 239, endPoint x: 474, endPoint y: 264, distance: 27.4
click at [474, 264] on div at bounding box center [531, 446] width 1062 height 873
drag, startPoint x: 547, startPoint y: 184, endPoint x: 539, endPoint y: 189, distance: 9.0
click at [539, 189] on div at bounding box center [531, 446] width 1062 height 873
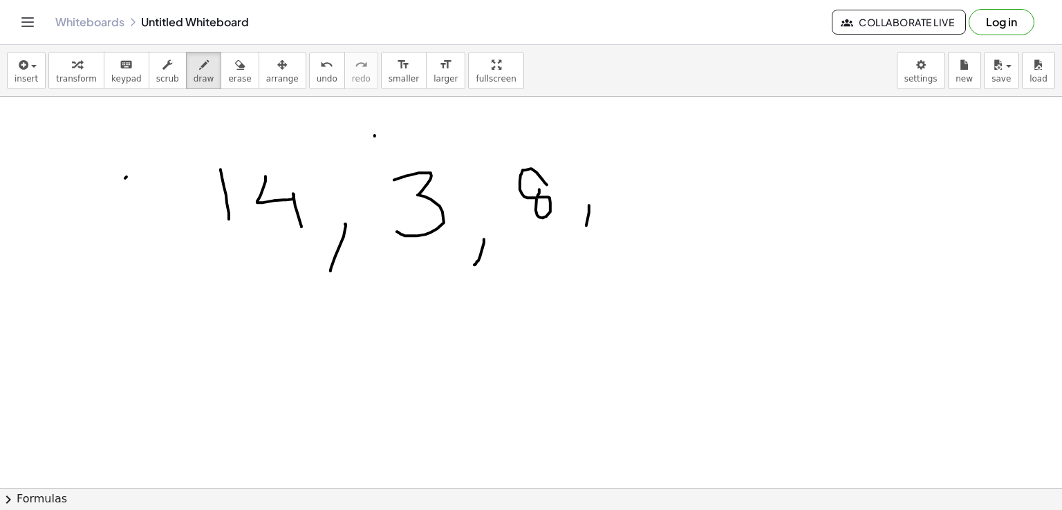
drag, startPoint x: 589, startPoint y: 205, endPoint x: 580, endPoint y: 241, distance: 37.7
click at [580, 241] on div at bounding box center [531, 446] width 1062 height 873
drag, startPoint x: 629, startPoint y: 165, endPoint x: 664, endPoint y: 158, distance: 35.1
click at [664, 158] on div at bounding box center [531, 446] width 1062 height 873
drag, startPoint x: 645, startPoint y: 160, endPoint x: 647, endPoint y: 221, distance: 60.2
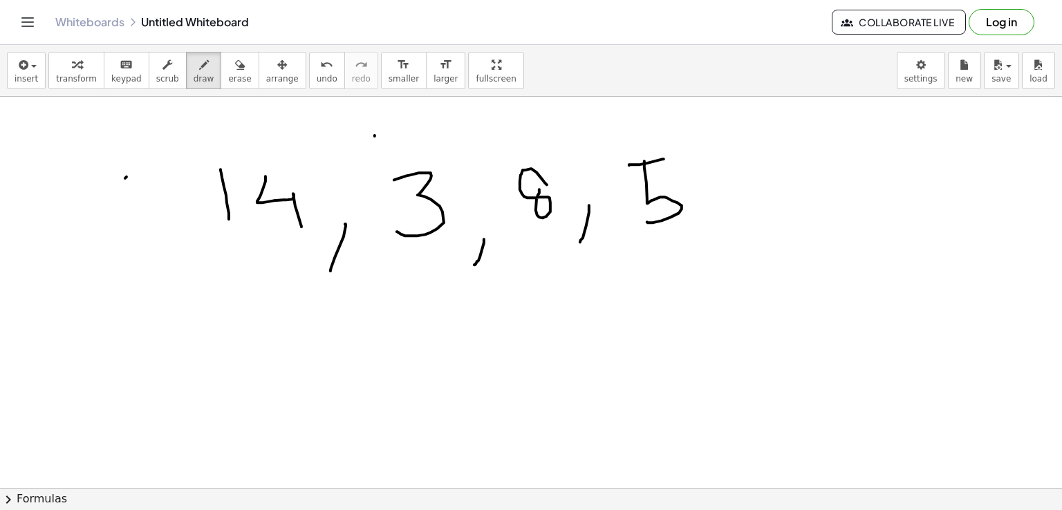
click at [647, 221] on div at bounding box center [531, 446] width 1062 height 873
drag, startPoint x: 725, startPoint y: 219, endPoint x: 716, endPoint y: 246, distance: 27.8
click at [716, 246] on div at bounding box center [531, 446] width 1062 height 873
drag, startPoint x: 757, startPoint y: 181, endPoint x: 805, endPoint y: 219, distance: 61.5
click at [805, 219] on div at bounding box center [531, 446] width 1062 height 873
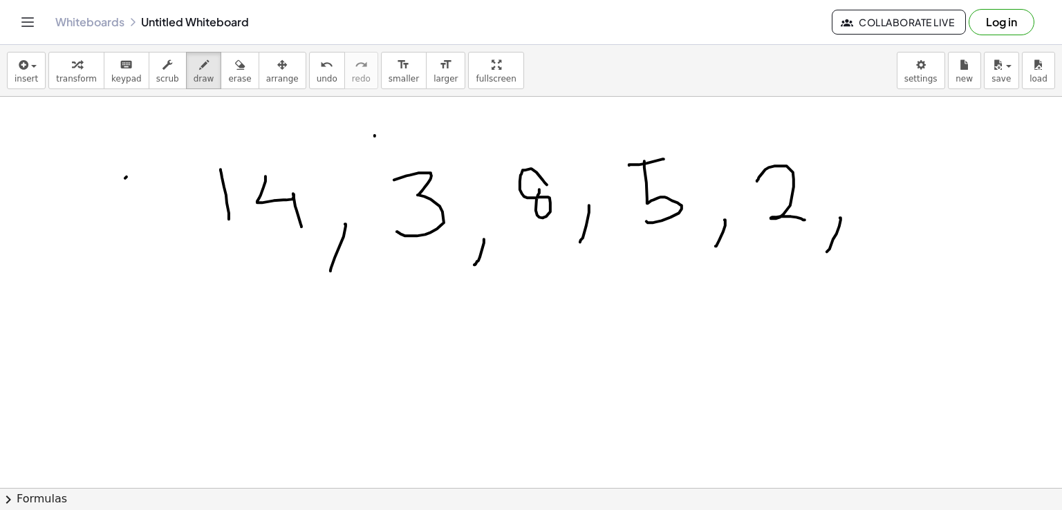
drag, startPoint x: 840, startPoint y: 217, endPoint x: 827, endPoint y: 251, distance: 36.3
click at [827, 251] on div at bounding box center [531, 446] width 1062 height 873
drag, startPoint x: 909, startPoint y: 173, endPoint x: 913, endPoint y: 228, distance: 54.7
click at [913, 228] on div at bounding box center [531, 446] width 1062 height 873
drag, startPoint x: 202, startPoint y: 321, endPoint x: 185, endPoint y: 343, distance: 27.7
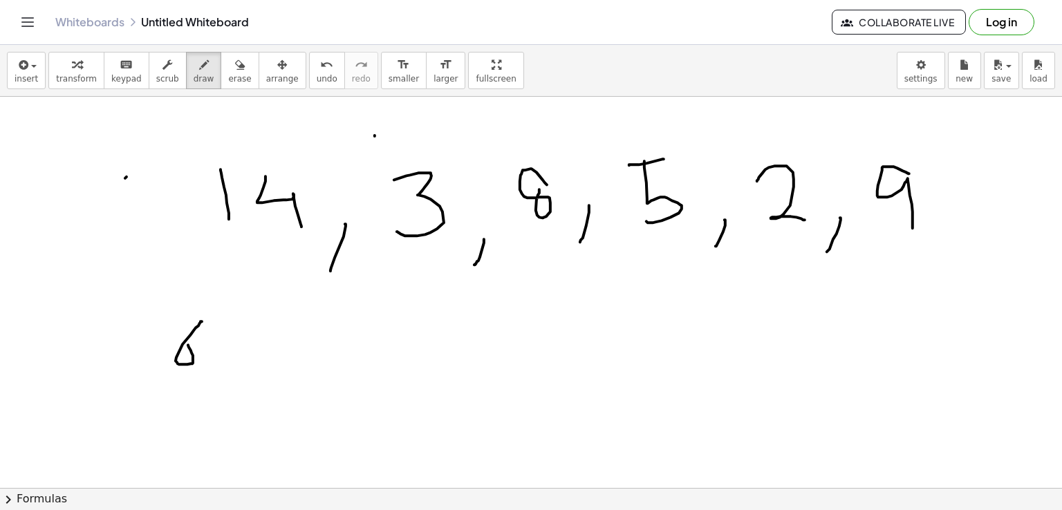
click at [185, 343] on div at bounding box center [531, 446] width 1062 height 873
drag, startPoint x: 167, startPoint y: 380, endPoint x: 210, endPoint y: 380, distance: 43.6
click at [210, 380] on div at bounding box center [531, 446] width 1062 height 873
drag, startPoint x: 183, startPoint y: 397, endPoint x: 219, endPoint y: 414, distance: 39.6
click at [219, 414] on div at bounding box center [531, 446] width 1062 height 873
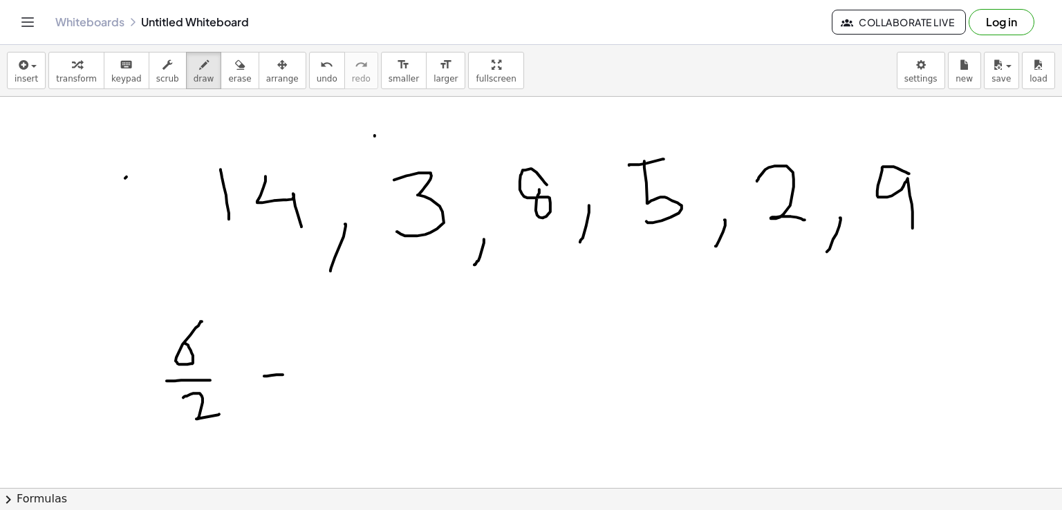
drag, startPoint x: 264, startPoint y: 376, endPoint x: 283, endPoint y: 374, distance: 18.7
click at [283, 374] on div at bounding box center [531, 446] width 1062 height 873
drag, startPoint x: 270, startPoint y: 381, endPoint x: 293, endPoint y: 377, distance: 23.2
click at [293, 377] on div at bounding box center [531, 446] width 1062 height 873
drag, startPoint x: 357, startPoint y: 321, endPoint x: 351, endPoint y: 367, distance: 46.7
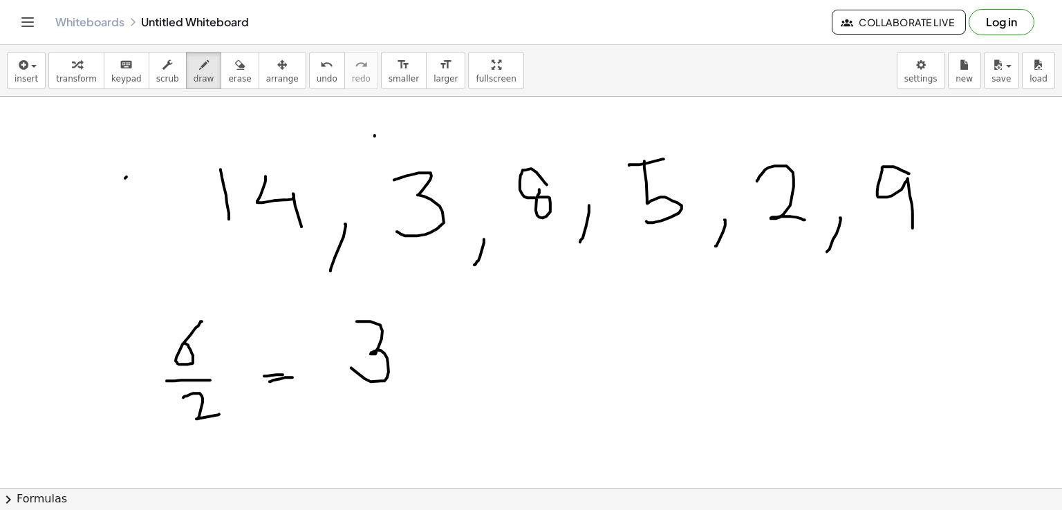
click at [351, 367] on div at bounding box center [531, 446] width 1062 height 873
drag, startPoint x: 208, startPoint y: 291, endPoint x: 203, endPoint y: 283, distance: 9.6
click at [203, 283] on div at bounding box center [531, 446] width 1062 height 873
drag, startPoint x: 69, startPoint y: 322, endPoint x: 91, endPoint y: 283, distance: 44.6
click at [91, 283] on div at bounding box center [531, 446] width 1062 height 873
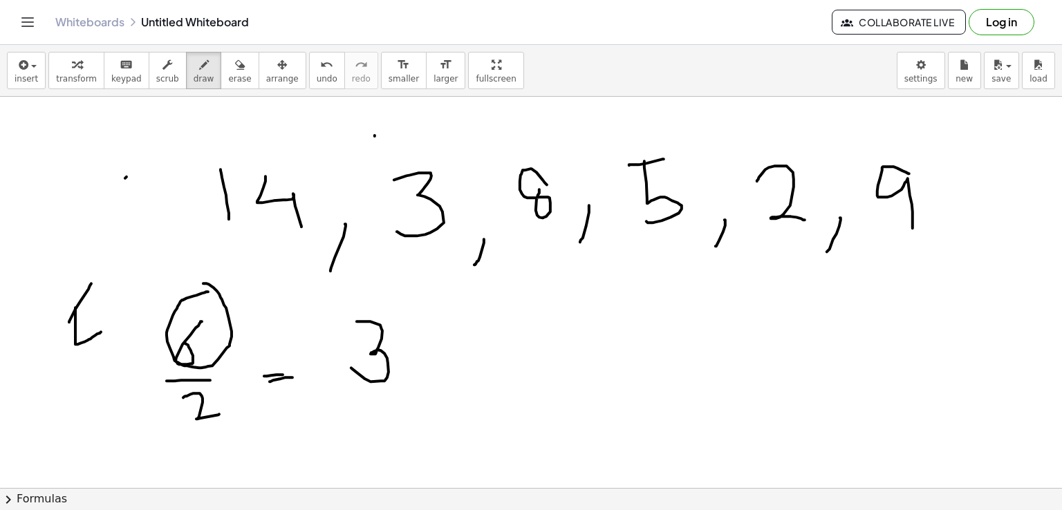
drag, startPoint x: 75, startPoint y: 307, endPoint x: 101, endPoint y: 331, distance: 35.2
click at [101, 331] on div at bounding box center [531, 446] width 1062 height 873
drag, startPoint x: 79, startPoint y: 322, endPoint x: 98, endPoint y: 311, distance: 21.7
click at [98, 311] on div at bounding box center [531, 446] width 1062 height 873
drag, startPoint x: 103, startPoint y: 308, endPoint x: 111, endPoint y: 297, distance: 14.0
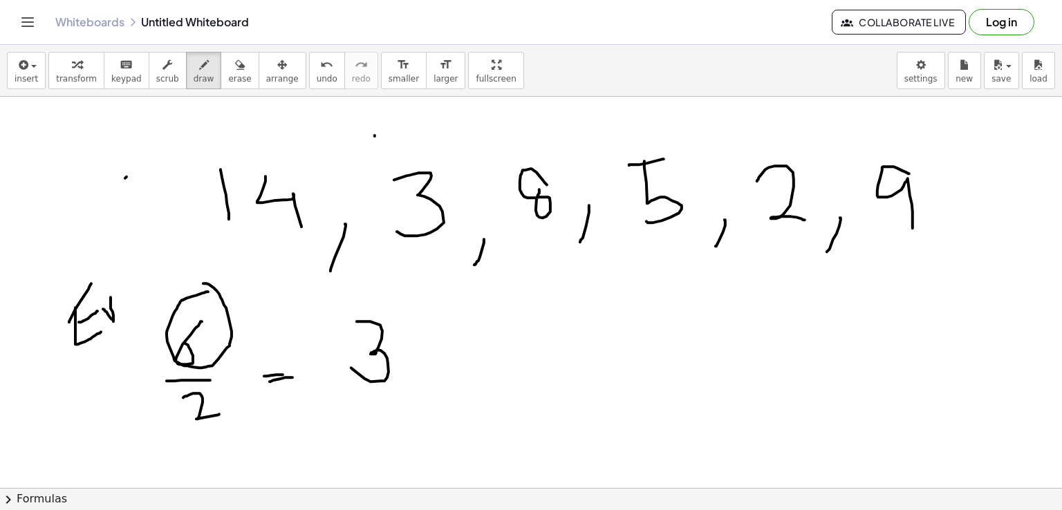
click at [111, 297] on div at bounding box center [531, 446] width 1062 height 873
drag, startPoint x: 120, startPoint y: 299, endPoint x: 130, endPoint y: 308, distance: 13.3
click at [130, 308] on div at bounding box center [531, 446] width 1062 height 873
drag, startPoint x: 131, startPoint y: 281, endPoint x: 147, endPoint y: 295, distance: 21.2
click at [147, 295] on div at bounding box center [531, 446] width 1062 height 873
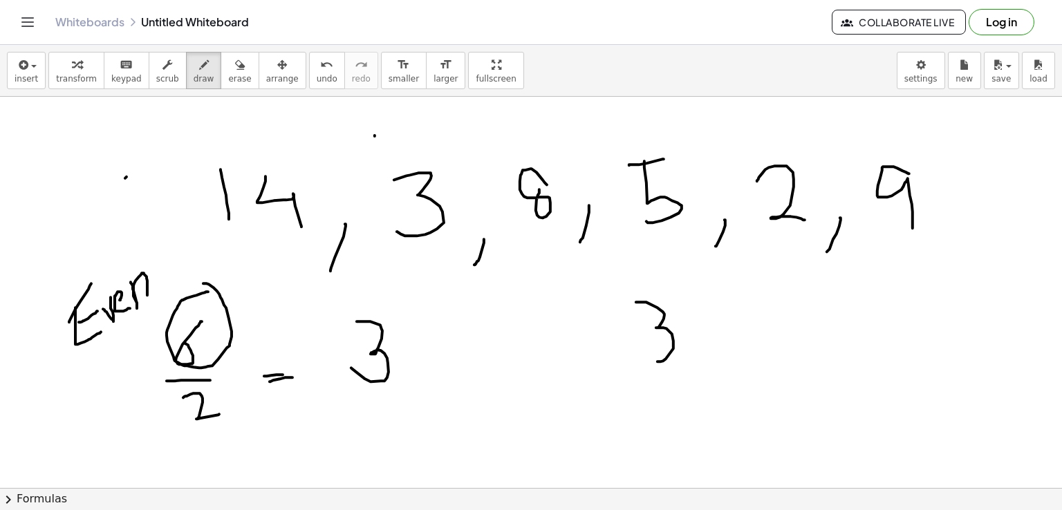
drag, startPoint x: 636, startPoint y: 302, endPoint x: 647, endPoint y: 357, distance: 56.3
click at [647, 357] on div at bounding box center [531, 446] width 1062 height 873
drag, startPoint x: 700, startPoint y: 338, endPoint x: 737, endPoint y: 335, distance: 36.8
click at [737, 335] on div at bounding box center [531, 446] width 1062 height 873
drag, startPoint x: 722, startPoint y: 323, endPoint x: 724, endPoint y: 349, distance: 26.4
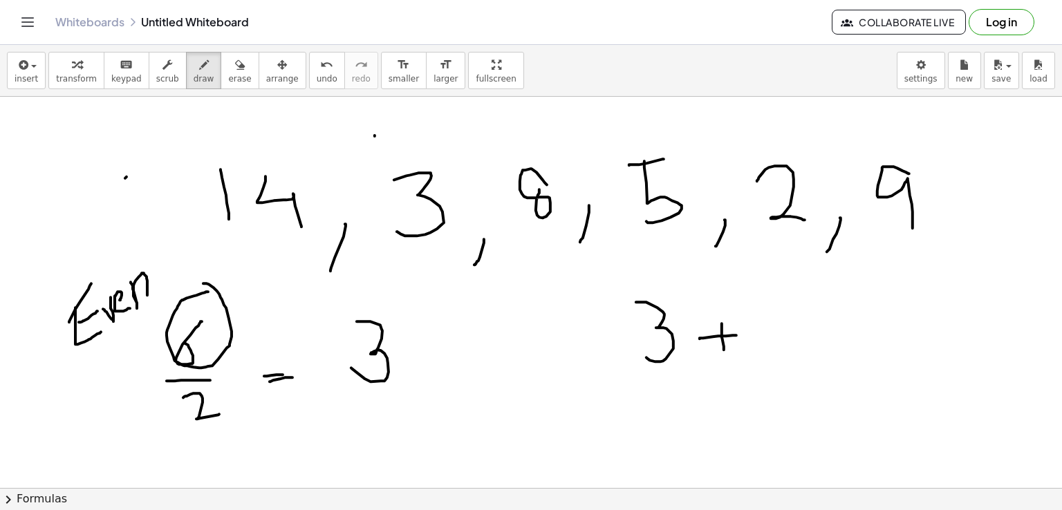
click at [724, 349] on div at bounding box center [531, 446] width 1062 height 873
drag, startPoint x: 753, startPoint y: 303, endPoint x: 761, endPoint y: 358, distance: 55.3
click at [761, 358] on div at bounding box center [531, 446] width 1062 height 873
drag, startPoint x: 793, startPoint y: 333, endPoint x: 809, endPoint y: 331, distance: 16.7
click at [809, 331] on div at bounding box center [531, 446] width 1062 height 873
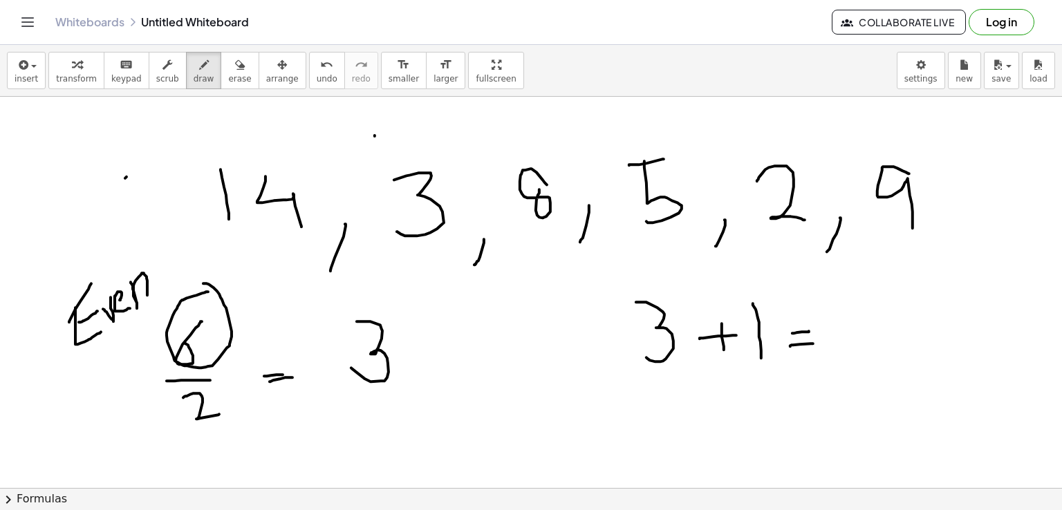
drag, startPoint x: 791, startPoint y: 346, endPoint x: 813, endPoint y: 343, distance: 23.0
click at [813, 343] on div at bounding box center [531, 446] width 1062 height 873
drag, startPoint x: 874, startPoint y: 303, endPoint x: 893, endPoint y: 352, distance: 52.5
click at [893, 352] on div at bounding box center [531, 446] width 1062 height 873
click at [899, 323] on div at bounding box center [531, 446] width 1062 height 873
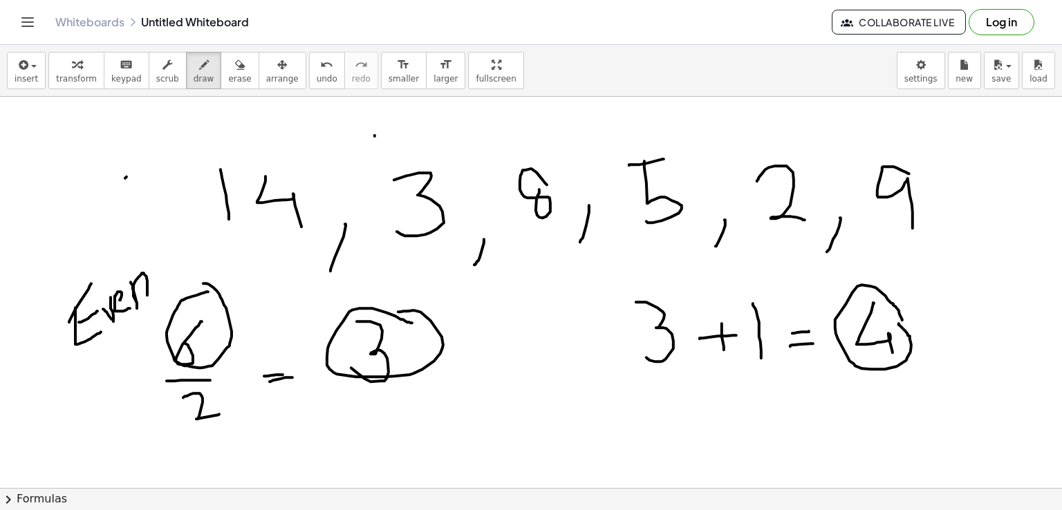
drag, startPoint x: 412, startPoint y: 322, endPoint x: 398, endPoint y: 311, distance: 17.7
click at [398, 311] on div at bounding box center [531, 446] width 1062 height 873
drag, startPoint x: 667, startPoint y: 392, endPoint x: 678, endPoint y: 430, distance: 39.8
click at [678, 430] on div at bounding box center [531, 446] width 1062 height 873
drag, startPoint x: 648, startPoint y: 438, endPoint x: 693, endPoint y: 435, distance: 45.0
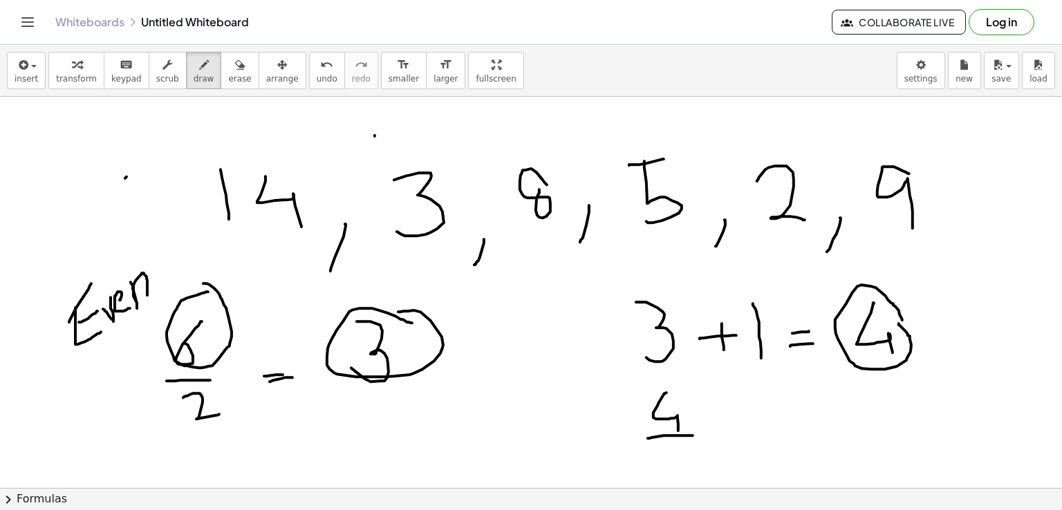
click at [693, 435] on div at bounding box center [531, 446] width 1062 height 873
drag, startPoint x: 666, startPoint y: 445, endPoint x: 697, endPoint y: 463, distance: 35.9
click at [697, 463] on div at bounding box center [531, 446] width 1062 height 873
drag, startPoint x: 724, startPoint y: 425, endPoint x: 750, endPoint y: 423, distance: 25.6
click at [750, 423] on div at bounding box center [531, 446] width 1062 height 873
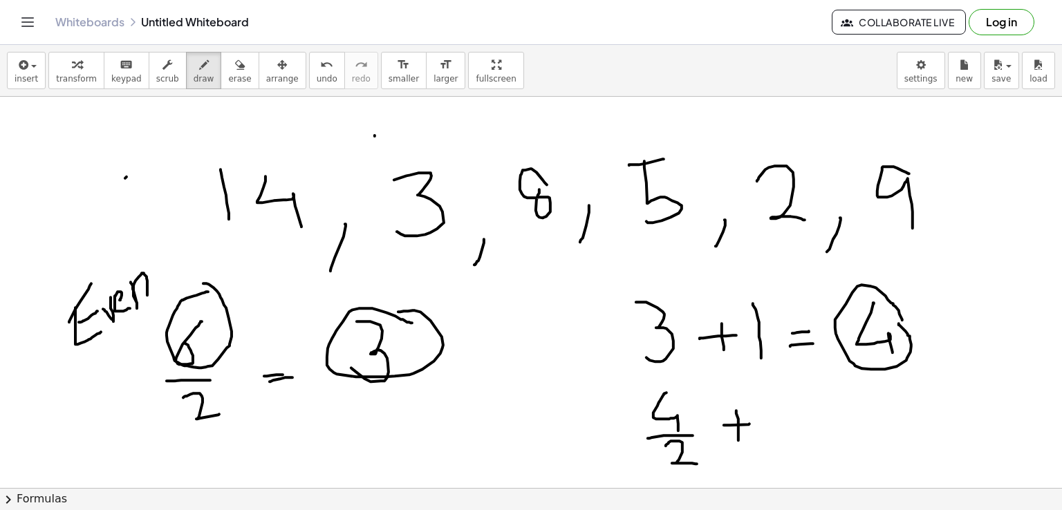
drag, startPoint x: 737, startPoint y: 410, endPoint x: 739, endPoint y: 440, distance: 29.8
click at [739, 440] on div at bounding box center [531, 446] width 1062 height 873
drag, startPoint x: 784, startPoint y: 403, endPoint x: 786, endPoint y: 438, distance: 34.6
click at [786, 438] on div at bounding box center [531, 446] width 1062 height 873
drag, startPoint x: 695, startPoint y: 416, endPoint x: 687, endPoint y: 407, distance: 11.7
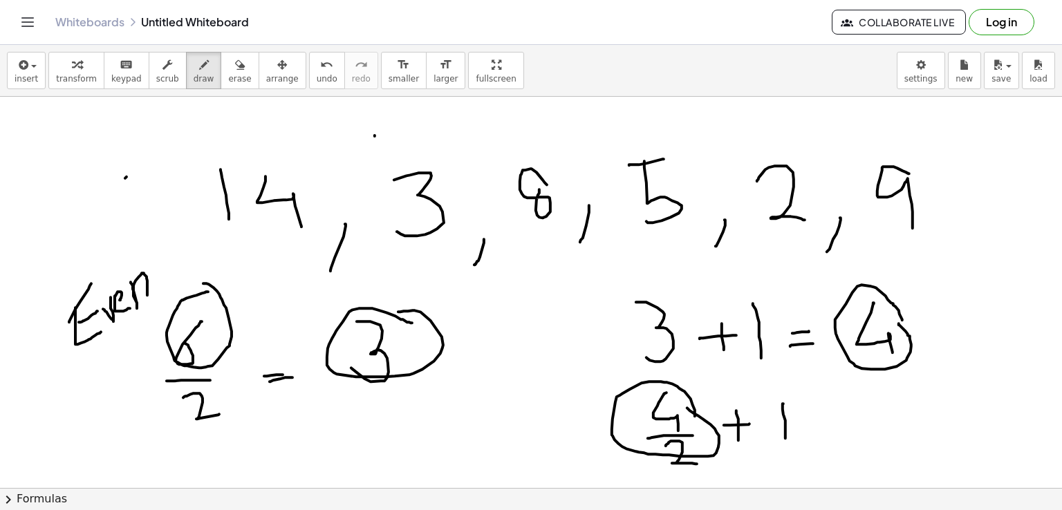
click at [687, 407] on div at bounding box center [531, 446] width 1062 height 873
click at [228, 62] on div "button" at bounding box center [239, 64] width 23 height 17
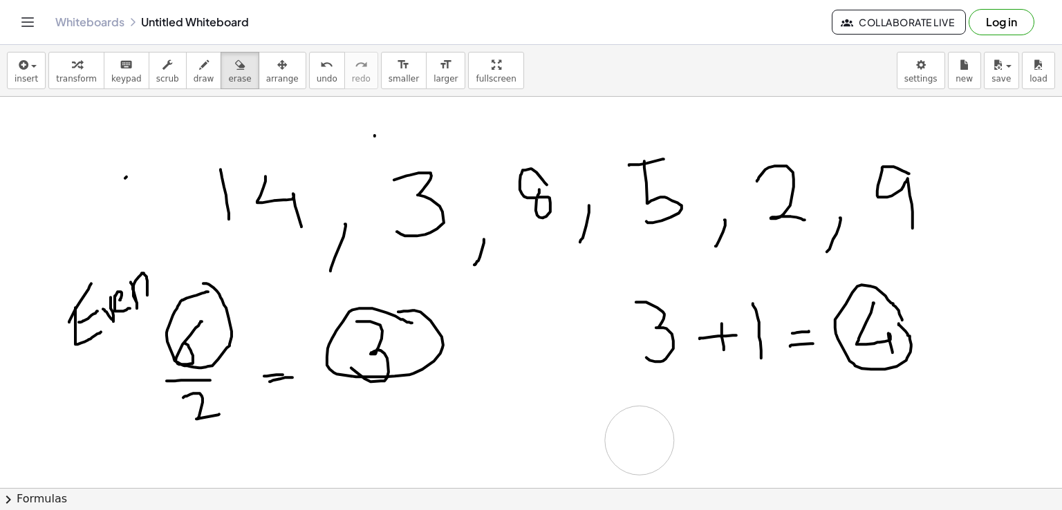
drag, startPoint x: 602, startPoint y: 401, endPoint x: 640, endPoint y: 440, distance: 53.8
click at [640, 440] on div at bounding box center [531, 446] width 1062 height 873
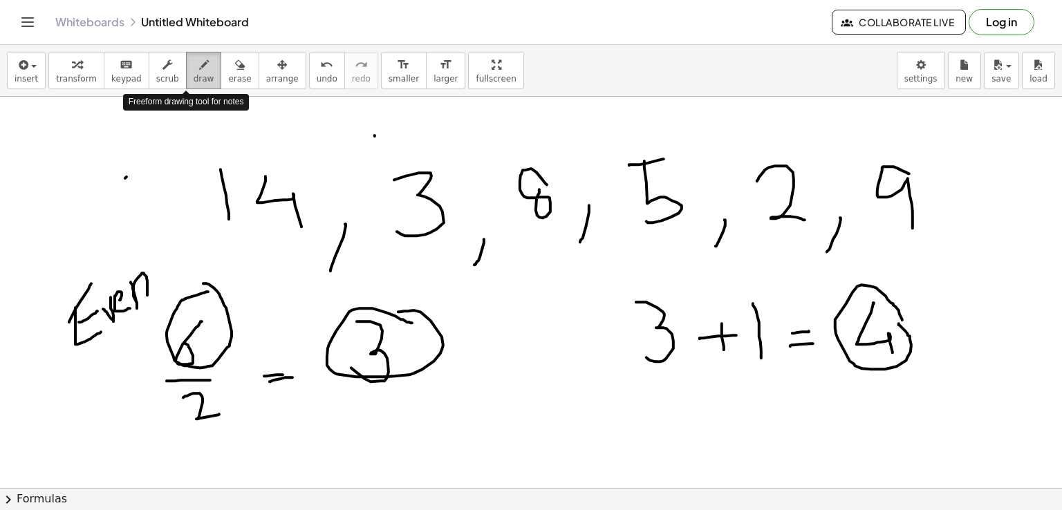
click at [194, 78] on span "draw" at bounding box center [204, 79] width 21 height 10
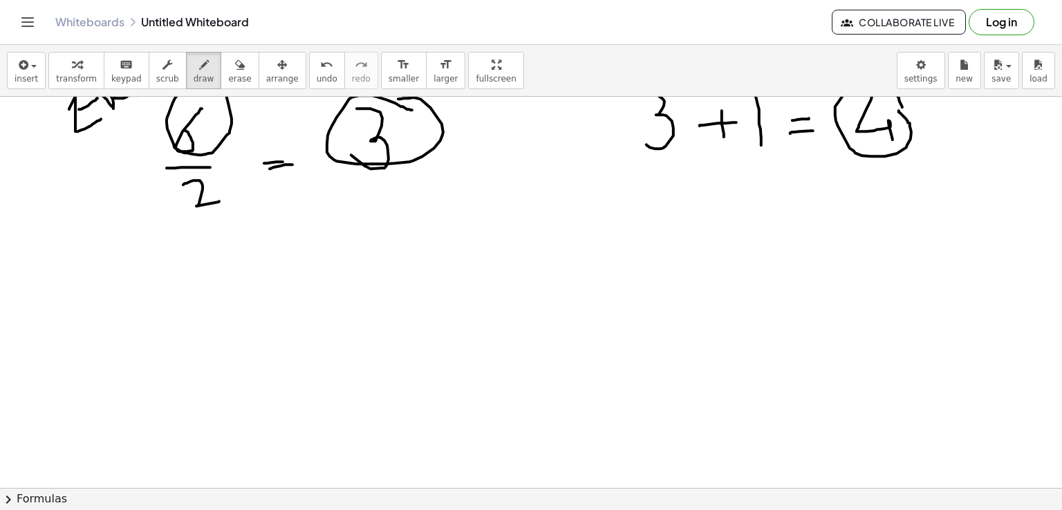
scroll to position [320, 0]
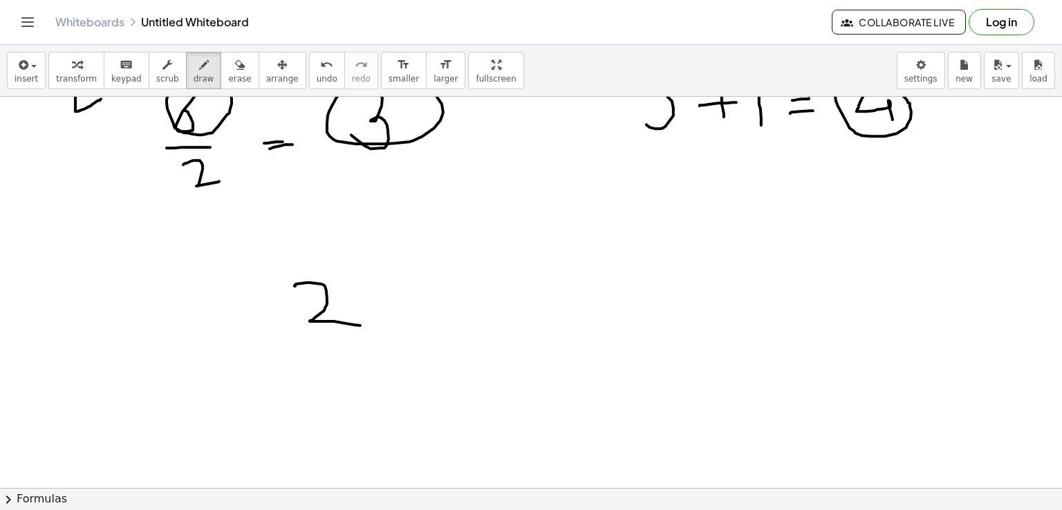
drag, startPoint x: 295, startPoint y: 286, endPoint x: 365, endPoint y: 326, distance: 80.6
click at [364, 326] on div at bounding box center [531, 213] width 1062 height 873
drag, startPoint x: 404, startPoint y: 327, endPoint x: 382, endPoint y: 364, distance: 42.5
click at [382, 364] on div at bounding box center [531, 213] width 1062 height 873
drag, startPoint x: 452, startPoint y: 283, endPoint x: 459, endPoint y: 335, distance: 52.3
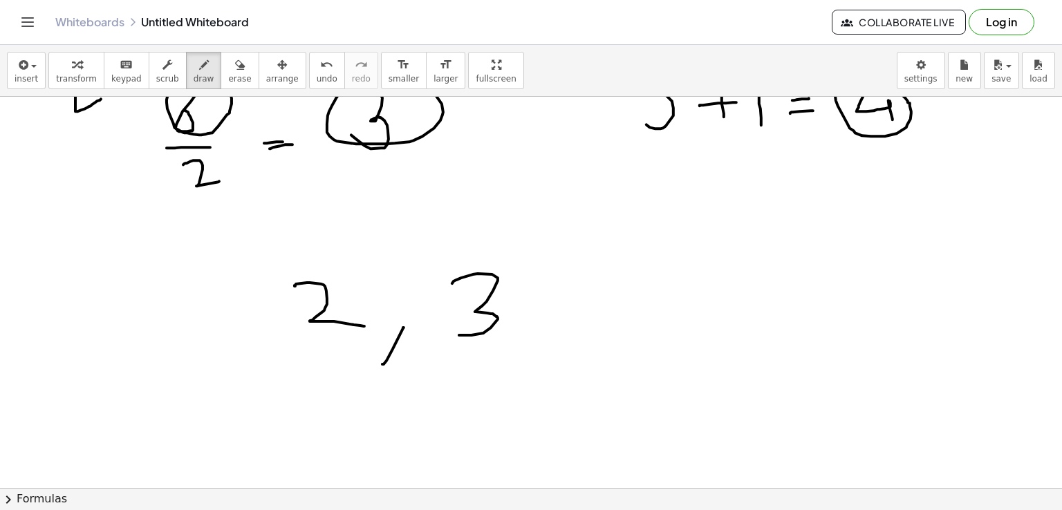
click at [459, 335] on div at bounding box center [531, 213] width 1062 height 873
drag, startPoint x: 541, startPoint y: 331, endPoint x: 522, endPoint y: 362, distance: 35.7
click at [522, 362] on div at bounding box center [531, 213] width 1062 height 873
drag, startPoint x: 600, startPoint y: 268, endPoint x: 623, endPoint y: 339, distance: 75.0
click at [623, 339] on div at bounding box center [531, 213] width 1062 height 873
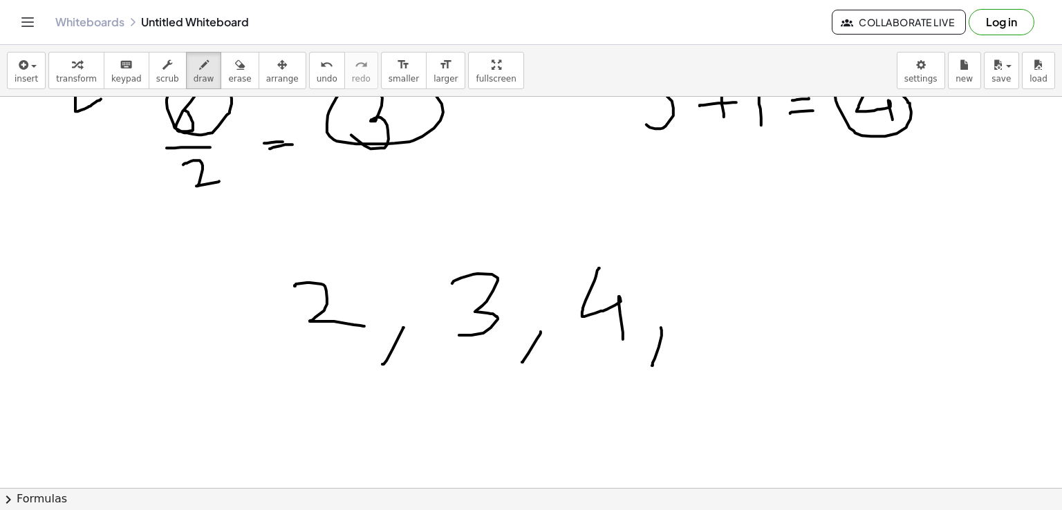
drag, startPoint x: 661, startPoint y: 327, endPoint x: 652, endPoint y: 365, distance: 39.1
click at [652, 365] on div at bounding box center [531, 213] width 1062 height 873
drag, startPoint x: 701, startPoint y: 290, endPoint x: 726, endPoint y: 277, distance: 27.5
click at [726, 277] on div at bounding box center [531, 213] width 1062 height 873
drag, startPoint x: 689, startPoint y: 293, endPoint x: 699, endPoint y: 340, distance: 48.0
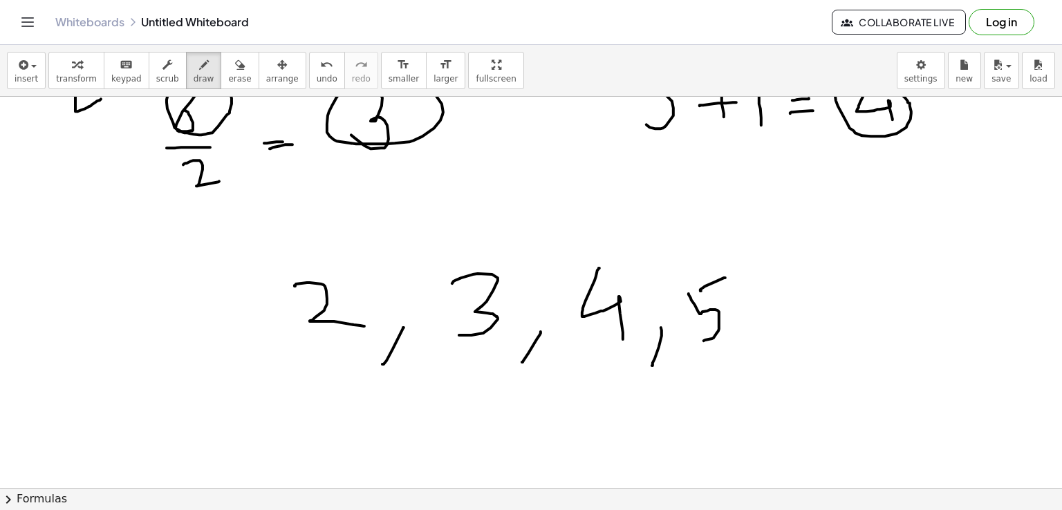
click at [699, 340] on div at bounding box center [531, 213] width 1062 height 873
drag, startPoint x: 788, startPoint y: 336, endPoint x: 765, endPoint y: 373, distance: 44.1
click at [765, 373] on div at bounding box center [531, 213] width 1062 height 873
drag, startPoint x: 826, startPoint y: 288, endPoint x: 878, endPoint y: 346, distance: 78.4
click at [878, 346] on div at bounding box center [531, 213] width 1062 height 873
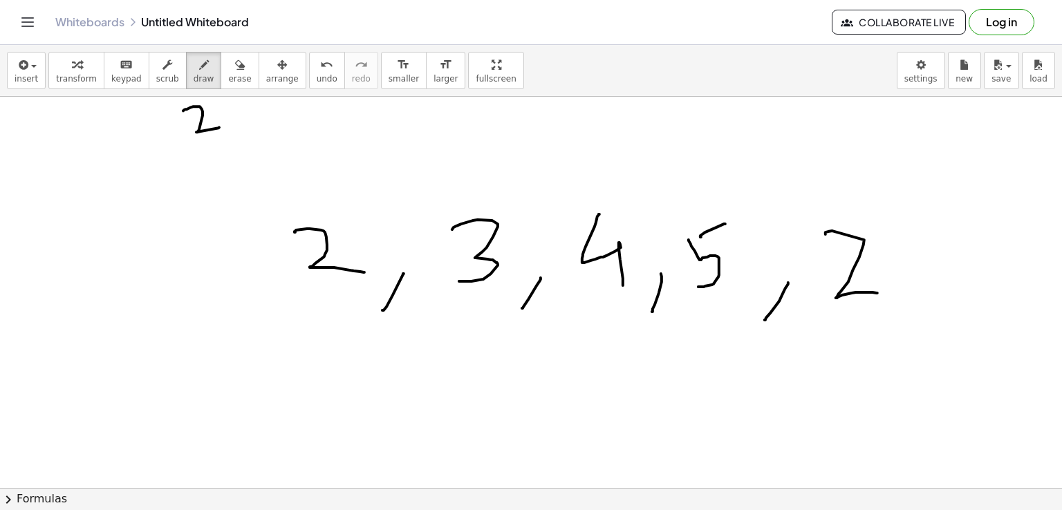
scroll to position [372, 0]
drag, startPoint x: 490, startPoint y: 370, endPoint x: 516, endPoint y: 423, distance: 58.8
click at [516, 423] on div at bounding box center [531, 161] width 1062 height 873
drag, startPoint x: 534, startPoint y: 394, endPoint x: 570, endPoint y: 391, distance: 36.1
click at [570, 391] on div at bounding box center [531, 161] width 1062 height 873
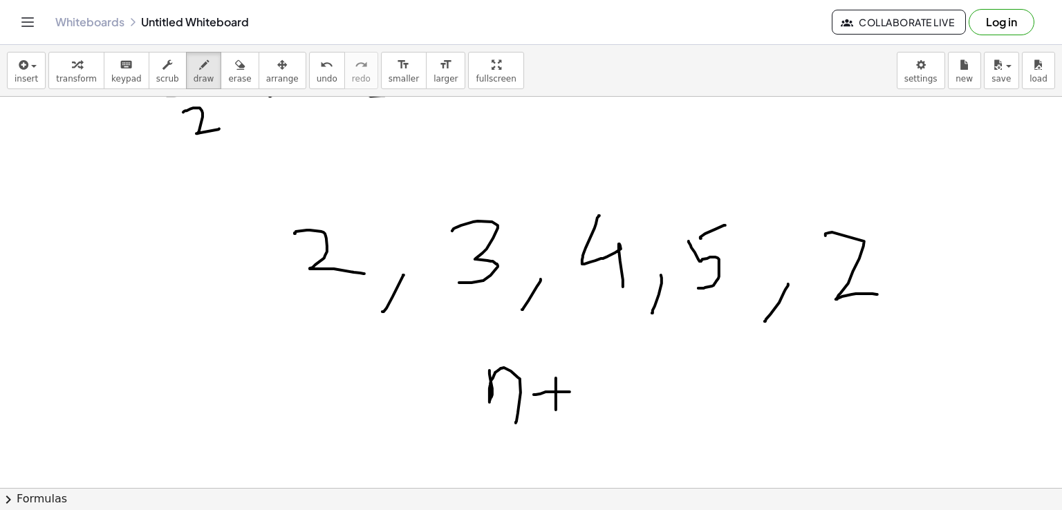
drag, startPoint x: 556, startPoint y: 378, endPoint x: 556, endPoint y: 409, distance: 31.8
click at [556, 409] on div at bounding box center [531, 161] width 1062 height 873
drag, startPoint x: 596, startPoint y: 364, endPoint x: 598, endPoint y: 404, distance: 40.1
click at [598, 404] on div at bounding box center [531, 161] width 1062 height 873
drag, startPoint x: 476, startPoint y: 424, endPoint x: 672, endPoint y: 423, distance: 196.4
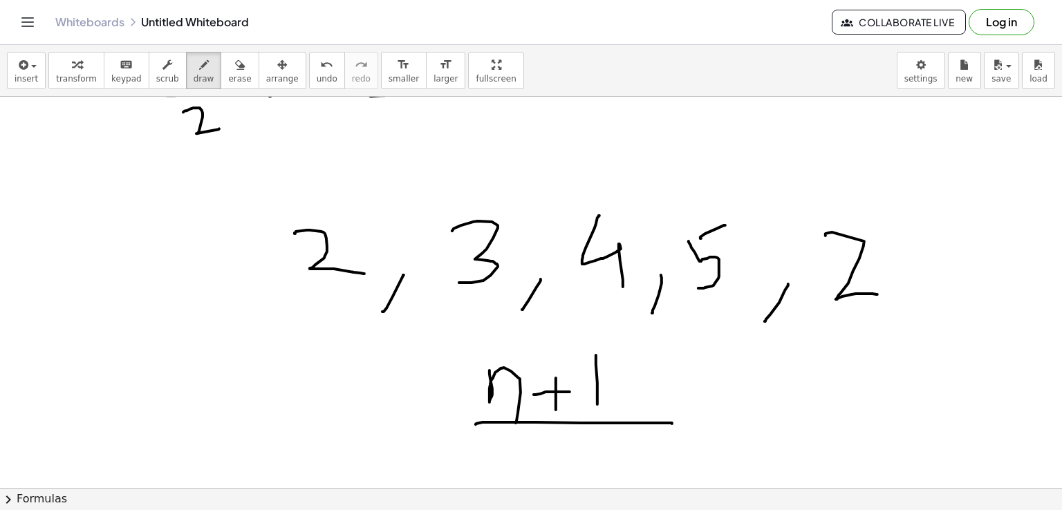
click at [672, 423] on div at bounding box center [531, 161] width 1062 height 873
drag, startPoint x: 575, startPoint y: 454, endPoint x: 611, endPoint y: 474, distance: 41.5
click at [611, 474] on div at bounding box center [531, 161] width 1062 height 873
drag, startPoint x: 710, startPoint y: 412, endPoint x: 739, endPoint y: 409, distance: 29.2
click at [739, 409] on div at bounding box center [531, 161] width 1062 height 873
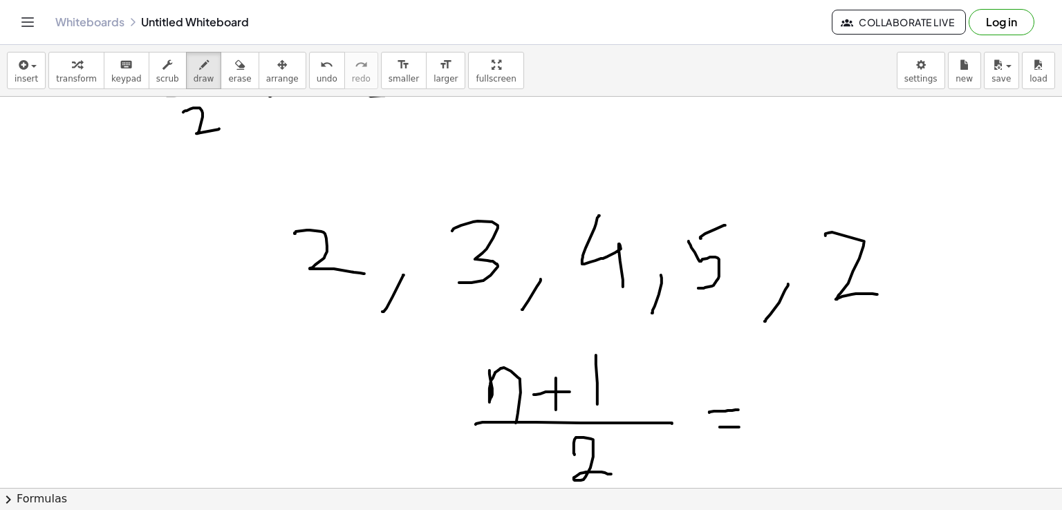
click at [739, 427] on div at bounding box center [531, 161] width 1062 height 873
drag, startPoint x: 808, startPoint y: 362, endPoint x: 833, endPoint y: 355, distance: 26.0
click at [833, 355] on div at bounding box center [531, 161] width 1062 height 873
drag, startPoint x: 806, startPoint y: 360, endPoint x: 811, endPoint y: 408, distance: 47.9
click at [811, 408] on div at bounding box center [531, 161] width 1062 height 873
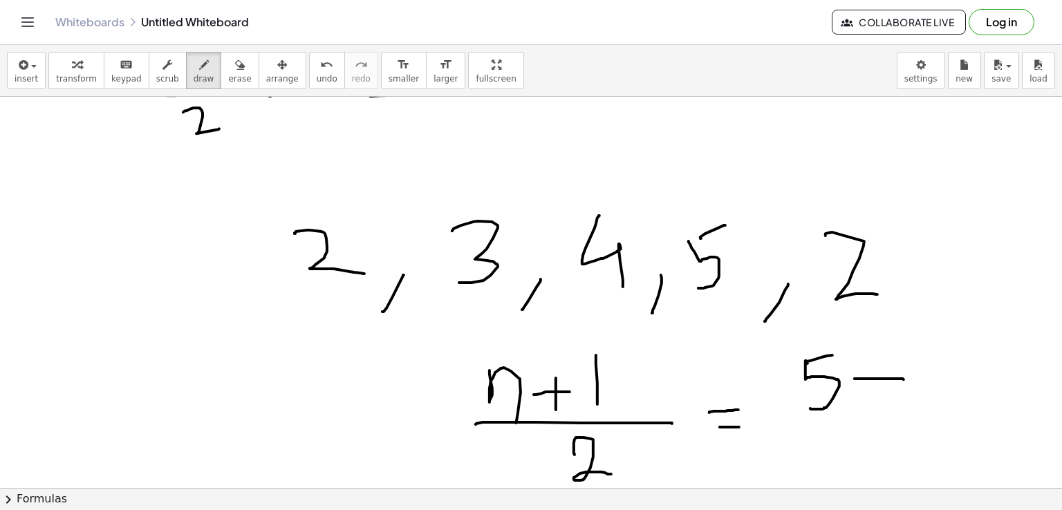
drag, startPoint x: 856, startPoint y: 378, endPoint x: 904, endPoint y: 379, distance: 48.4
click at [904, 379] on div at bounding box center [531, 161] width 1062 height 873
drag, startPoint x: 882, startPoint y: 364, endPoint x: 882, endPoint y: 410, distance: 45.7
click at [882, 410] on div at bounding box center [531, 161] width 1062 height 873
drag, startPoint x: 927, startPoint y: 355, endPoint x: 928, endPoint y: 401, distance: 46.3
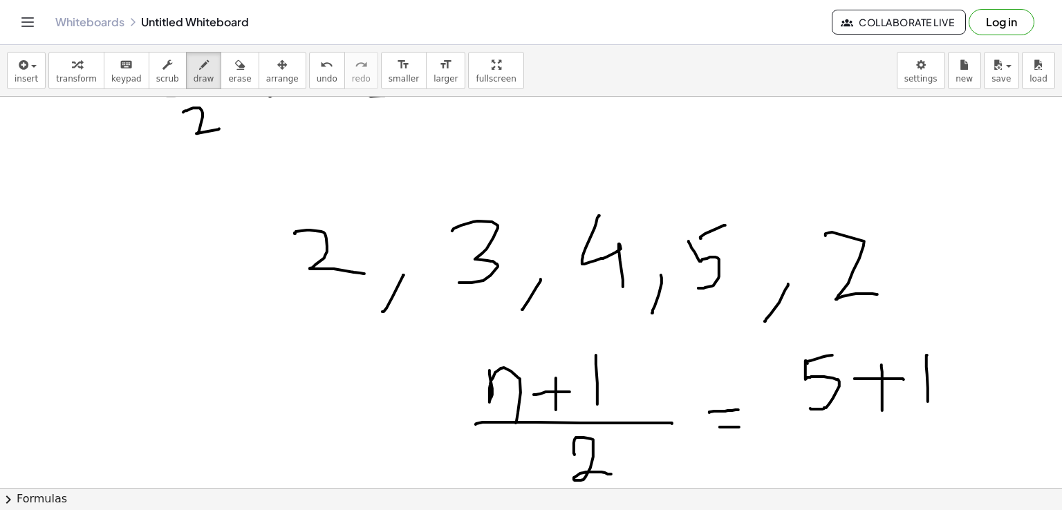
click at [928, 401] on div at bounding box center [531, 161] width 1062 height 873
drag, startPoint x: 815, startPoint y: 424, endPoint x: 933, endPoint y: 421, distance: 118.3
click at [933, 421] on div at bounding box center [531, 161] width 1062 height 873
drag, startPoint x: 871, startPoint y: 438, endPoint x: 933, endPoint y: 461, distance: 65.4
click at [933, 461] on div at bounding box center [531, 161] width 1062 height 873
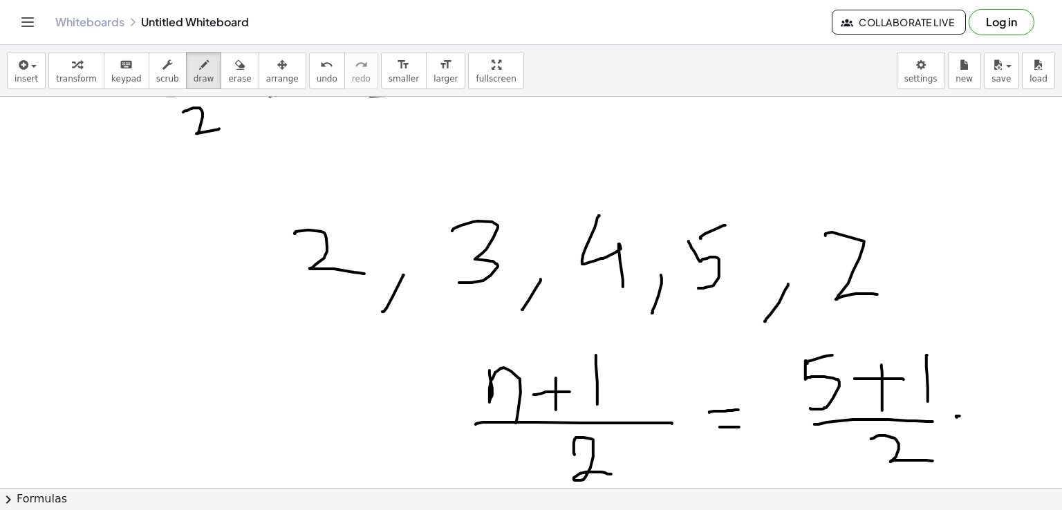
click at [961, 416] on div at bounding box center [531, 161] width 1062 height 873
drag, startPoint x: 954, startPoint y: 425, endPoint x: 972, endPoint y: 418, distance: 18.6
click at [972, 418] on div at bounding box center [531, 161] width 1062 height 873
drag, startPoint x: 1016, startPoint y: 354, endPoint x: 1006, endPoint y: 385, distance: 32.8
click at [1006, 385] on div at bounding box center [531, 161] width 1062 height 873
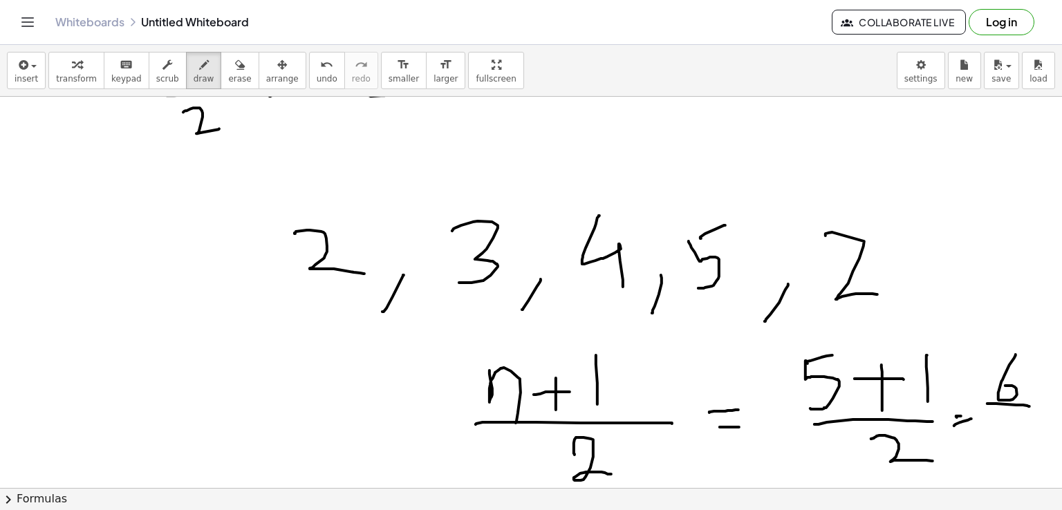
drag, startPoint x: 991, startPoint y: 403, endPoint x: 1030, endPoint y: 406, distance: 38.8
click at [1030, 406] on div at bounding box center [531, 161] width 1062 height 873
drag, startPoint x: 1005, startPoint y: 418, endPoint x: 1021, endPoint y: 450, distance: 35.6
click at [1021, 450] on div at bounding box center [531, 161] width 1062 height 873
drag, startPoint x: 77, startPoint y: 380, endPoint x: 91, endPoint y: 414, distance: 36.6
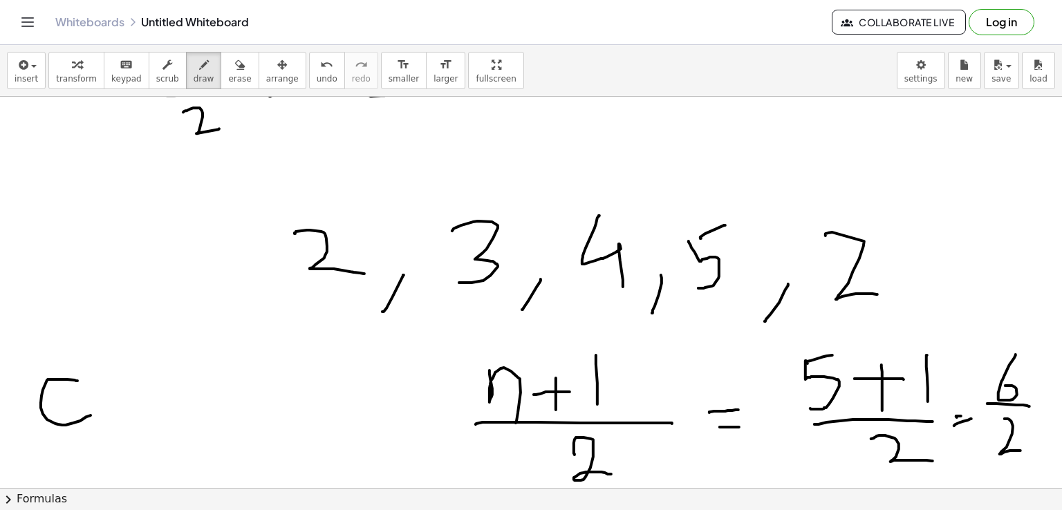
click at [91, 414] on div at bounding box center [531, 161] width 1062 height 873
click at [89, 400] on div at bounding box center [531, 161] width 1062 height 873
drag, startPoint x: 115, startPoint y: 394, endPoint x: 138, endPoint y: 422, distance: 36.8
click at [138, 422] on div at bounding box center [531, 161] width 1062 height 873
click at [185, 423] on div at bounding box center [531, 161] width 1062 height 873
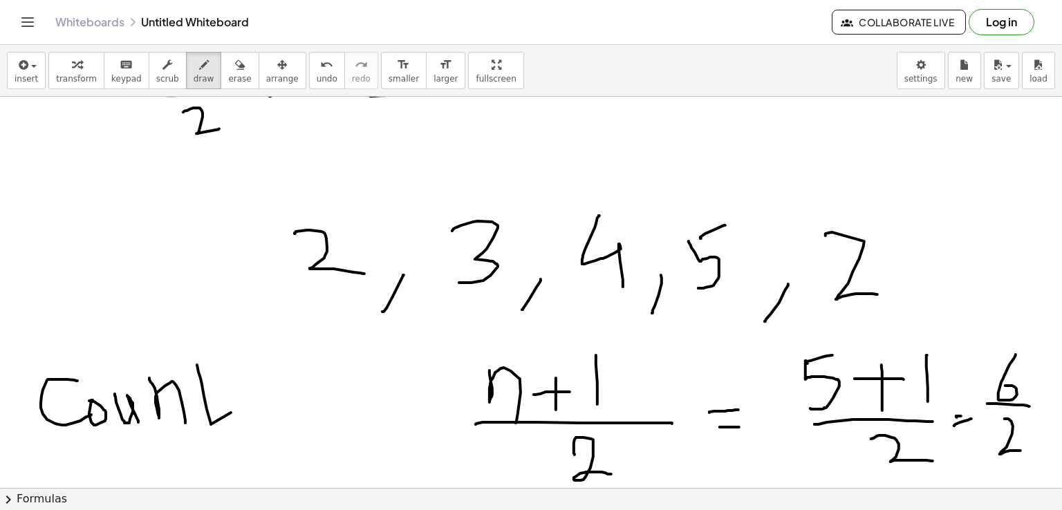
click at [231, 412] on div at bounding box center [531, 161] width 1062 height 873
click at [216, 383] on div at bounding box center [531, 161] width 1062 height 873
click at [263, 415] on div at bounding box center [531, 161] width 1062 height 873
click at [263, 388] on div at bounding box center [531, 161] width 1062 height 873
click at [275, 420] on div at bounding box center [531, 161] width 1062 height 873
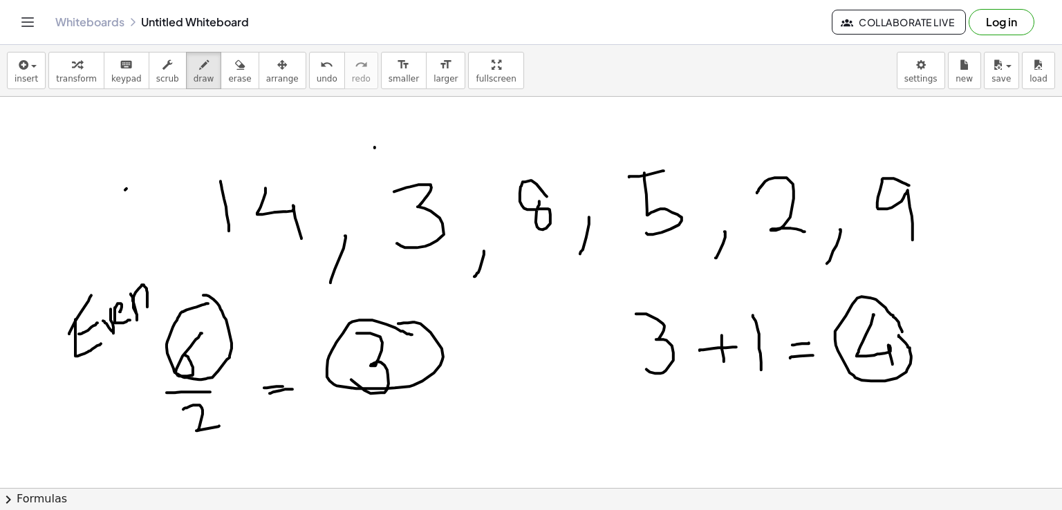
scroll to position [81, 0]
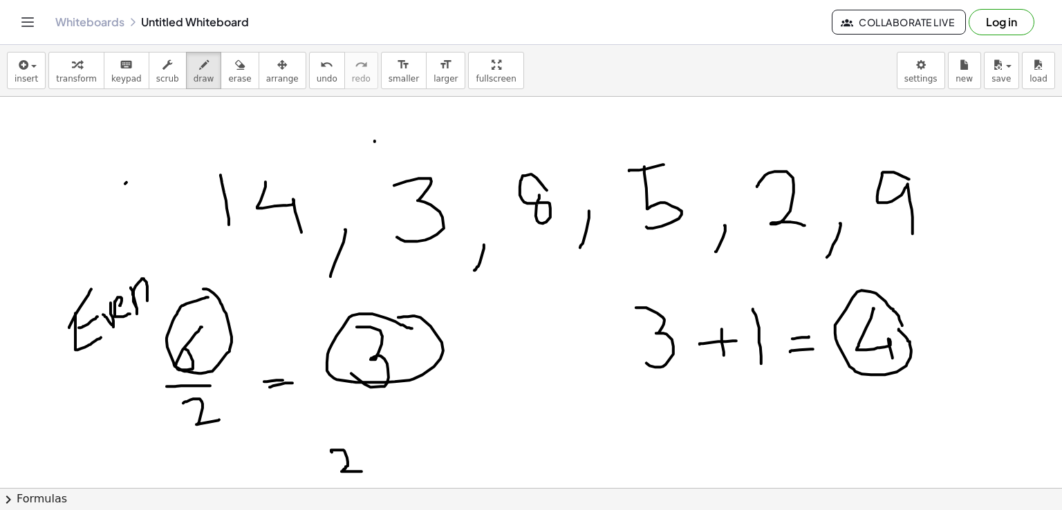
drag, startPoint x: 332, startPoint y: 452, endPoint x: 363, endPoint y: 471, distance: 36.7
click at [363, 471] on div at bounding box center [531, 452] width 1062 height 873
drag, startPoint x: 398, startPoint y: 471, endPoint x: 391, endPoint y: 482, distance: 13.4
click at [391, 482] on div at bounding box center [531, 452] width 1062 height 873
drag, startPoint x: 425, startPoint y: 445, endPoint x: 422, endPoint y: 473, distance: 27.8
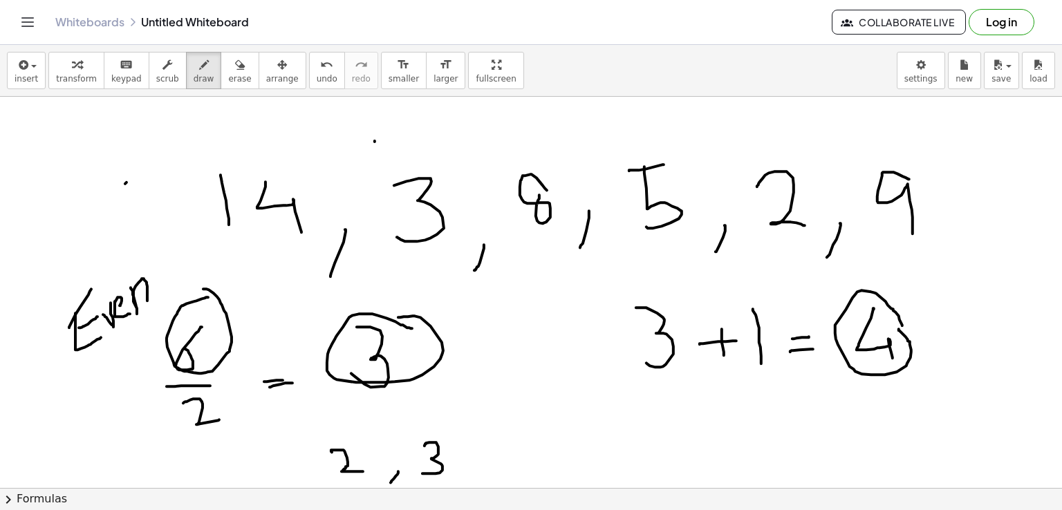
click at [422, 473] on div at bounding box center [531, 452] width 1062 height 873
drag, startPoint x: 472, startPoint y: 468, endPoint x: 465, endPoint y: 486, distance: 18.6
click at [465, 486] on div at bounding box center [531, 452] width 1062 height 873
click at [519, 438] on div at bounding box center [531, 452] width 1062 height 873
click at [530, 434] on div at bounding box center [531, 452] width 1062 height 873
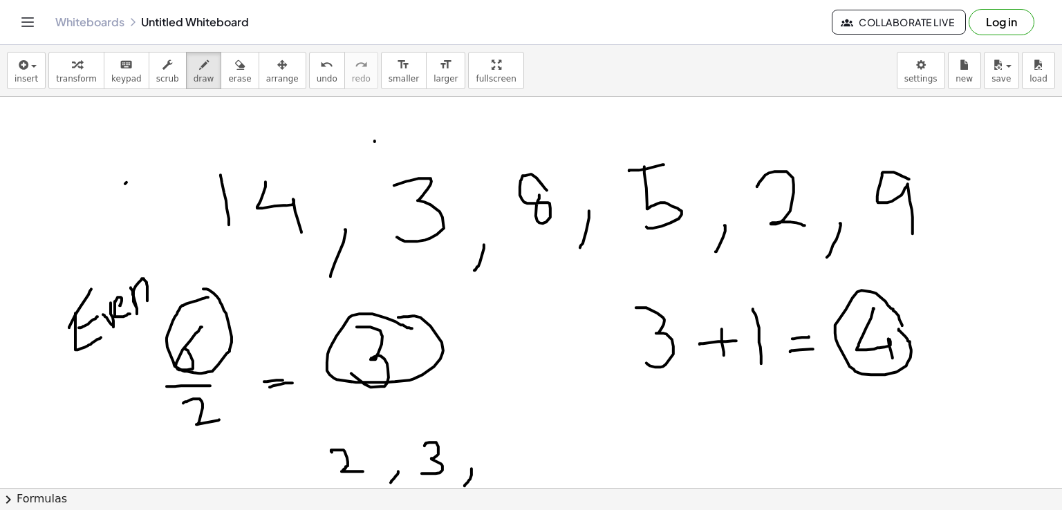
click at [501, 438] on div at bounding box center [531, 452] width 1062 height 873
click at [533, 435] on div at bounding box center [531, 452] width 1062 height 873
click at [502, 437] on div at bounding box center [531, 452] width 1062 height 873
drag, startPoint x: 498, startPoint y: 435, endPoint x: 495, endPoint y: 472, distance: 37.4
click at [495, 472] on div at bounding box center [531, 452] width 1062 height 873
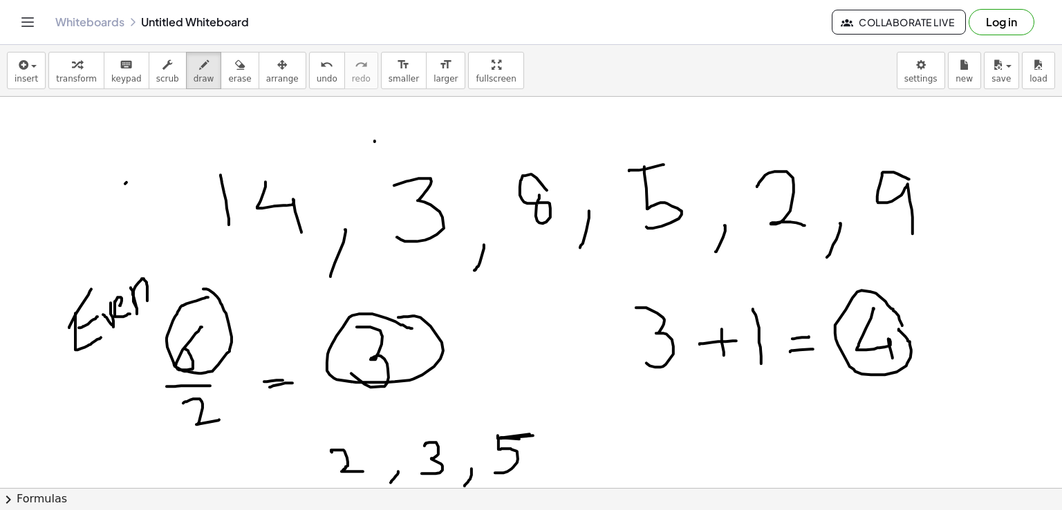
drag, startPoint x: 558, startPoint y: 477, endPoint x: 552, endPoint y: 483, distance: 8.8
click at [544, 490] on div "insert select one: Math Expression Function Text Youtube Video Graphing Geometr…" at bounding box center [531, 277] width 1062 height 465
drag, startPoint x: 642, startPoint y: 443, endPoint x: 632, endPoint y: 440, distance: 10.3
click at [632, 440] on div at bounding box center [531, 452] width 1062 height 873
drag, startPoint x: 665, startPoint y: 454, endPoint x: 664, endPoint y: 471, distance: 16.6
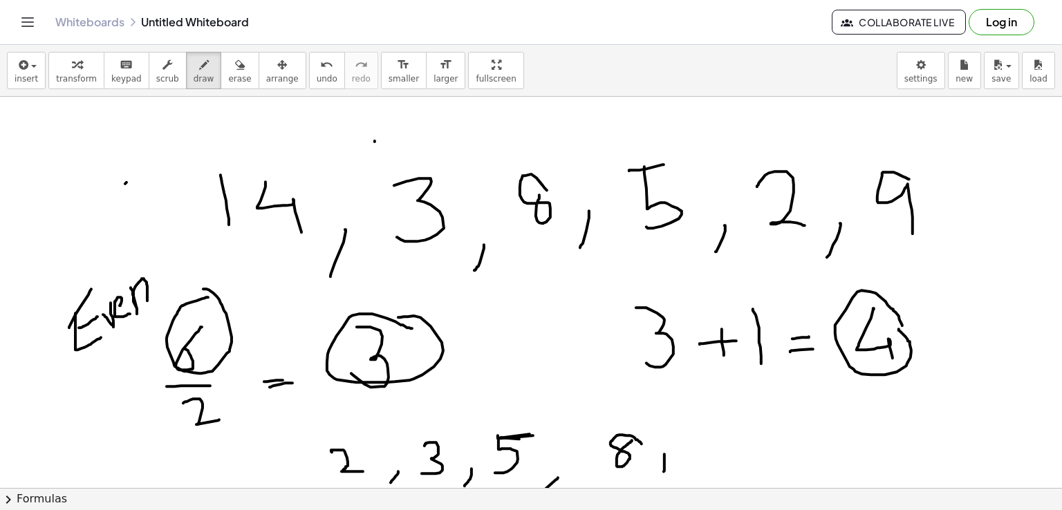
click at [664, 471] on div at bounding box center [531, 452] width 1062 height 873
drag, startPoint x: 692, startPoint y: 438, endPoint x: 697, endPoint y: 467, distance: 29.6
click at [697, 467] on div at bounding box center [531, 452] width 1062 height 873
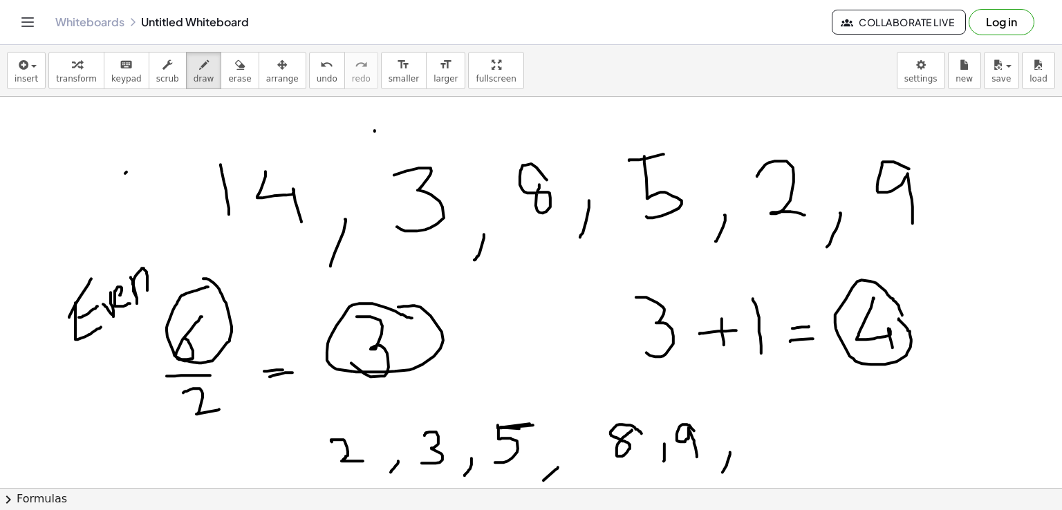
drag, startPoint x: 730, startPoint y: 452, endPoint x: 723, endPoint y: 472, distance: 21.5
click at [723, 472] on div at bounding box center [531, 442] width 1062 height 873
drag, startPoint x: 765, startPoint y: 413, endPoint x: 765, endPoint y: 440, distance: 27.0
click at [765, 440] on div at bounding box center [531, 442] width 1062 height 873
drag, startPoint x: 790, startPoint y: 408, endPoint x: 808, endPoint y: 435, distance: 32.8
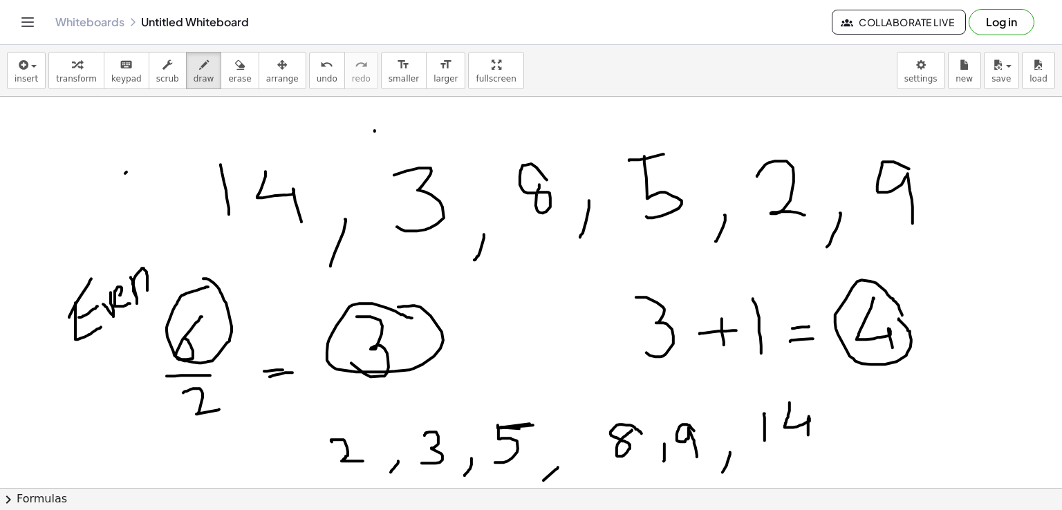
click at [808, 435] on div at bounding box center [531, 442] width 1062 height 873
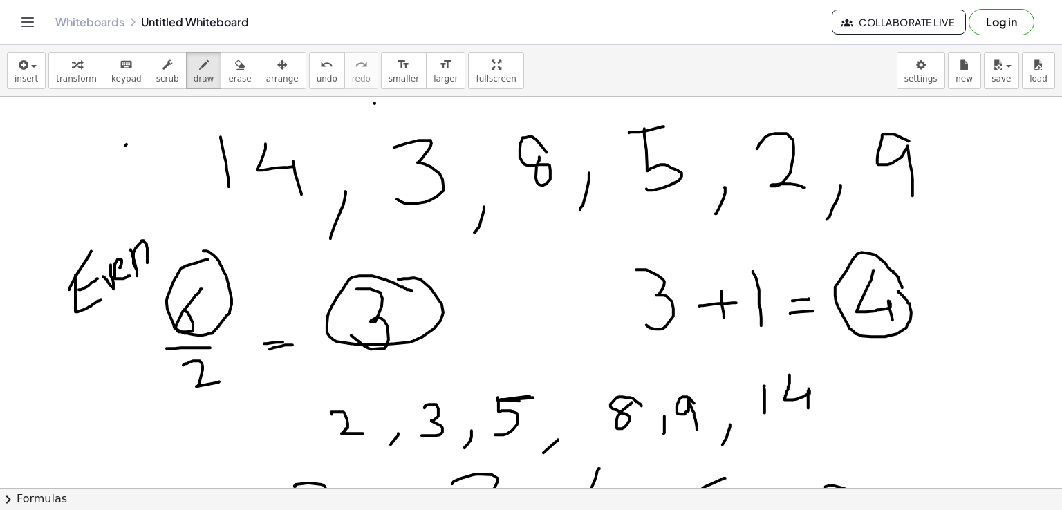
scroll to position [118, 0]
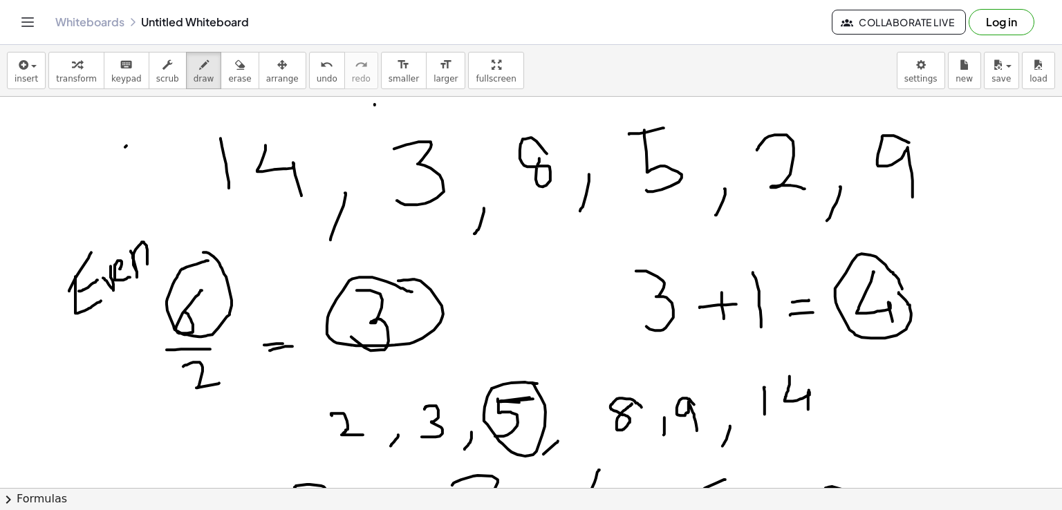
drag, startPoint x: 537, startPoint y: 383, endPoint x: 530, endPoint y: 382, distance: 7.0
click at [530, 382] on div at bounding box center [531, 415] width 1062 height 873
drag, startPoint x: 621, startPoint y: 378, endPoint x: 613, endPoint y: 381, distance: 8.1
click at [613, 381] on div at bounding box center [531, 415] width 1062 height 873
click at [947, 372] on div at bounding box center [531, 415] width 1062 height 873
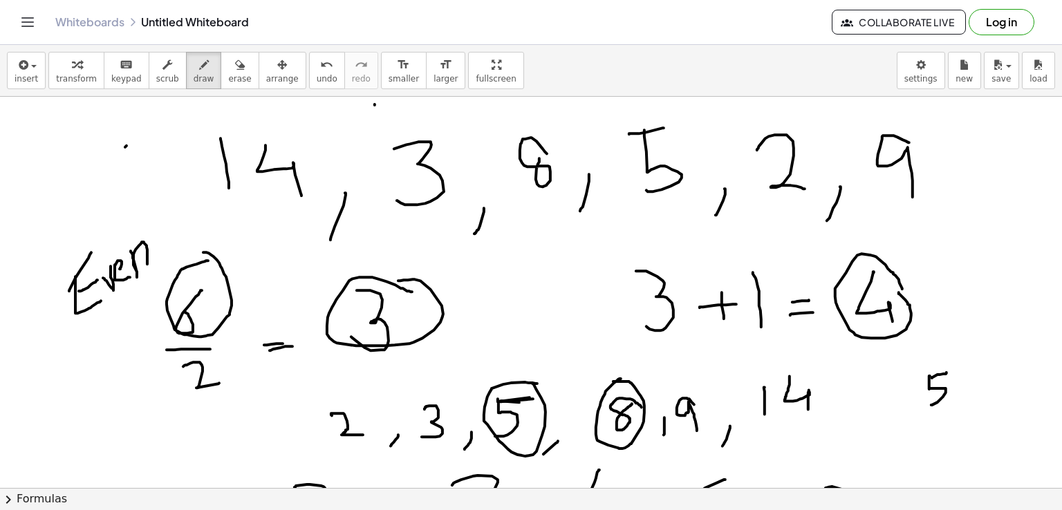
drag, startPoint x: 930, startPoint y: 376, endPoint x: 932, endPoint y: 405, distance: 29.1
click at [932, 405] on div at bounding box center [531, 415] width 1062 height 873
drag, startPoint x: 955, startPoint y: 385, endPoint x: 976, endPoint y: 383, distance: 20.9
click at [976, 383] on div at bounding box center [531, 415] width 1062 height 873
drag, startPoint x: 968, startPoint y: 375, endPoint x: 965, endPoint y: 402, distance: 27.1
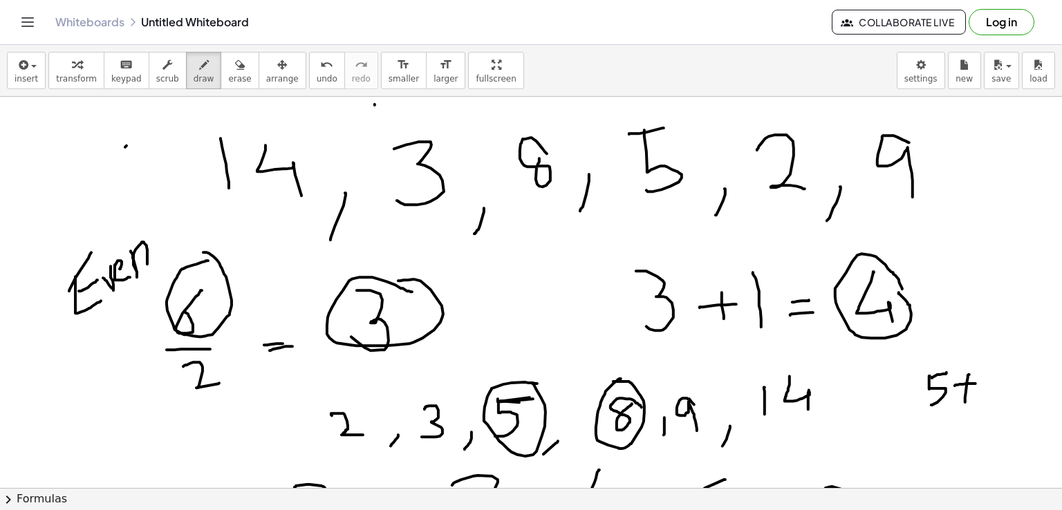
click at [965, 402] on div at bounding box center [531, 415] width 1062 height 873
drag, startPoint x: 988, startPoint y: 368, endPoint x: 992, endPoint y: 382, distance: 15.3
click at [992, 382] on div at bounding box center [531, 415] width 1062 height 873
drag, startPoint x: 924, startPoint y: 410, endPoint x: 999, endPoint y: 415, distance: 75.5
click at [999, 415] on div at bounding box center [531, 415] width 1062 height 873
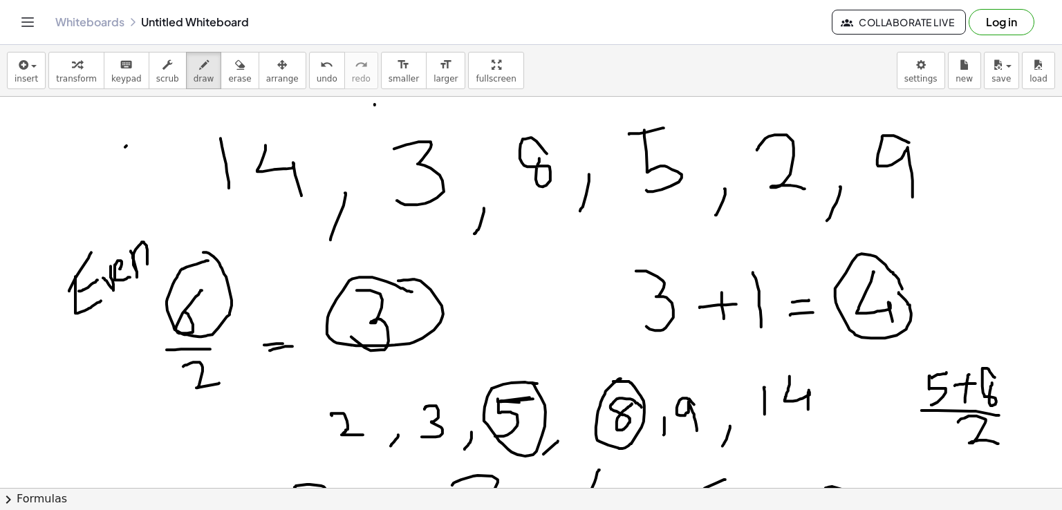
drag, startPoint x: 959, startPoint y: 422, endPoint x: 999, endPoint y: 443, distance: 45.5
click at [999, 443] on div at bounding box center [531, 415] width 1062 height 873
drag, startPoint x: 1004, startPoint y: 407, endPoint x: 1013, endPoint y: 405, distance: 9.4
click at [1013, 405] on div at bounding box center [531, 415] width 1062 height 873
drag, startPoint x: 1001, startPoint y: 417, endPoint x: 1015, endPoint y: 414, distance: 14.9
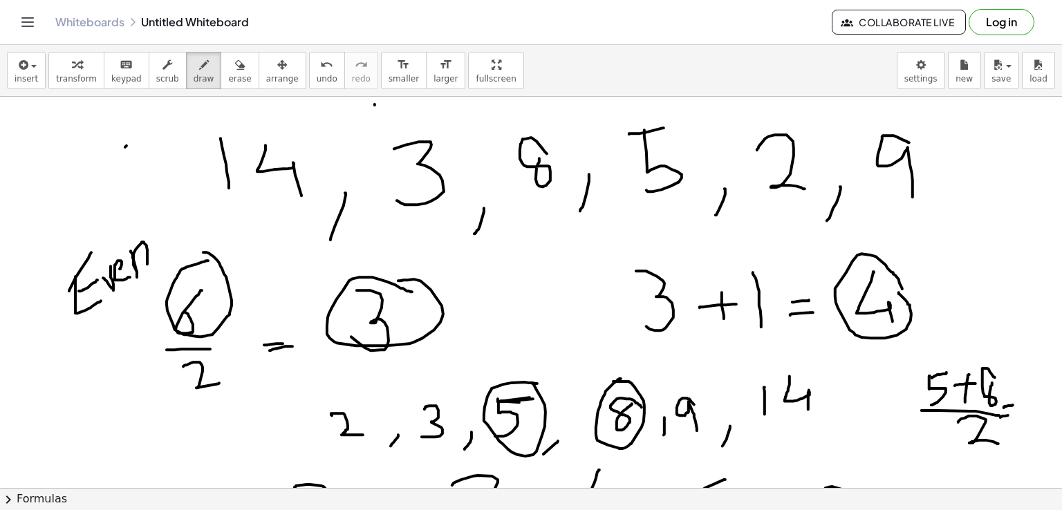
click at [1015, 414] on div at bounding box center [531, 415] width 1062 height 873
drag, startPoint x: 1026, startPoint y: 374, endPoint x: 1029, endPoint y: 409, distance: 35.4
click at [1029, 409] on div at bounding box center [531, 415] width 1062 height 873
drag, startPoint x: 1035, startPoint y: 378, endPoint x: 1042, endPoint y: 415, distance: 38.1
click at [1042, 415] on div at bounding box center [531, 415] width 1062 height 873
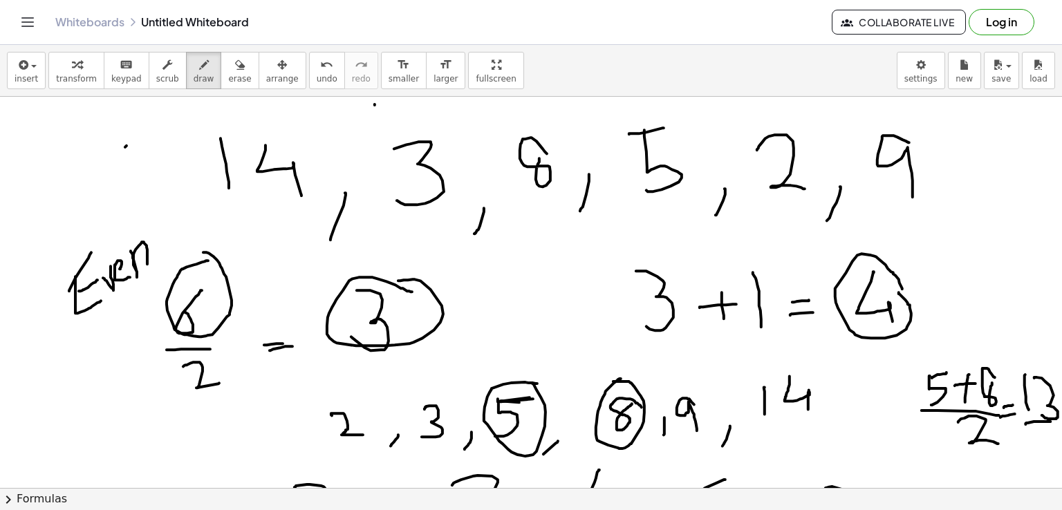
drag, startPoint x: 1026, startPoint y: 424, endPoint x: 1051, endPoint y: 421, distance: 25.1
click at [1051, 421] on div at bounding box center [531, 415] width 1063 height 873
drag, startPoint x: 1027, startPoint y: 430, endPoint x: 1039, endPoint y: 454, distance: 26.9
click at [1039, 454] on div at bounding box center [531, 415] width 1063 height 873
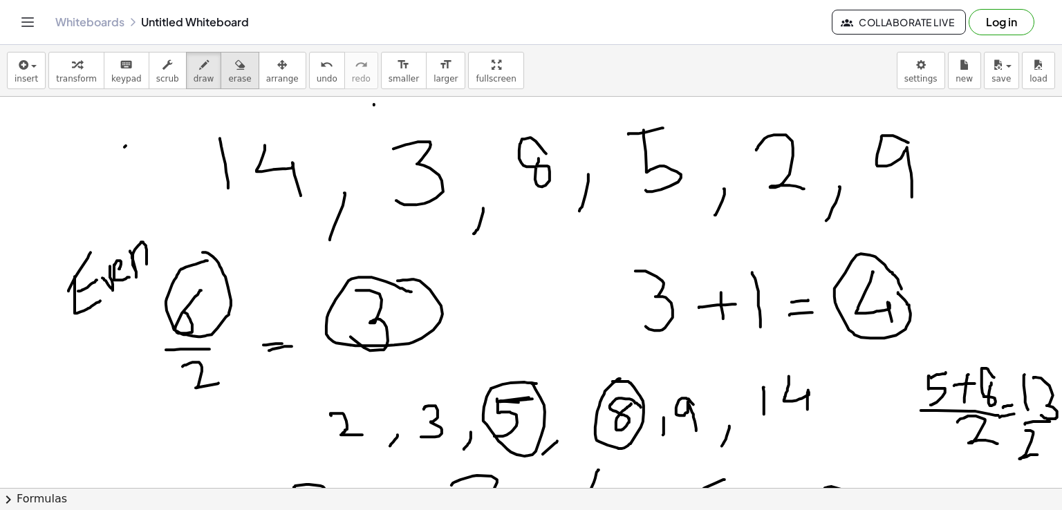
click at [235, 71] on icon "button" at bounding box center [240, 65] width 10 height 17
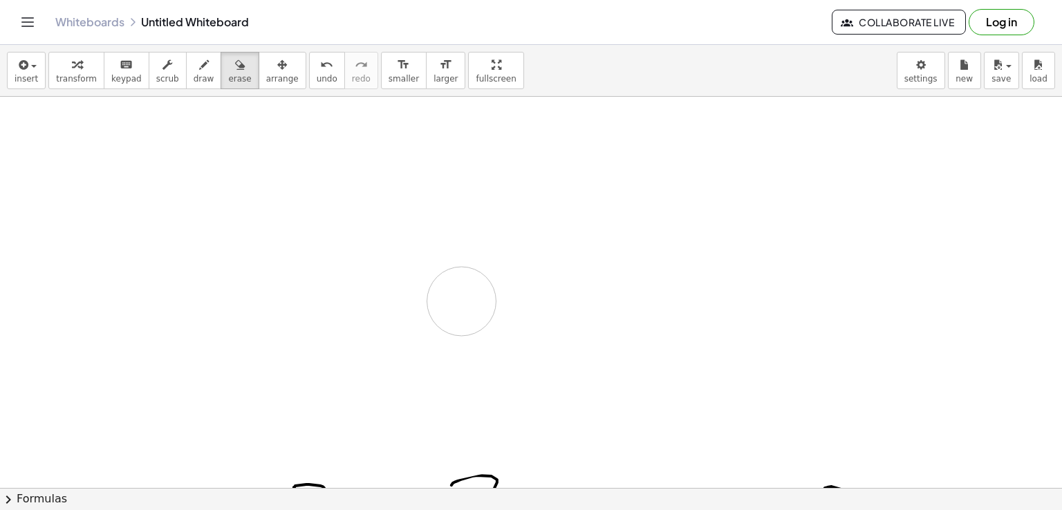
drag, startPoint x: 25, startPoint y: 167, endPoint x: 451, endPoint y: 301, distance: 446.5
click at [451, 301] on div at bounding box center [530, 415] width 1063 height 873
click at [199, 71] on icon "button" at bounding box center [204, 65] width 10 height 17
click at [194, 66] on div "button" at bounding box center [204, 64] width 21 height 17
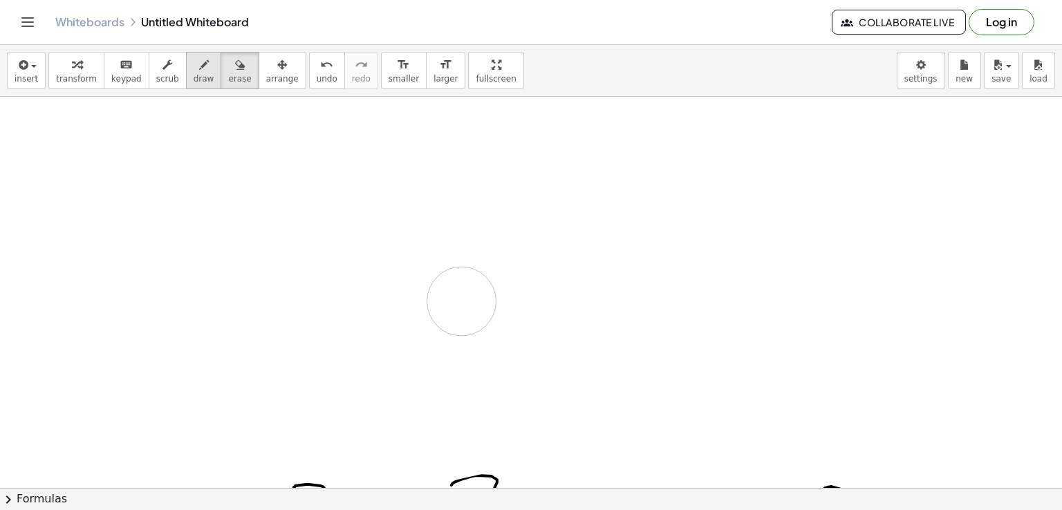
click at [194, 66] on div "button" at bounding box center [204, 64] width 21 height 17
drag, startPoint x: 200, startPoint y: 156, endPoint x: 206, endPoint y: 231, distance: 75.0
click at [206, 231] on div at bounding box center [530, 415] width 1063 height 873
drag, startPoint x: 225, startPoint y: 151, endPoint x: 257, endPoint y: 217, distance: 73.9
click at [257, 217] on div at bounding box center [530, 415] width 1063 height 873
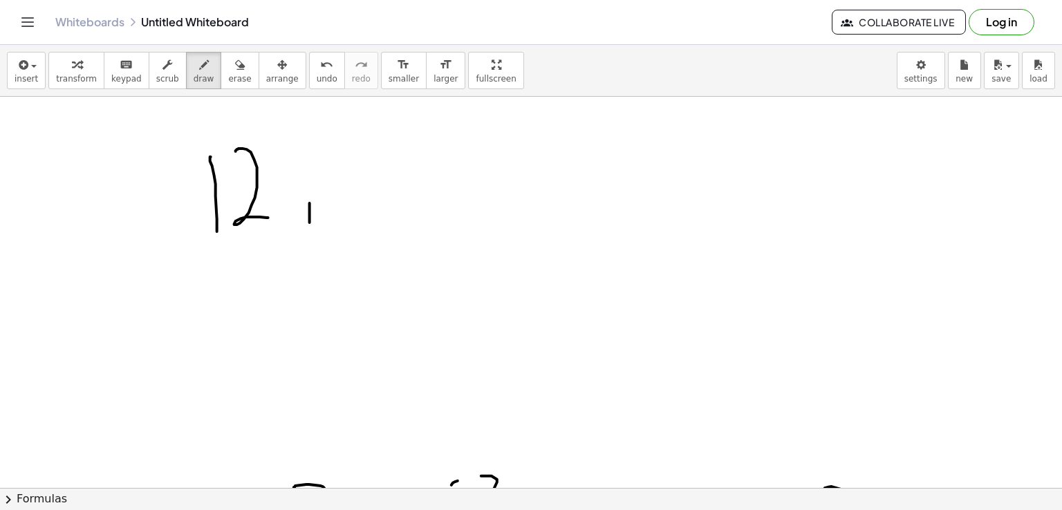
drag, startPoint x: 299, startPoint y: 203, endPoint x: 294, endPoint y: 241, distance: 39.0
click at [294, 241] on div at bounding box center [530, 415] width 1063 height 873
drag, startPoint x: 332, startPoint y: 163, endPoint x: 335, endPoint y: 210, distance: 47.1
click at [335, 210] on div at bounding box center [530, 415] width 1063 height 873
drag, startPoint x: 371, startPoint y: 164, endPoint x: 371, endPoint y: 157, distance: 7.0
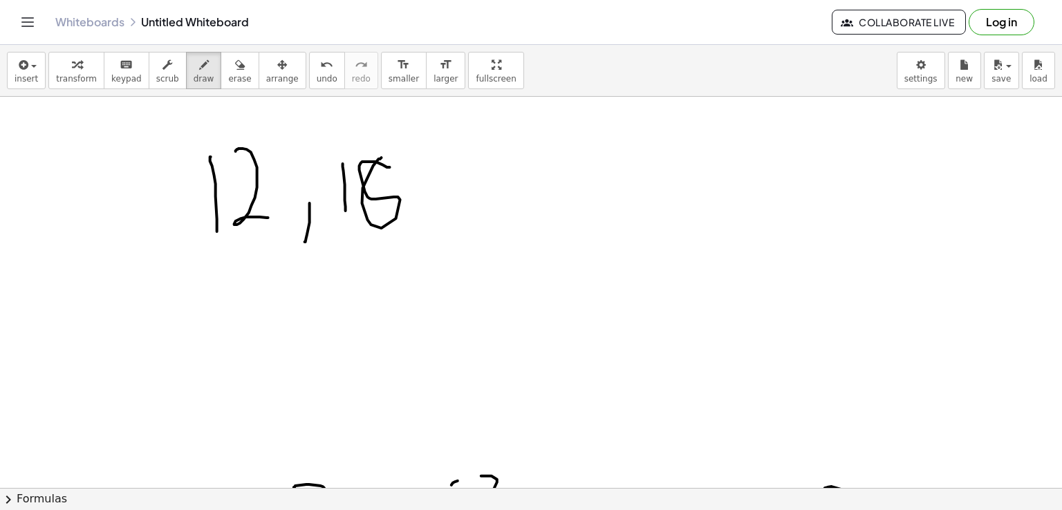
click at [371, 157] on div at bounding box center [530, 415] width 1063 height 873
drag, startPoint x: 418, startPoint y: 198, endPoint x: 417, endPoint y: 245, distance: 47.0
click at [417, 245] on div at bounding box center [530, 415] width 1063 height 873
drag, startPoint x: 465, startPoint y: 147, endPoint x: 546, endPoint y: 214, distance: 105.1
click at [546, 214] on div at bounding box center [530, 415] width 1063 height 873
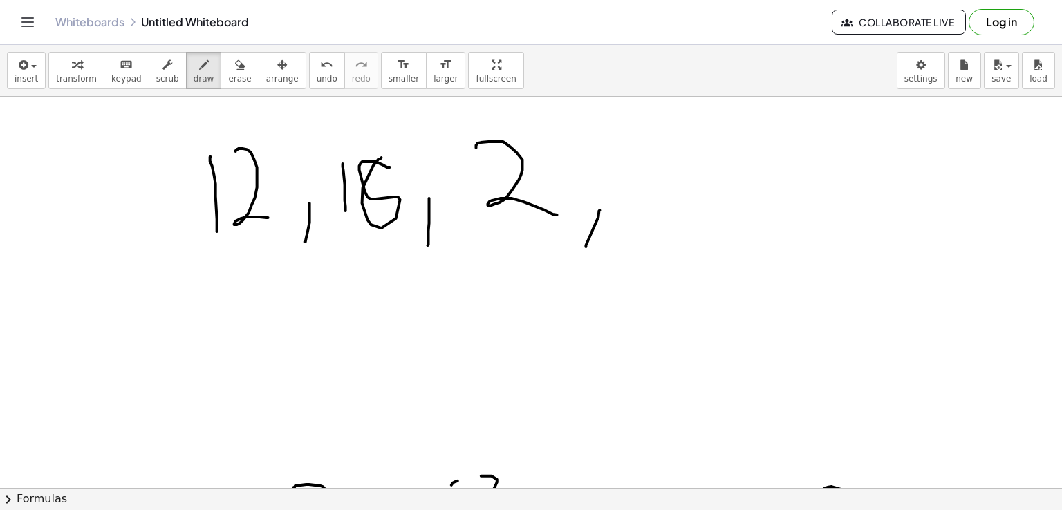
drag, startPoint x: 589, startPoint y: 210, endPoint x: 575, endPoint y: 246, distance: 39.2
click at [575, 246] on div at bounding box center [530, 415] width 1063 height 873
drag, startPoint x: 690, startPoint y: 138, endPoint x: 658, endPoint y: 184, distance: 56.2
click at [658, 184] on div at bounding box center [530, 415] width 1063 height 873
drag, startPoint x: 190, startPoint y: 277, endPoint x: 188, endPoint y: 308, distance: 30.5
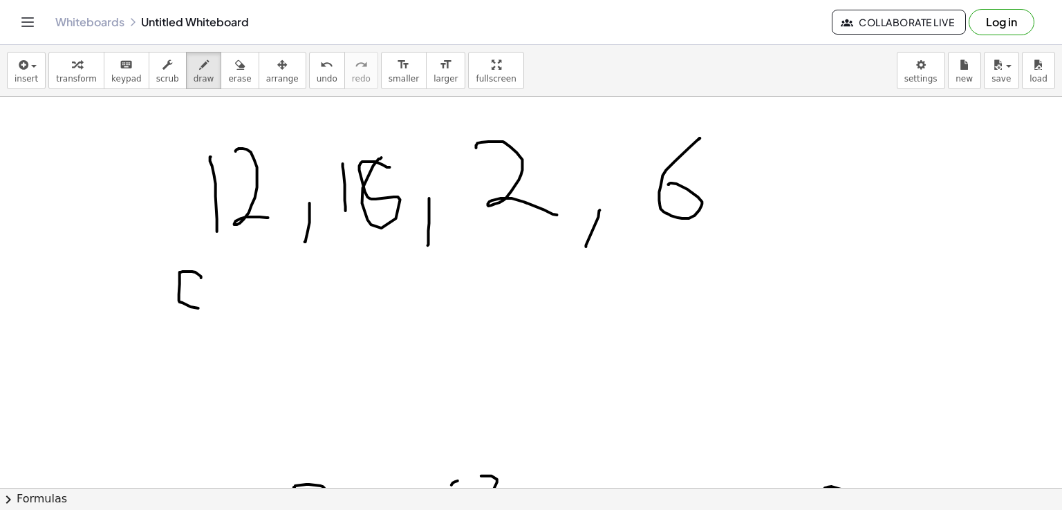
click at [188, 308] on div at bounding box center [530, 415] width 1063 height 873
click at [203, 290] on div at bounding box center [530, 415] width 1063 height 873
drag, startPoint x: 248, startPoint y: 280, endPoint x: 285, endPoint y: 315, distance: 50.4
click at [285, 315] on div at bounding box center [530, 415] width 1063 height 873
drag, startPoint x: 293, startPoint y: 294, endPoint x: 321, endPoint y: 320, distance: 37.7
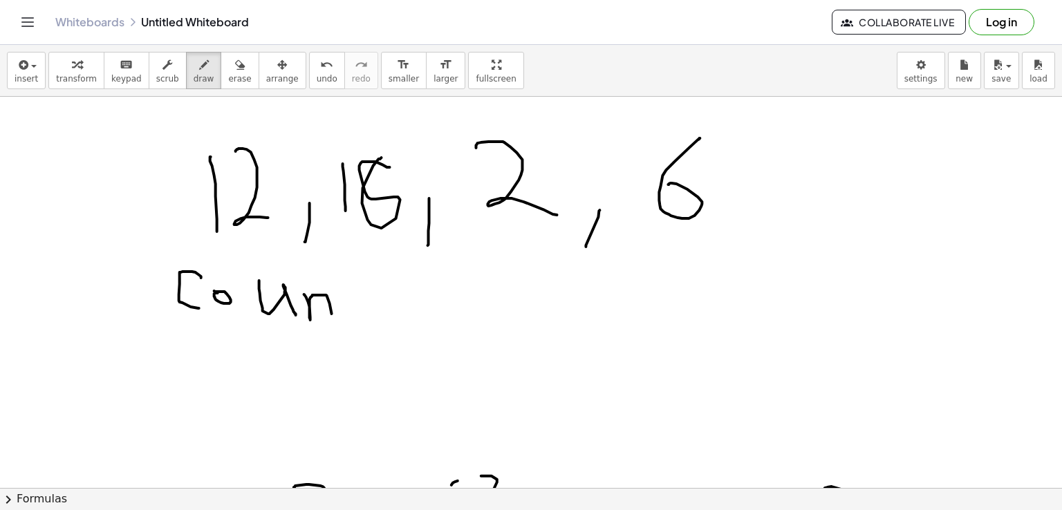
click at [321, 320] on div at bounding box center [530, 415] width 1063 height 873
drag, startPoint x: 336, startPoint y: 277, endPoint x: 351, endPoint y: 317, distance: 42.9
click at [351, 317] on div at bounding box center [530, 415] width 1063 height 873
drag, startPoint x: 334, startPoint y: 295, endPoint x: 364, endPoint y: 297, distance: 29.8
click at [364, 297] on div at bounding box center [530, 415] width 1063 height 873
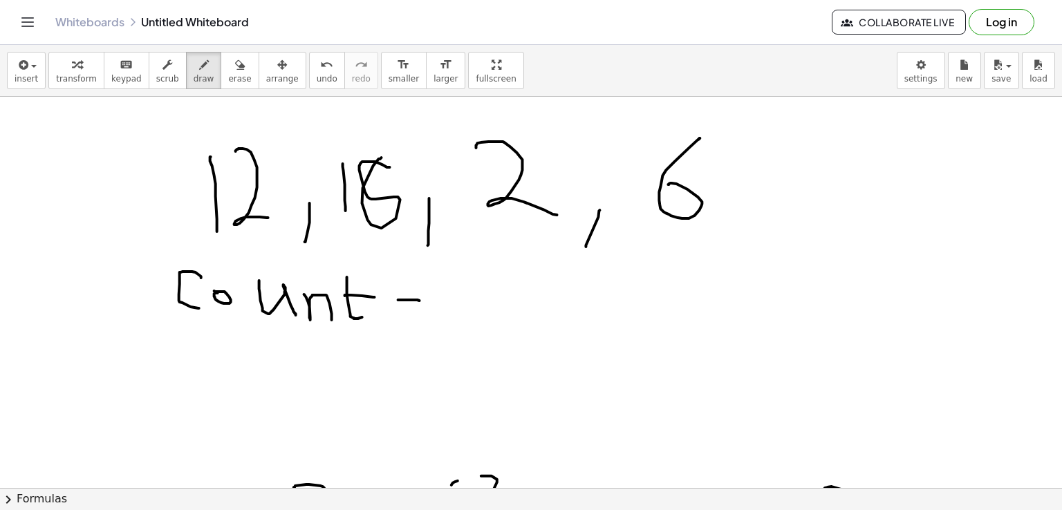
drag, startPoint x: 387, startPoint y: 299, endPoint x: 409, endPoint y: 300, distance: 21.5
click at [409, 300] on div at bounding box center [530, 415] width 1063 height 873
drag, startPoint x: 396, startPoint y: 305, endPoint x: 421, endPoint y: 308, distance: 25.7
click at [421, 308] on div at bounding box center [530, 415] width 1063 height 873
drag, startPoint x: 473, startPoint y: 267, endPoint x: 476, endPoint y: 319, distance: 51.9
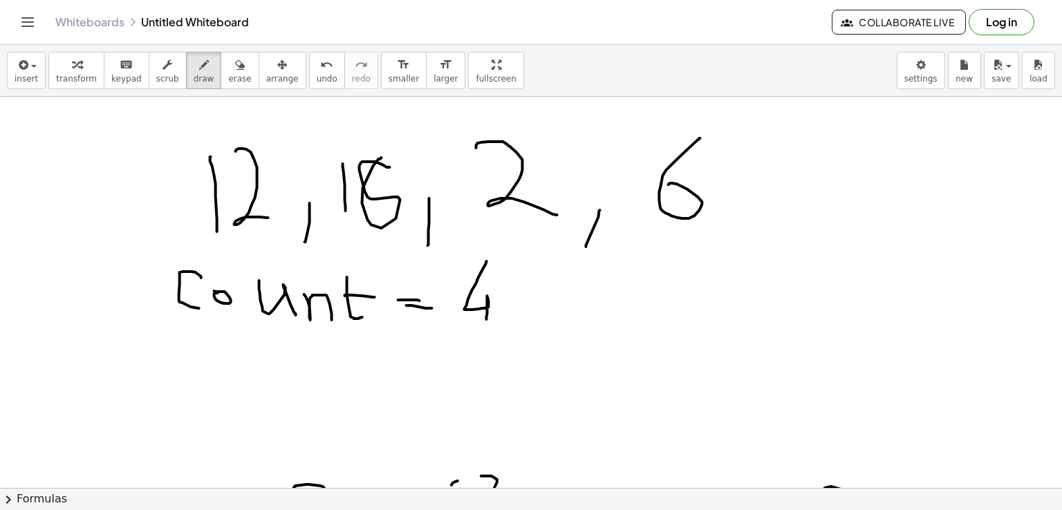
click at [476, 319] on div at bounding box center [530, 415] width 1063 height 873
drag, startPoint x: 512, startPoint y: 311, endPoint x: 569, endPoint y: 312, distance: 56.7
click at [569, 312] on div at bounding box center [530, 415] width 1063 height 873
drag, startPoint x: 565, startPoint y: 305, endPoint x: 567, endPoint y: 320, distance: 14.7
click at [567, 320] on div at bounding box center [530, 415] width 1063 height 873
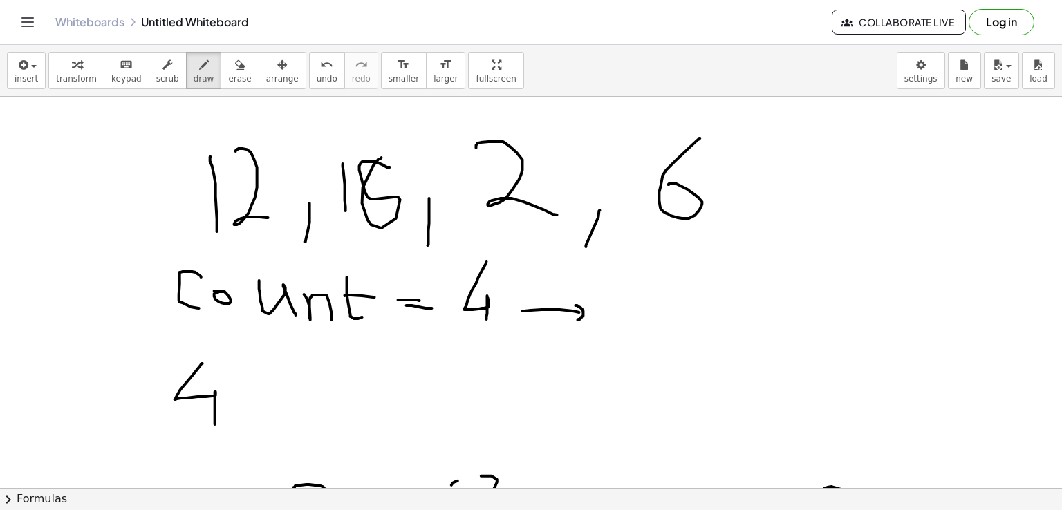
drag, startPoint x: 192, startPoint y: 363, endPoint x: 204, endPoint y: 424, distance: 62.1
click at [204, 424] on div at bounding box center [530, 415] width 1063 height 873
drag, startPoint x: 166, startPoint y: 418, endPoint x: 212, endPoint y: 427, distance: 47.1
click at [212, 427] on div at bounding box center [530, 415] width 1063 height 873
drag, startPoint x: 183, startPoint y: 437, endPoint x: 215, endPoint y: 454, distance: 36.2
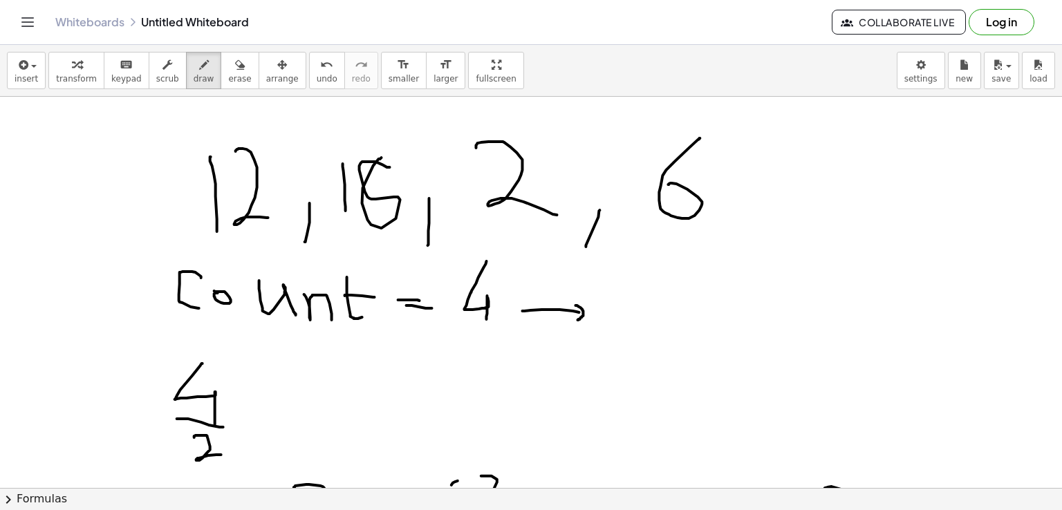
click at [215, 454] on div at bounding box center [530, 415] width 1063 height 873
drag, startPoint x: 233, startPoint y: 412, endPoint x: 261, endPoint y: 415, distance: 28.5
click at [263, 412] on div at bounding box center [530, 415] width 1063 height 873
drag, startPoint x: 243, startPoint y: 418, endPoint x: 270, endPoint y: 419, distance: 26.3
click at [270, 419] on div at bounding box center [530, 415] width 1063 height 873
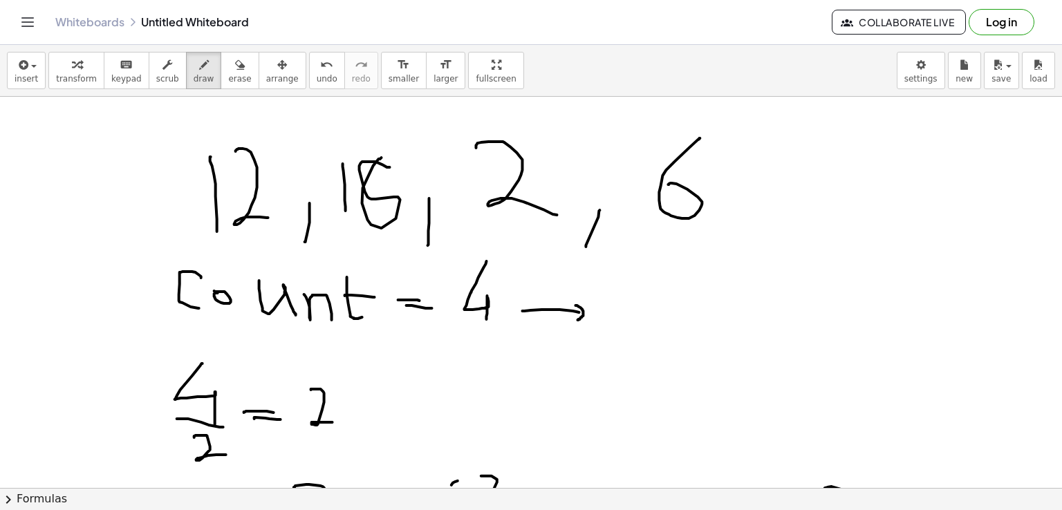
drag, startPoint x: 300, startPoint y: 389, endPoint x: 325, endPoint y: 422, distance: 40.9
click at [325, 422] on div at bounding box center [530, 415] width 1063 height 873
drag, startPoint x: 362, startPoint y: 423, endPoint x: 357, endPoint y: 434, distance: 11.8
click at [357, 434] on div at bounding box center [530, 415] width 1063 height 873
drag, startPoint x: 400, startPoint y: 388, endPoint x: 400, endPoint y: 418, distance: 30.4
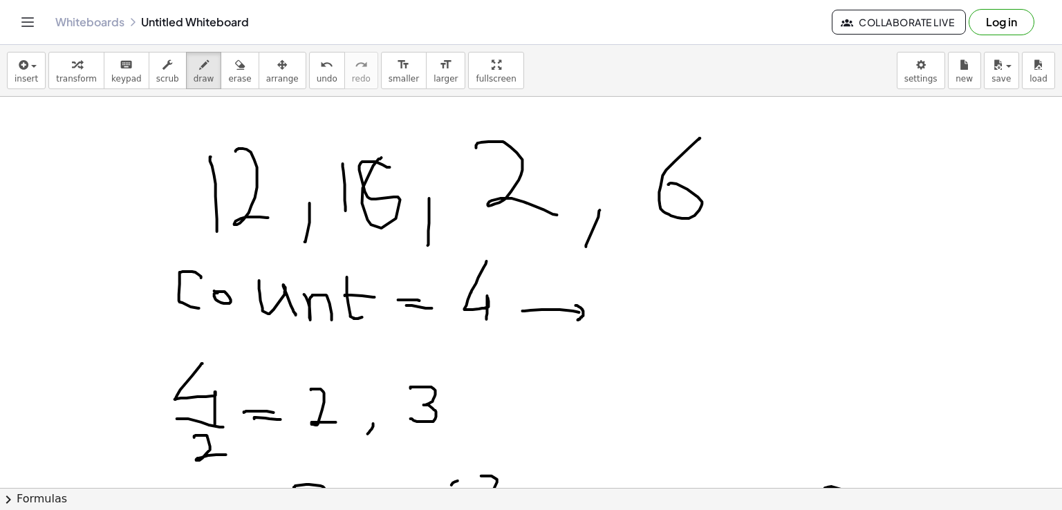
click at [400, 418] on div at bounding box center [530, 415] width 1063 height 873
drag, startPoint x: 335, startPoint y: 407, endPoint x: 360, endPoint y: 407, distance: 24.9
click at [360, 407] on div at bounding box center [530, 415] width 1063 height 873
drag, startPoint x: 349, startPoint y: 394, endPoint x: 344, endPoint y: 432, distance: 38.3
click at [344, 432] on div at bounding box center [530, 415] width 1063 height 873
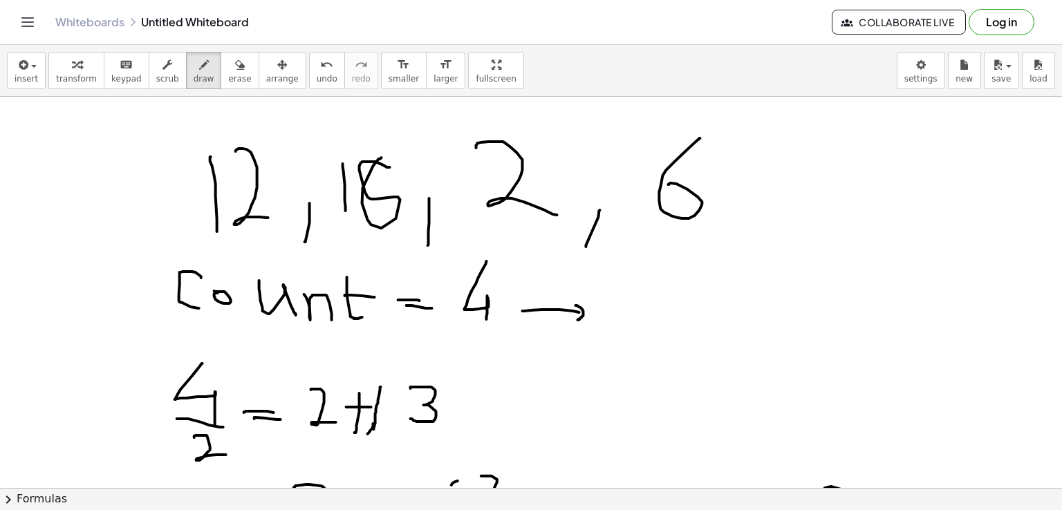
drag, startPoint x: 370, startPoint y: 387, endPoint x: 362, endPoint y: 432, distance: 45.6
click at [362, 432] on div at bounding box center [530, 415] width 1063 height 873
drag, startPoint x: 374, startPoint y: 405, endPoint x: 382, endPoint y: 405, distance: 7.6
click at [382, 405] on div at bounding box center [530, 415] width 1063 height 873
drag, startPoint x: 372, startPoint y: 414, endPoint x: 381, endPoint y: 412, distance: 9.4
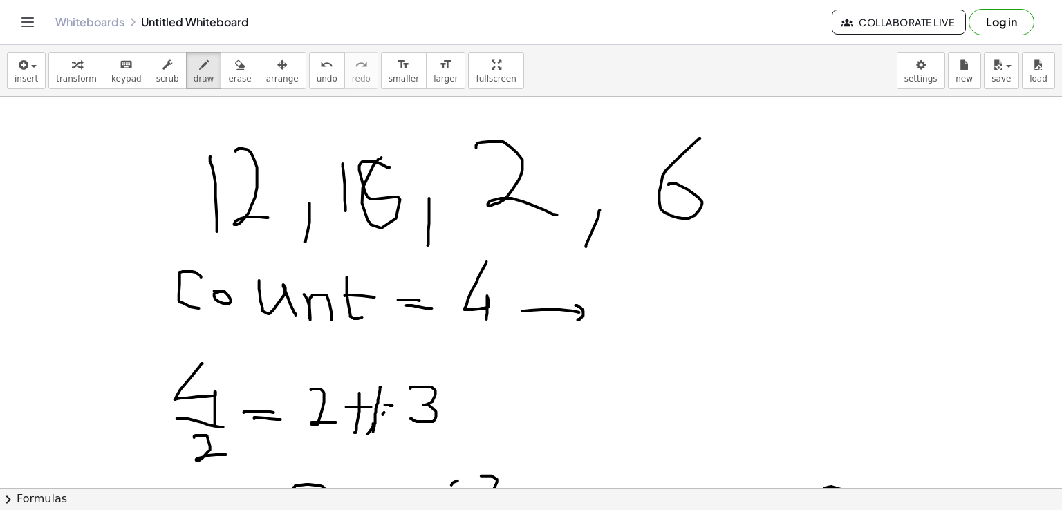
click at [381, 412] on div at bounding box center [530, 415] width 1063 height 873
click at [573, 388] on div at bounding box center [530, 415] width 1063 height 873
drag, startPoint x: 571, startPoint y: 384, endPoint x: 606, endPoint y: 410, distance: 44.0
click at [606, 410] on div at bounding box center [530, 415] width 1063 height 873
drag, startPoint x: 630, startPoint y: 405, endPoint x: 620, endPoint y: 424, distance: 22.0
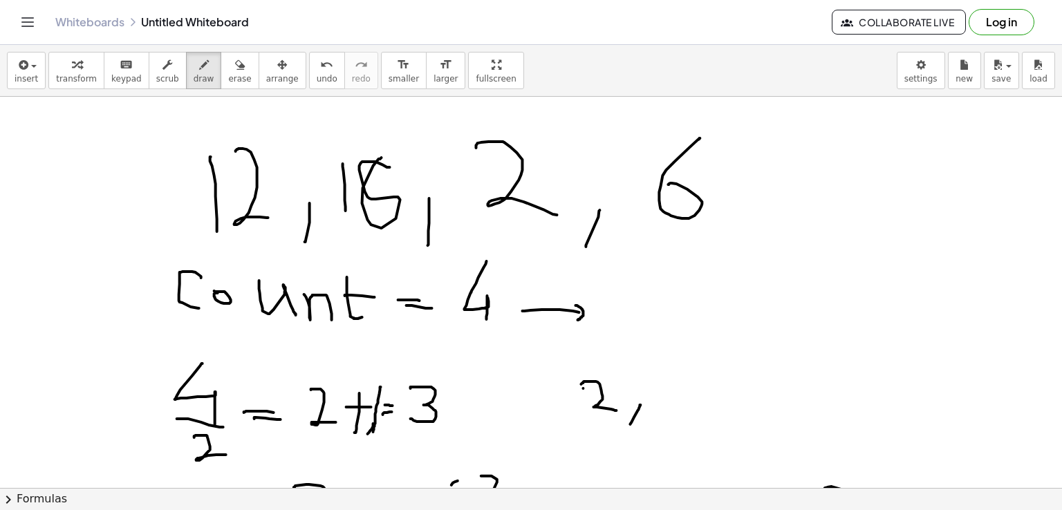
click at [620, 424] on div at bounding box center [530, 415] width 1063 height 873
drag, startPoint x: 672, startPoint y: 366, endPoint x: 656, endPoint y: 396, distance: 34.7
click at [656, 396] on div at bounding box center [530, 415] width 1063 height 873
drag, startPoint x: 686, startPoint y: 398, endPoint x: 681, endPoint y: 427, distance: 29.4
click at [681, 427] on div at bounding box center [530, 415] width 1063 height 873
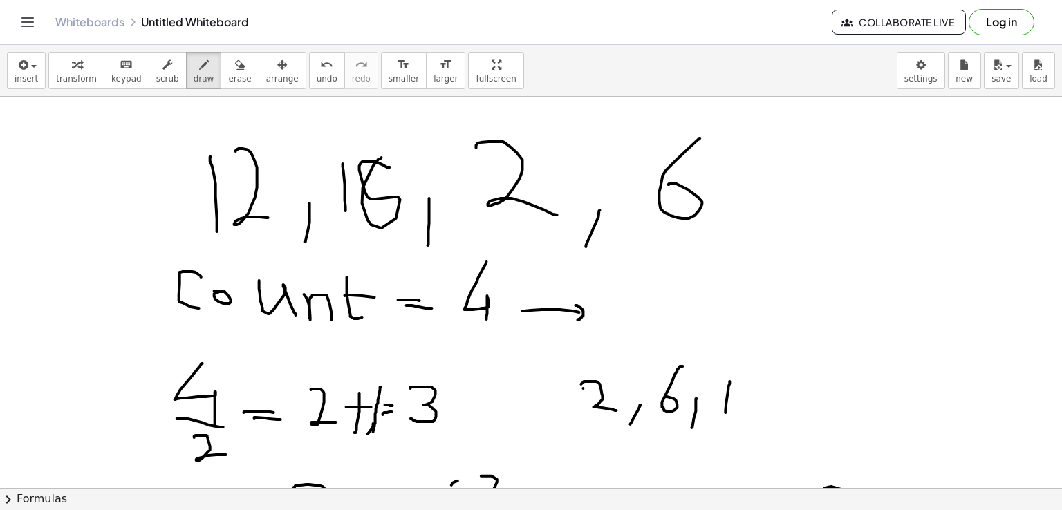
drag, startPoint x: 719, startPoint y: 381, endPoint x: 715, endPoint y: 412, distance: 31.4
click at [715, 412] on div at bounding box center [530, 415] width 1063 height 873
drag, startPoint x: 733, startPoint y: 381, endPoint x: 759, endPoint y: 409, distance: 37.7
click at [759, 409] on div at bounding box center [530, 415] width 1063 height 873
drag, startPoint x: 788, startPoint y: 407, endPoint x: 781, endPoint y: 426, distance: 20.2
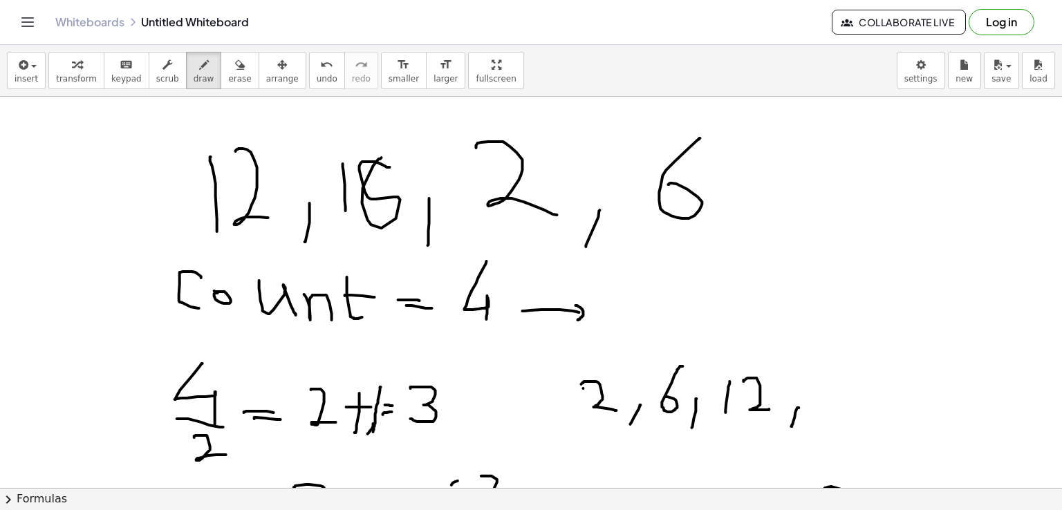
click at [781, 426] on div at bounding box center [530, 415] width 1063 height 873
drag, startPoint x: 822, startPoint y: 376, endPoint x: 822, endPoint y: 409, distance: 33.2
click at [822, 409] on div at bounding box center [530, 415] width 1063 height 873
click at [858, 377] on div at bounding box center [530, 415] width 1063 height 873
drag, startPoint x: 871, startPoint y: 171, endPoint x: 857, endPoint y: 200, distance: 32.2
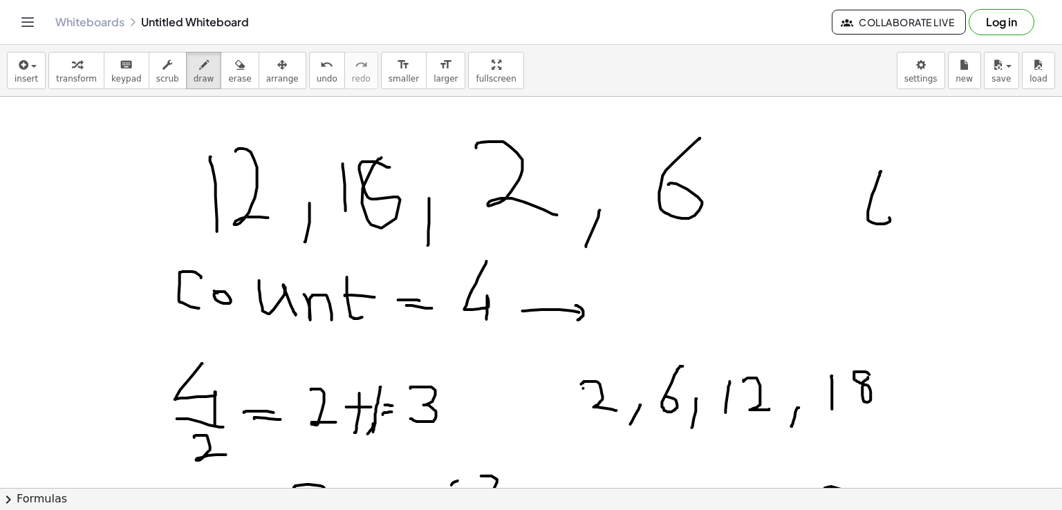
click at [857, 200] on div at bounding box center [530, 415] width 1063 height 873
drag, startPoint x: 897, startPoint y: 198, endPoint x: 923, endPoint y: 198, distance: 26.3
click at [923, 198] on div at bounding box center [530, 415] width 1063 height 873
drag, startPoint x: 912, startPoint y: 192, endPoint x: 914, endPoint y: 215, distance: 23.6
click at [914, 215] on div at bounding box center [530, 415] width 1063 height 873
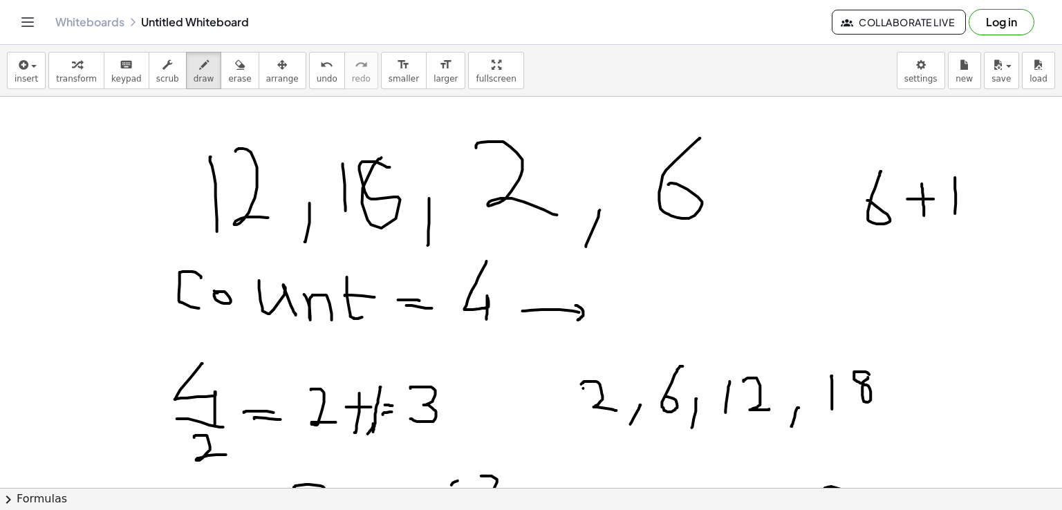
drag, startPoint x: 945, startPoint y: 177, endPoint x: 945, endPoint y: 213, distance: 36.0
click at [945, 213] on div at bounding box center [530, 415] width 1063 height 873
drag, startPoint x: 963, startPoint y: 175, endPoint x: 990, endPoint y: 218, distance: 51.0
click at [990, 218] on div at bounding box center [530, 415] width 1063 height 873
drag, startPoint x: 874, startPoint y: 226, endPoint x: 995, endPoint y: 228, distance: 121.0
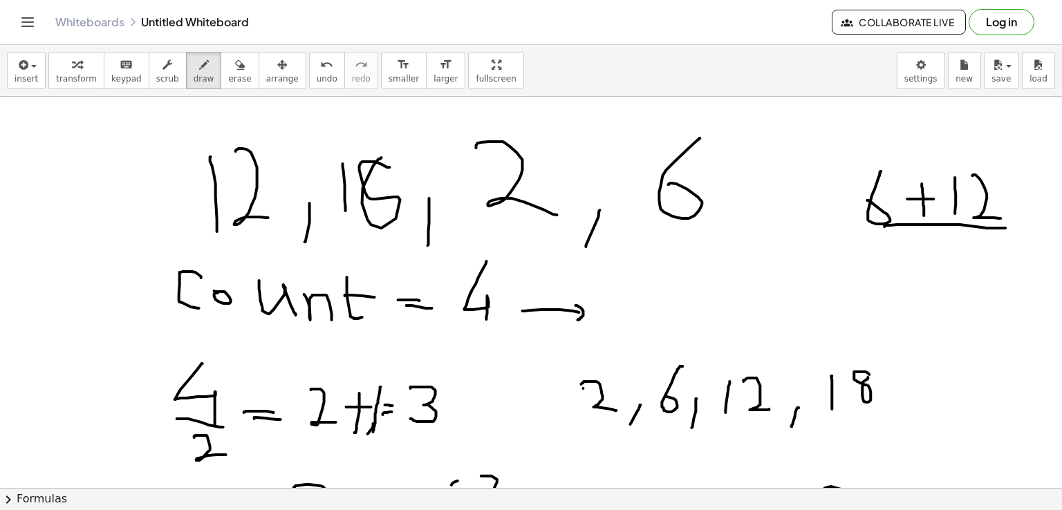
click at [995, 228] on div at bounding box center [530, 415] width 1063 height 873
drag, startPoint x: 921, startPoint y: 246, endPoint x: 947, endPoint y: 268, distance: 33.8
click at [963, 267] on div at bounding box center [530, 415] width 1063 height 873
click at [938, 267] on div at bounding box center [530, 415] width 1063 height 873
click at [937, 270] on div at bounding box center [530, 415] width 1063 height 873
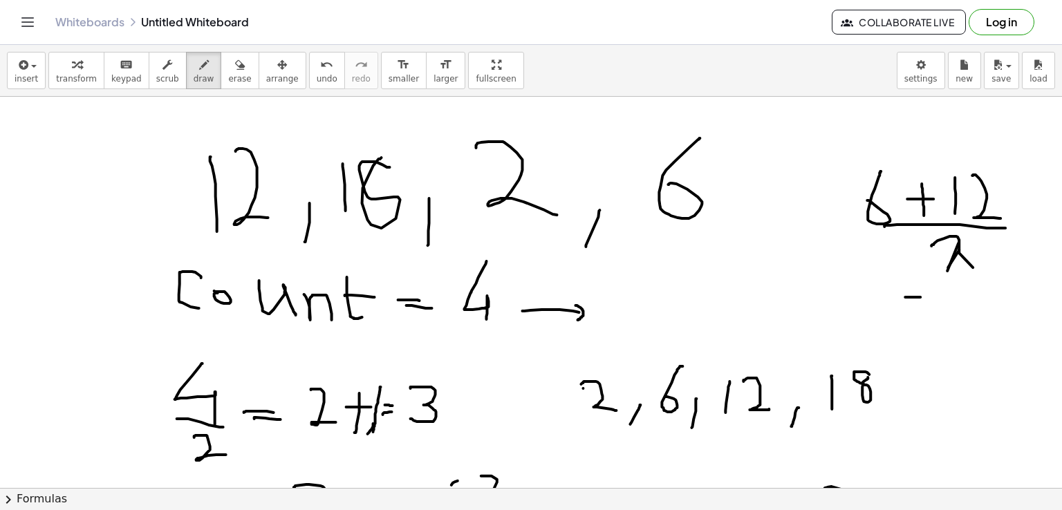
drag, startPoint x: 895, startPoint y: 297, endPoint x: 910, endPoint y: 297, distance: 15.2
click at [910, 297] on div at bounding box center [530, 415] width 1063 height 873
drag, startPoint x: 894, startPoint y: 308, endPoint x: 986, endPoint y: 284, distance: 94.9
click at [913, 304] on div at bounding box center [530, 415] width 1063 height 873
drag, startPoint x: 971, startPoint y: 292, endPoint x: 972, endPoint y: 326, distance: 33.9
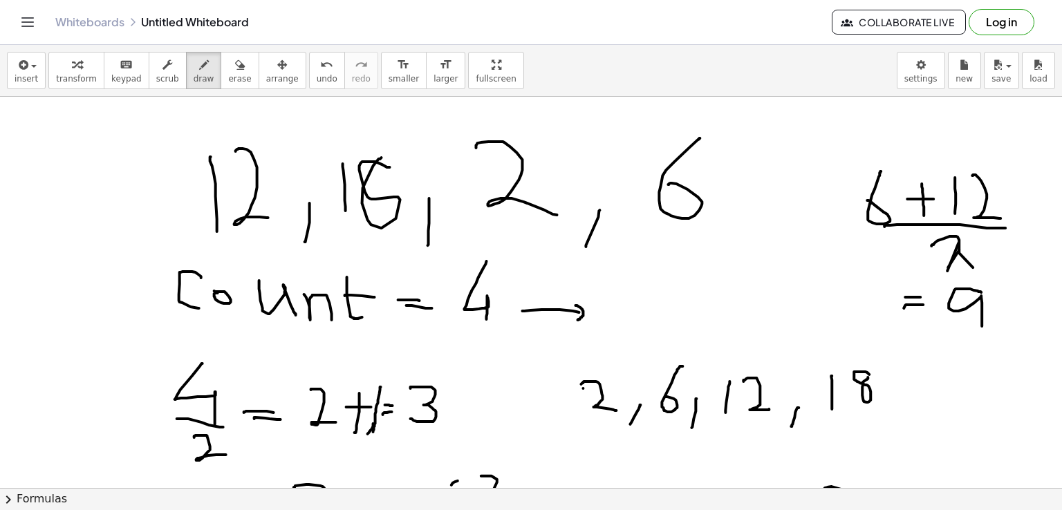
click at [972, 326] on div at bounding box center [530, 415] width 1063 height 873
